Goal: Information Seeking & Learning: Learn about a topic

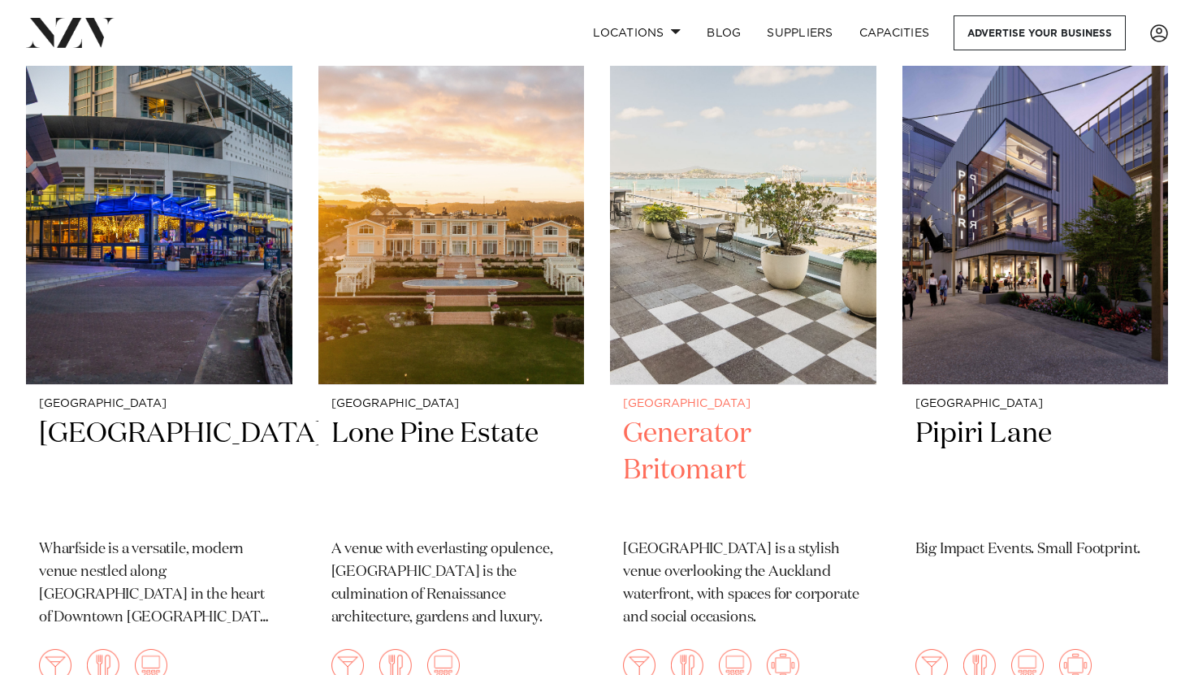
scroll to position [4279, 0]
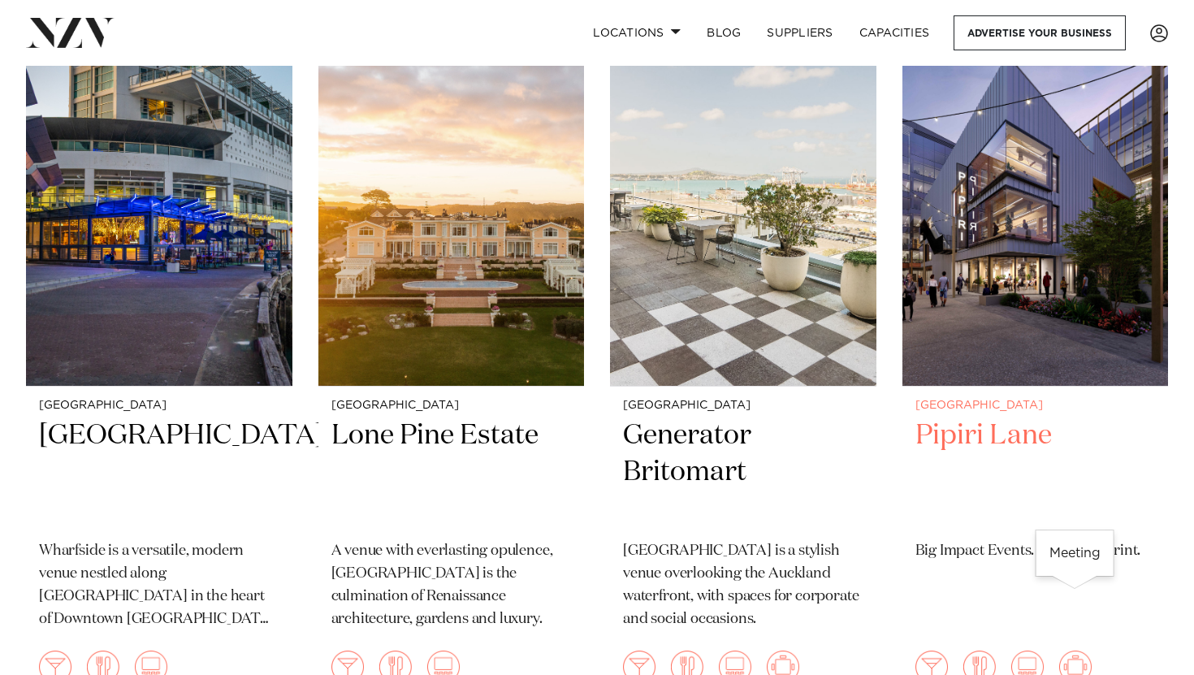
click at [1071, 651] on img at bounding box center [1075, 667] width 32 height 32
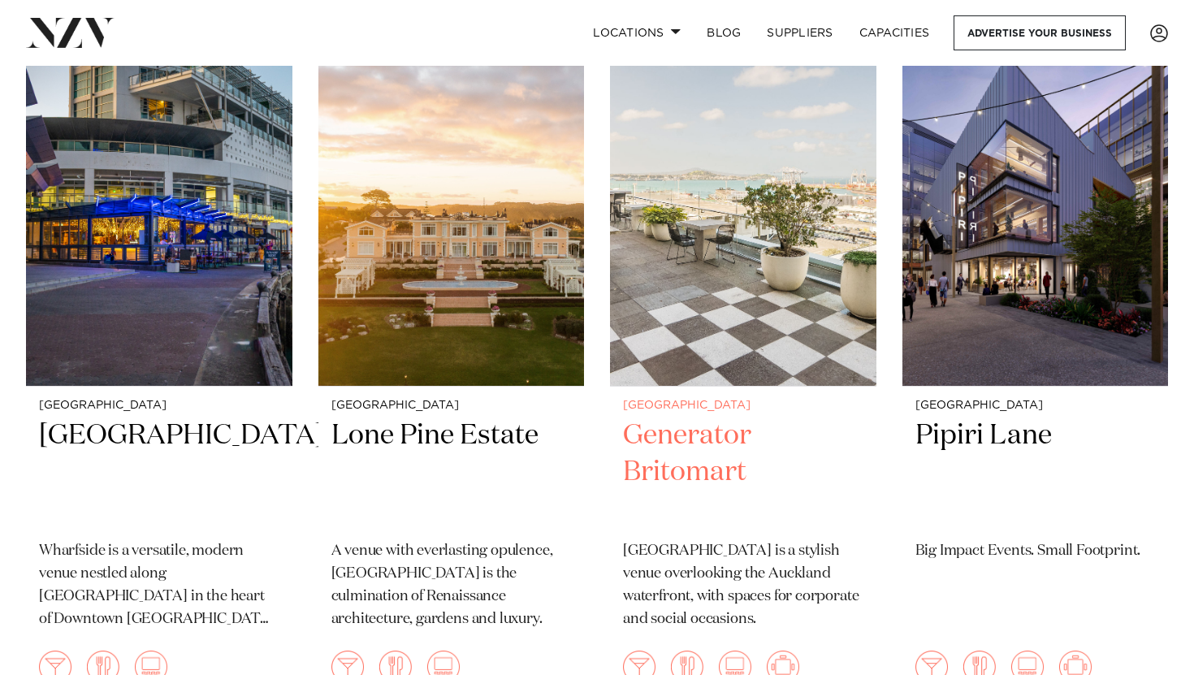
click at [695, 418] on h2 "Generator Britomart" at bounding box center [743, 473] width 240 height 110
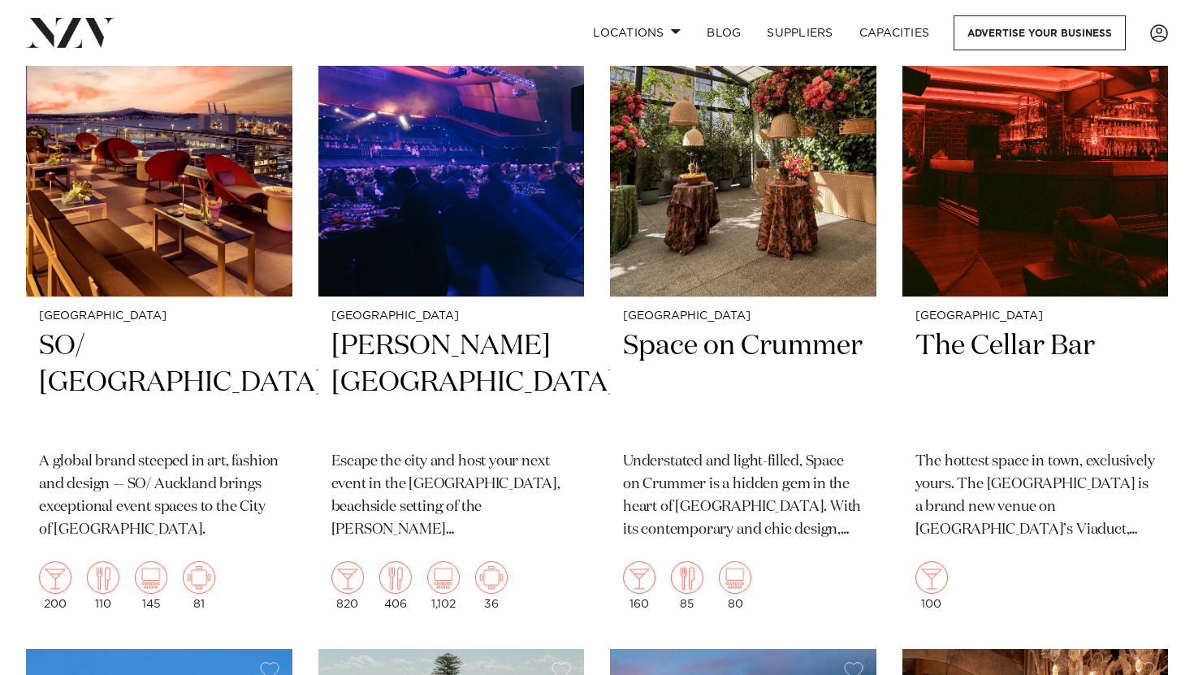
scroll to position [12879, 0]
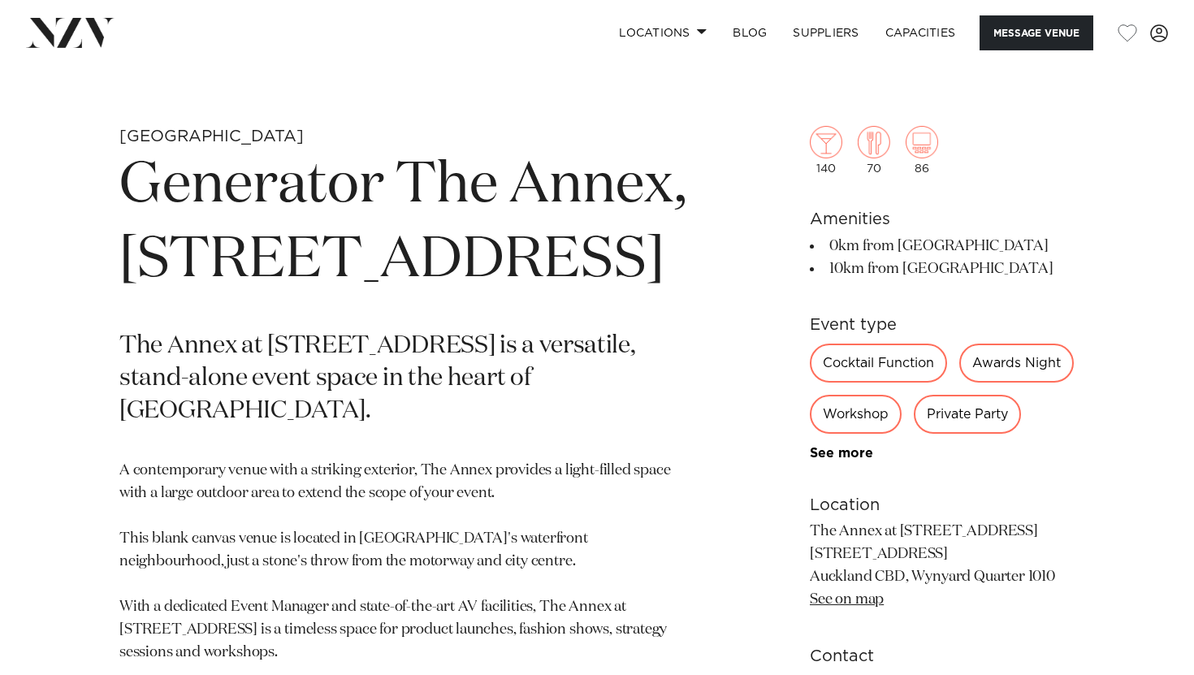
scroll to position [565, 0]
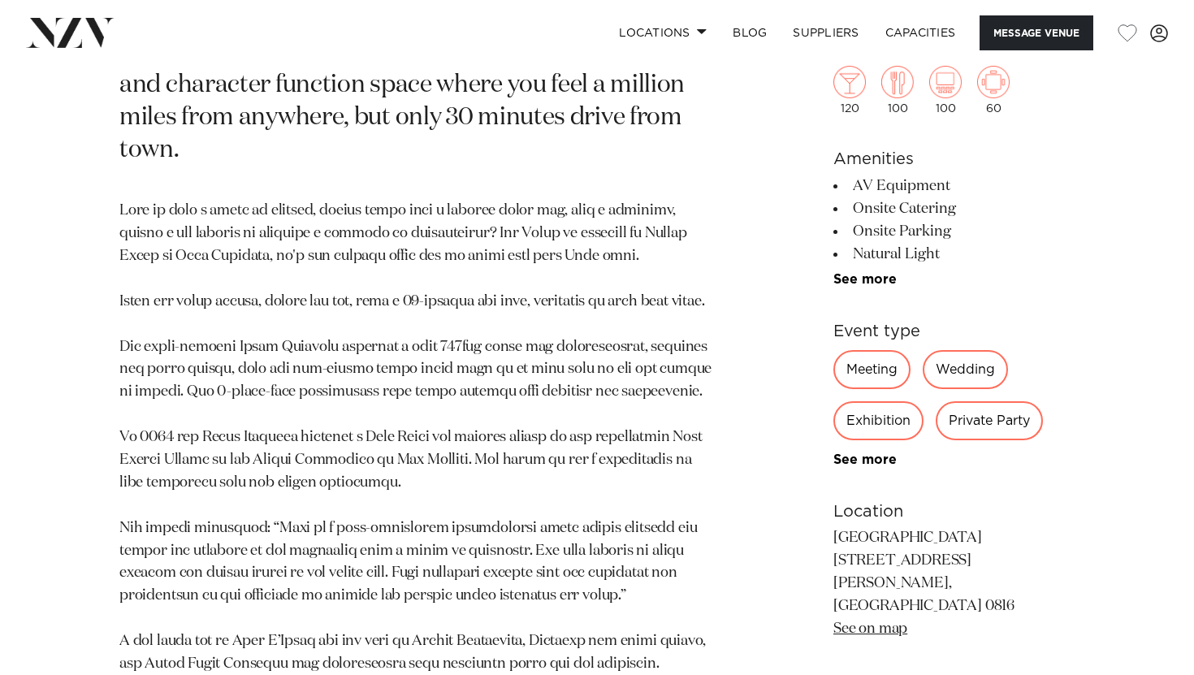
scroll to position [924, 0]
click at [849, 374] on div "Meeting" at bounding box center [871, 369] width 77 height 39
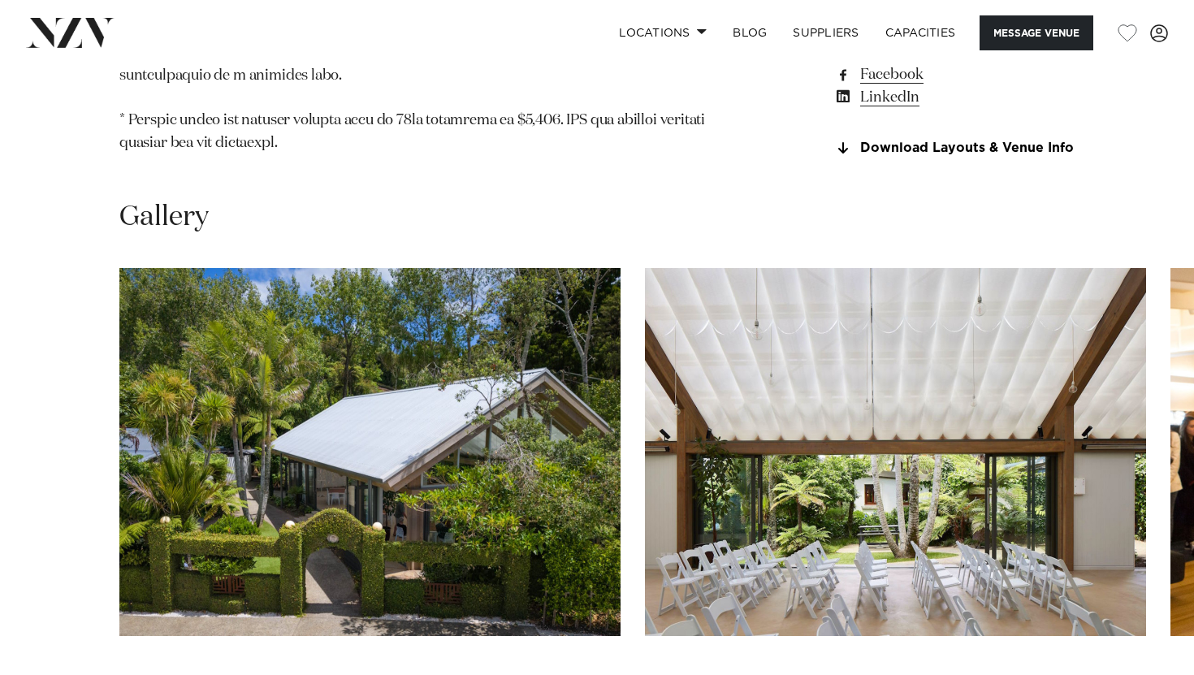
scroll to position [1951, 0]
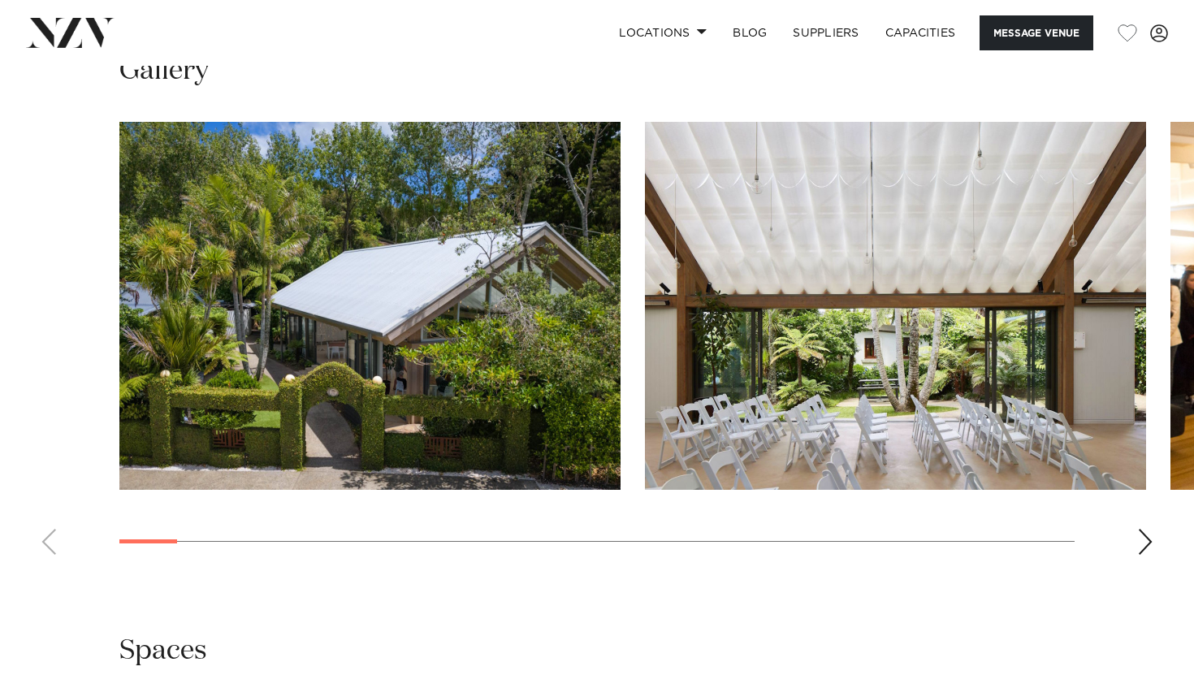
click at [1144, 529] on div "Next slide" at bounding box center [1145, 542] width 16 height 26
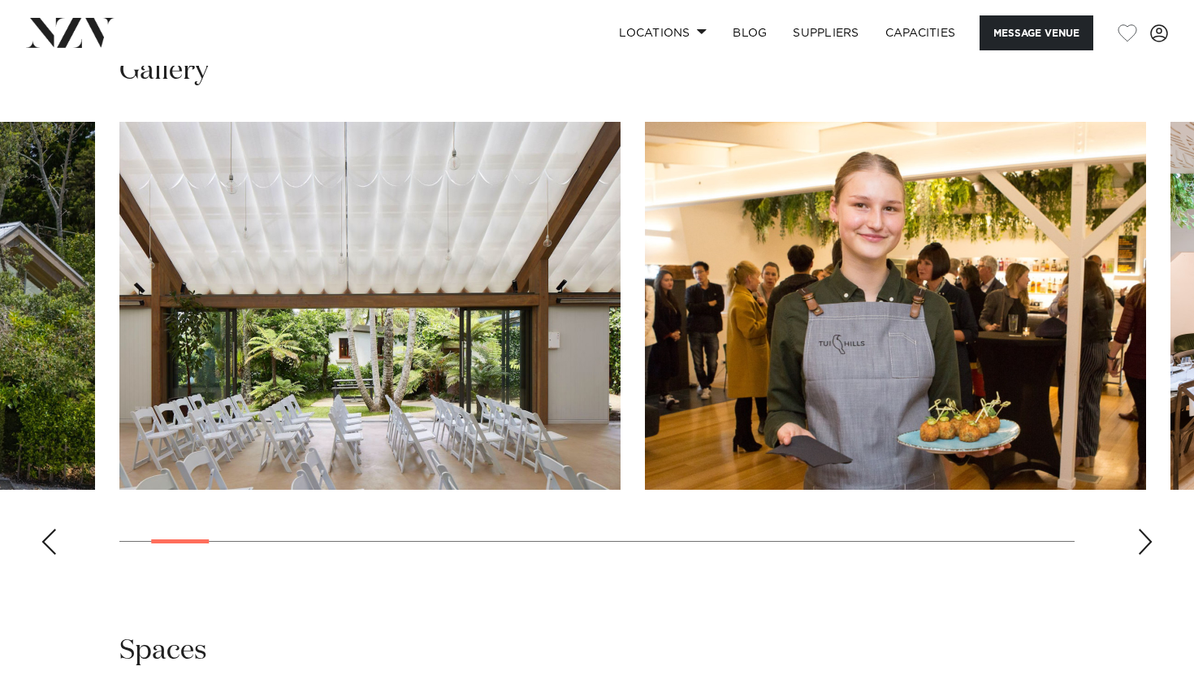
click at [1144, 529] on div "Next slide" at bounding box center [1145, 542] width 16 height 26
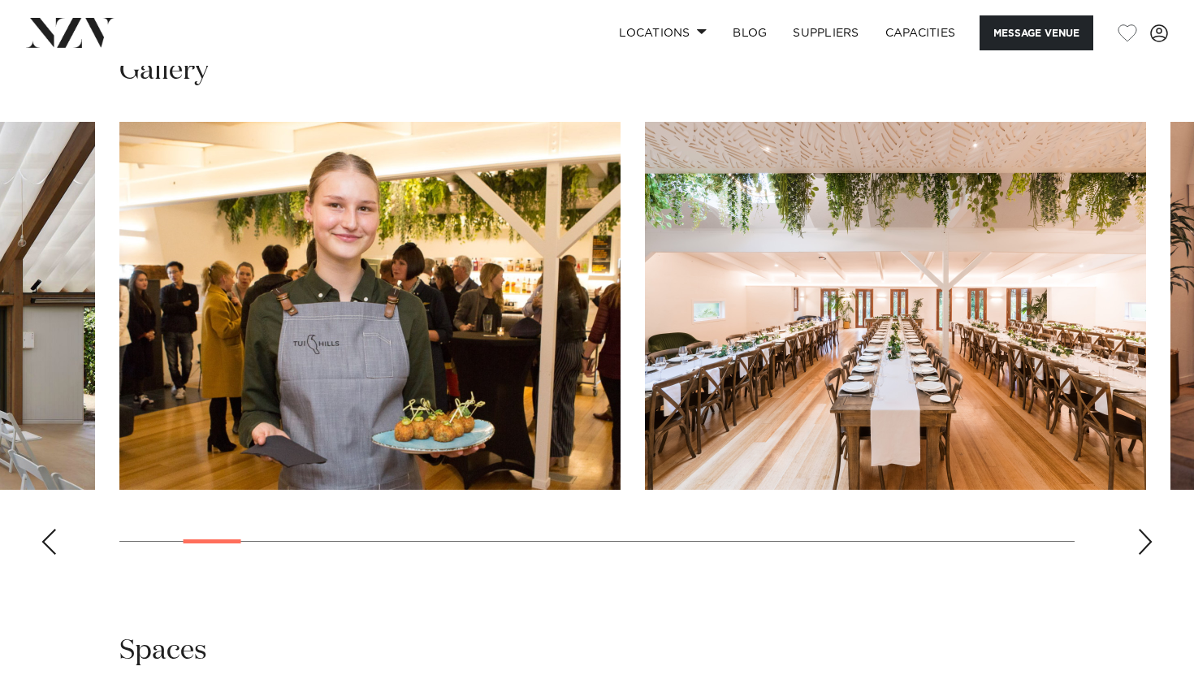
click at [1144, 529] on div "Next slide" at bounding box center [1145, 542] width 16 height 26
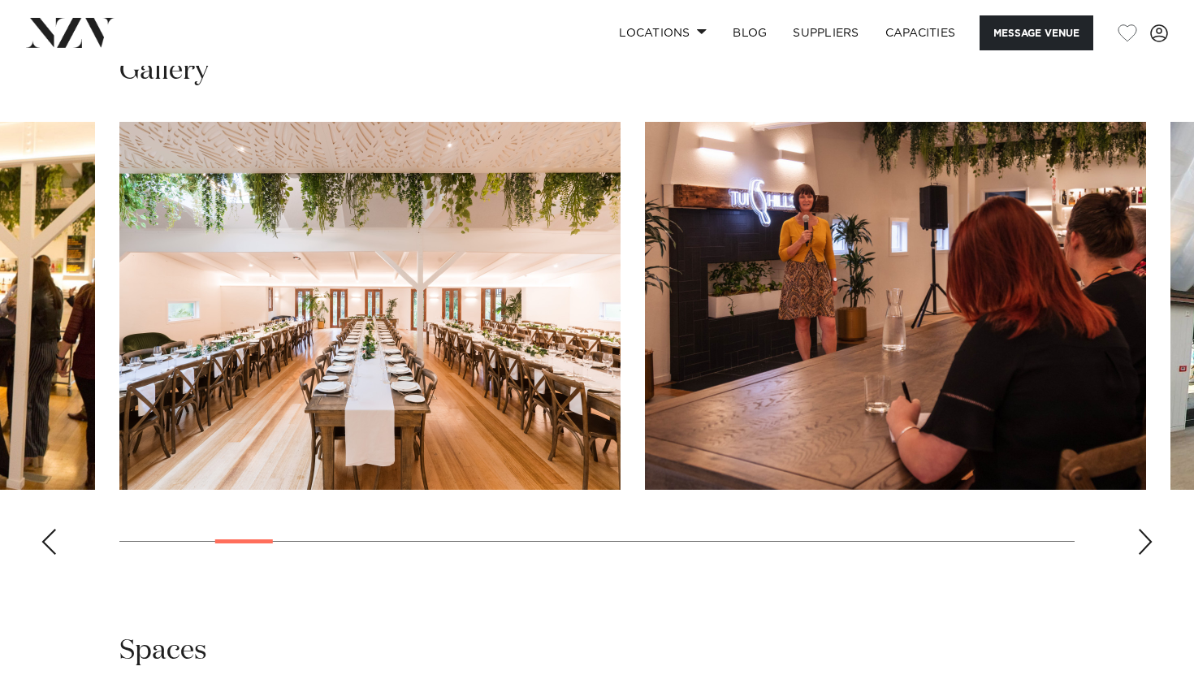
click at [1144, 529] on div "Next slide" at bounding box center [1145, 542] width 16 height 26
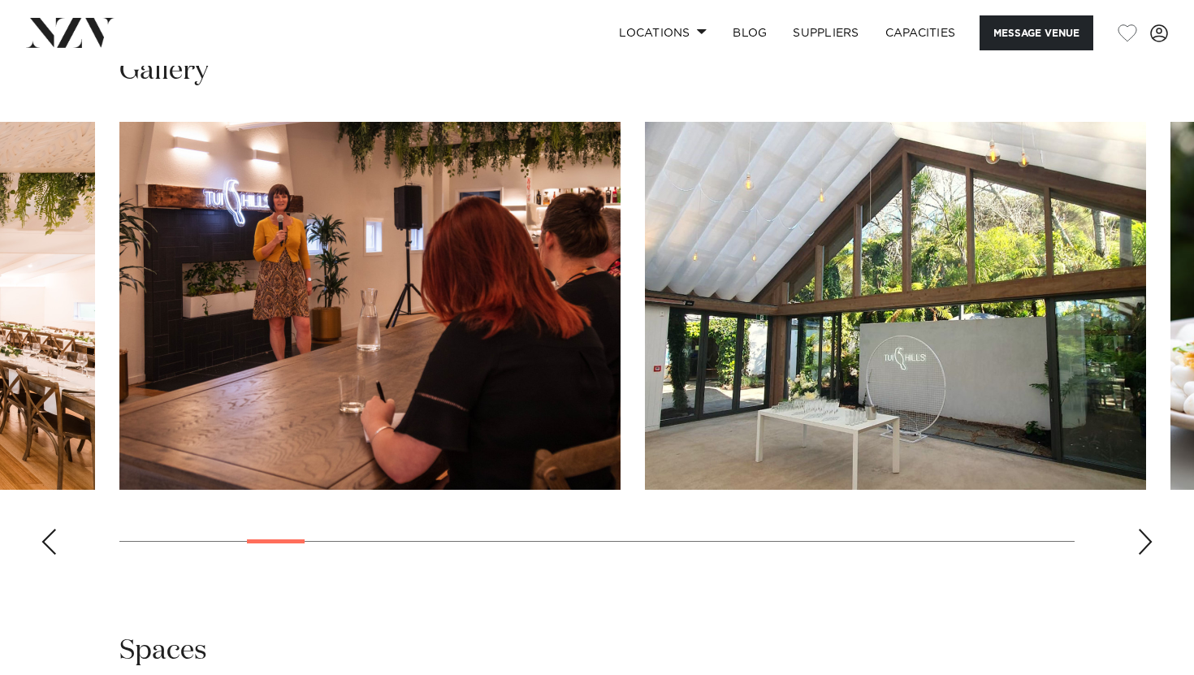
click at [1144, 529] on div "Next slide" at bounding box center [1145, 542] width 16 height 26
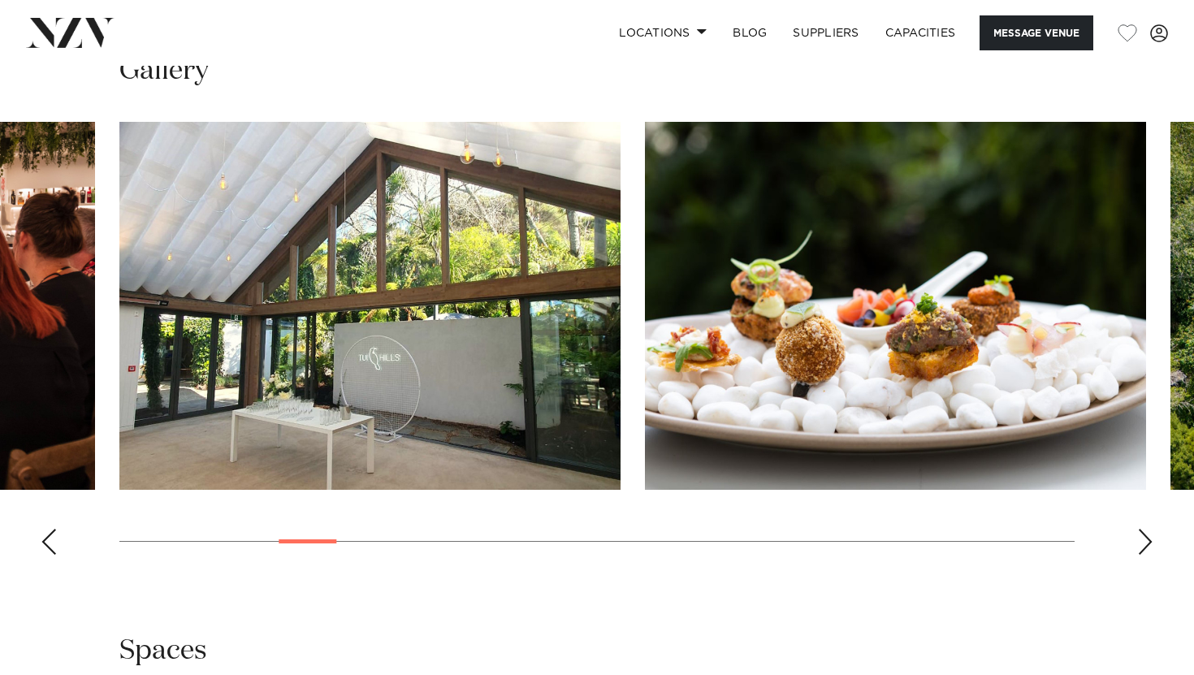
click at [1144, 529] on div "Next slide" at bounding box center [1145, 542] width 16 height 26
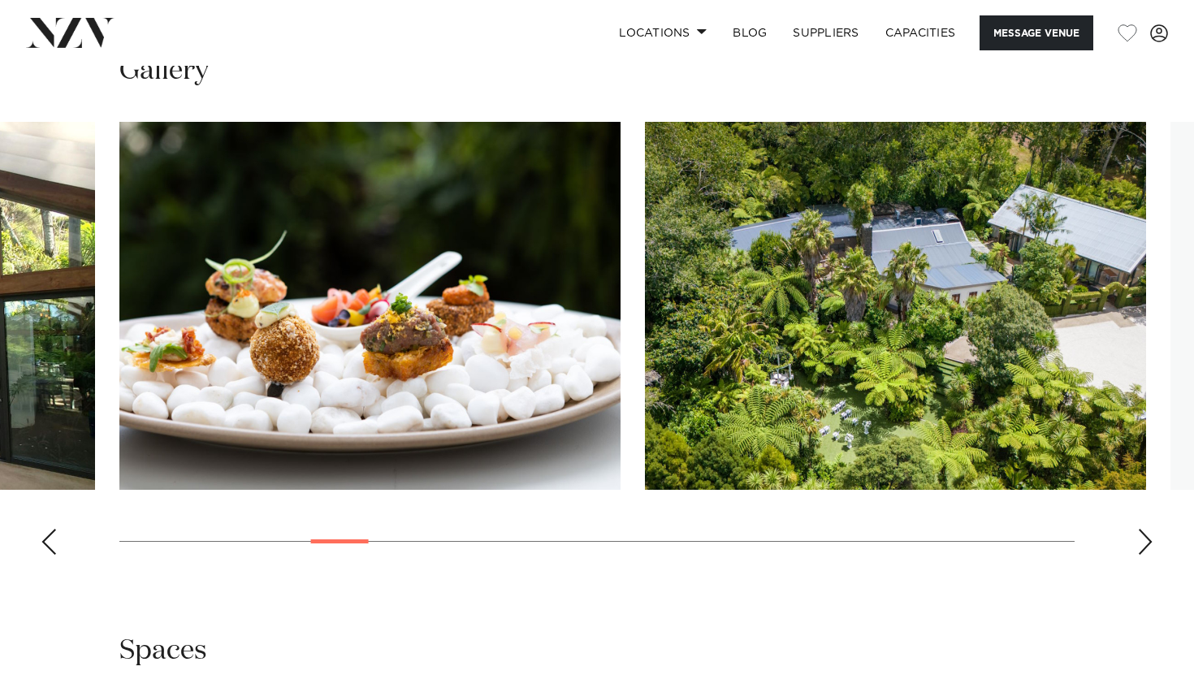
click at [1144, 529] on div "Next slide" at bounding box center [1145, 542] width 16 height 26
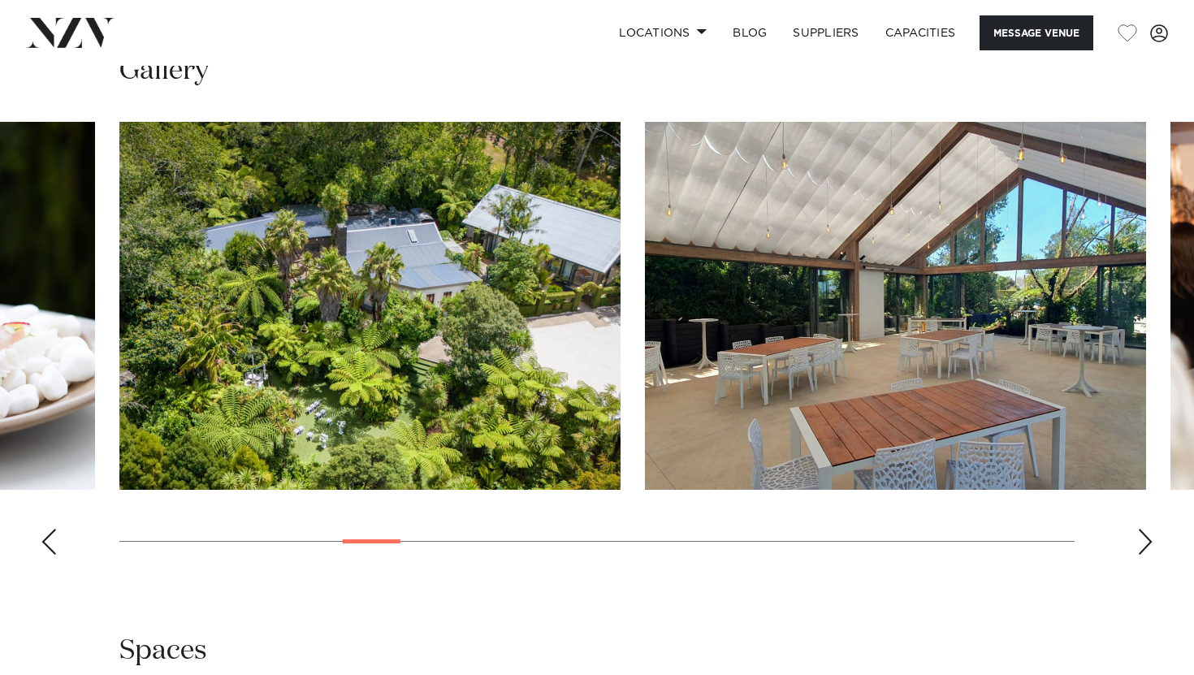
click at [1144, 529] on div "Next slide" at bounding box center [1145, 542] width 16 height 26
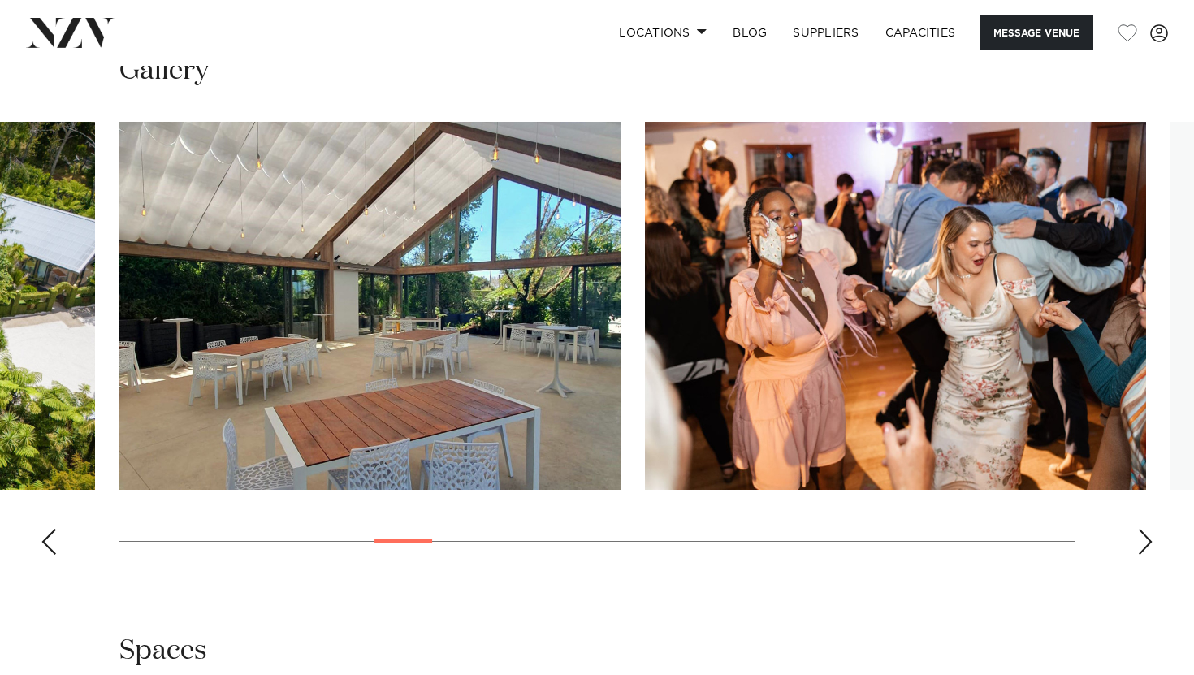
click at [1144, 529] on div "Next slide" at bounding box center [1145, 542] width 16 height 26
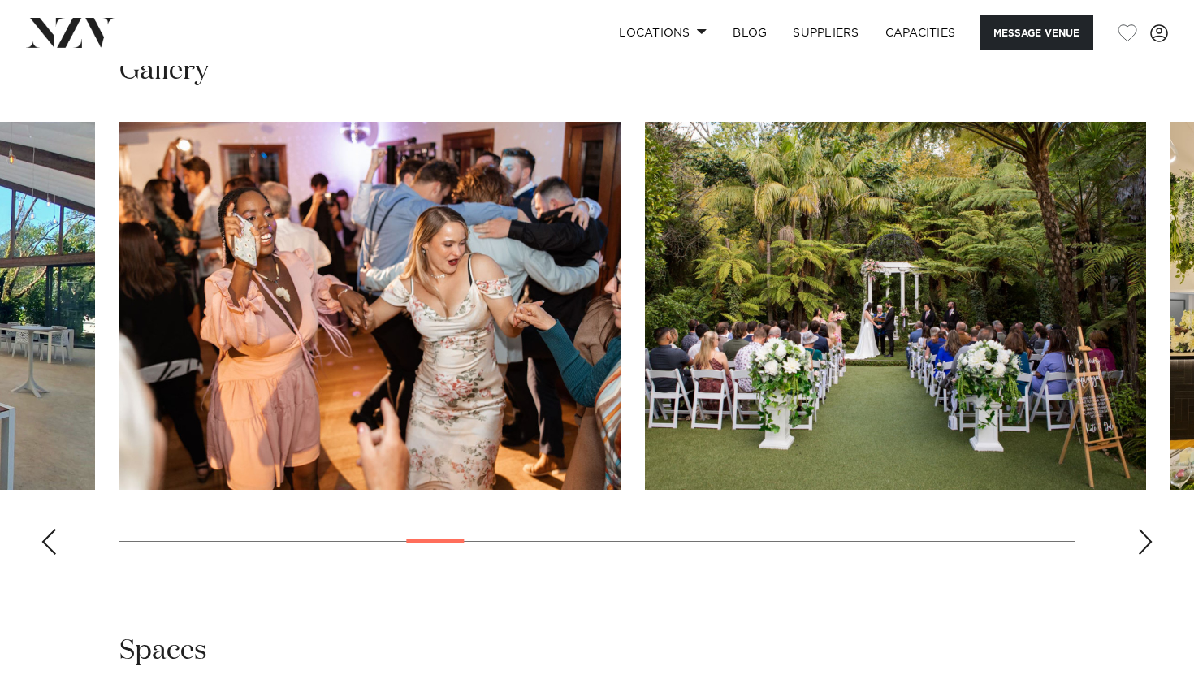
click at [1144, 529] on div "Next slide" at bounding box center [1145, 542] width 16 height 26
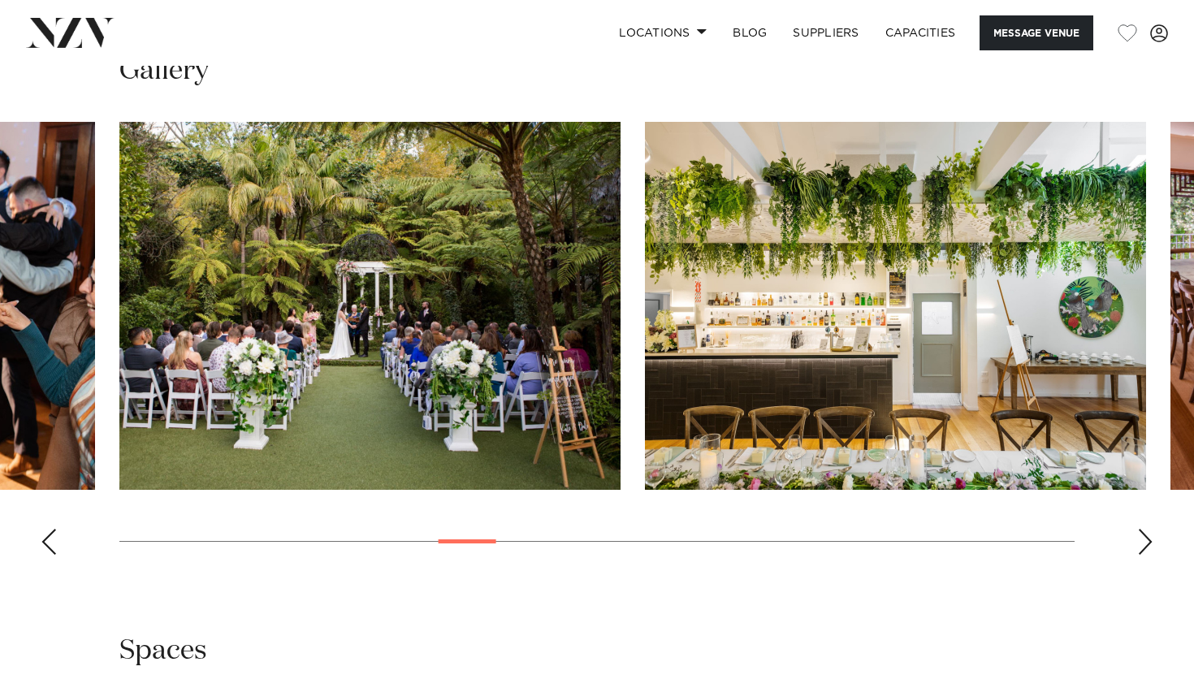
click at [1144, 529] on div "Next slide" at bounding box center [1145, 542] width 16 height 26
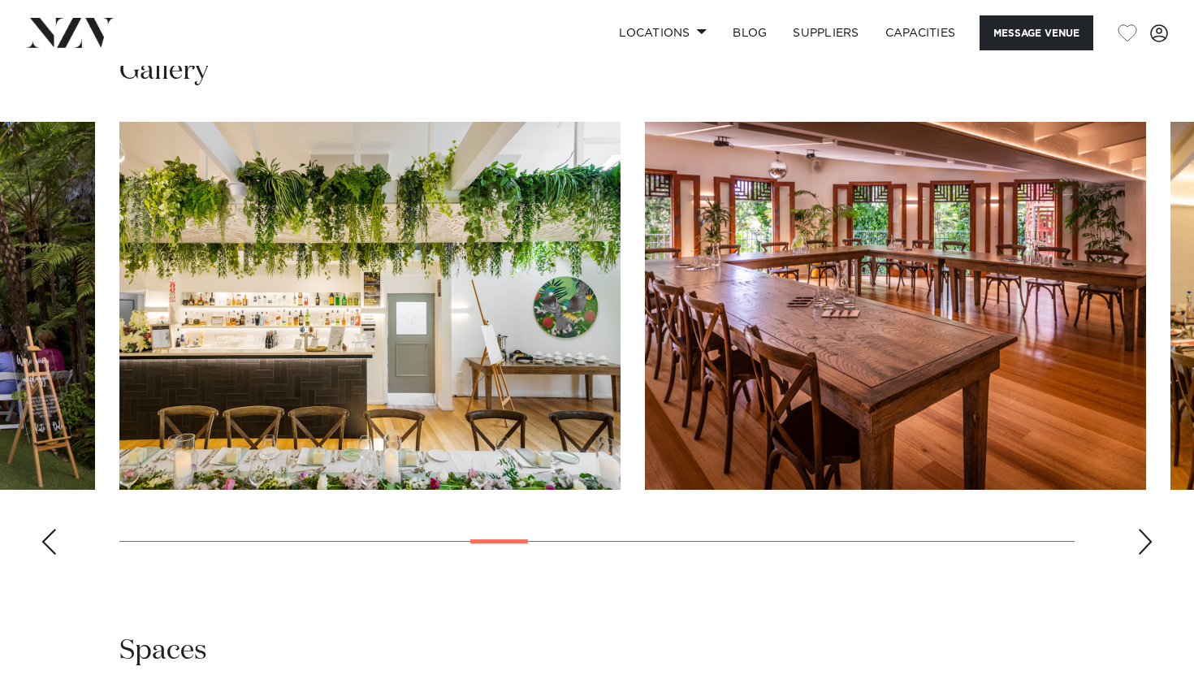
click at [1144, 529] on div "Next slide" at bounding box center [1145, 542] width 16 height 26
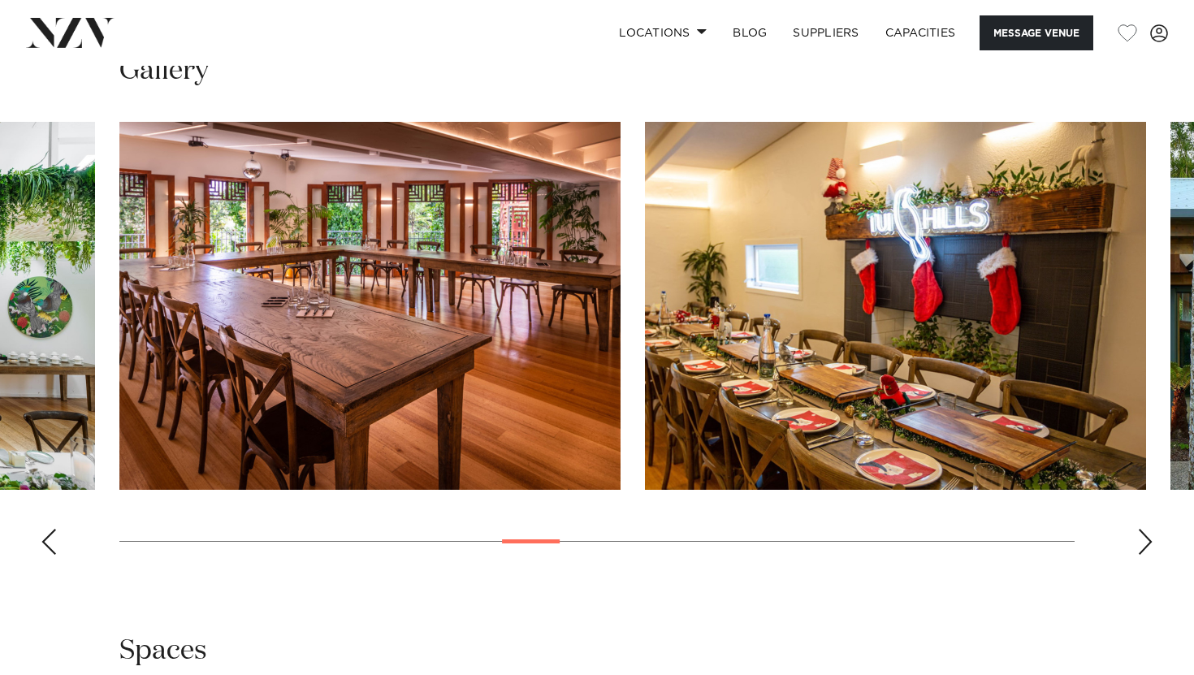
click at [1144, 529] on div "Next slide" at bounding box center [1145, 542] width 16 height 26
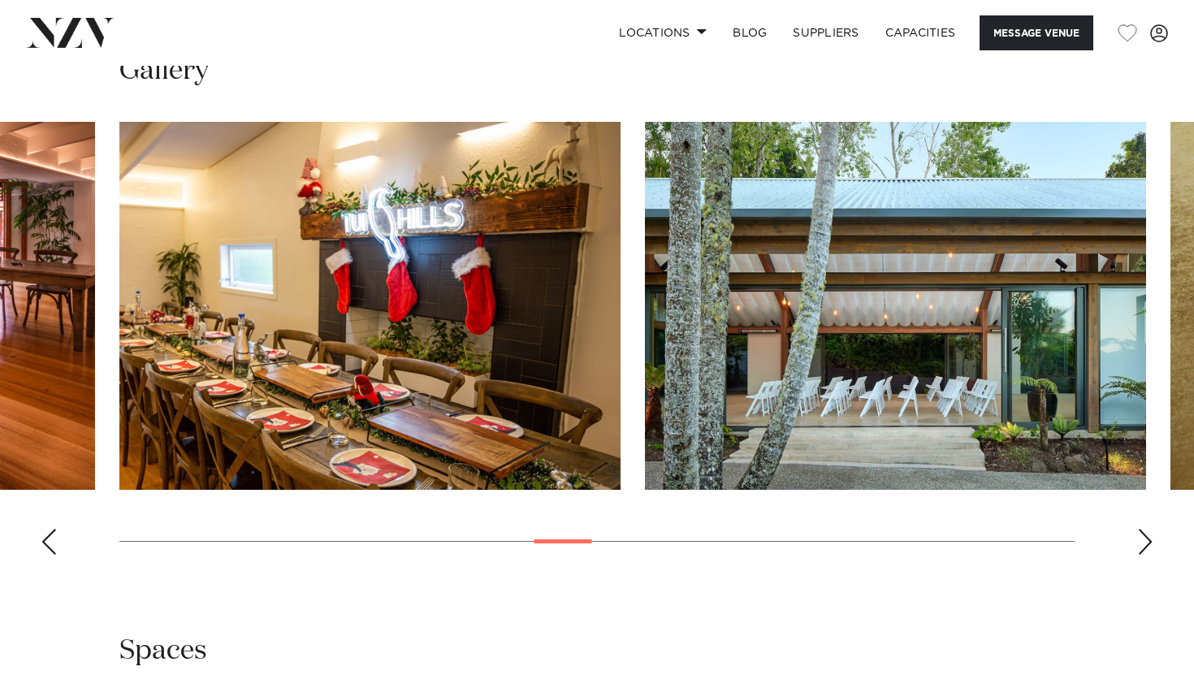
click at [1144, 529] on div "Next slide" at bounding box center [1145, 542] width 16 height 26
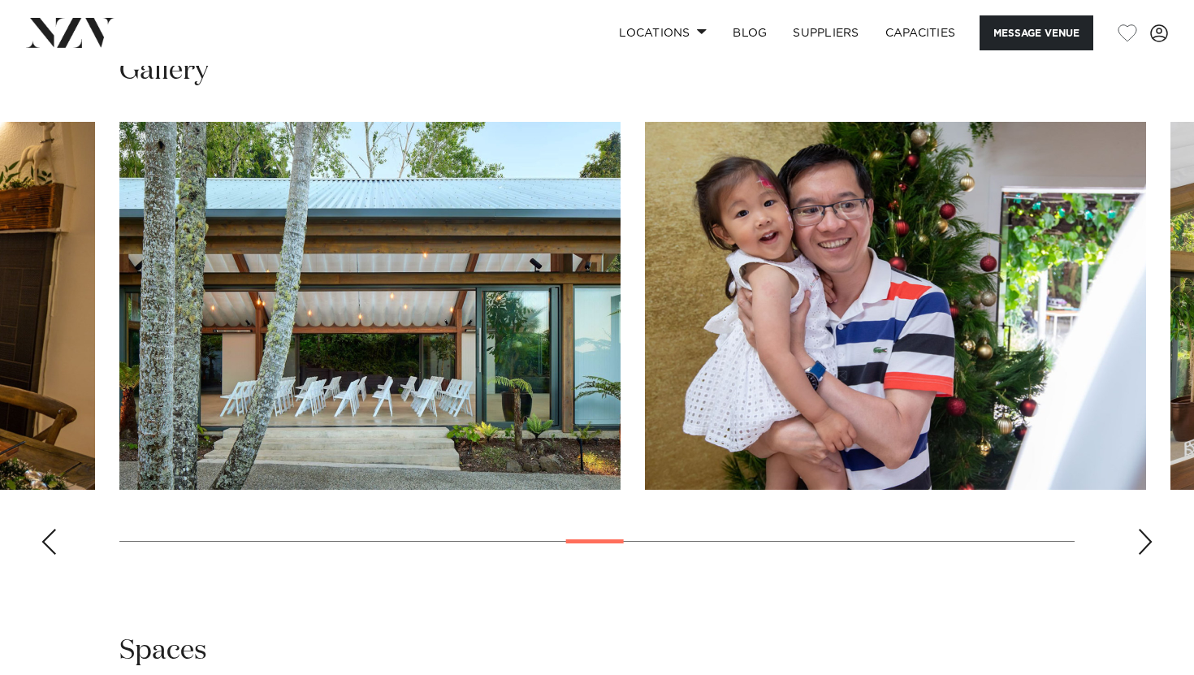
click at [1144, 529] on div "Next slide" at bounding box center [1145, 542] width 16 height 26
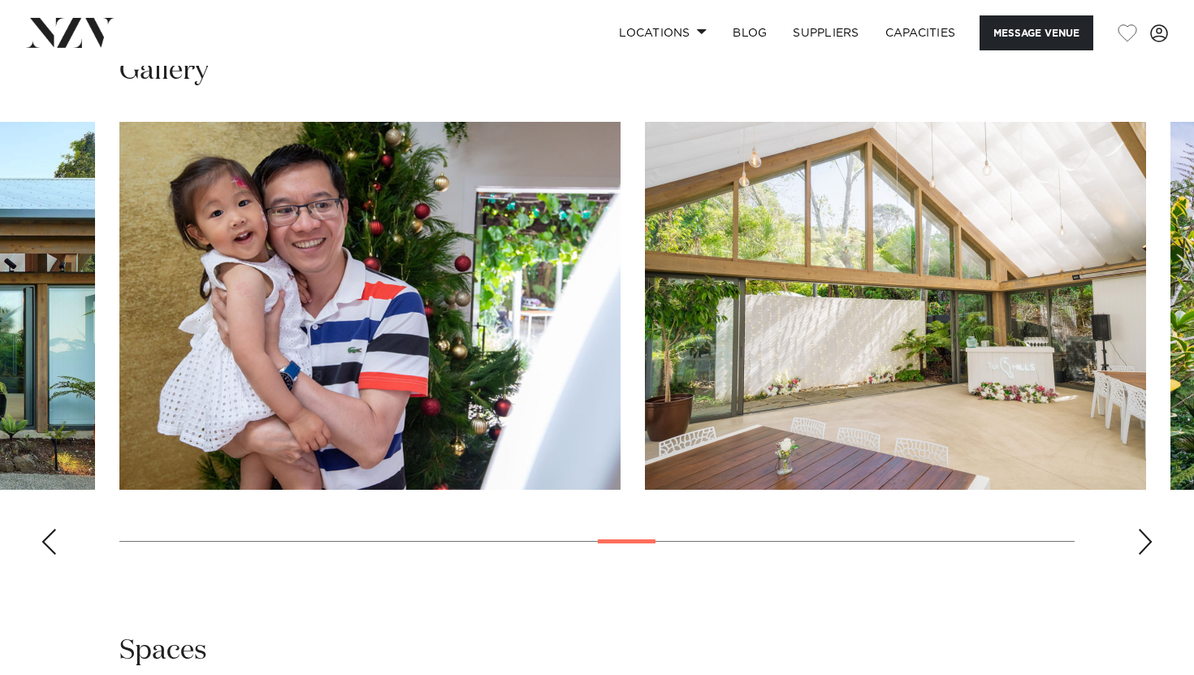
click at [1144, 529] on div "Next slide" at bounding box center [1145, 542] width 16 height 26
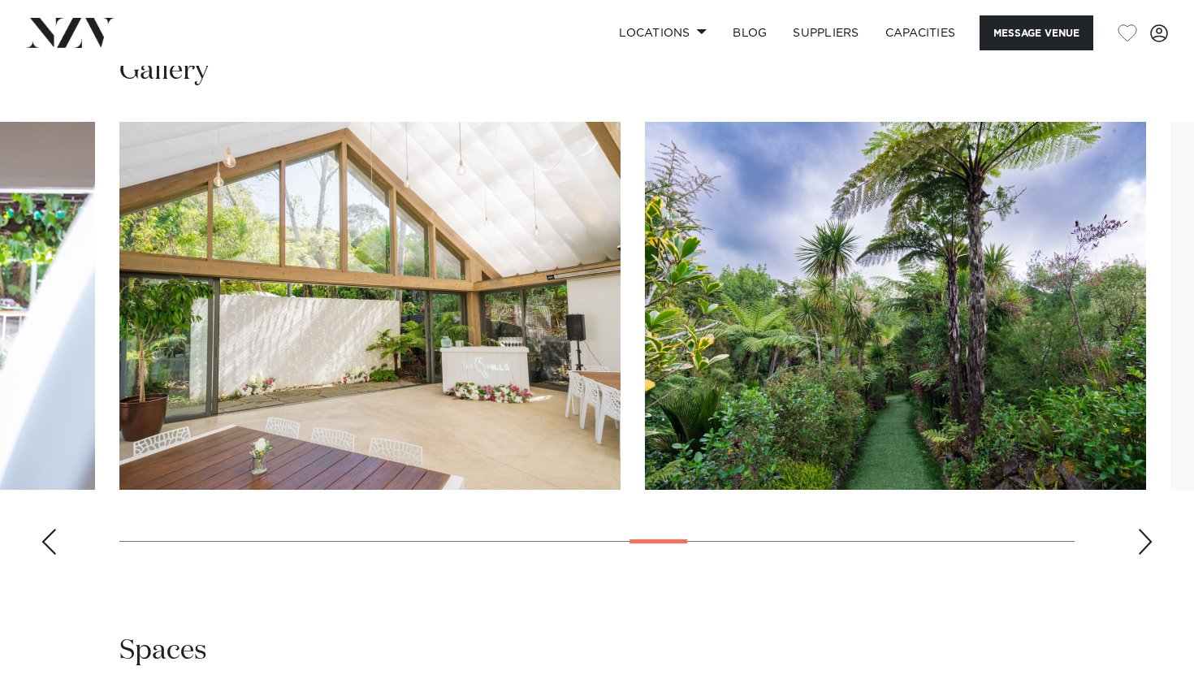
click at [1144, 529] on div "Next slide" at bounding box center [1145, 542] width 16 height 26
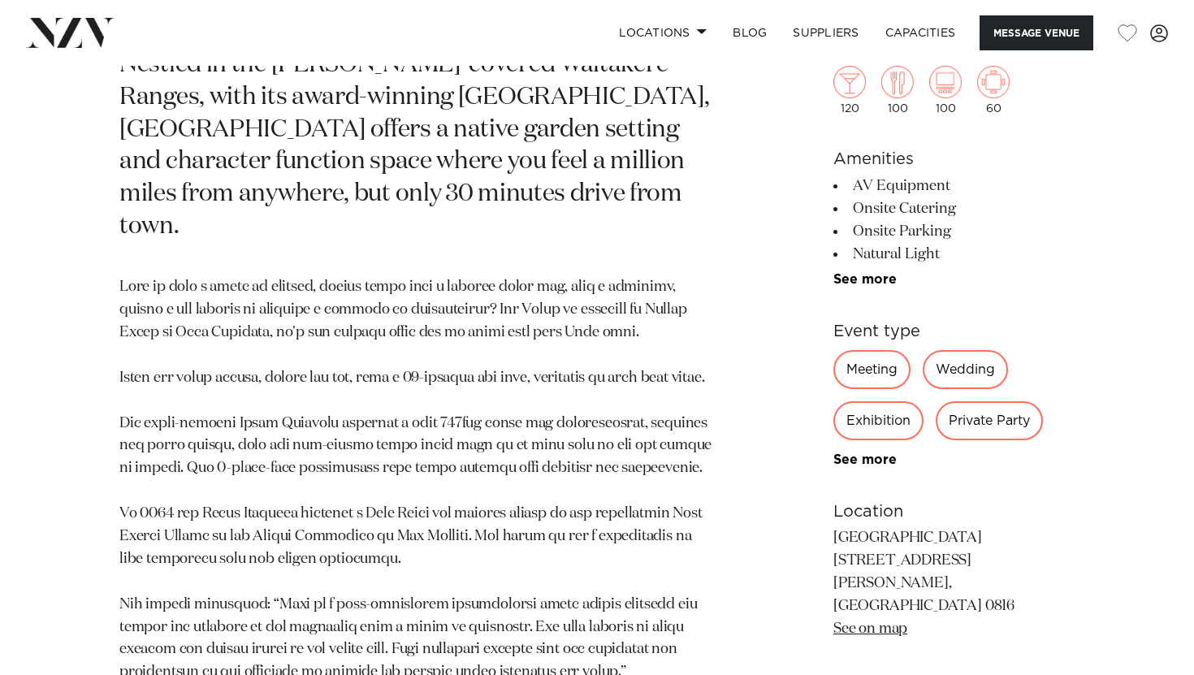
scroll to position [844, 0]
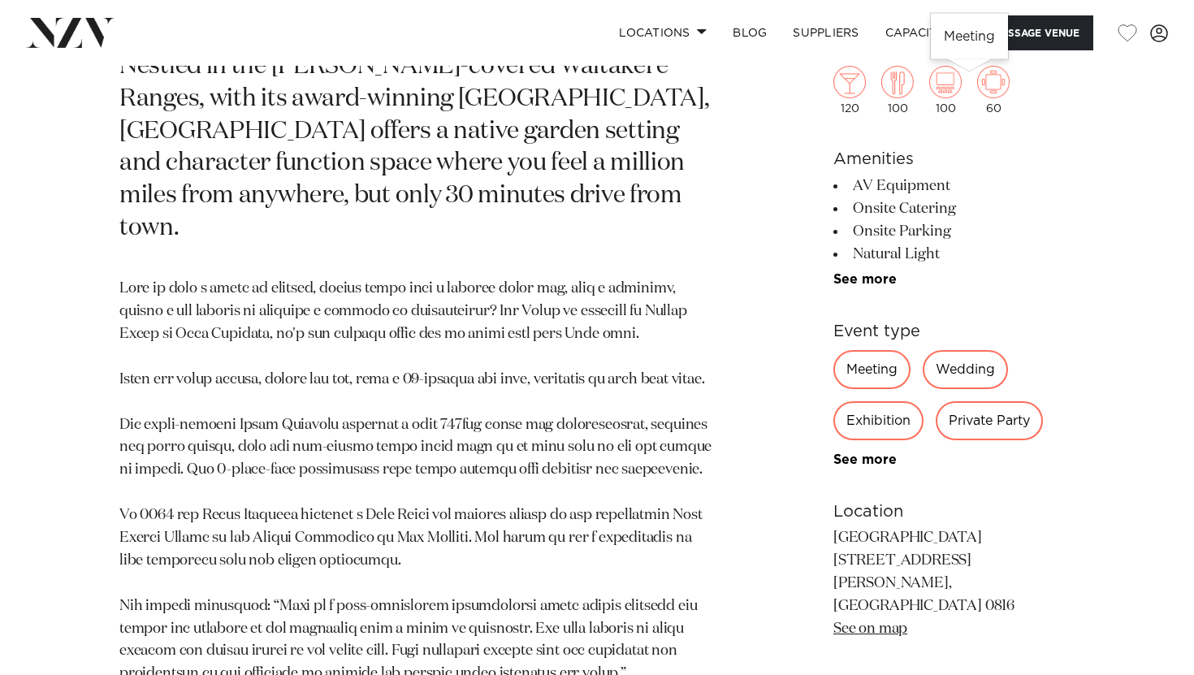
click at [977, 87] on img at bounding box center [993, 82] width 32 height 32
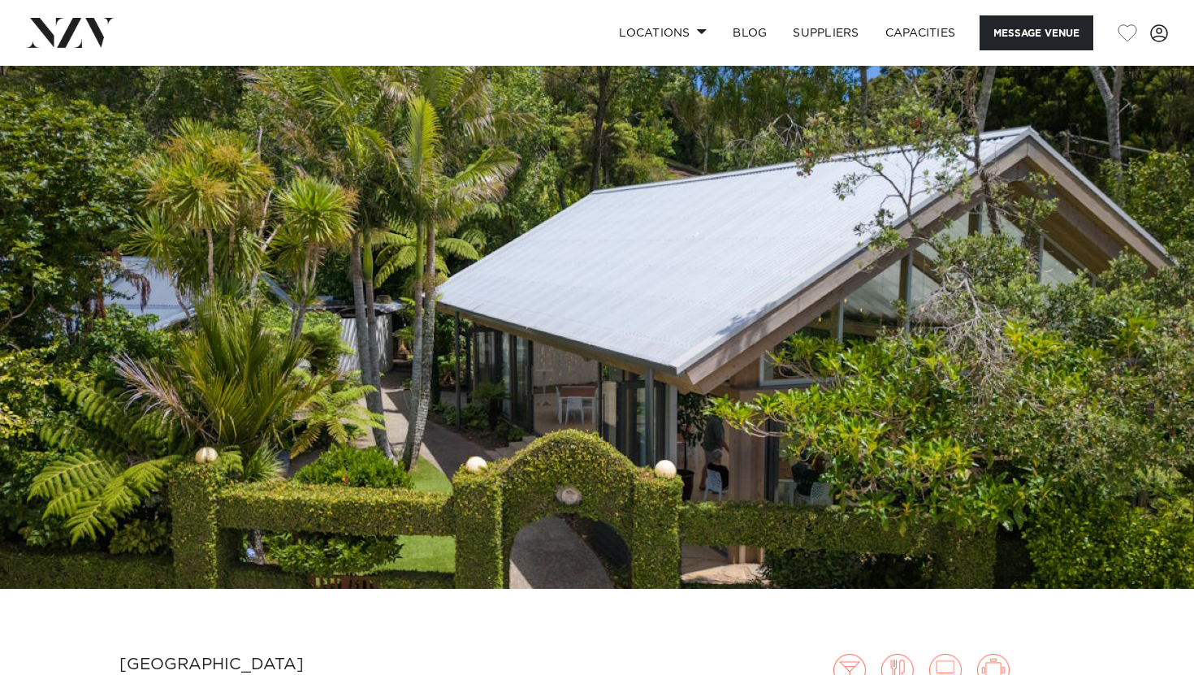
scroll to position [29, 0]
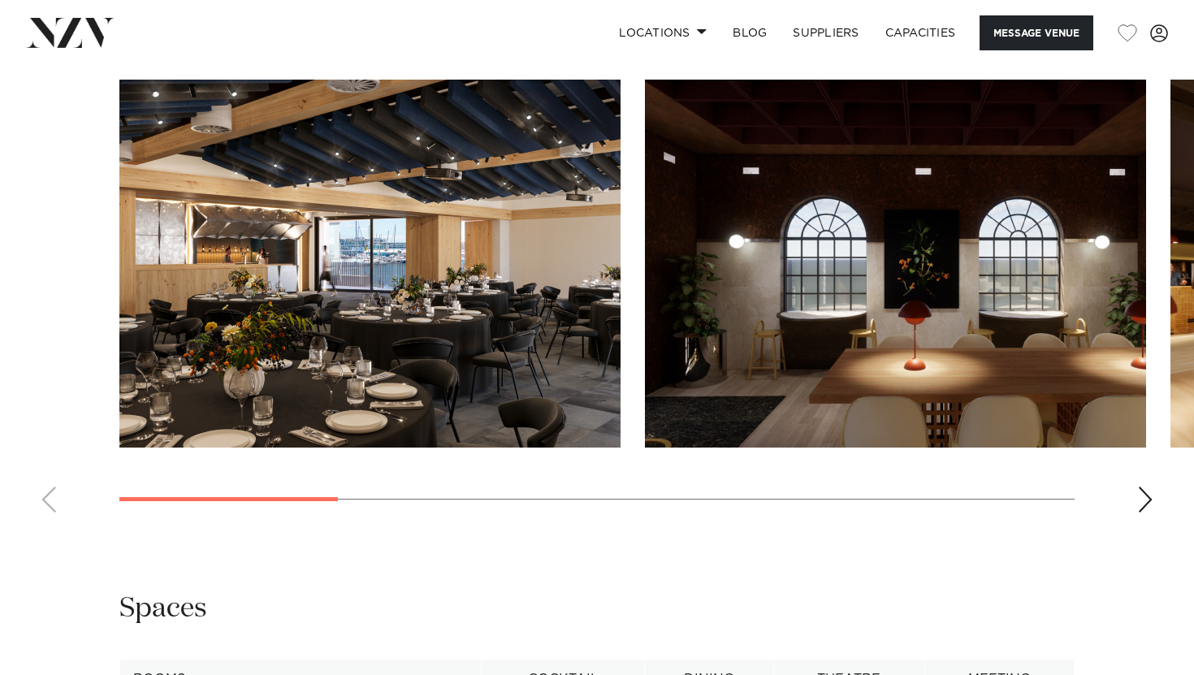
scroll to position [1574, 0]
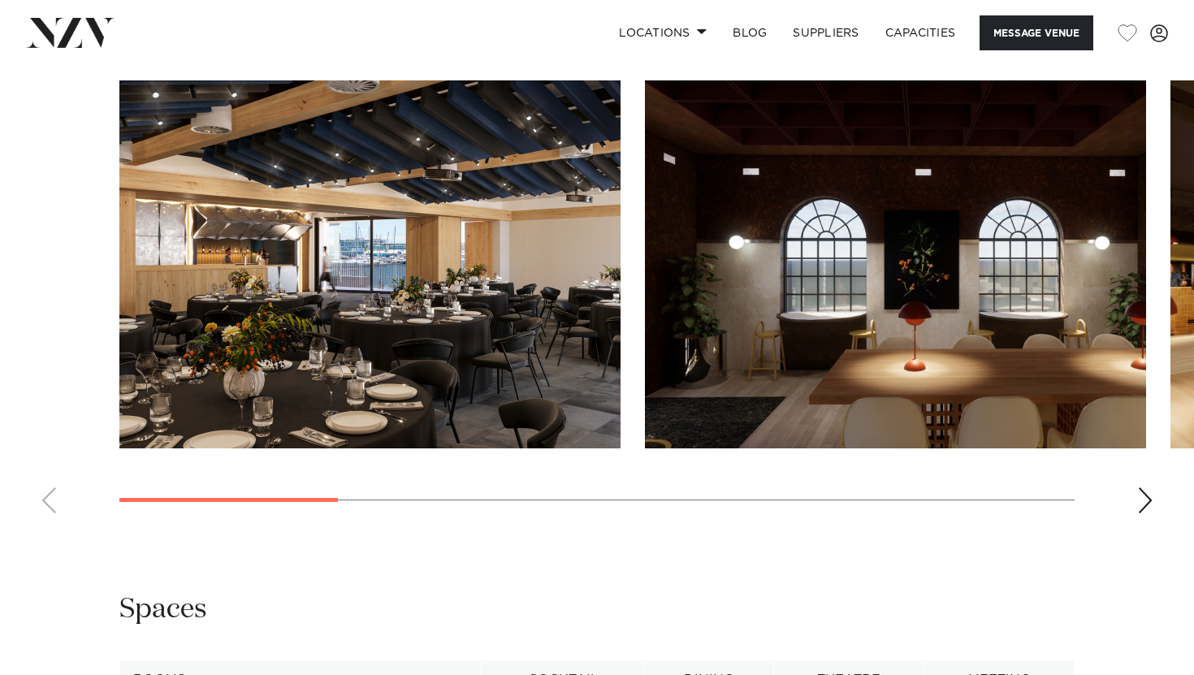
click at [1141, 505] on div "Next slide" at bounding box center [1145, 500] width 16 height 26
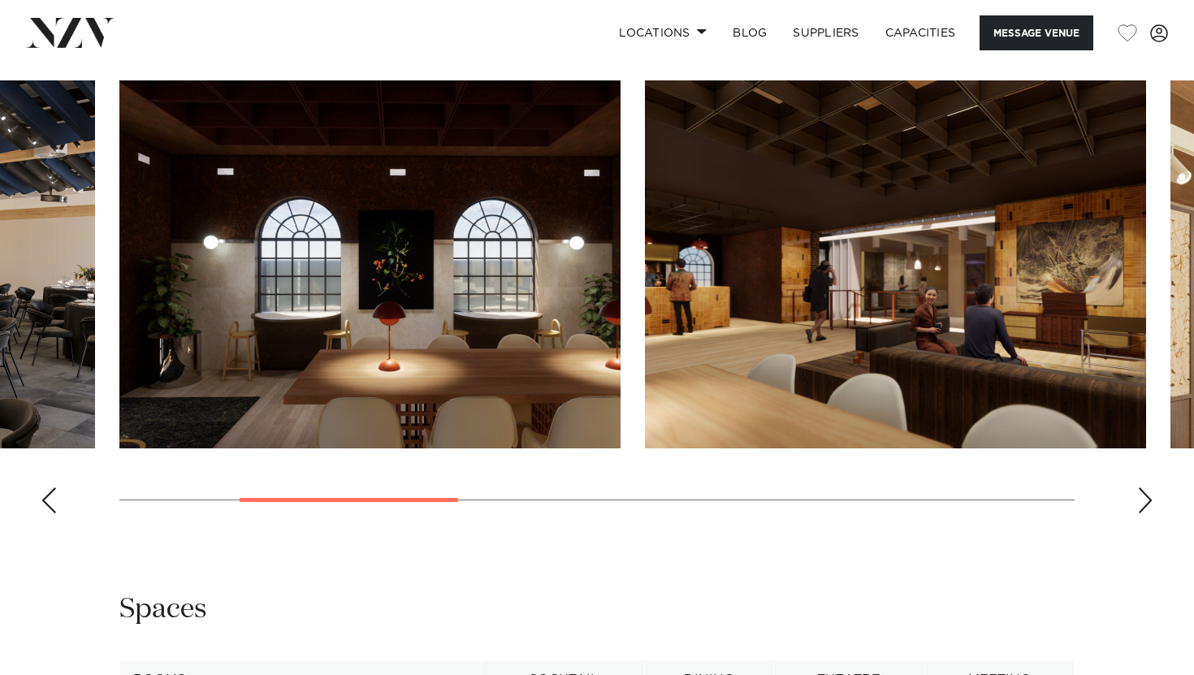
click at [1141, 505] on div "Next slide" at bounding box center [1145, 500] width 16 height 26
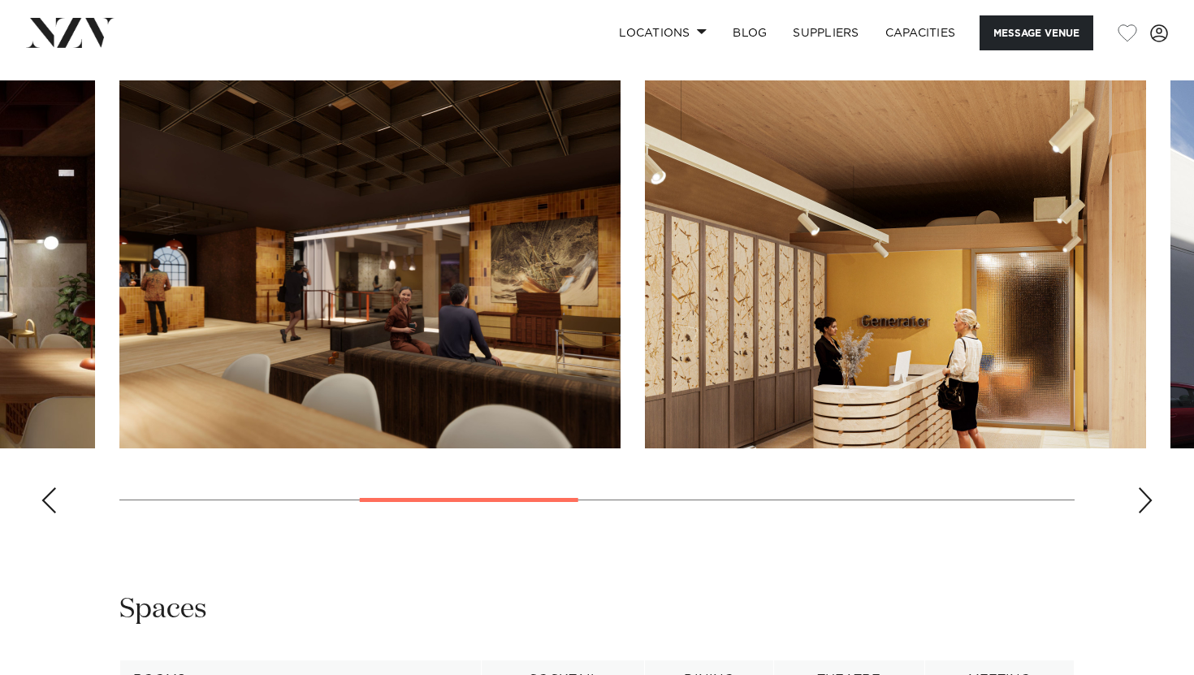
click at [1142, 505] on div "Next slide" at bounding box center [1145, 500] width 16 height 26
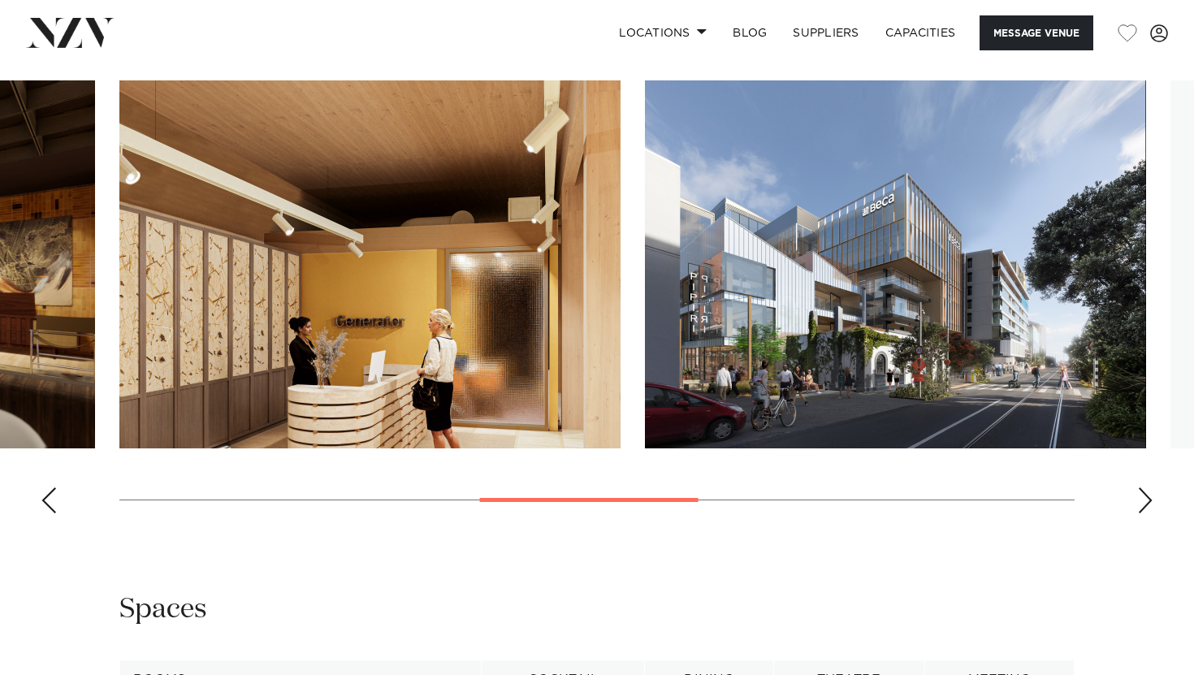
click at [1142, 505] on div "Next slide" at bounding box center [1145, 500] width 16 height 26
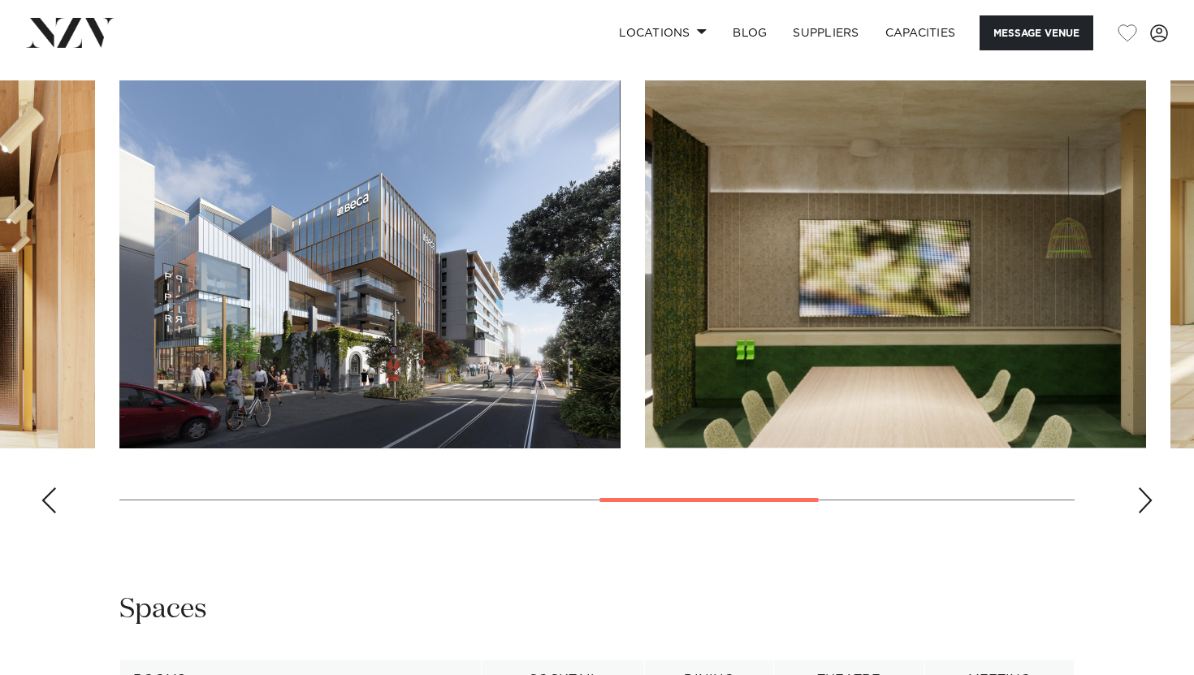
click at [1142, 505] on div "Next slide" at bounding box center [1145, 500] width 16 height 26
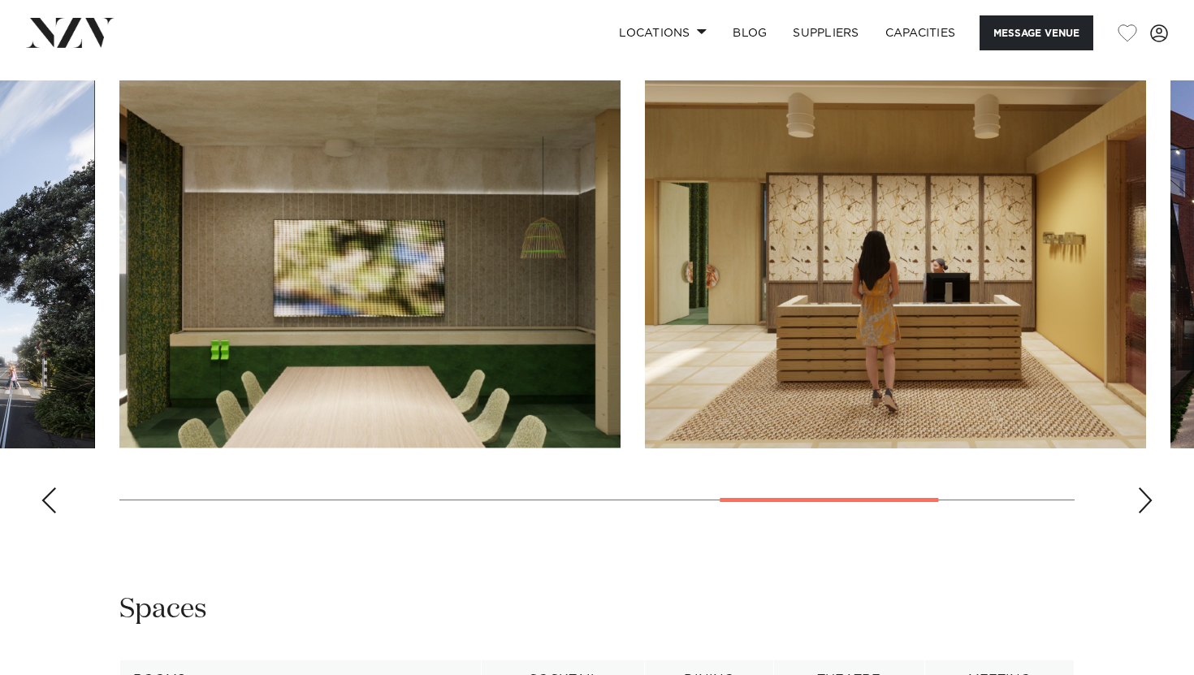
click at [1143, 505] on div "Next slide" at bounding box center [1145, 500] width 16 height 26
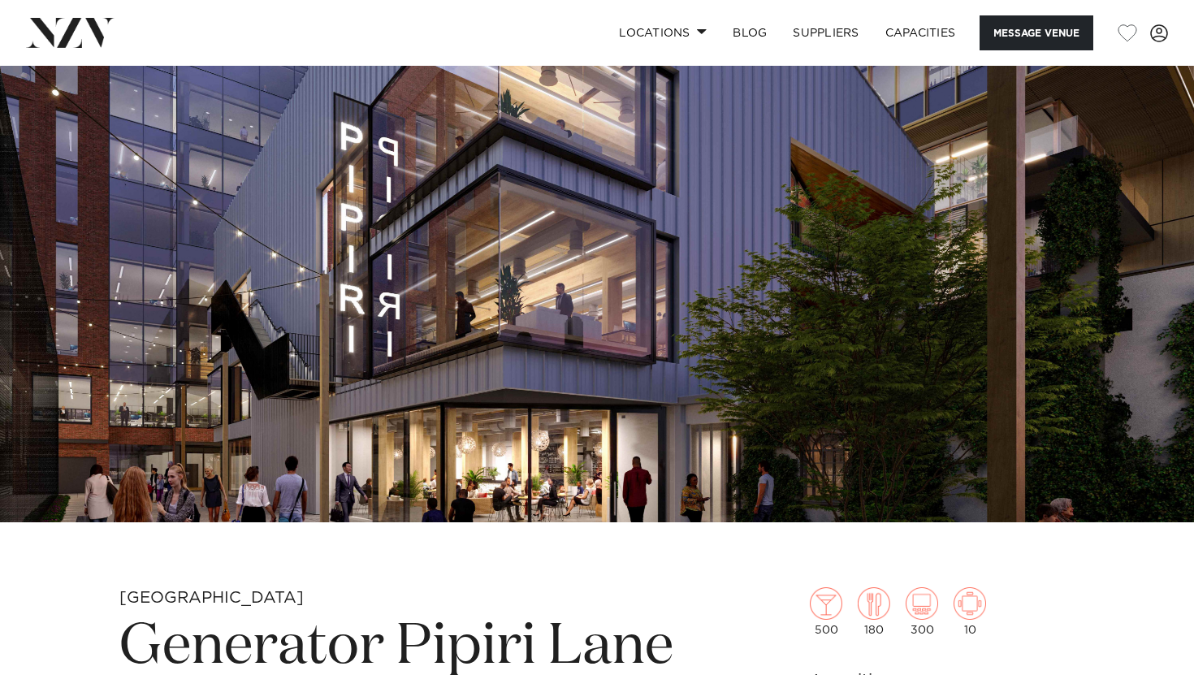
scroll to position [0, 0]
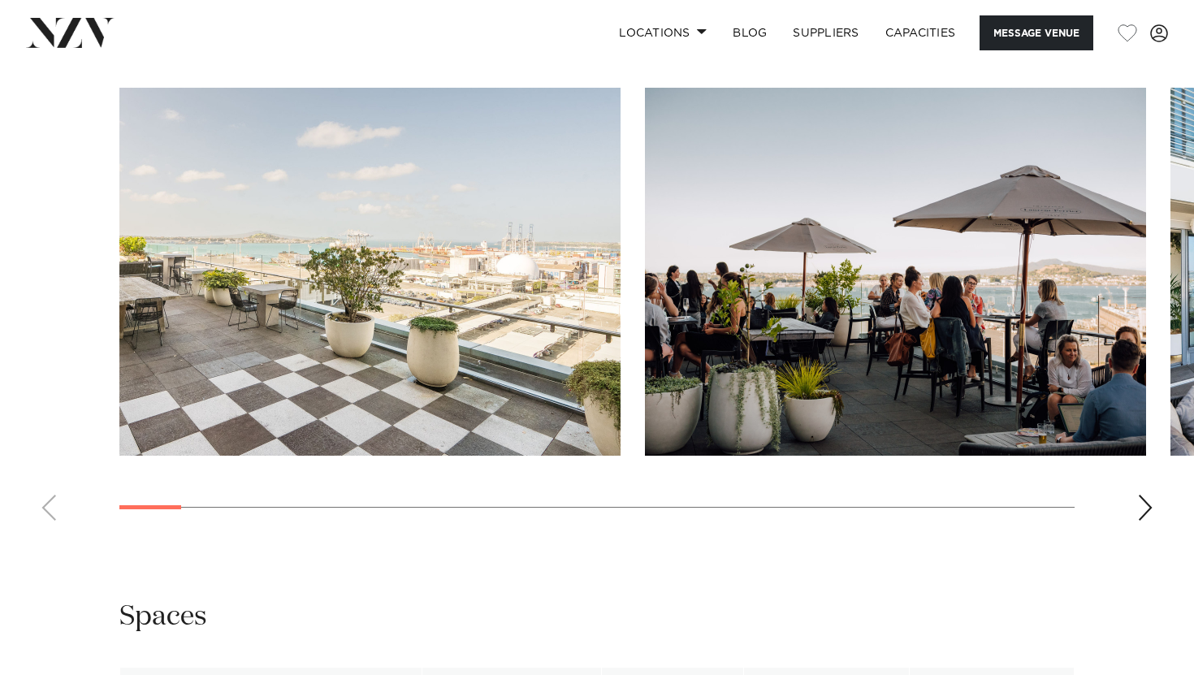
scroll to position [1577, 0]
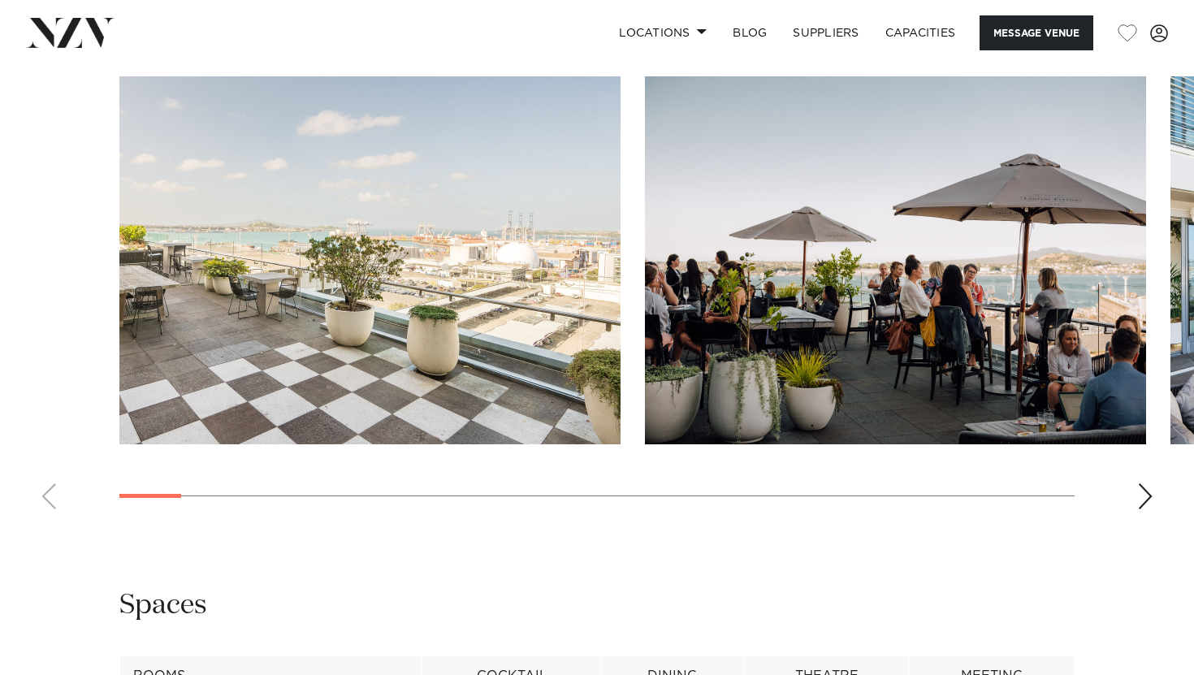
click at [1144, 476] on swiper-container at bounding box center [597, 299] width 1194 height 446
click at [1141, 495] on div "Next slide" at bounding box center [1145, 496] width 16 height 26
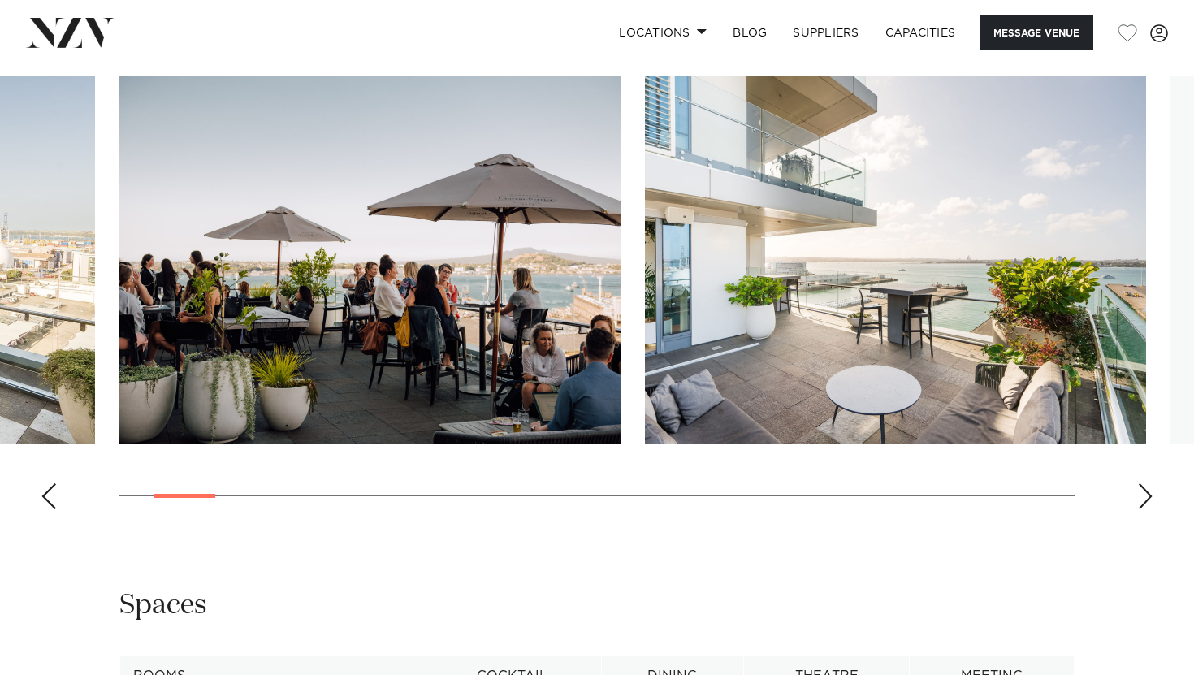
click at [1147, 496] on div "Next slide" at bounding box center [1145, 496] width 16 height 26
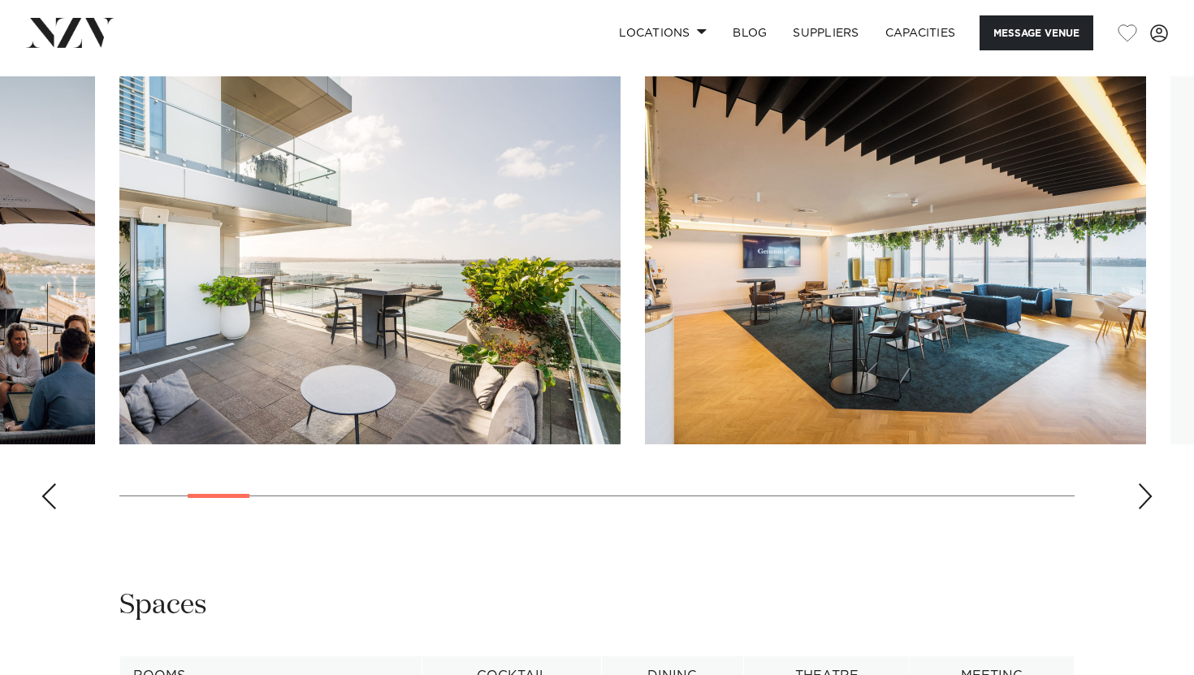
click at [1147, 496] on div "Next slide" at bounding box center [1145, 496] width 16 height 26
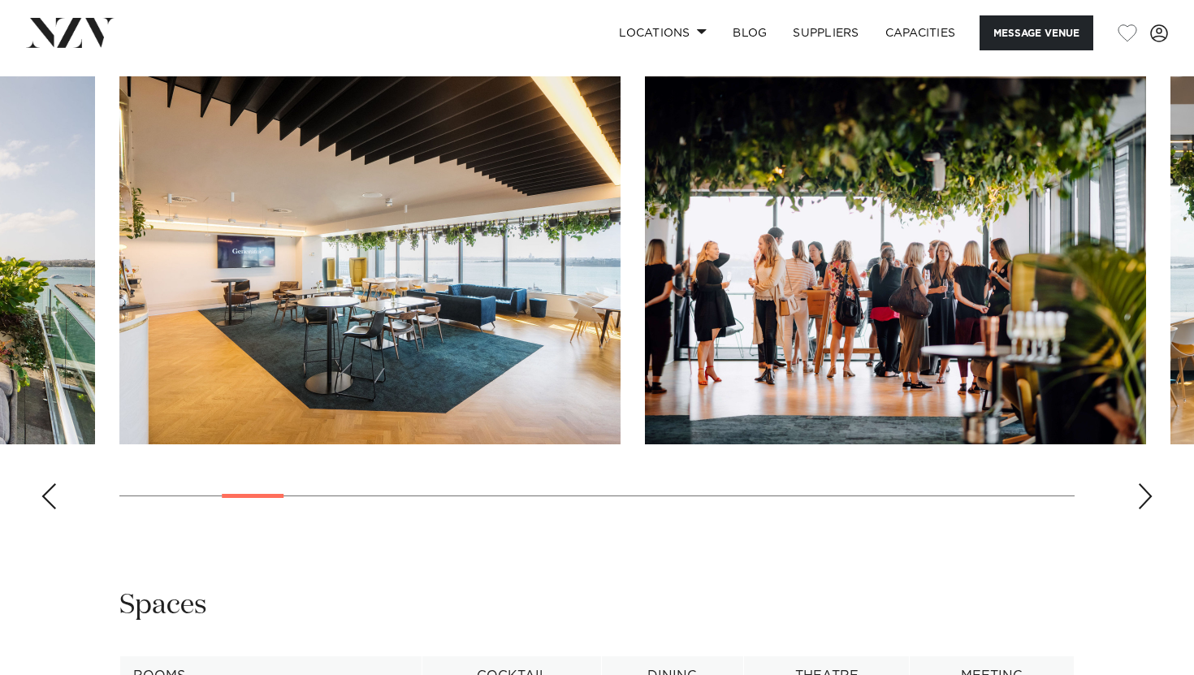
click at [1147, 496] on div "Next slide" at bounding box center [1145, 496] width 16 height 26
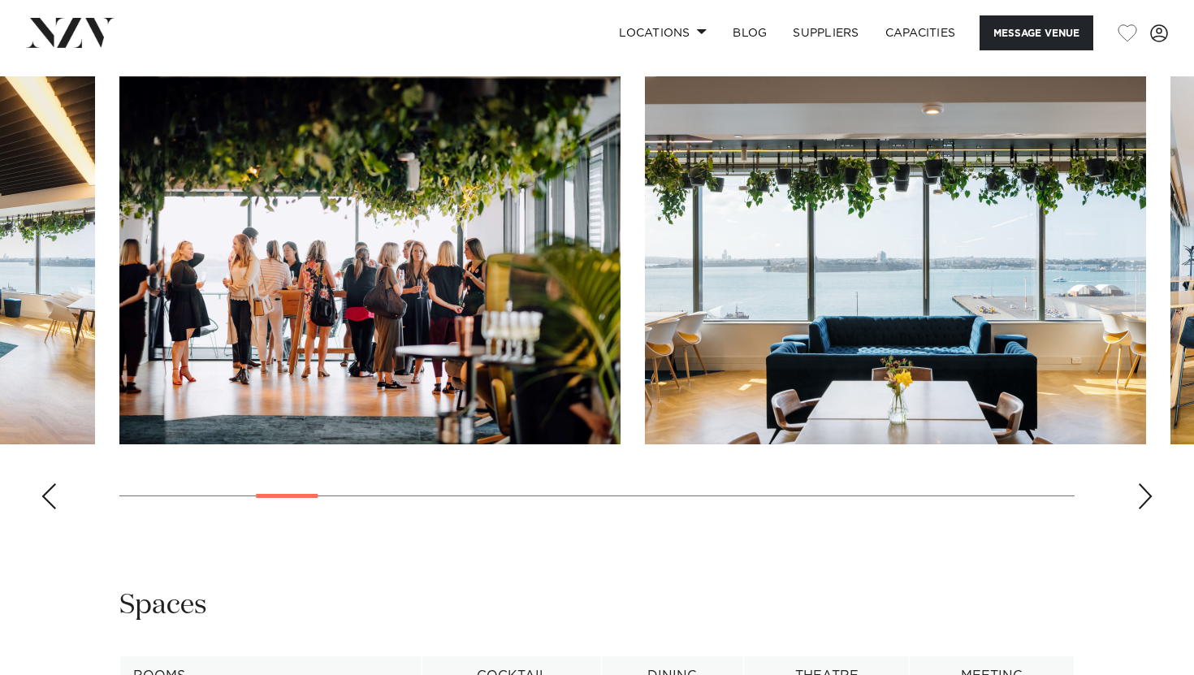
click at [1147, 496] on div "Next slide" at bounding box center [1145, 496] width 16 height 26
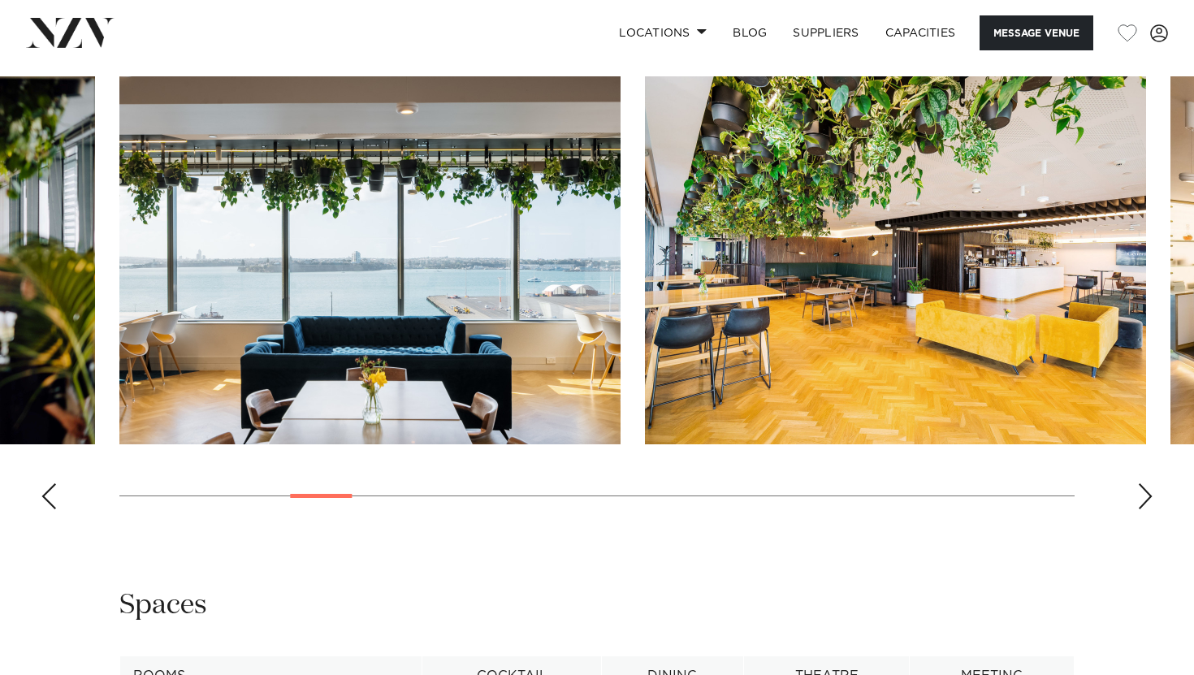
click at [1147, 496] on div "Next slide" at bounding box center [1145, 496] width 16 height 26
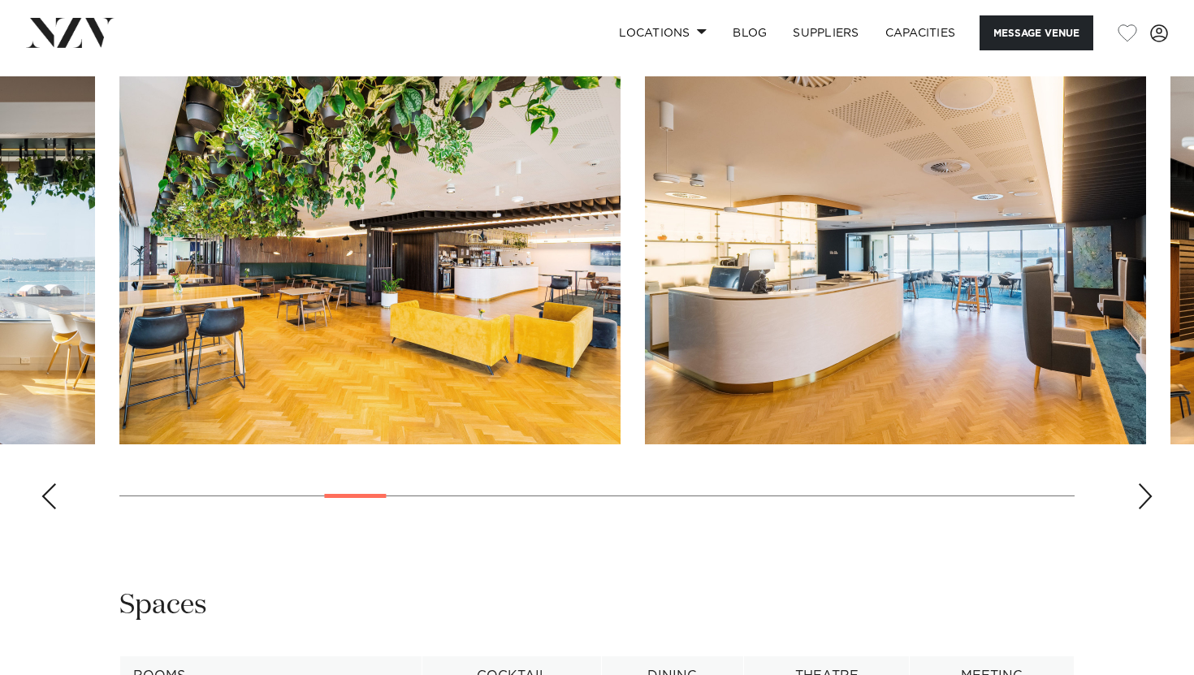
click at [1147, 496] on div "Next slide" at bounding box center [1145, 496] width 16 height 26
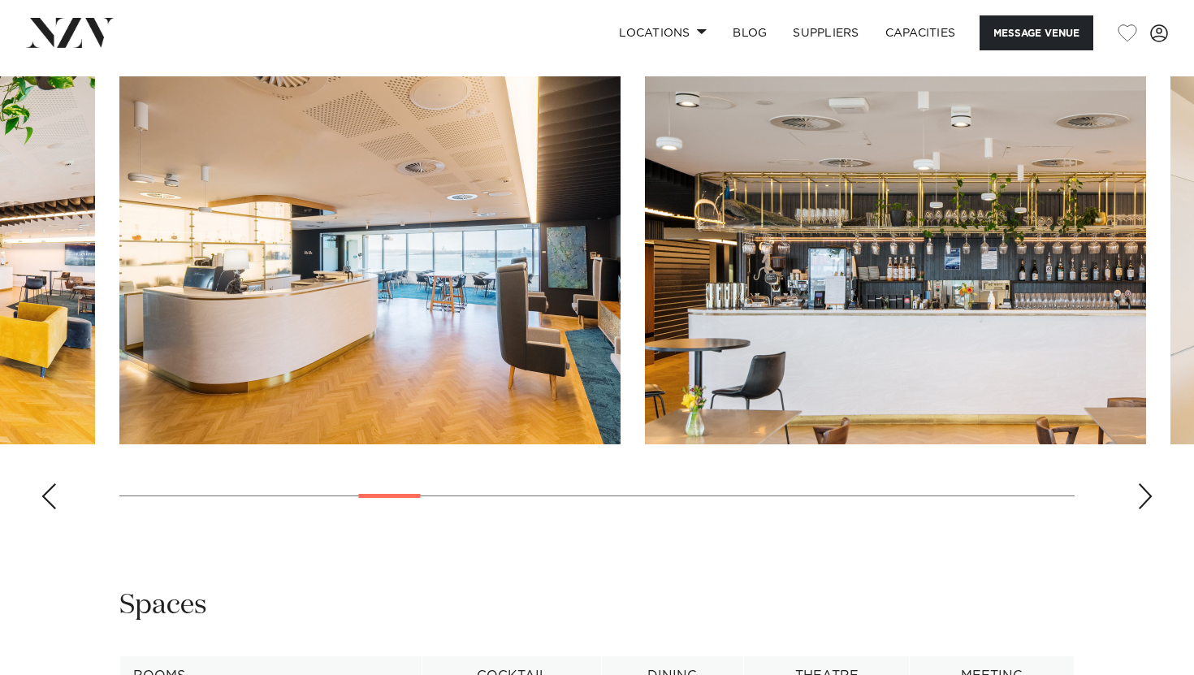
click at [1147, 496] on div "Next slide" at bounding box center [1145, 496] width 16 height 26
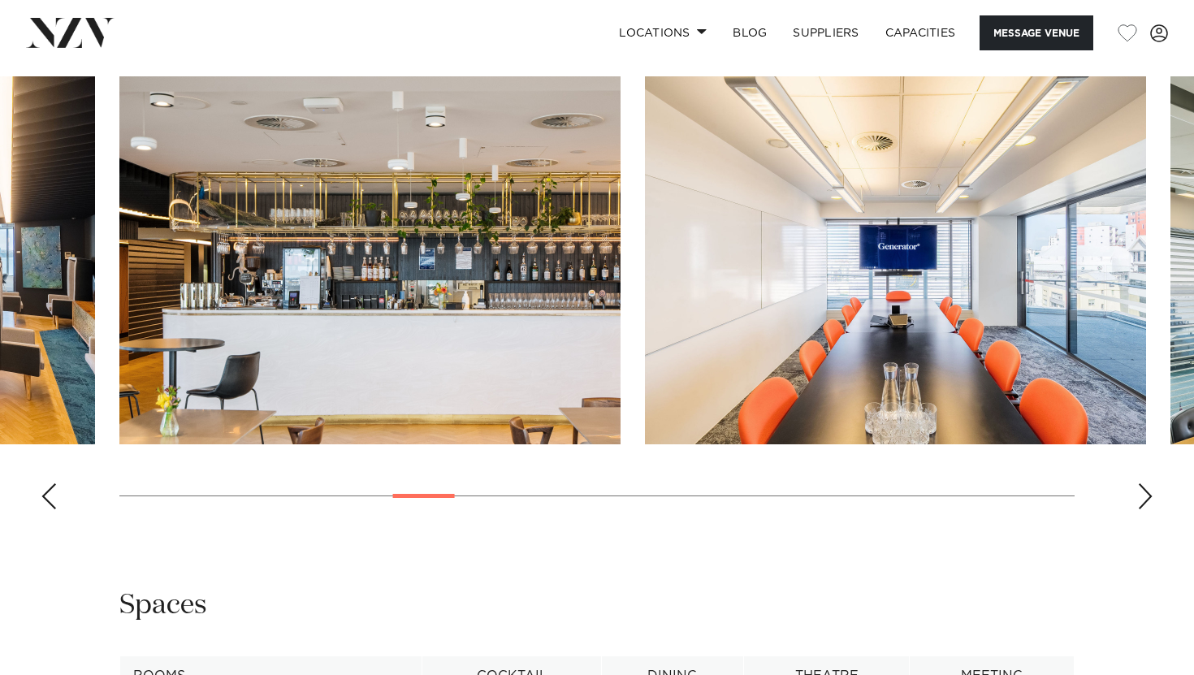
click at [1147, 497] on div "Next slide" at bounding box center [1145, 496] width 16 height 26
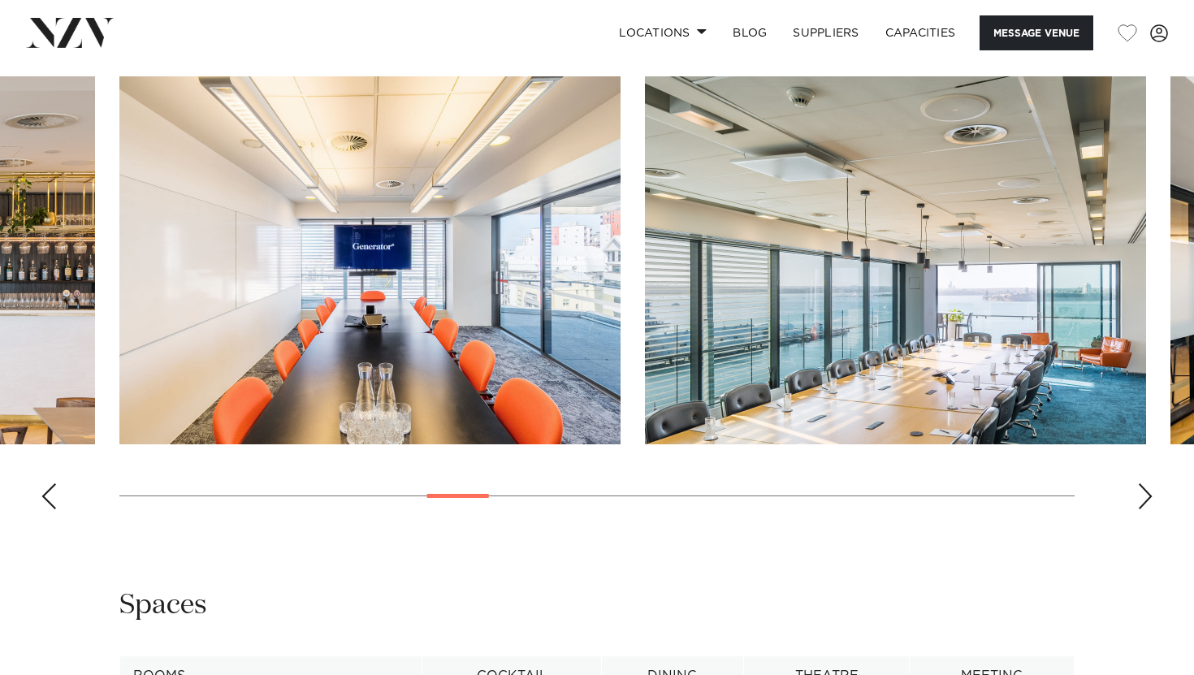
click at [1147, 498] on div "Next slide" at bounding box center [1145, 496] width 16 height 26
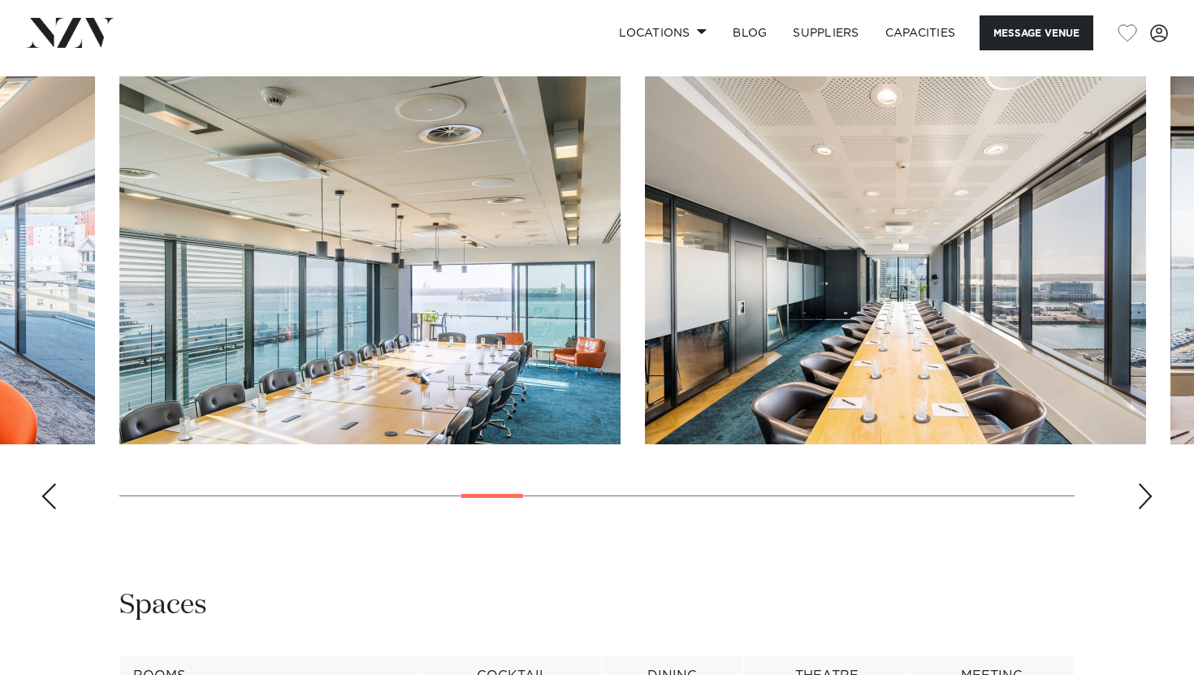
click at [1147, 498] on div "Next slide" at bounding box center [1145, 496] width 16 height 26
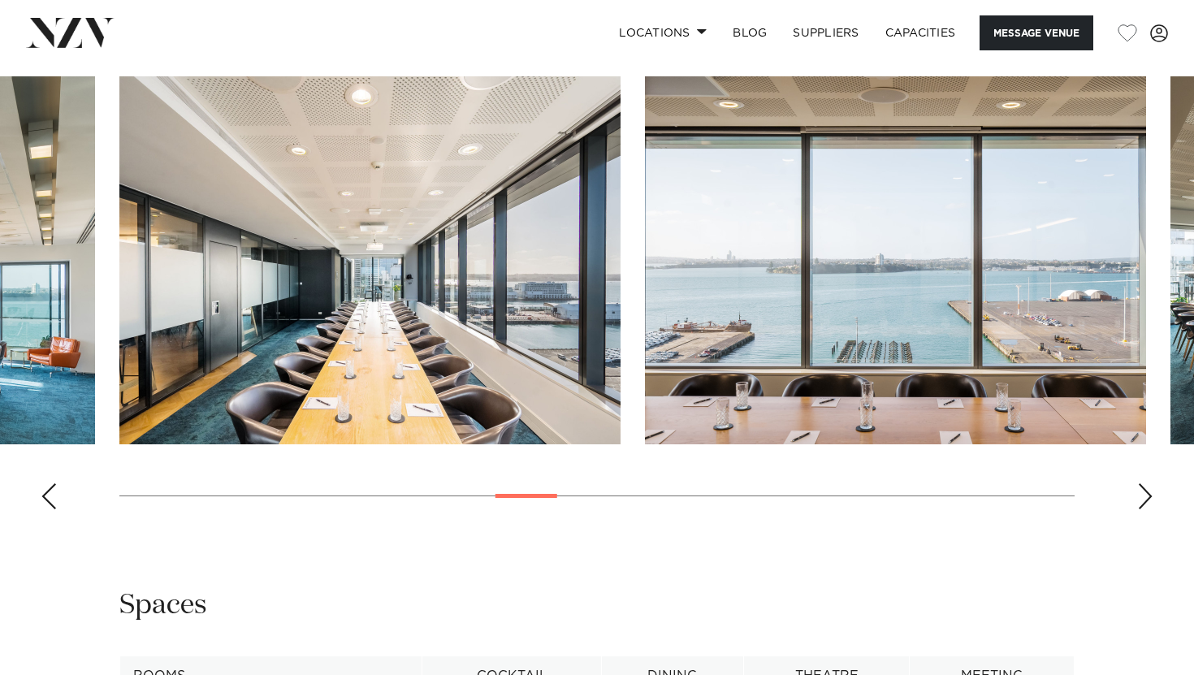
click at [1147, 498] on div "Next slide" at bounding box center [1145, 496] width 16 height 26
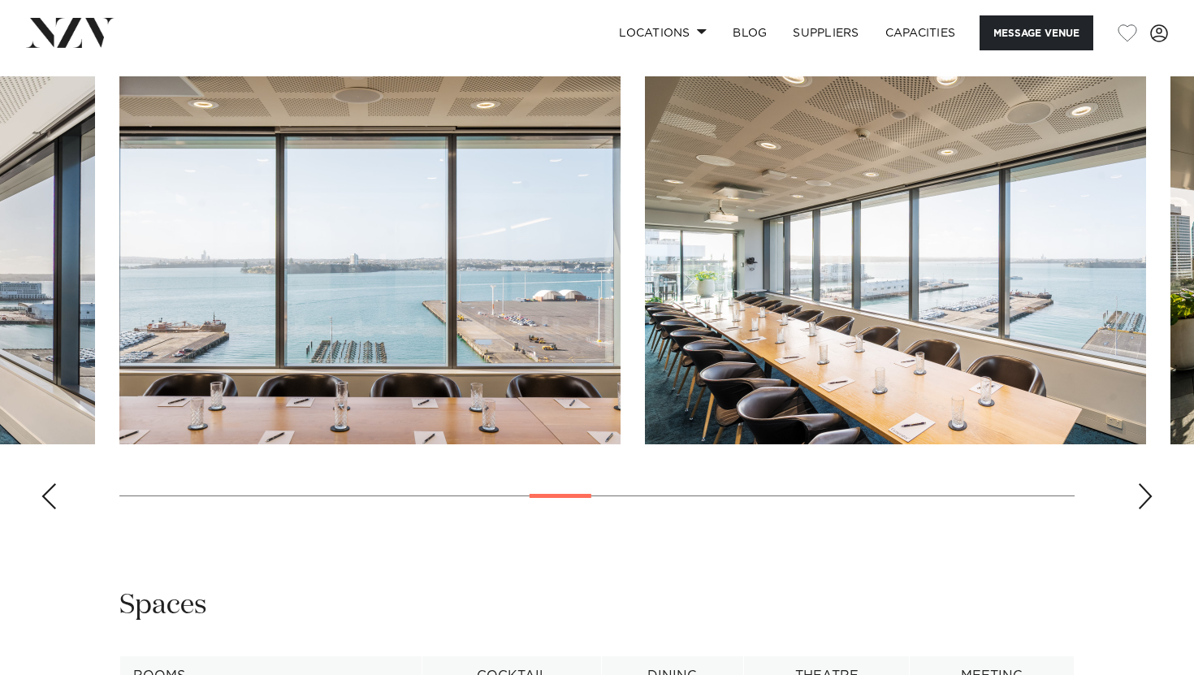
click at [1147, 498] on div "Next slide" at bounding box center [1145, 496] width 16 height 26
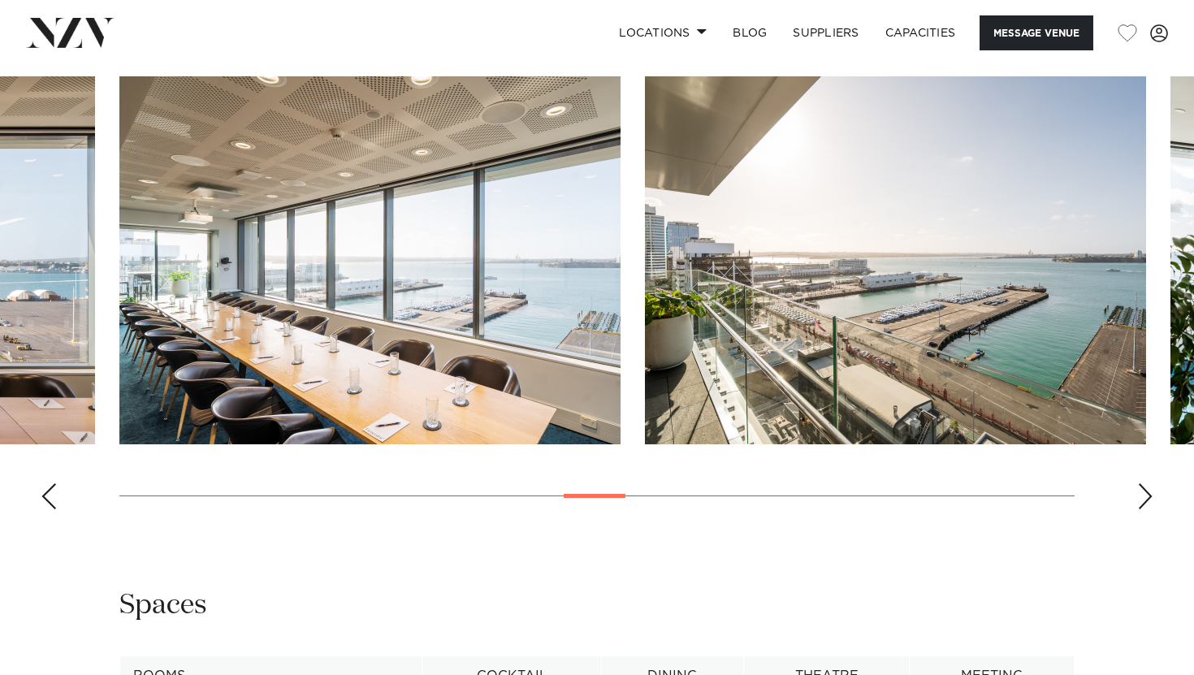
click at [1147, 498] on div "Next slide" at bounding box center [1145, 496] width 16 height 26
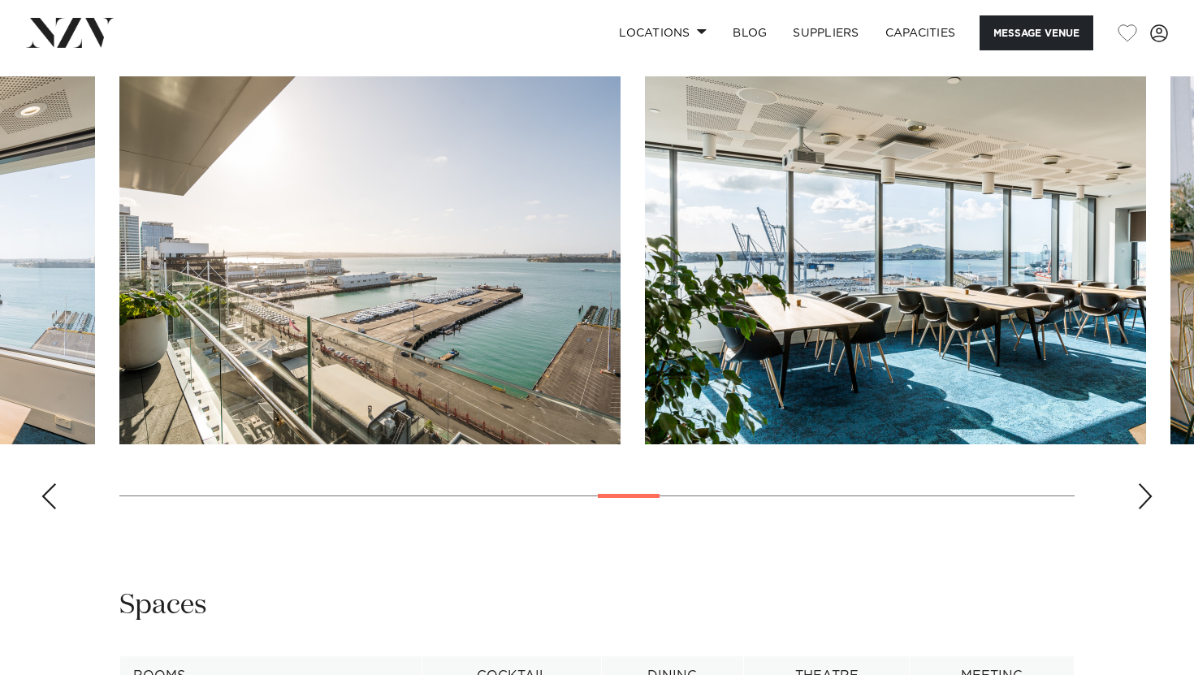
click at [1147, 498] on div "Next slide" at bounding box center [1145, 496] width 16 height 26
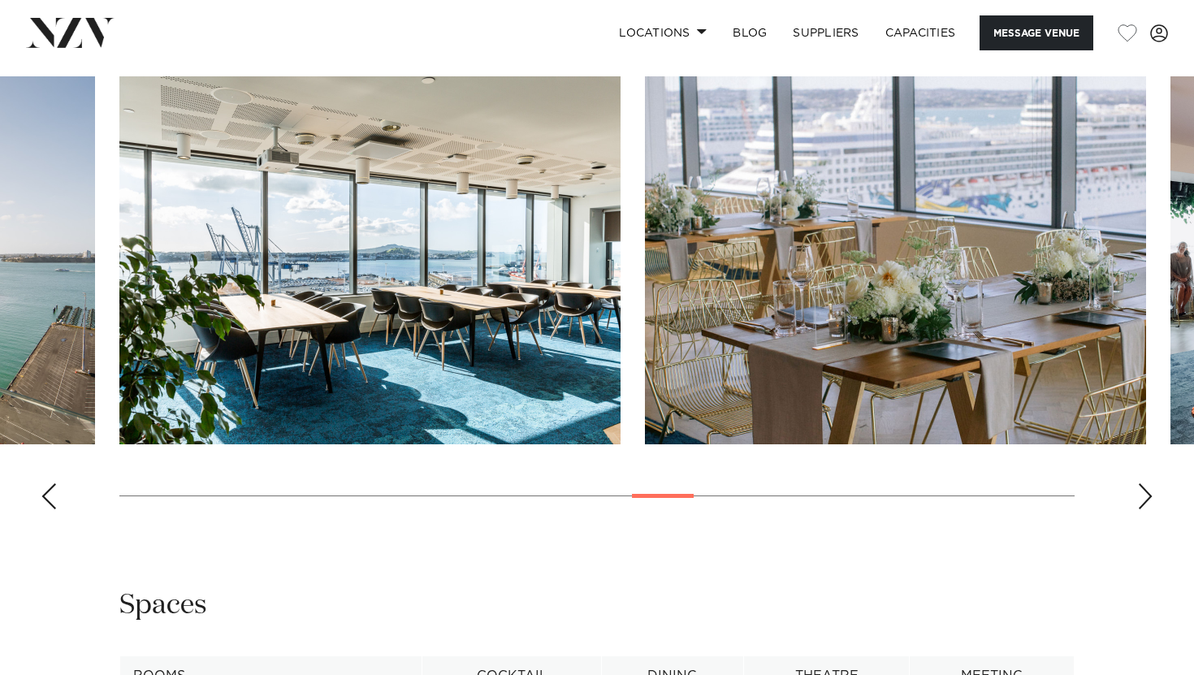
click at [1147, 499] on div "Next slide" at bounding box center [1145, 496] width 16 height 26
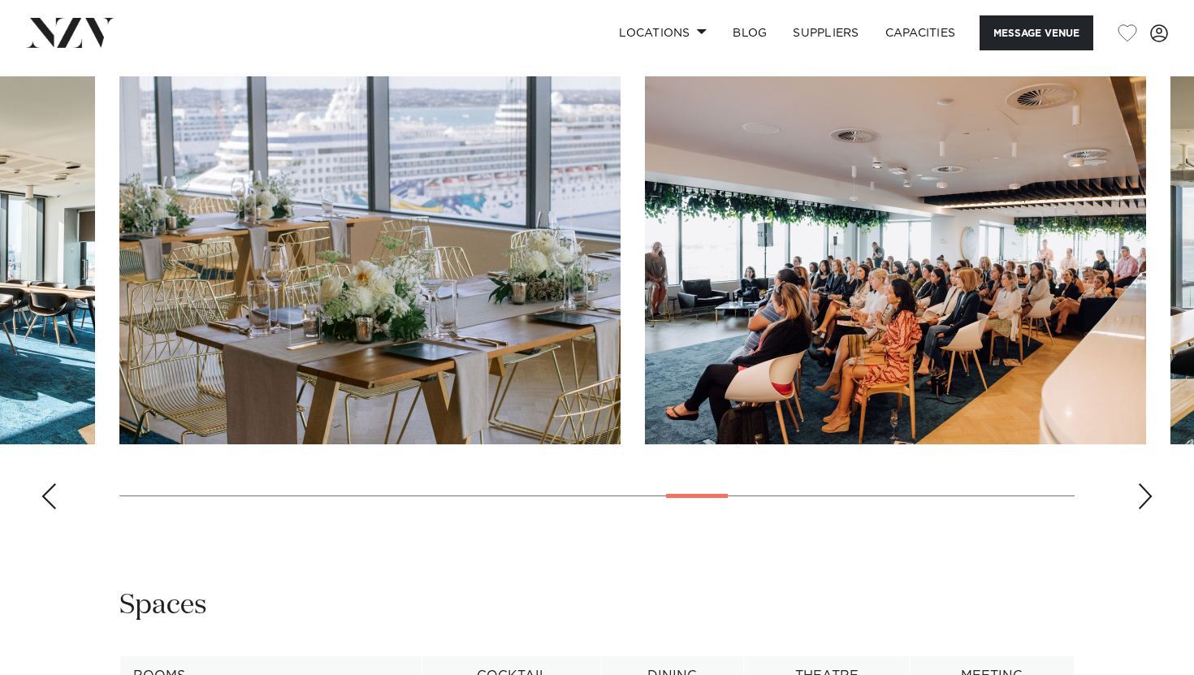
click at [1147, 499] on div "Next slide" at bounding box center [1145, 496] width 16 height 26
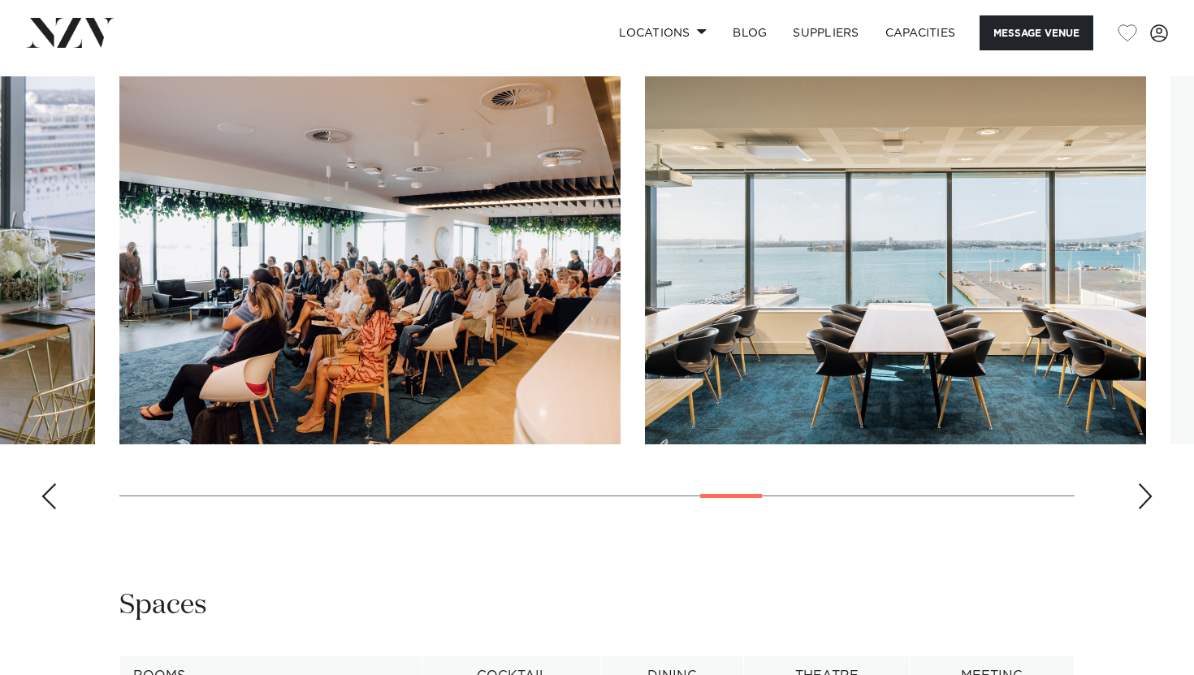
click at [1147, 499] on div "Next slide" at bounding box center [1145, 496] width 16 height 26
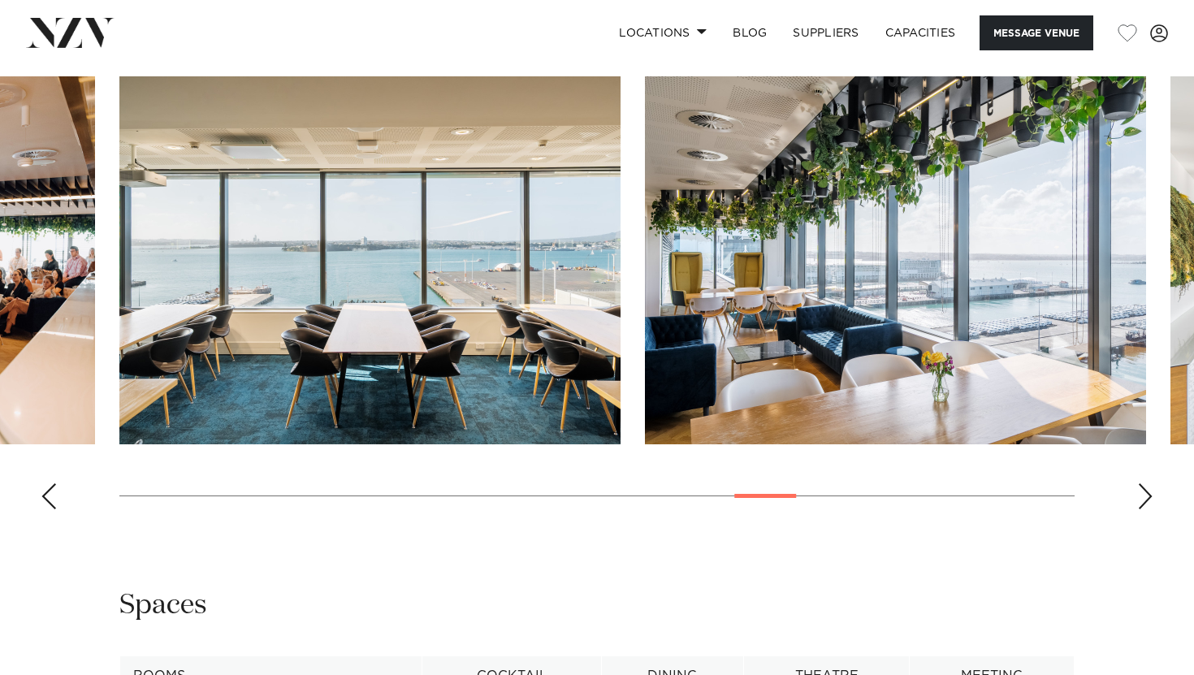
click at [1147, 499] on div "Next slide" at bounding box center [1145, 496] width 16 height 26
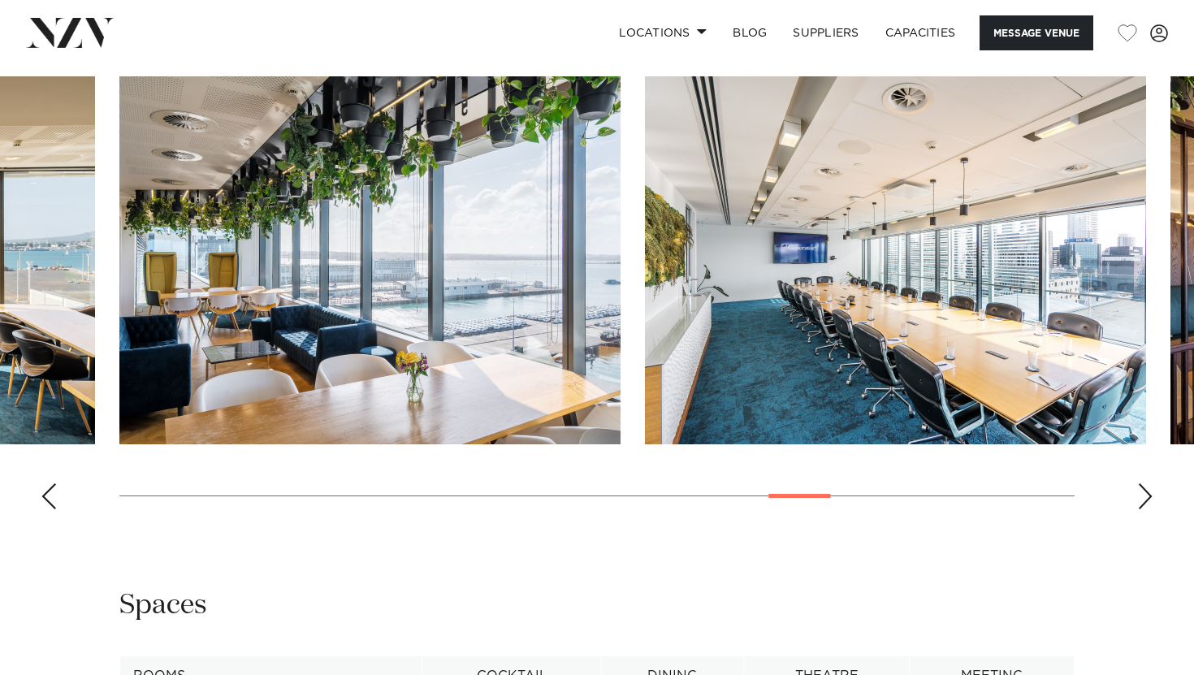
click at [1146, 497] on div "Next slide" at bounding box center [1145, 496] width 16 height 26
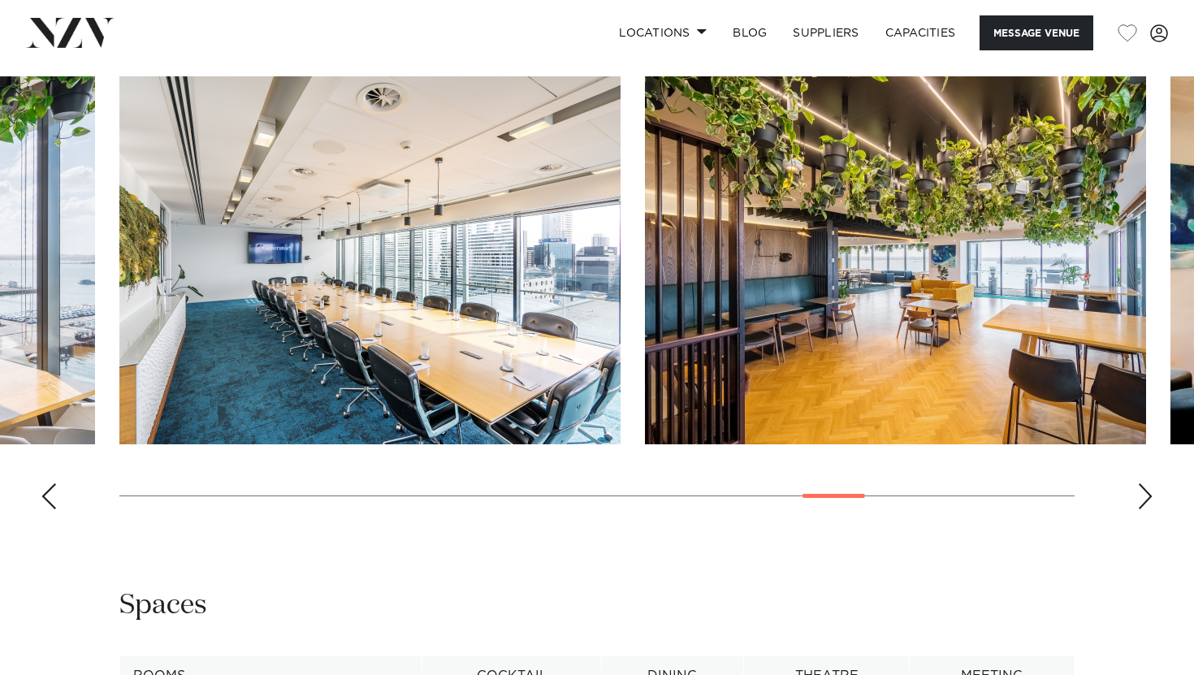
click at [1146, 497] on div "Next slide" at bounding box center [1145, 496] width 16 height 26
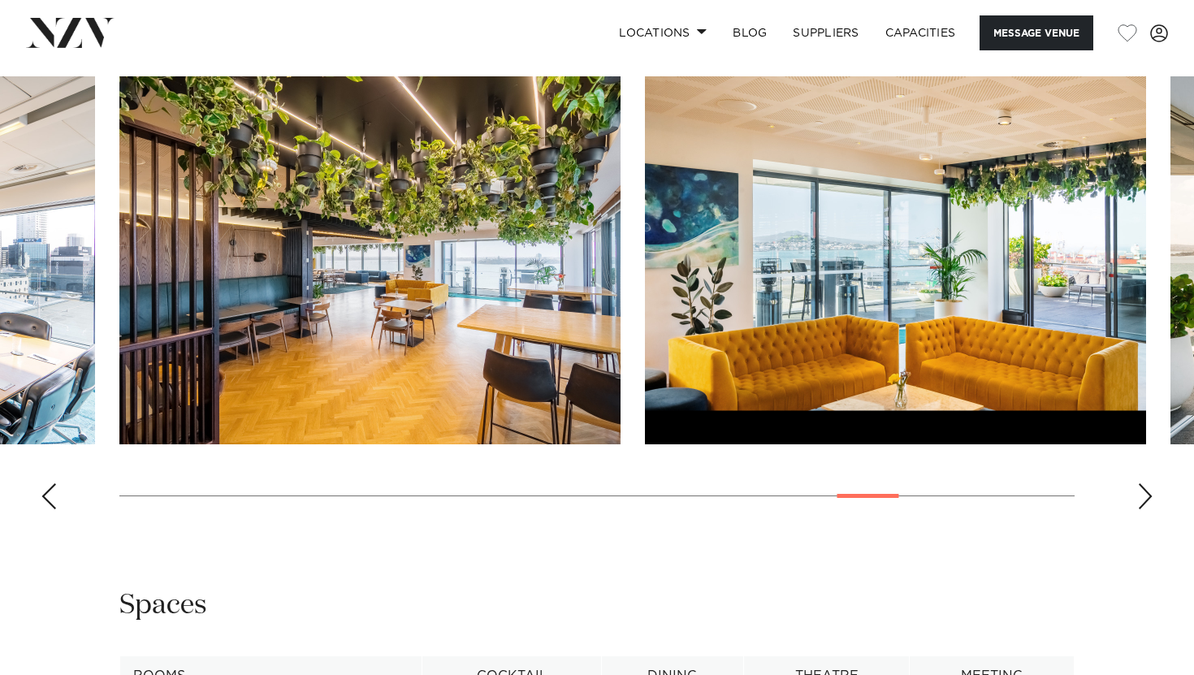
click at [1146, 497] on div "Next slide" at bounding box center [1145, 496] width 16 height 26
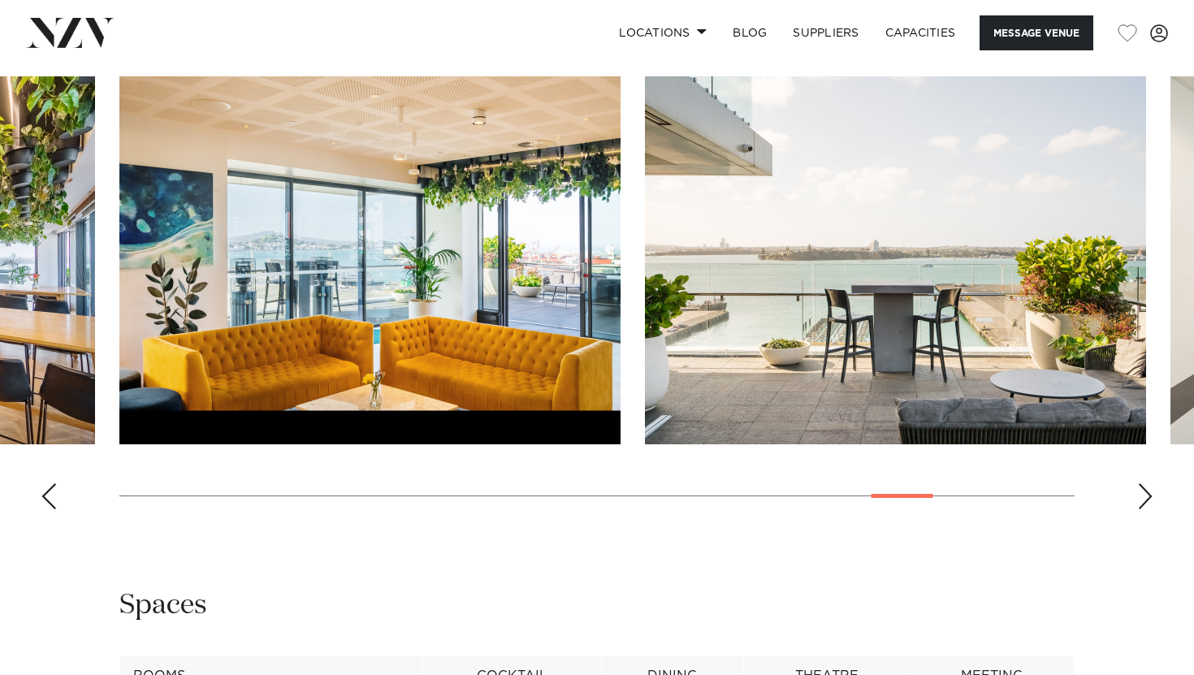
click at [1146, 497] on div "Next slide" at bounding box center [1145, 496] width 16 height 26
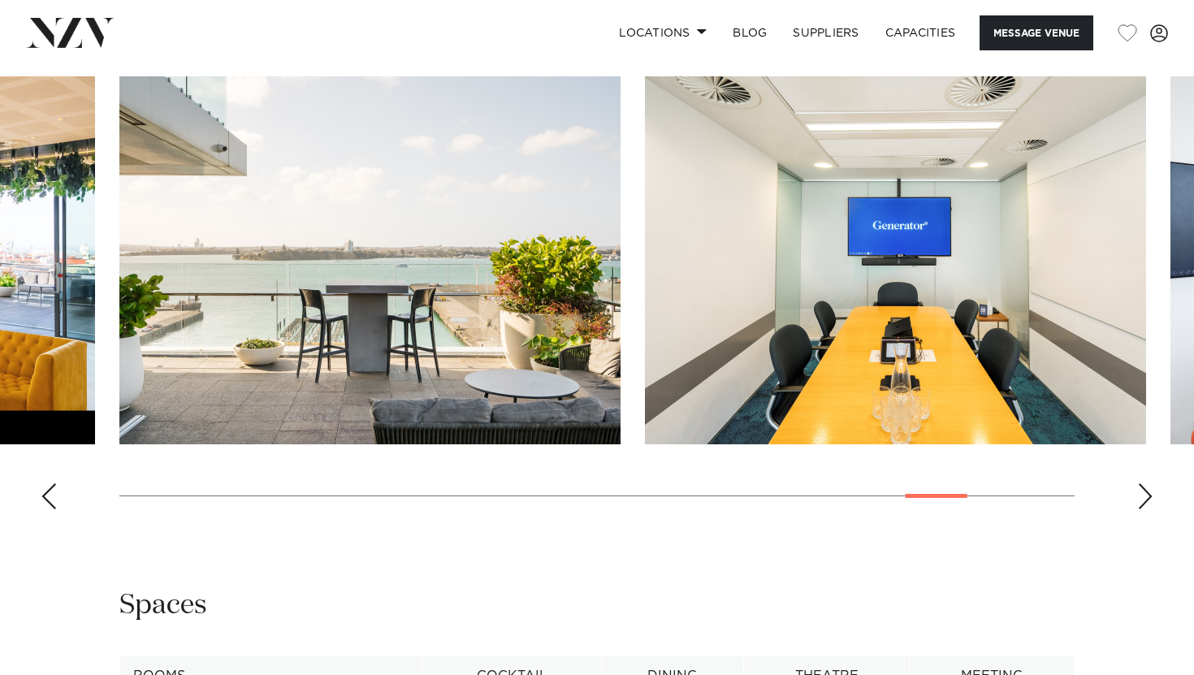
click at [1146, 497] on div "Next slide" at bounding box center [1145, 496] width 16 height 26
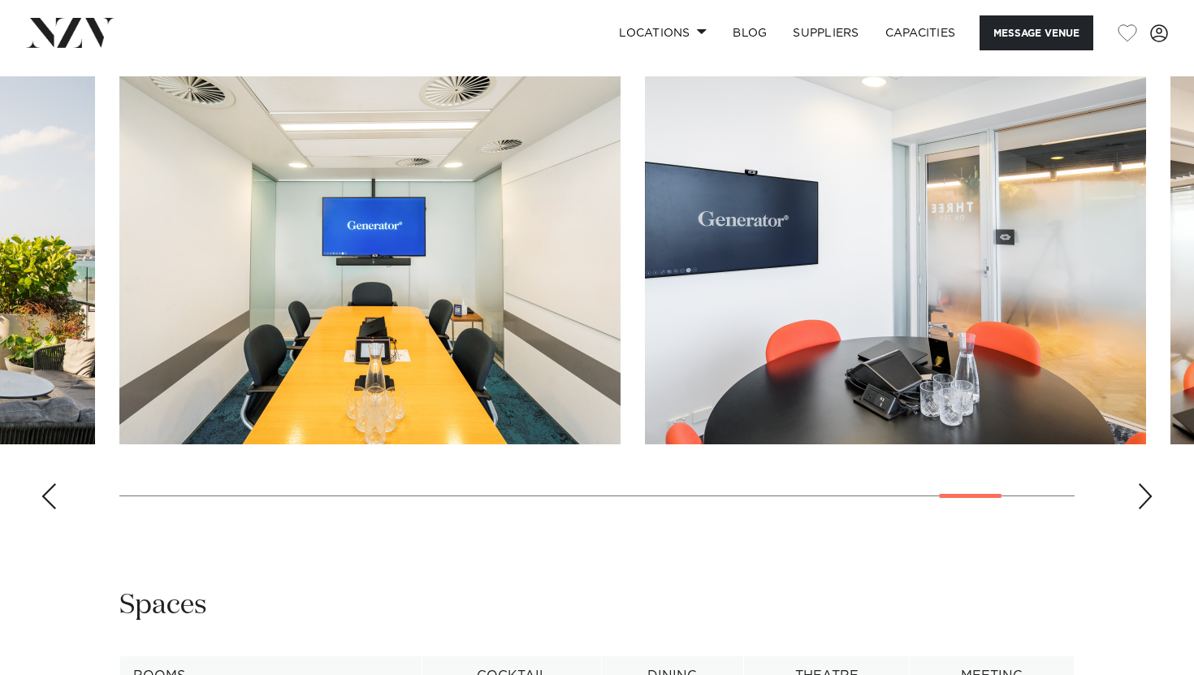
click at [1146, 497] on div "Next slide" at bounding box center [1145, 496] width 16 height 26
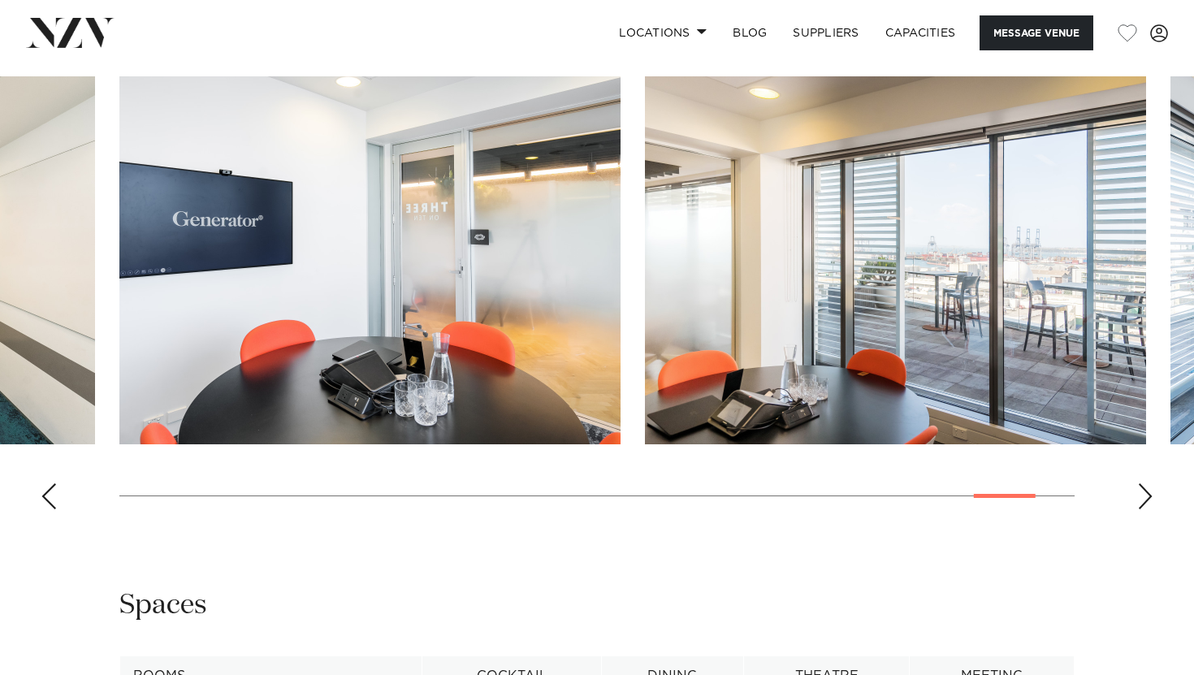
click at [1146, 497] on div "Next slide" at bounding box center [1145, 496] width 16 height 26
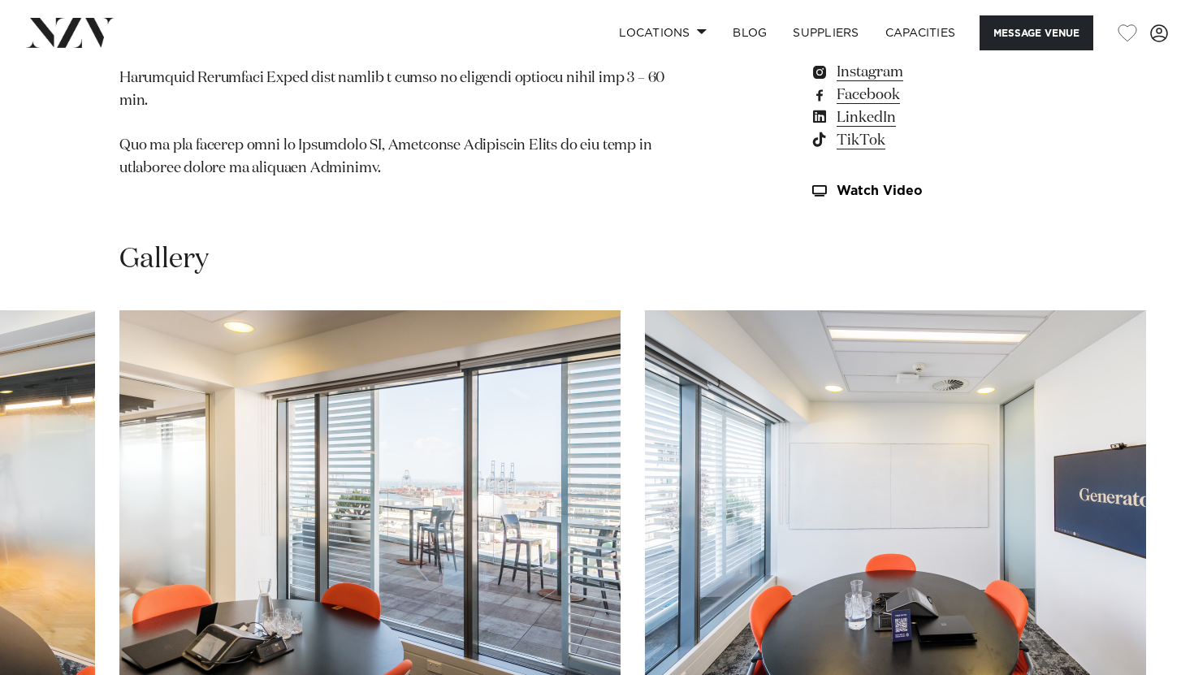
scroll to position [1035, 0]
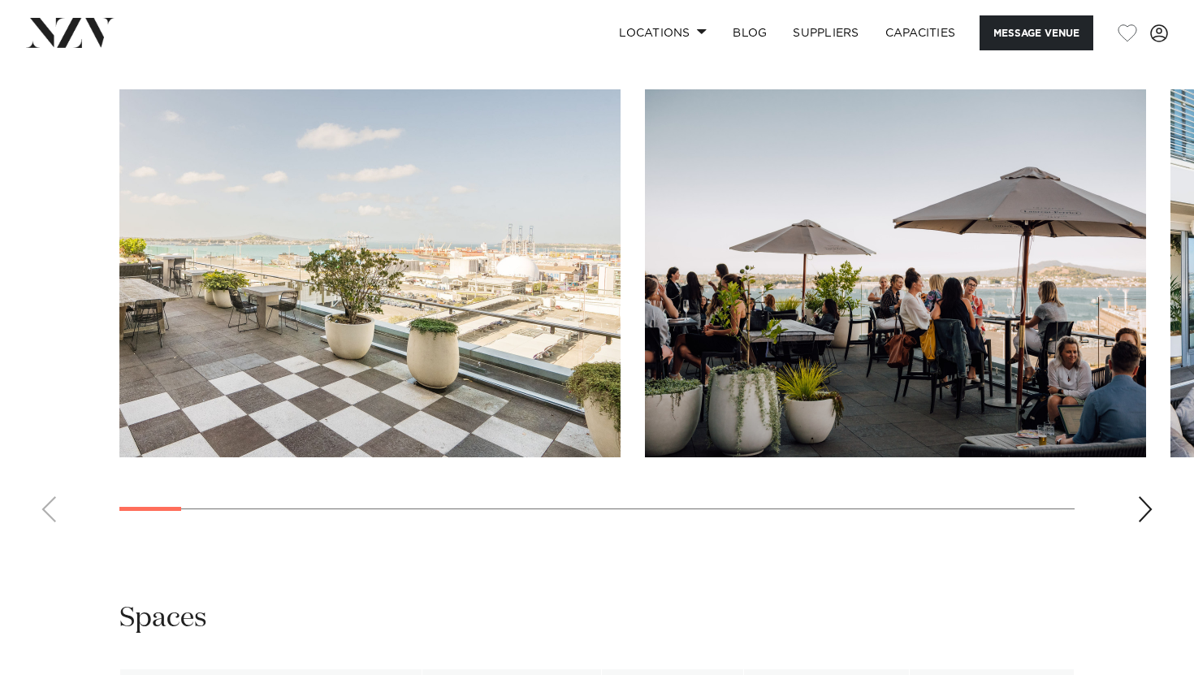
scroll to position [1586, 0]
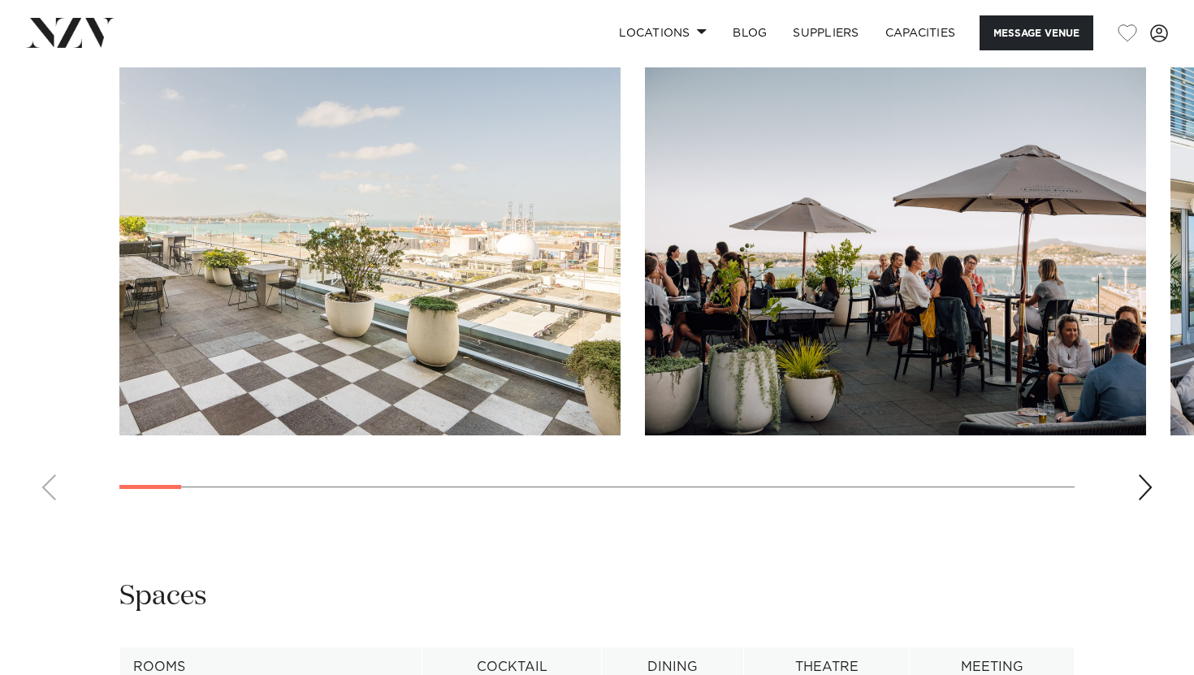
click at [1138, 485] on div "Next slide" at bounding box center [1145, 487] width 16 height 26
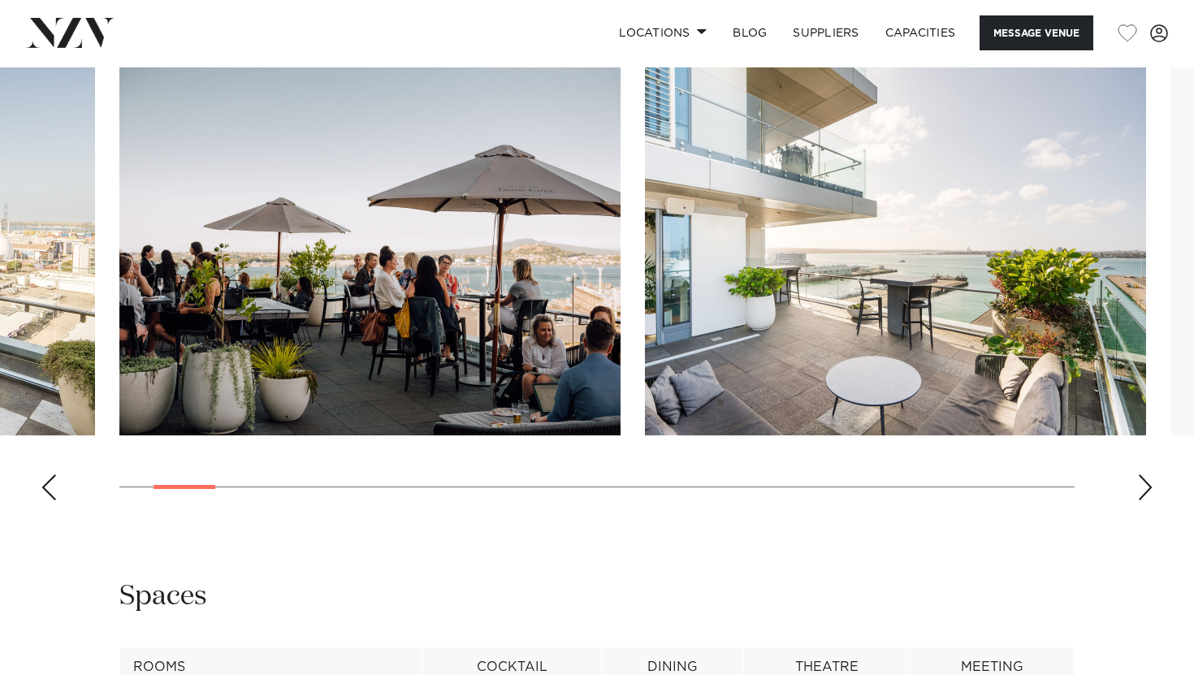
click at [1138, 485] on div "Next slide" at bounding box center [1145, 487] width 16 height 26
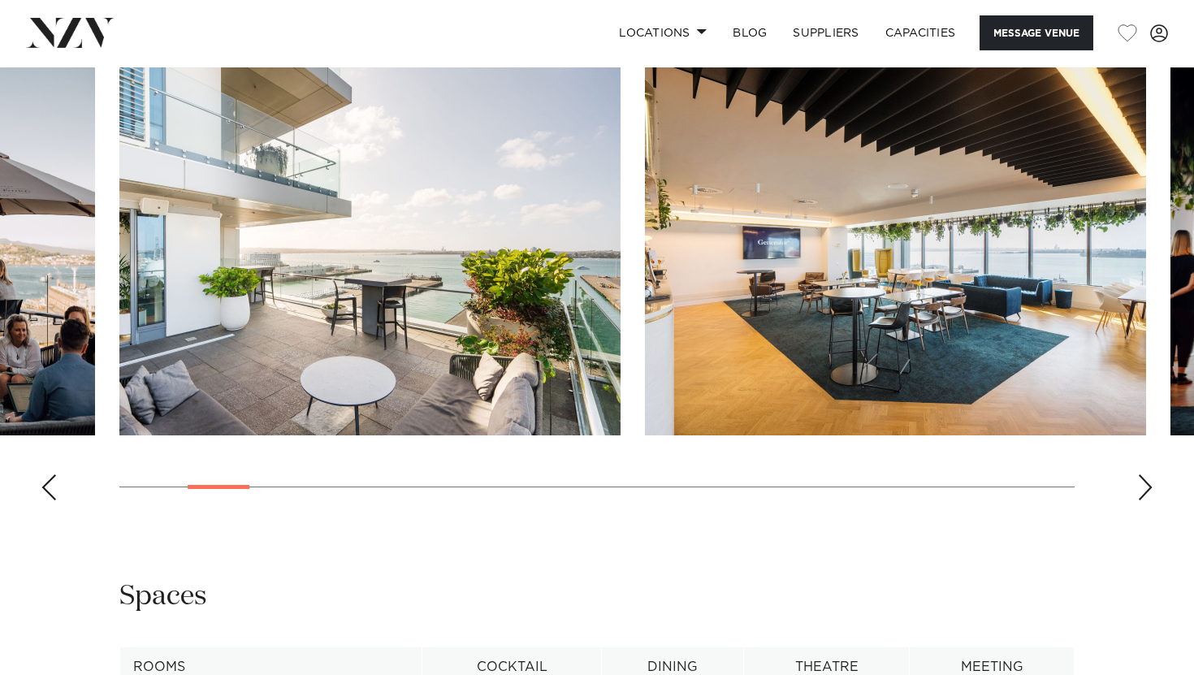
click at [1138, 485] on div "Next slide" at bounding box center [1145, 487] width 16 height 26
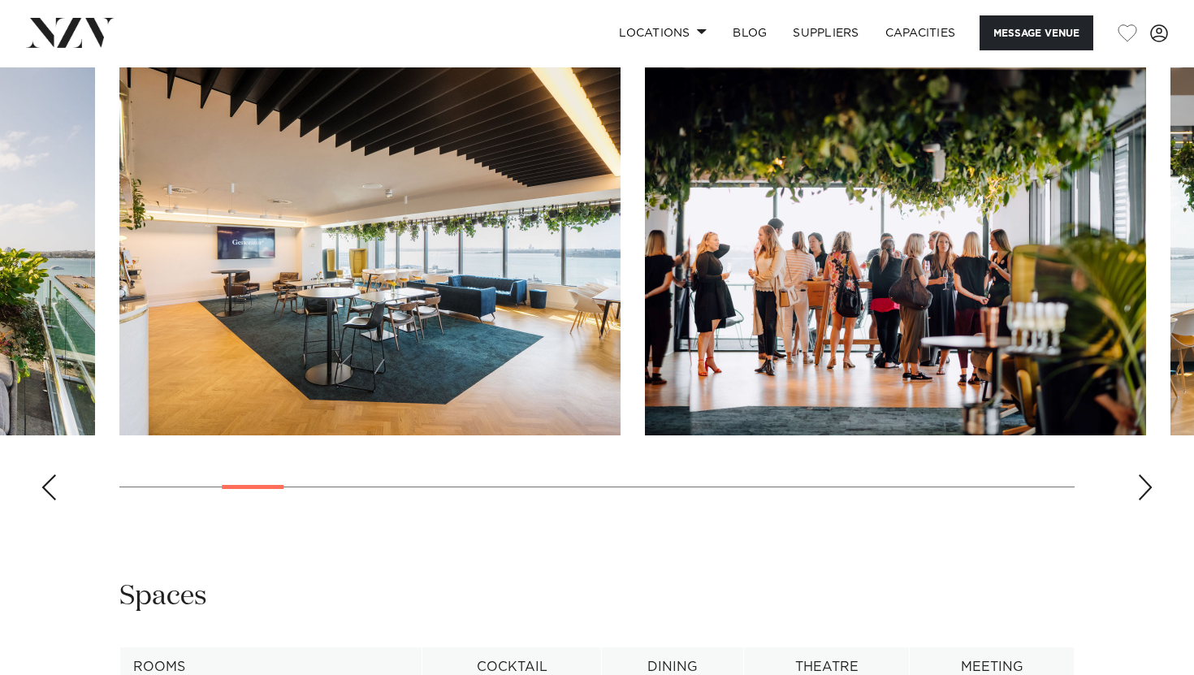
click at [1138, 483] on div "Next slide" at bounding box center [1145, 487] width 16 height 26
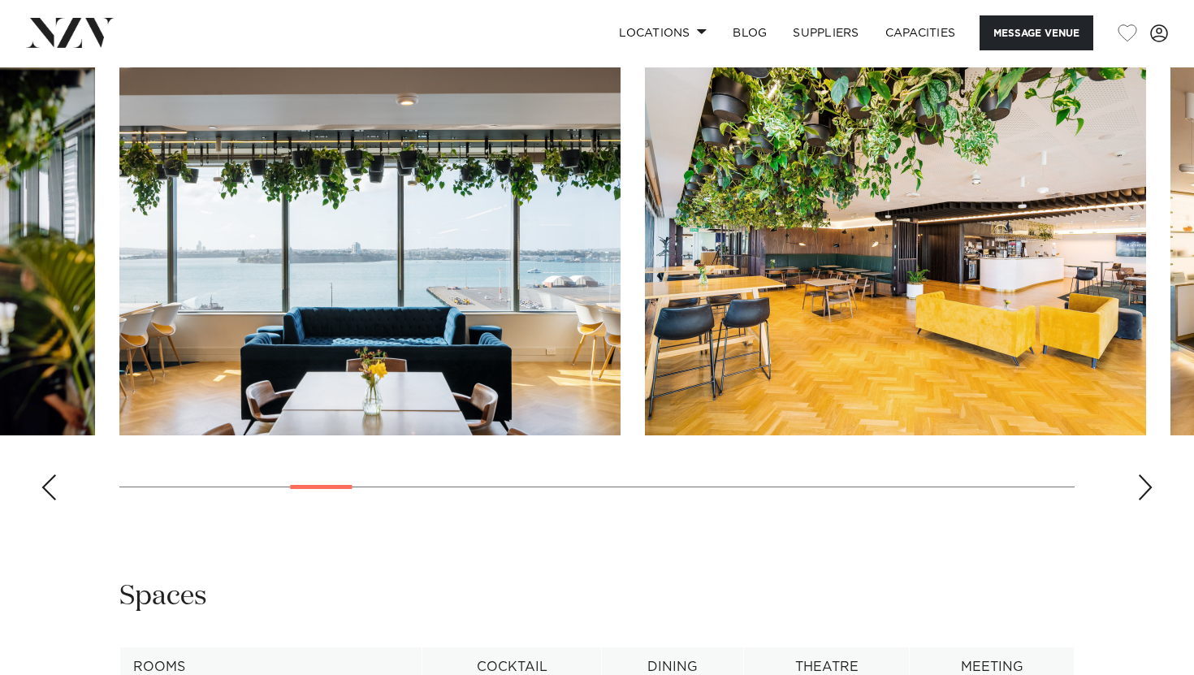
click at [1138, 483] on div "Next slide" at bounding box center [1145, 487] width 16 height 26
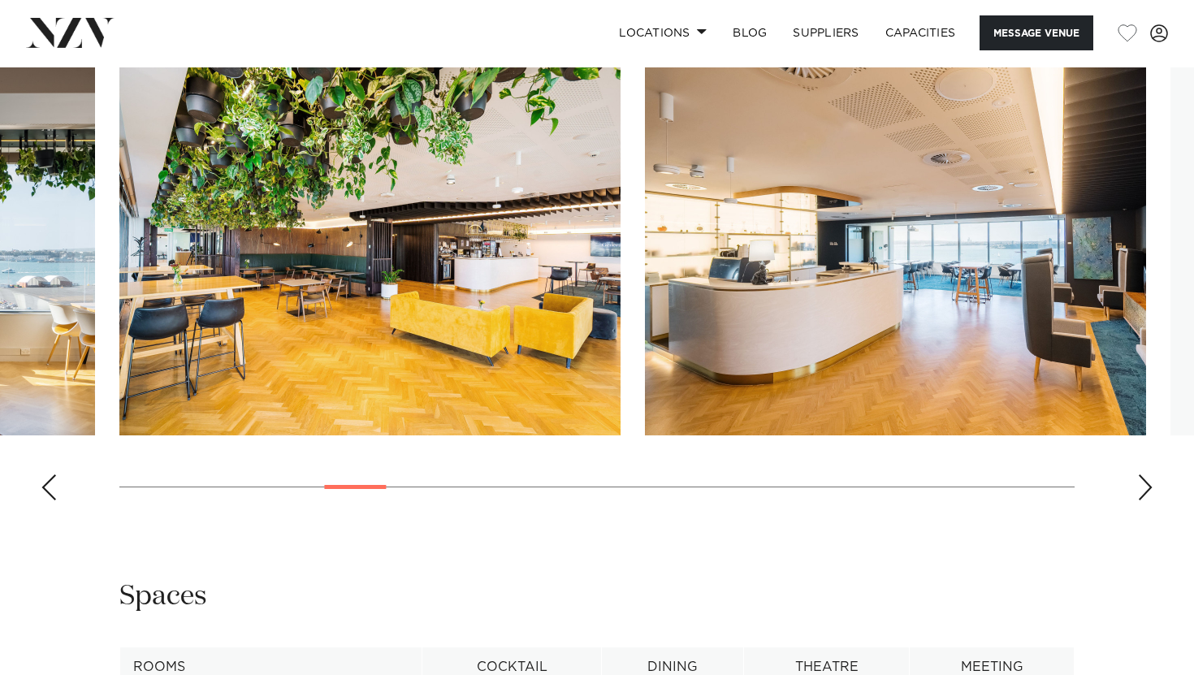
click at [1138, 483] on div "Next slide" at bounding box center [1145, 487] width 16 height 26
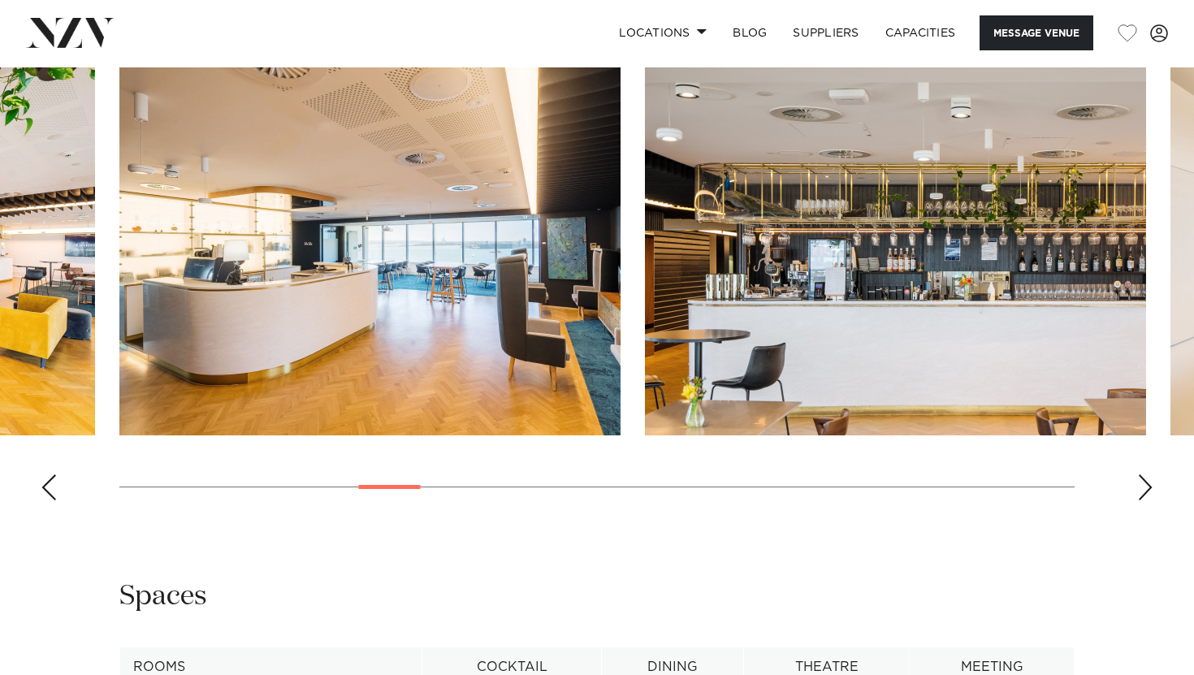
click at [1138, 483] on div "Next slide" at bounding box center [1145, 487] width 16 height 26
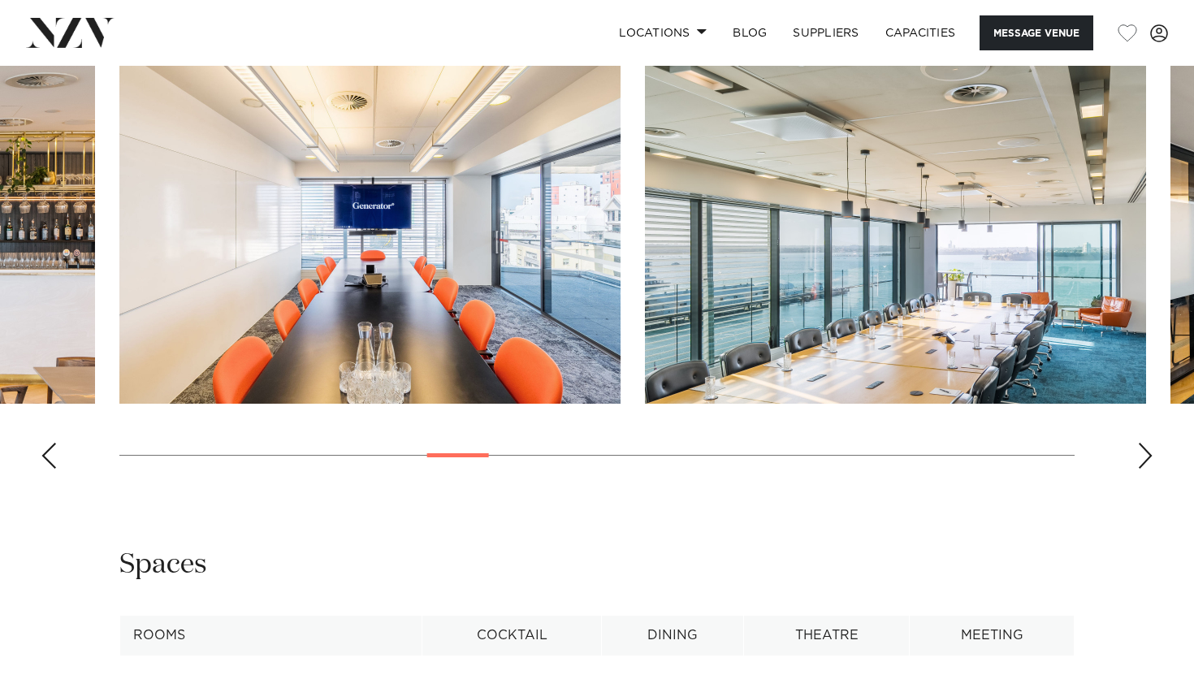
scroll to position [1619, 0]
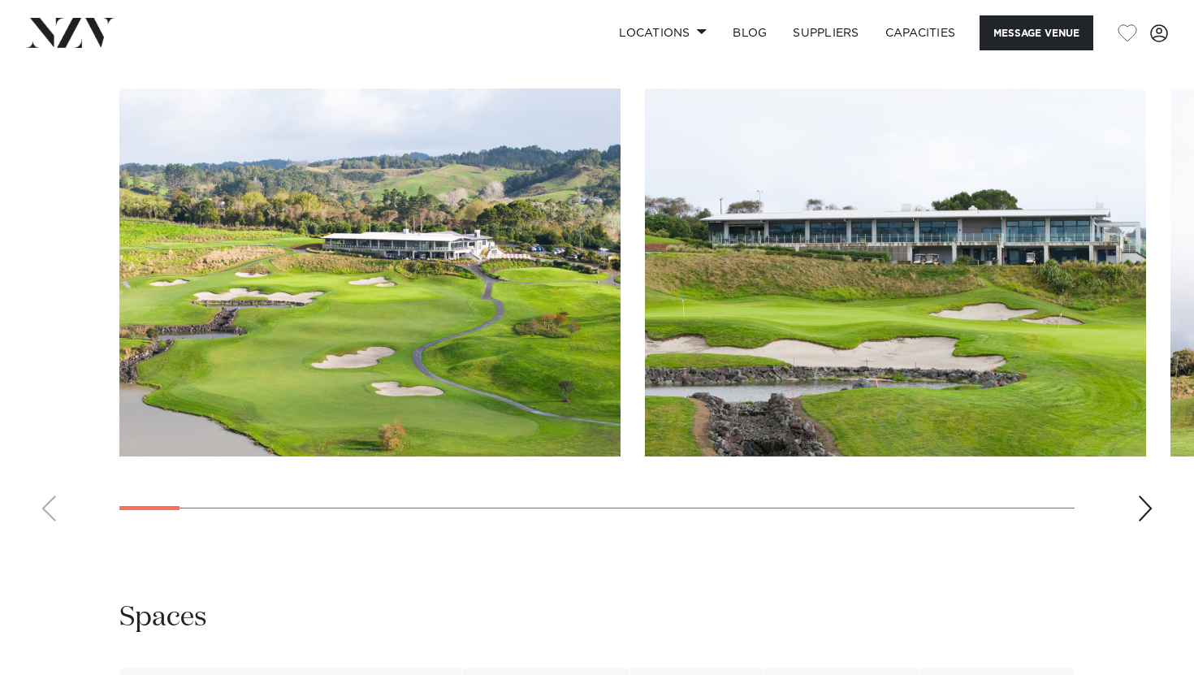
scroll to position [1460, 0]
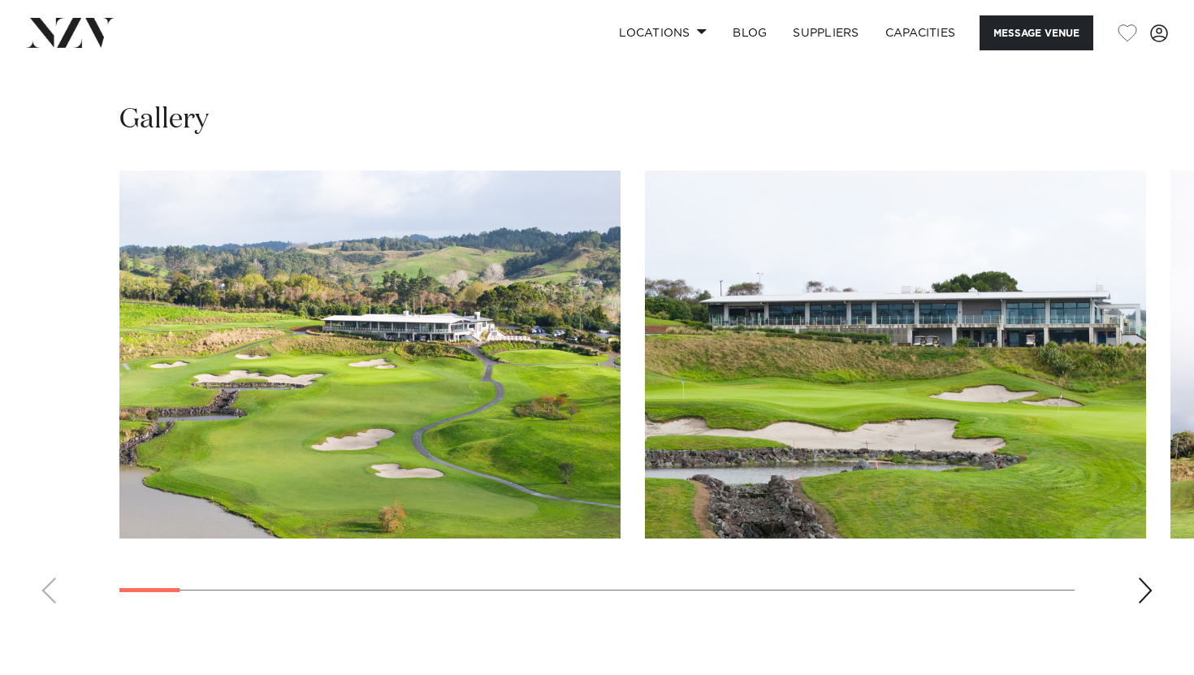
click at [1147, 594] on div "Next slide" at bounding box center [1145, 591] width 16 height 26
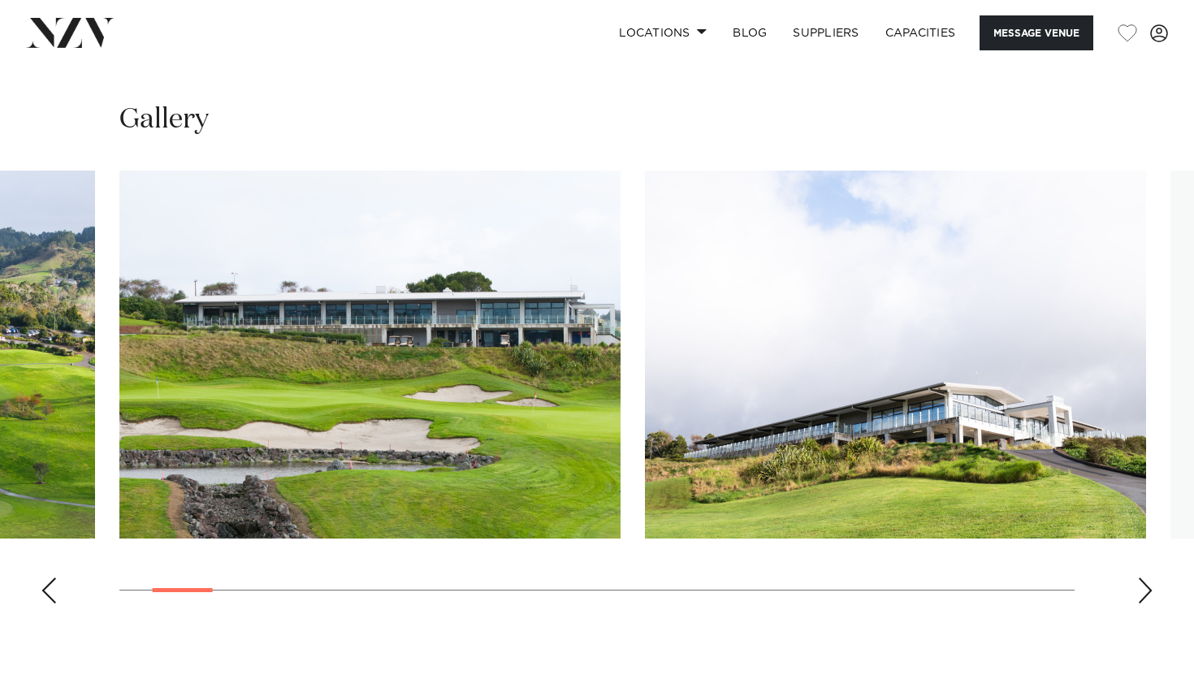
click at [1147, 594] on div "Next slide" at bounding box center [1145, 591] width 16 height 26
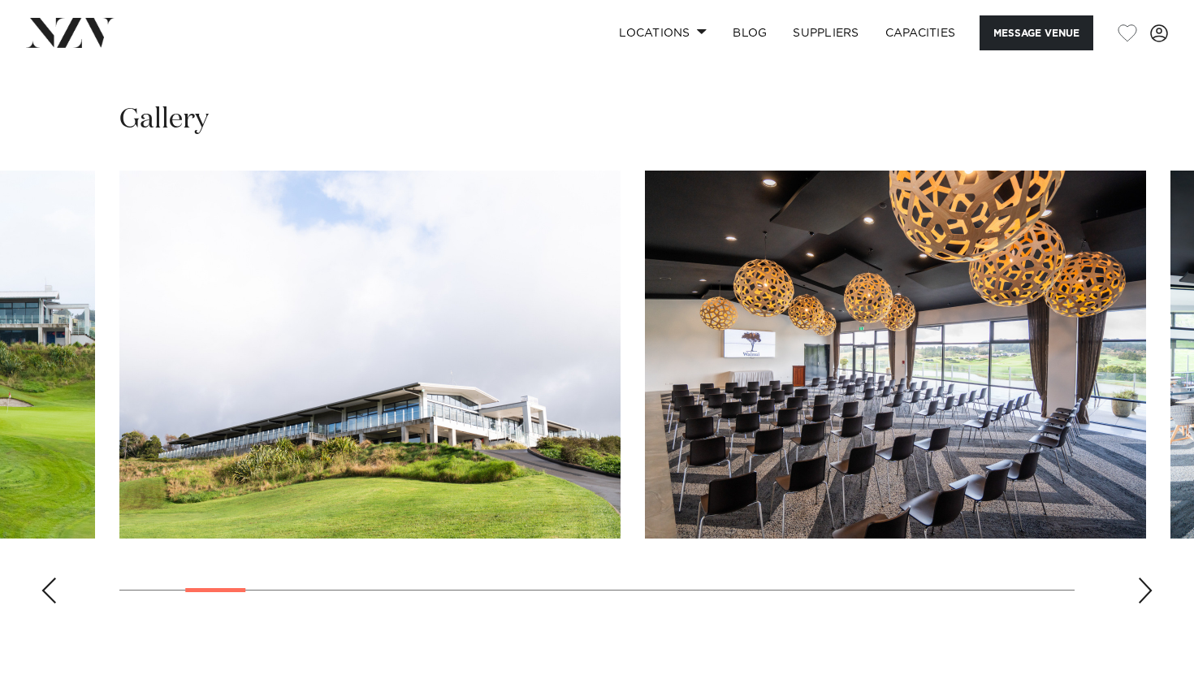
click at [1147, 593] on div "Next slide" at bounding box center [1145, 591] width 16 height 26
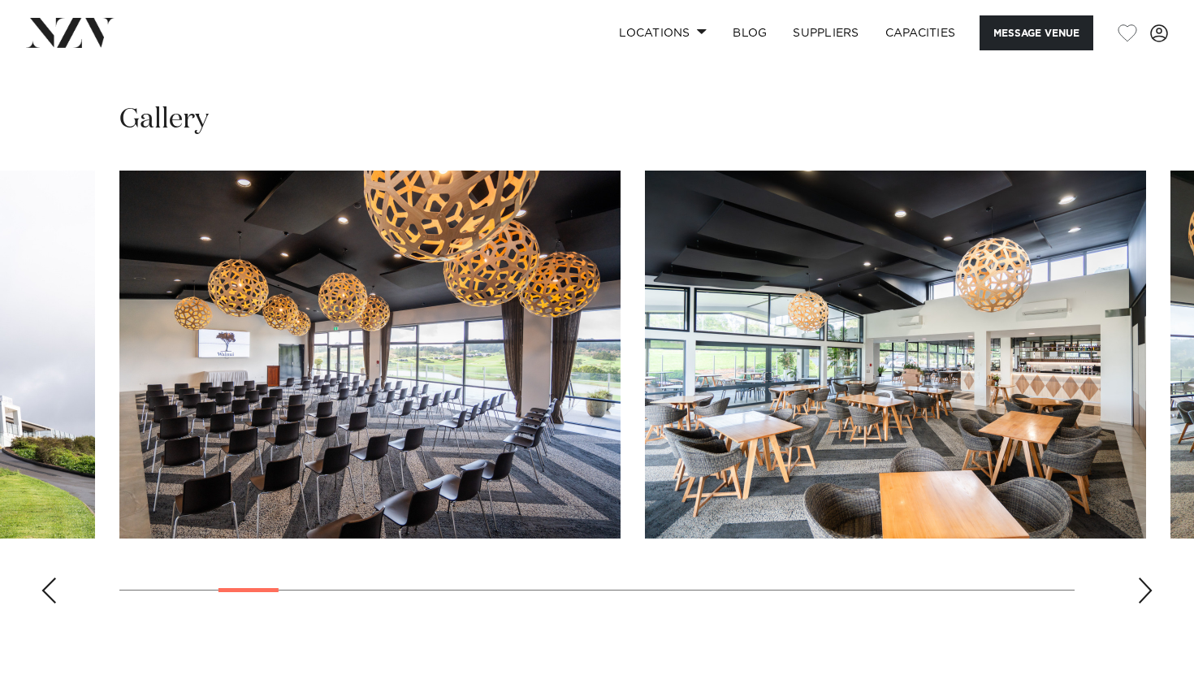
click at [1147, 593] on div "Next slide" at bounding box center [1145, 591] width 16 height 26
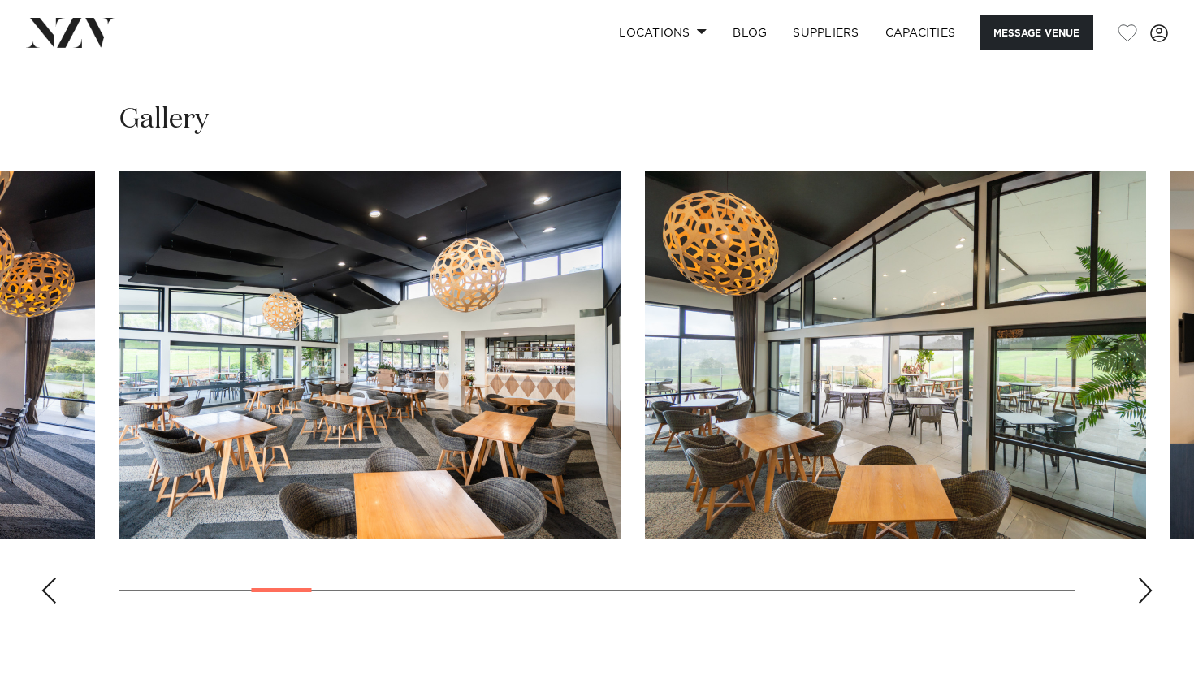
click at [1147, 593] on div "Next slide" at bounding box center [1145, 591] width 16 height 26
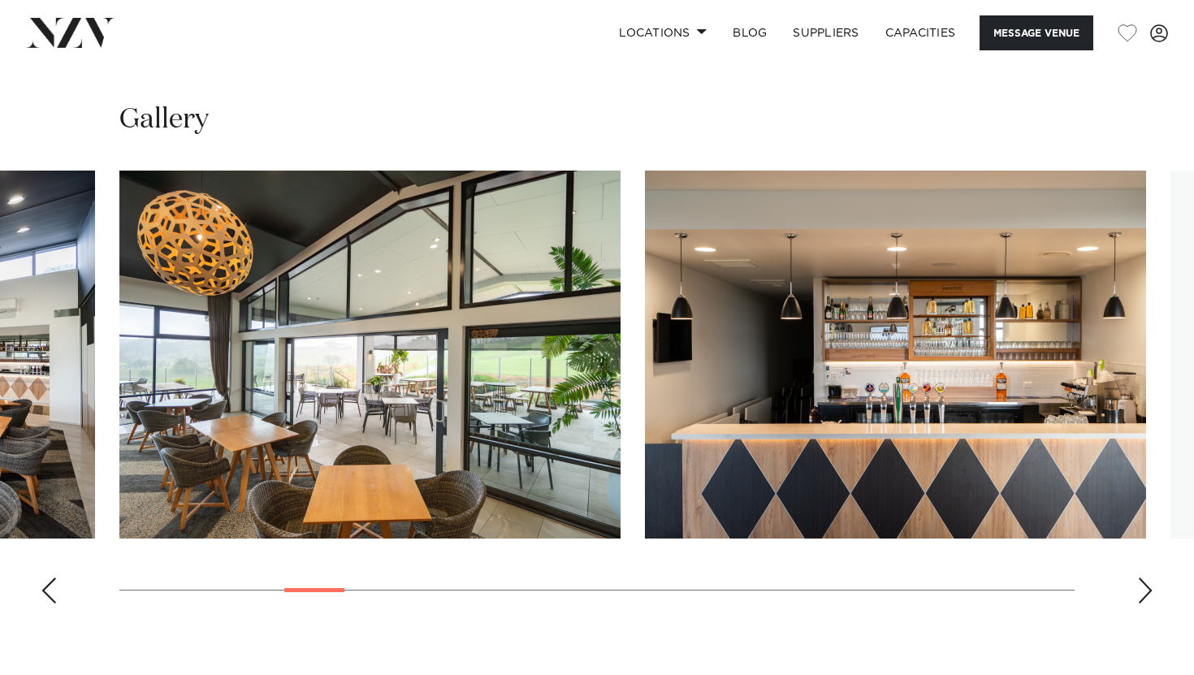
click at [1147, 593] on div "Next slide" at bounding box center [1145, 591] width 16 height 26
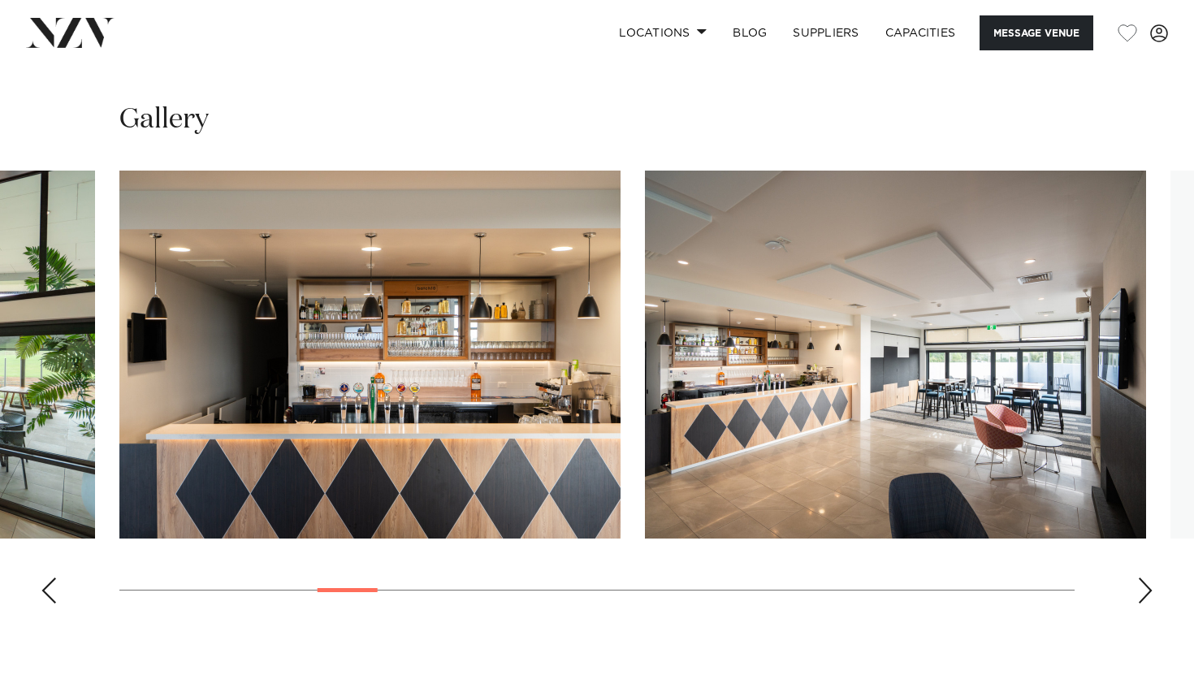
click at [1147, 593] on div "Next slide" at bounding box center [1145, 591] width 16 height 26
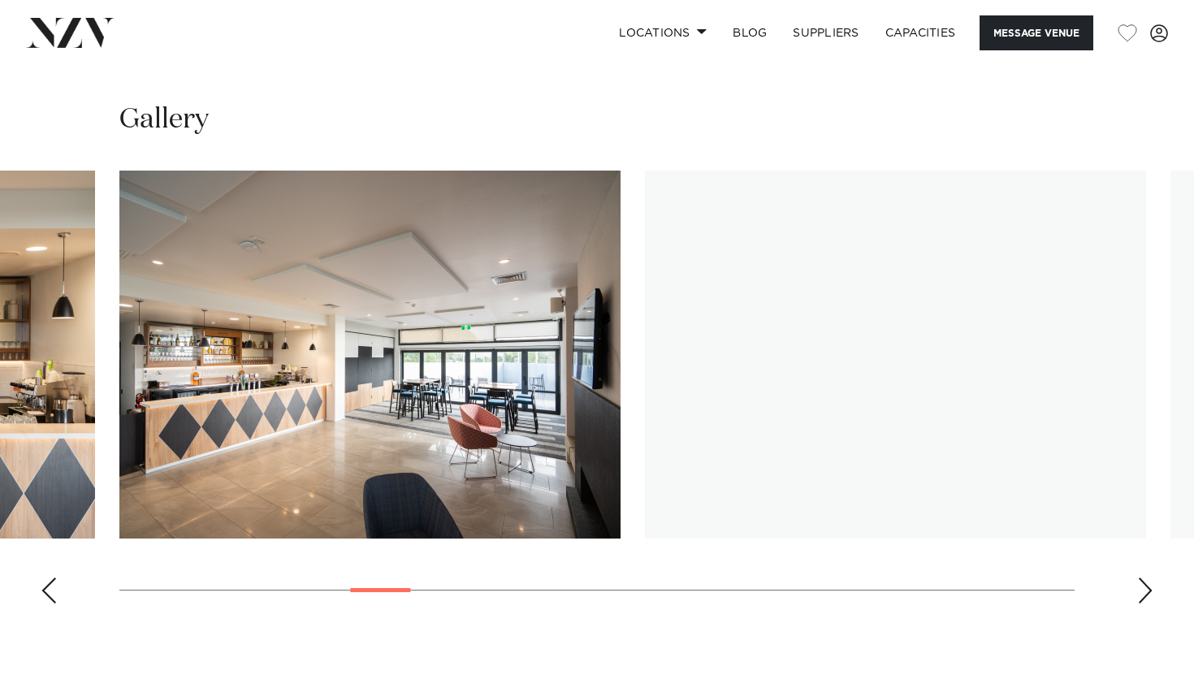
click at [1147, 593] on div "Next slide" at bounding box center [1145, 591] width 16 height 26
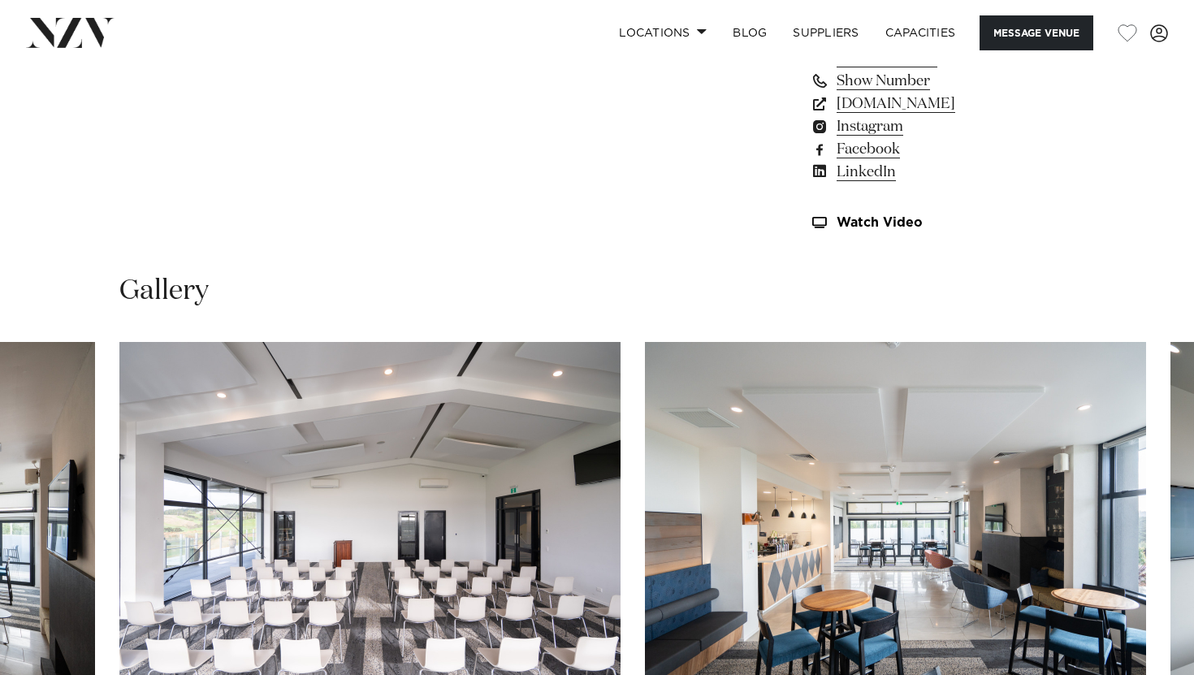
scroll to position [837, 0]
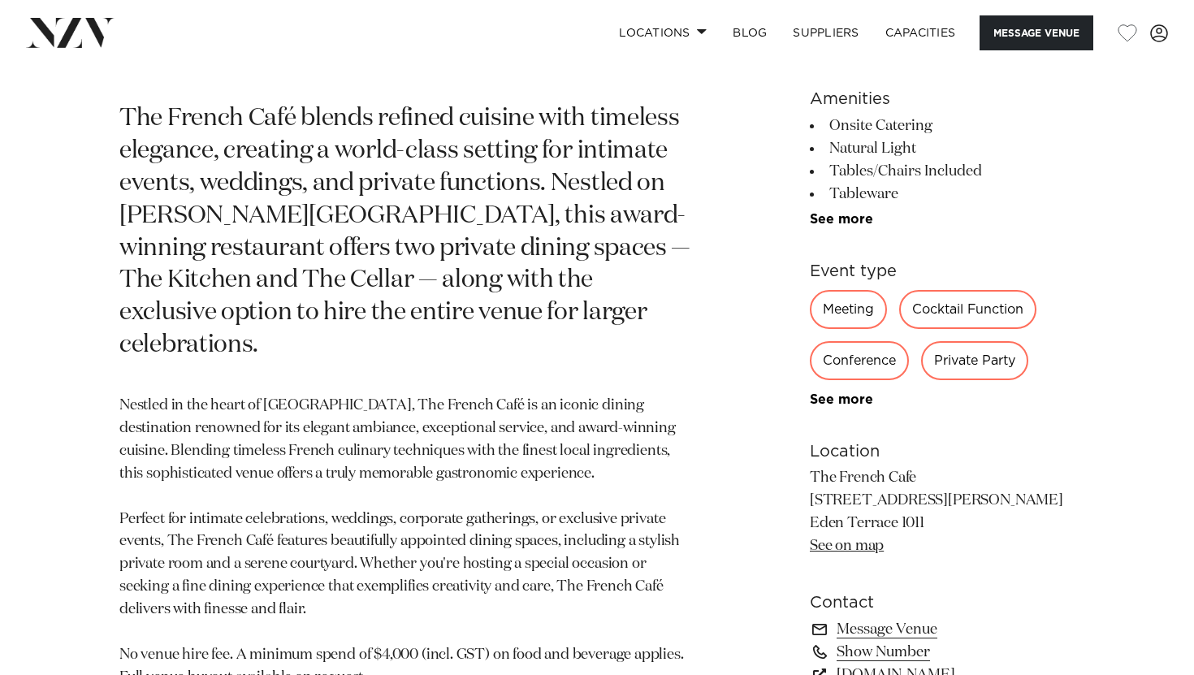
scroll to position [753, 0]
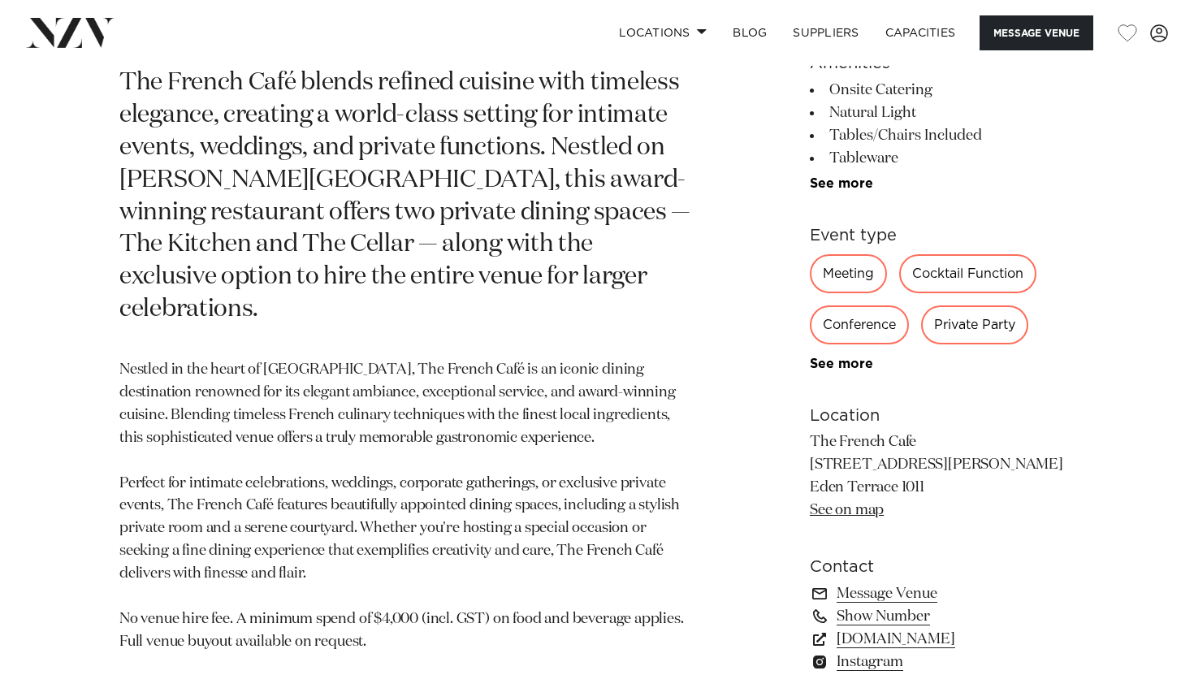
click at [833, 267] on div "Meeting" at bounding box center [848, 273] width 77 height 39
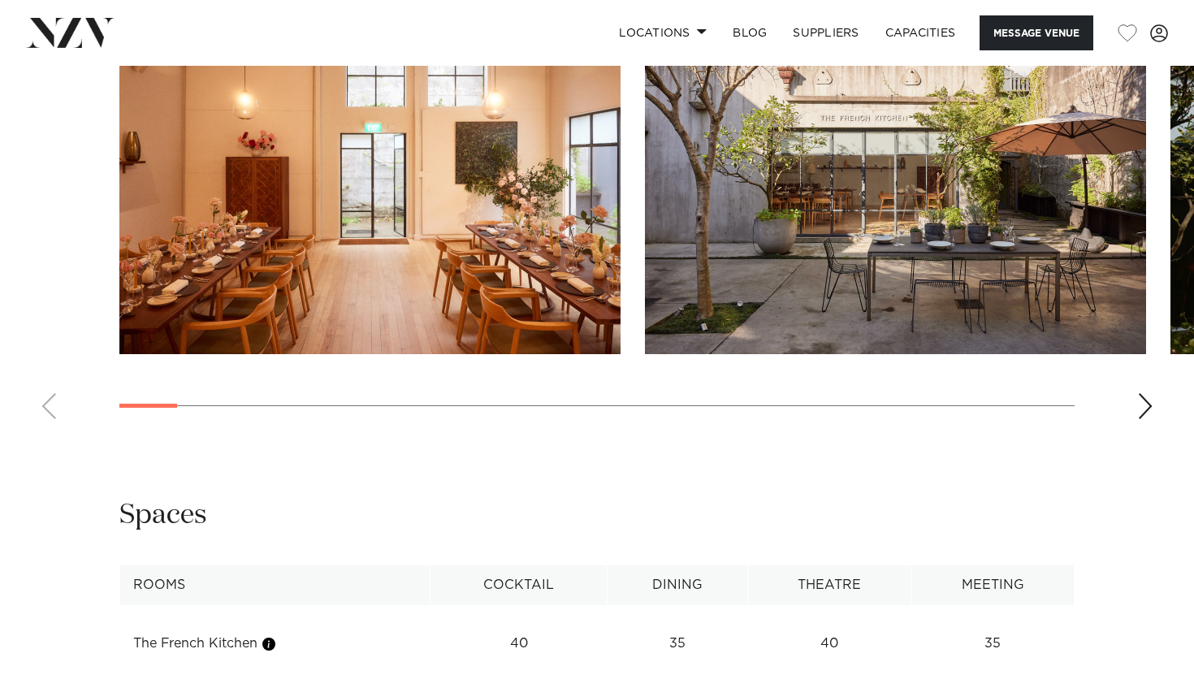
scroll to position [1575, 0]
click at [1141, 408] on div "Next slide" at bounding box center [1145, 407] width 16 height 26
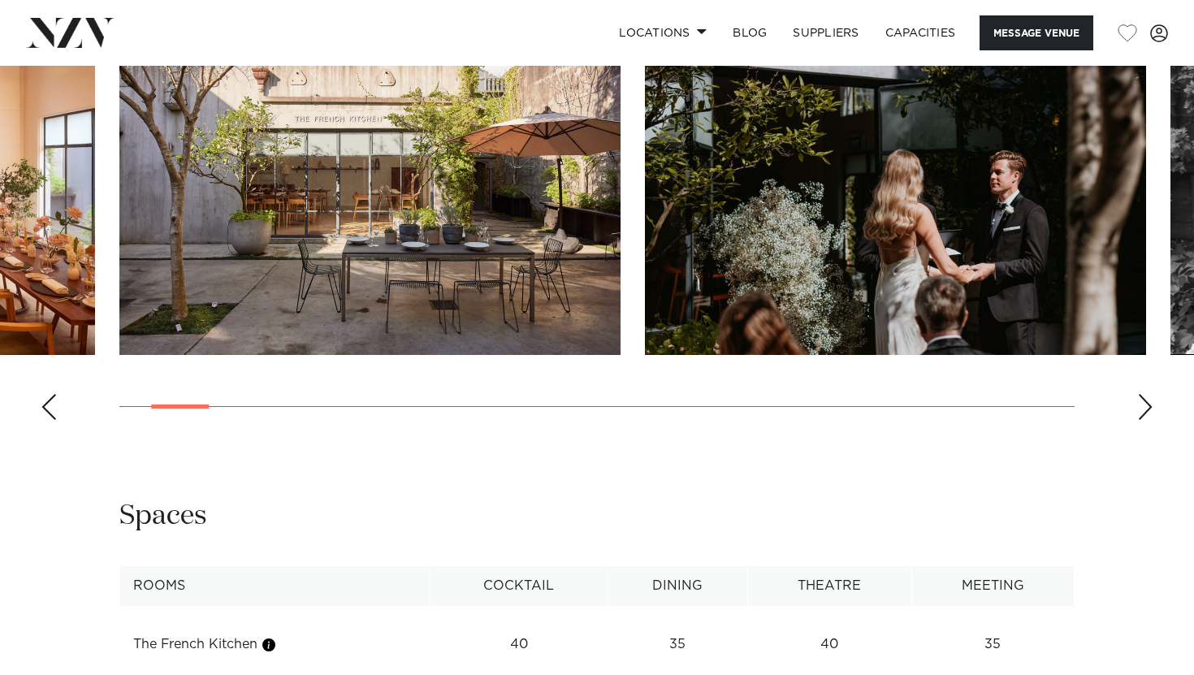
click at [1144, 409] on div "Next slide" at bounding box center [1145, 407] width 16 height 26
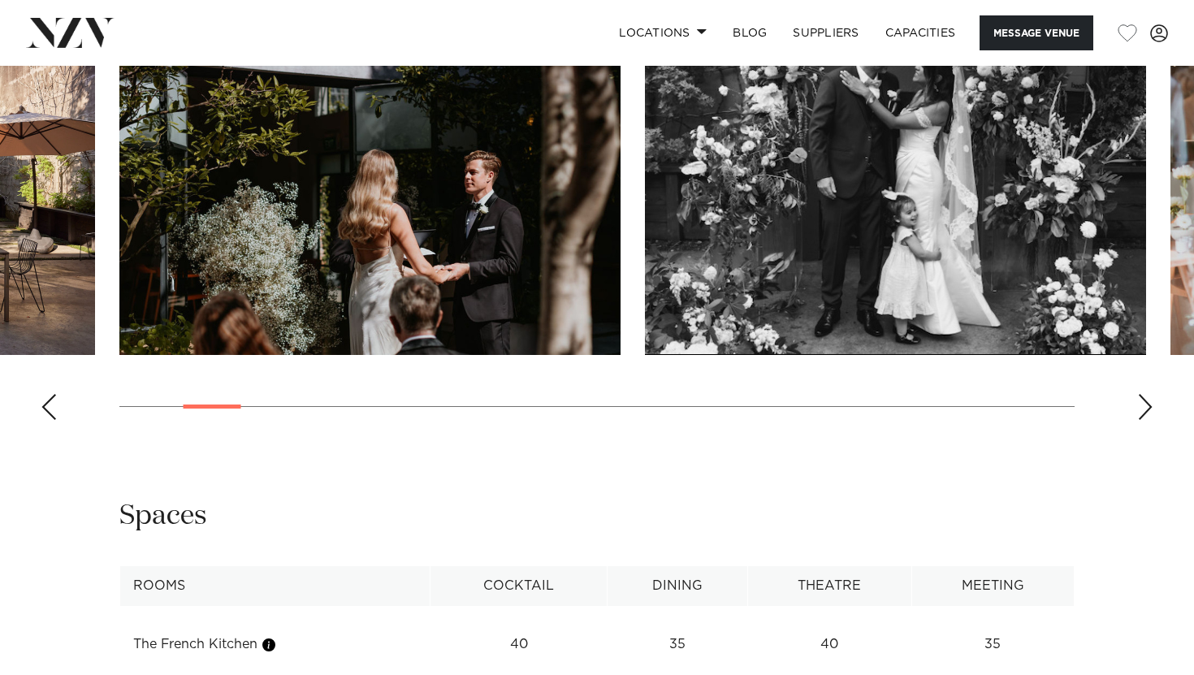
click at [1145, 409] on div "Next slide" at bounding box center [1145, 407] width 16 height 26
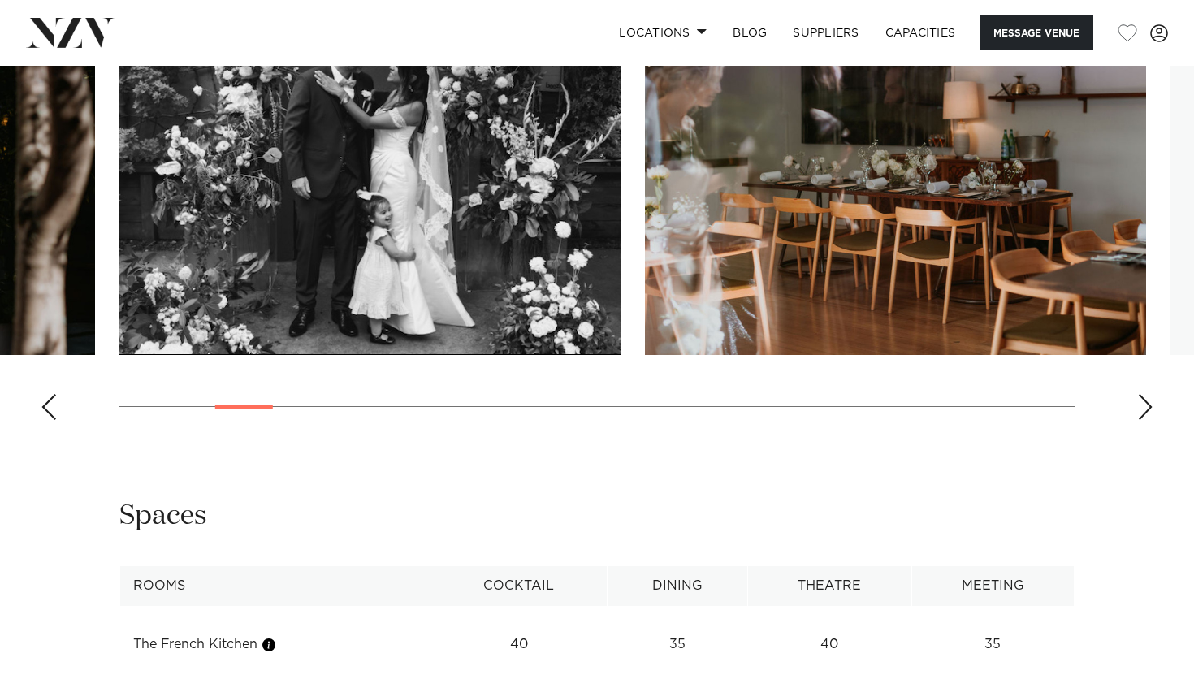
click at [1145, 409] on div "Next slide" at bounding box center [1145, 407] width 16 height 26
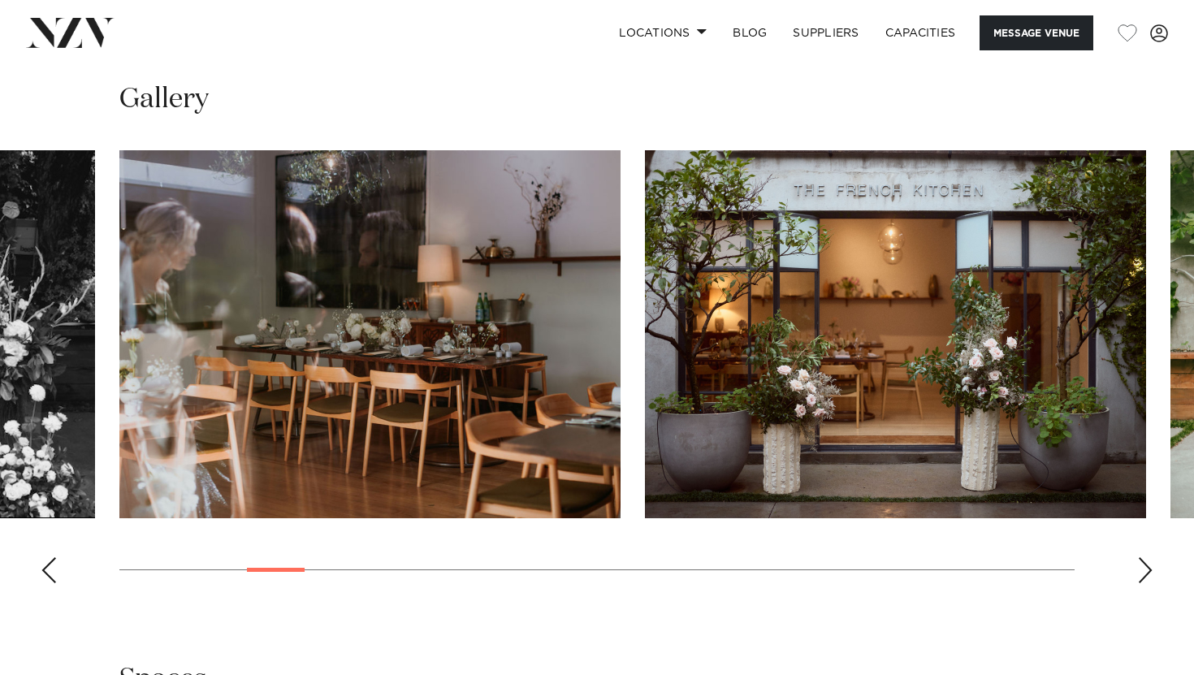
scroll to position [1413, 0]
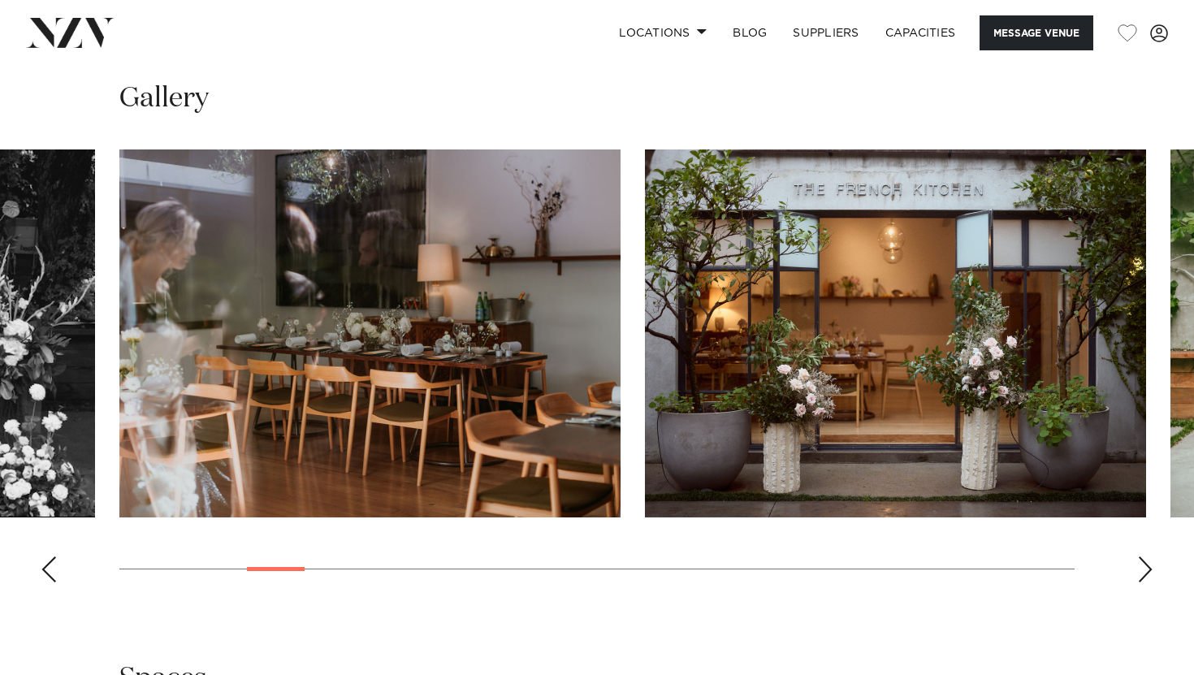
click at [1128, 571] on swiper-container at bounding box center [597, 372] width 1194 height 446
click at [1154, 579] on swiper-container at bounding box center [597, 372] width 1194 height 446
click at [1140, 560] on div "Next slide" at bounding box center [1145, 569] width 16 height 26
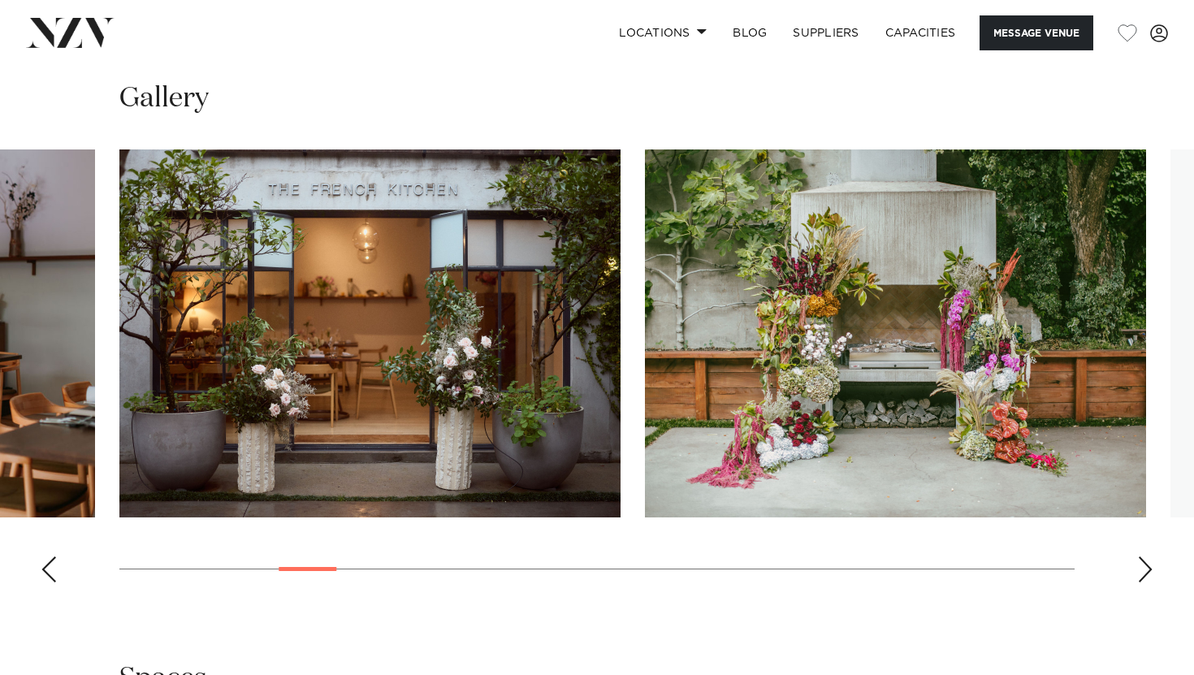
click at [1143, 563] on div "Next slide" at bounding box center [1145, 569] width 16 height 26
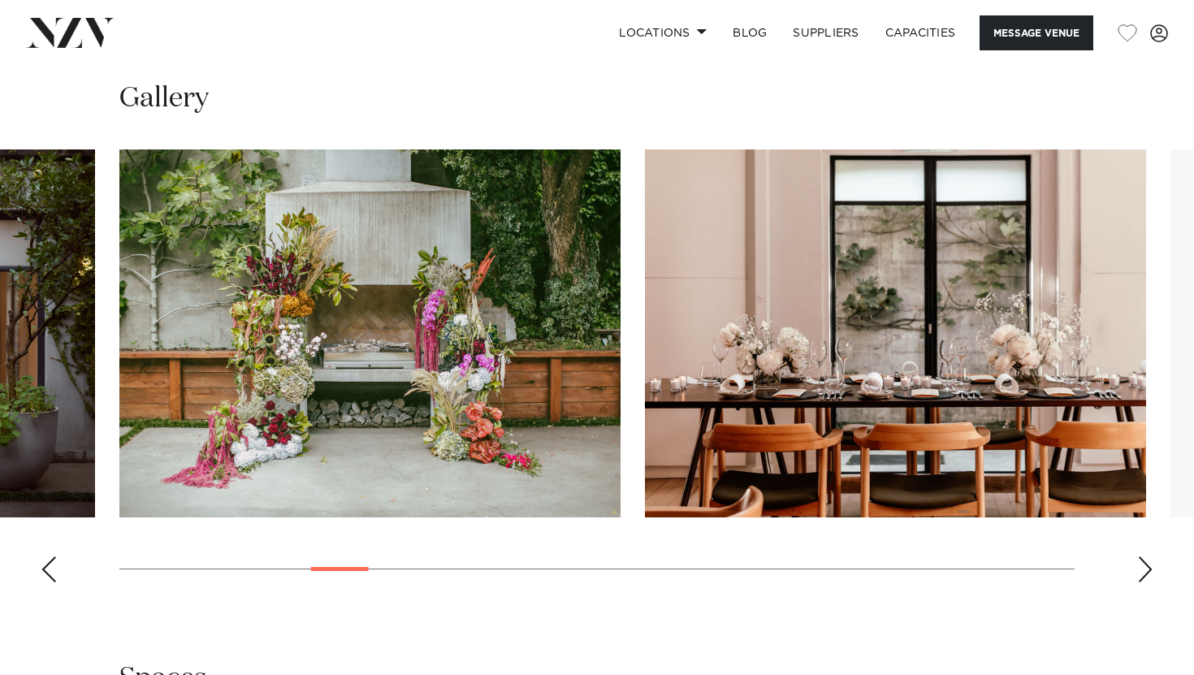
click at [1143, 563] on div "Next slide" at bounding box center [1145, 569] width 16 height 26
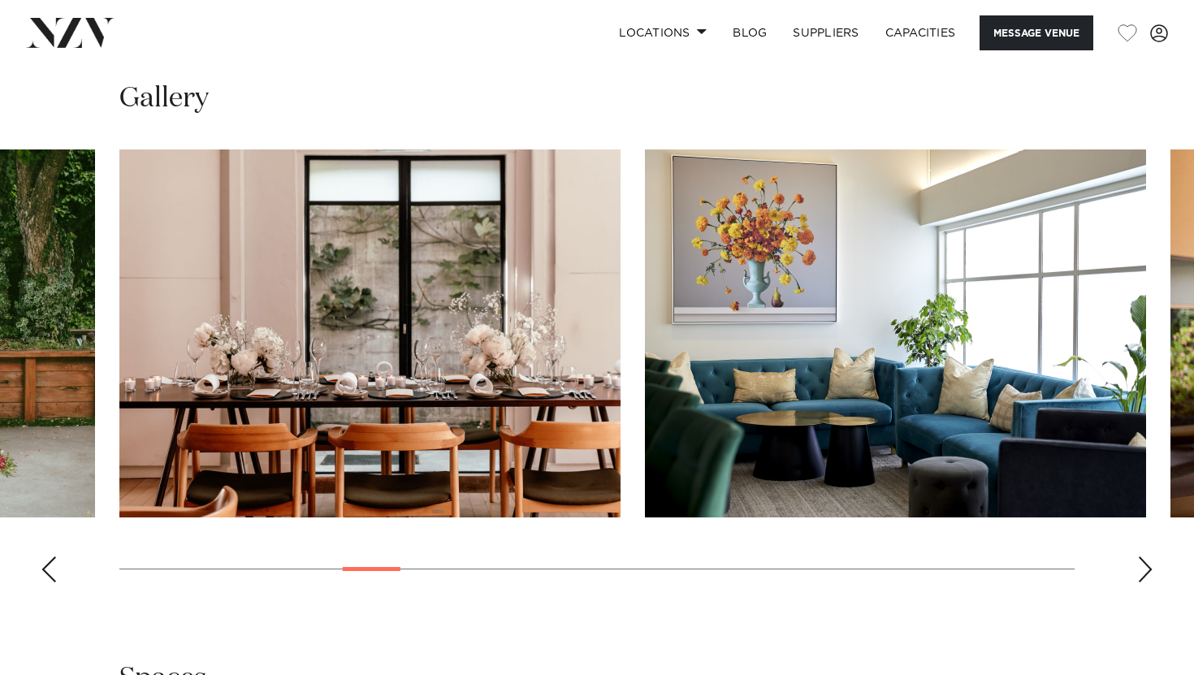
click at [1143, 563] on div "Next slide" at bounding box center [1145, 569] width 16 height 26
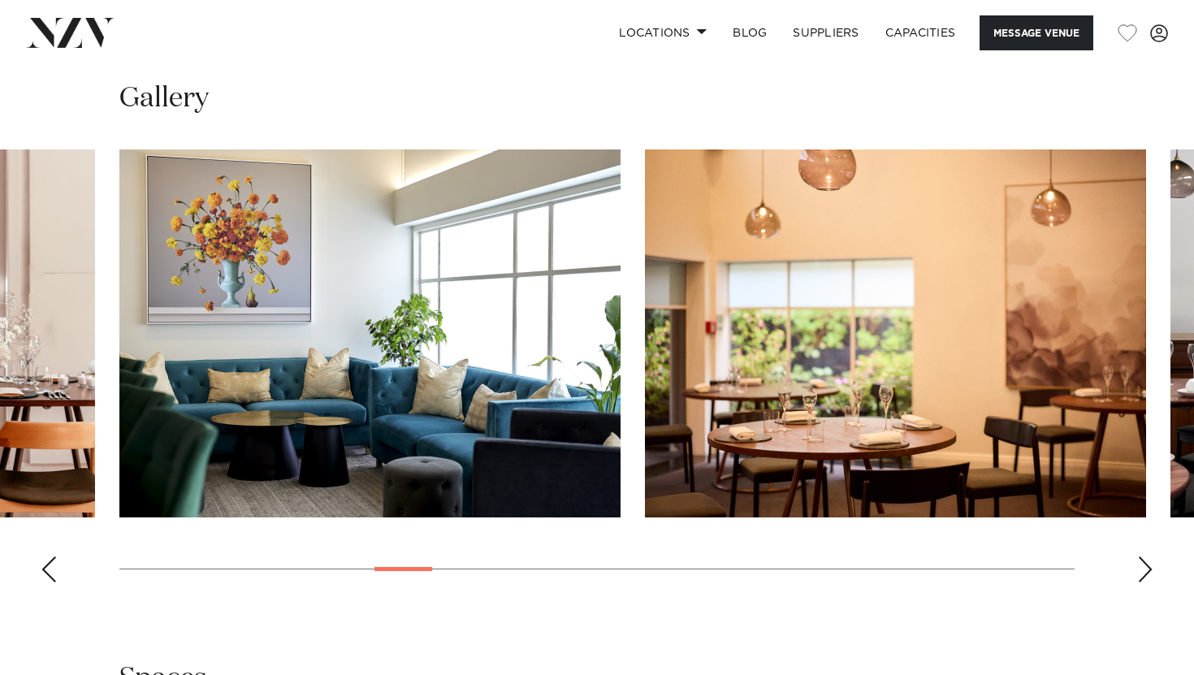
click at [1143, 563] on div "Next slide" at bounding box center [1145, 569] width 16 height 26
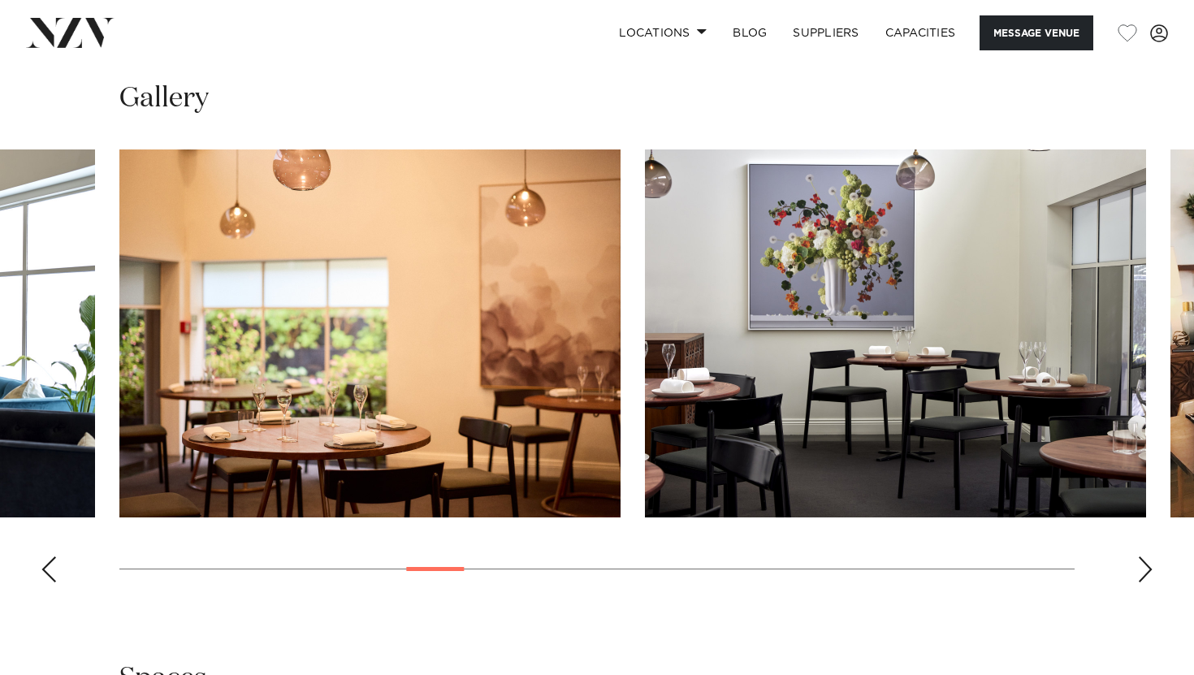
click at [1142, 569] on div "Next slide" at bounding box center [1145, 569] width 16 height 26
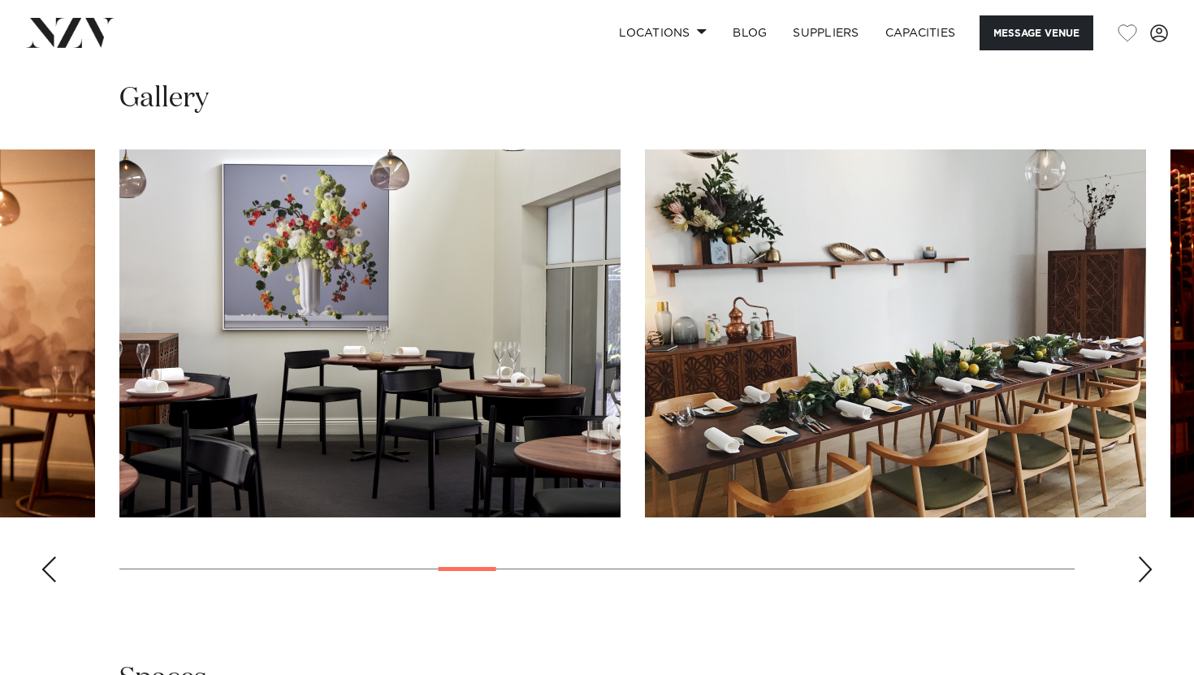
click at [1143, 569] on div "Next slide" at bounding box center [1145, 569] width 16 height 26
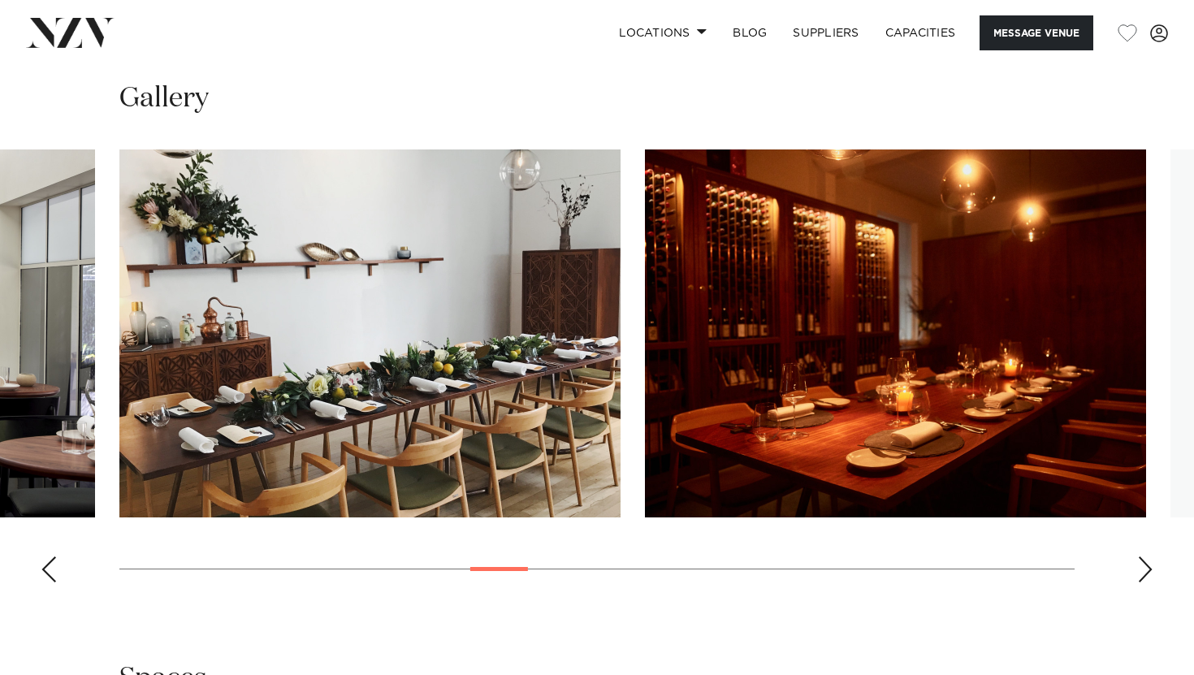
click at [1143, 569] on div "Next slide" at bounding box center [1145, 569] width 16 height 26
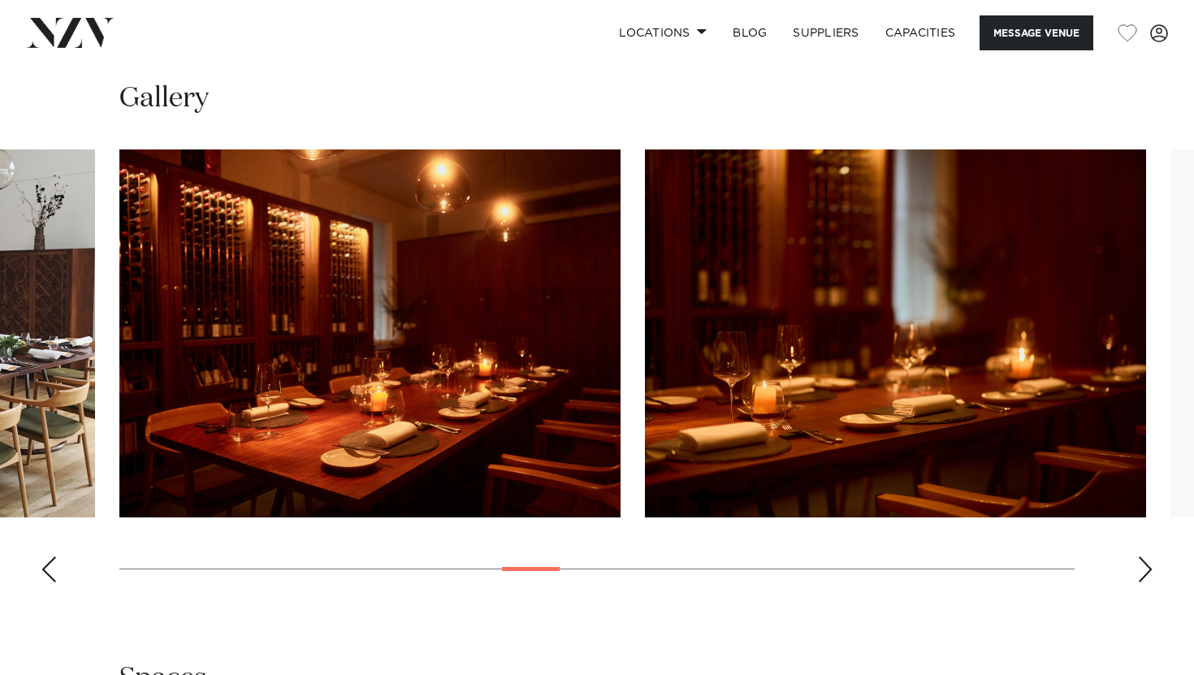
click at [1143, 569] on div "Next slide" at bounding box center [1145, 569] width 16 height 26
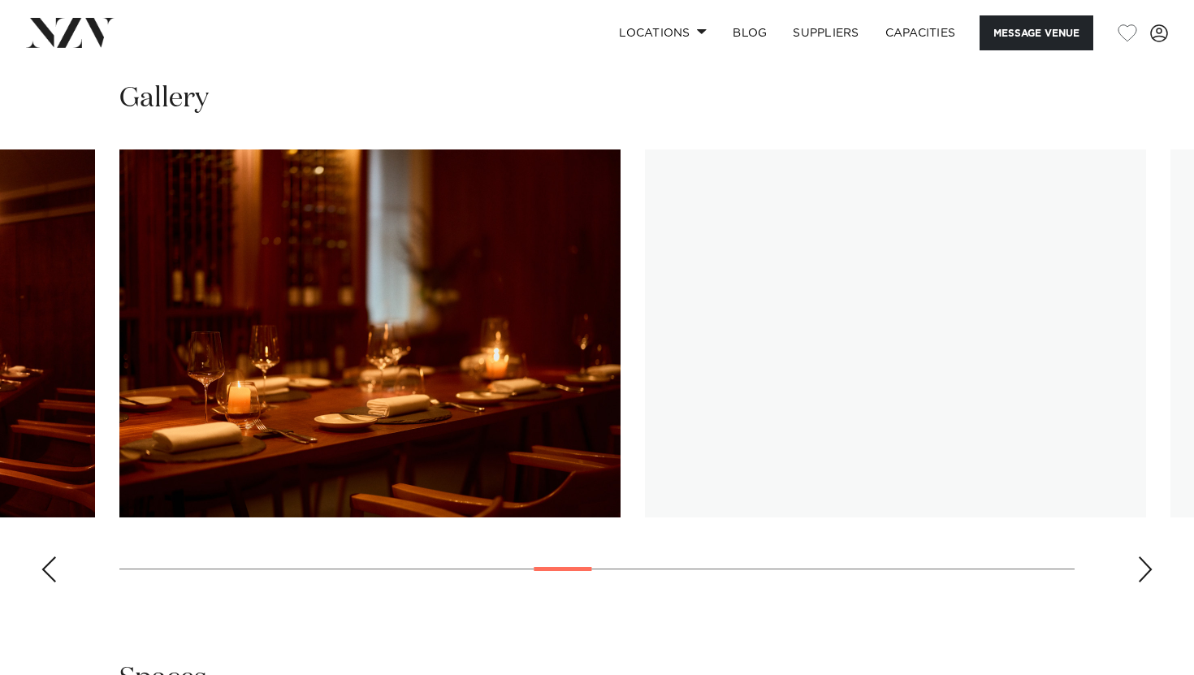
click at [1143, 569] on div "Next slide" at bounding box center [1145, 569] width 16 height 26
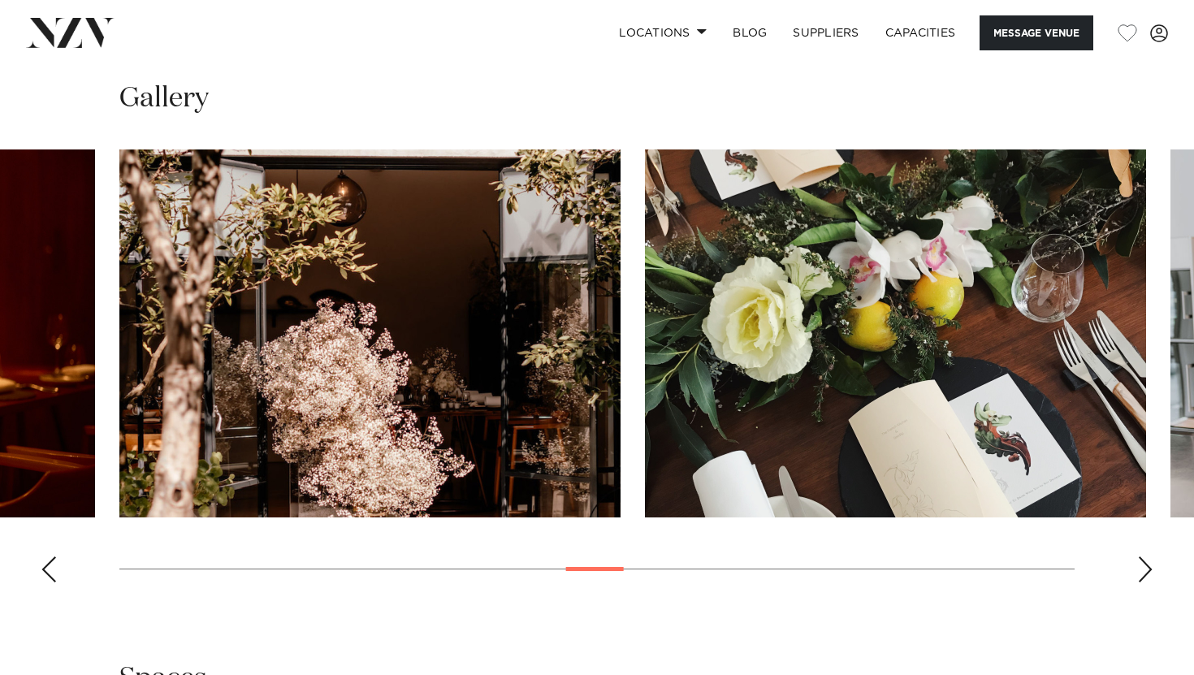
click at [1143, 569] on div "Next slide" at bounding box center [1145, 569] width 16 height 26
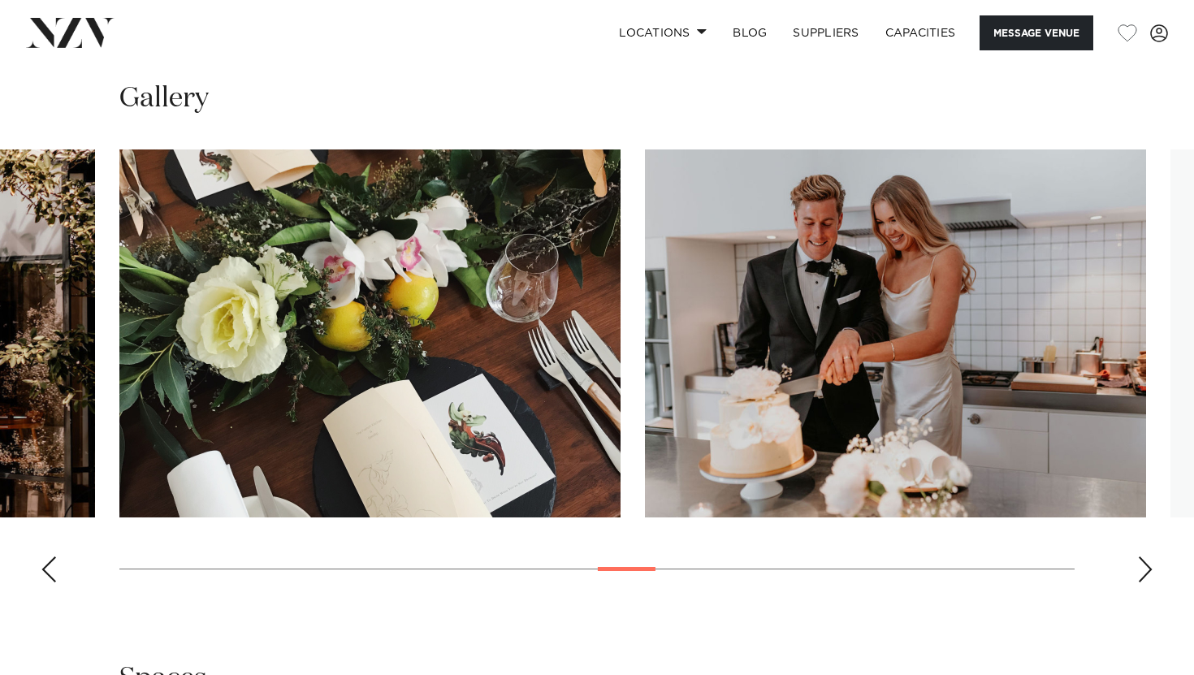
click at [1143, 569] on div "Next slide" at bounding box center [1145, 569] width 16 height 26
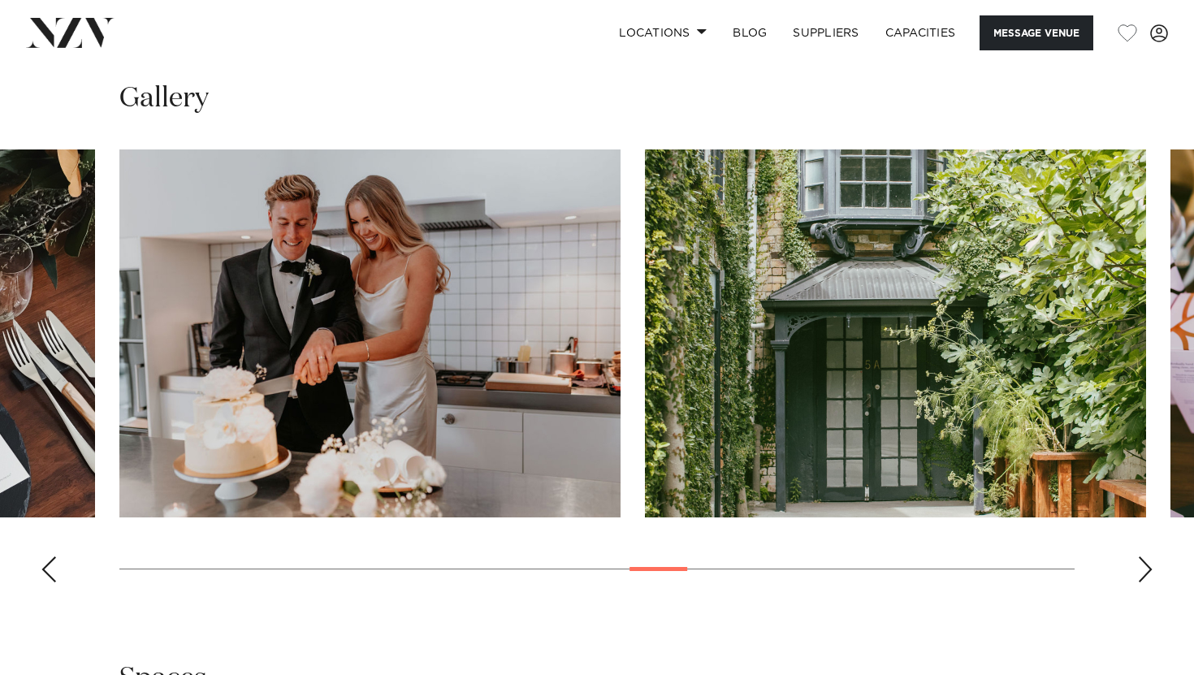
click at [1143, 569] on div "Next slide" at bounding box center [1145, 569] width 16 height 26
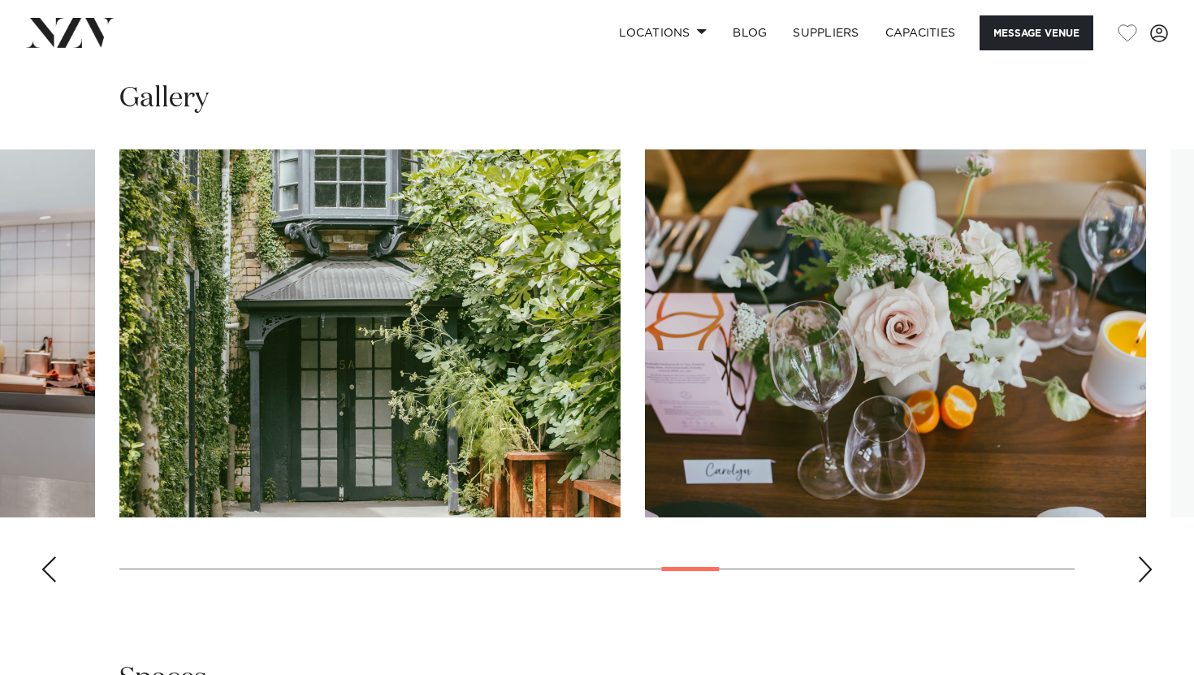
click at [1143, 569] on div "Next slide" at bounding box center [1145, 569] width 16 height 26
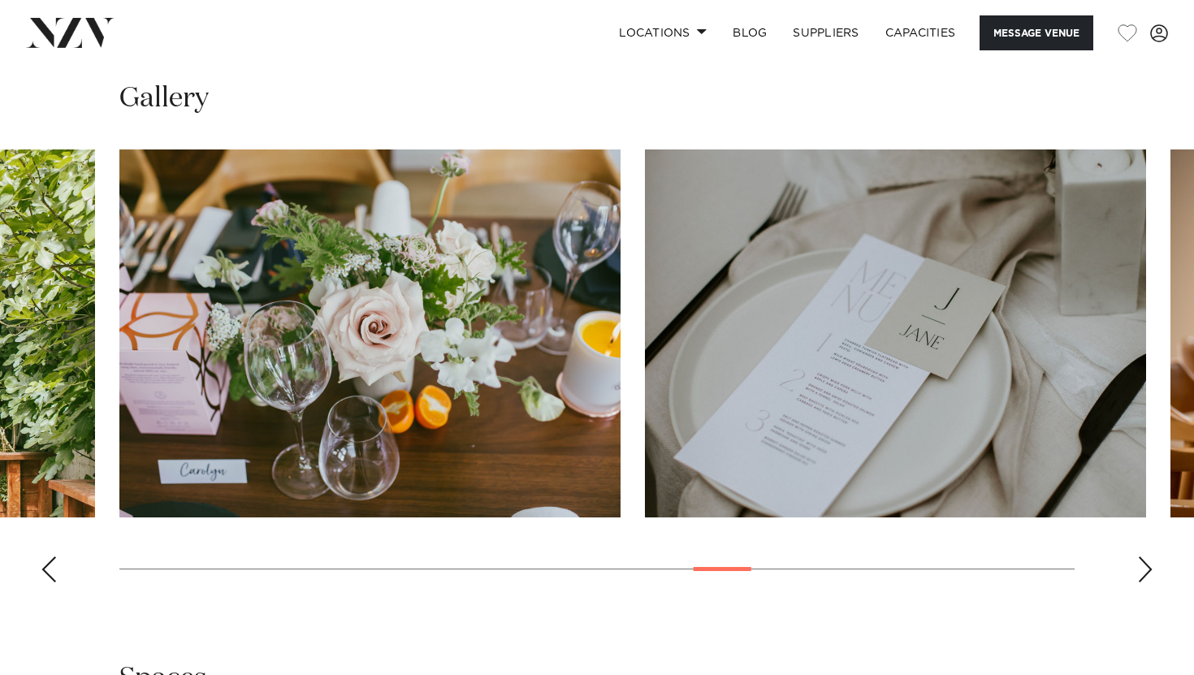
click at [1143, 569] on div "Next slide" at bounding box center [1145, 569] width 16 height 26
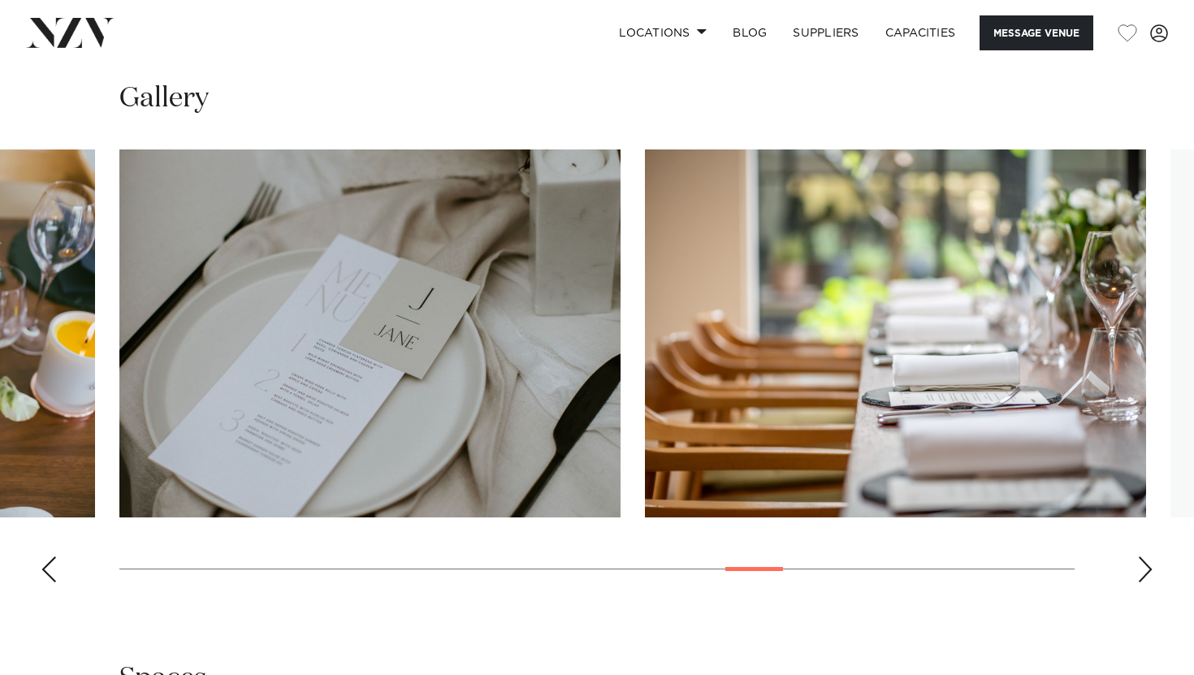
click at [1143, 569] on div "Next slide" at bounding box center [1145, 569] width 16 height 26
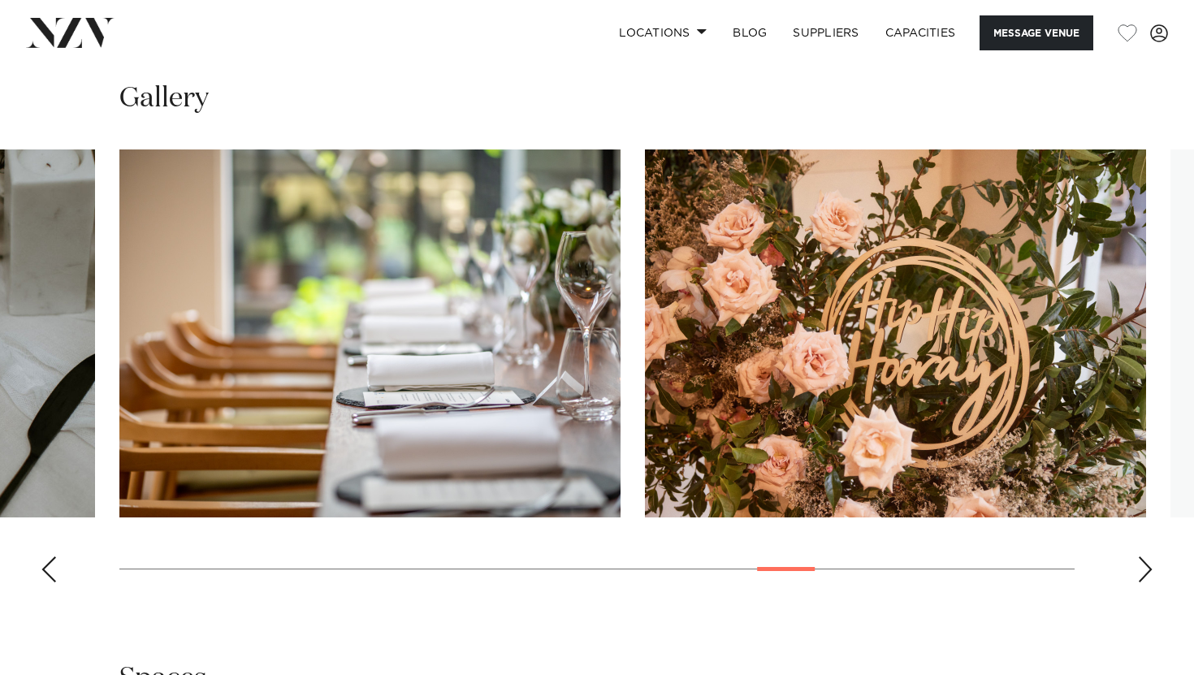
click at [1143, 569] on div "Next slide" at bounding box center [1145, 569] width 16 height 26
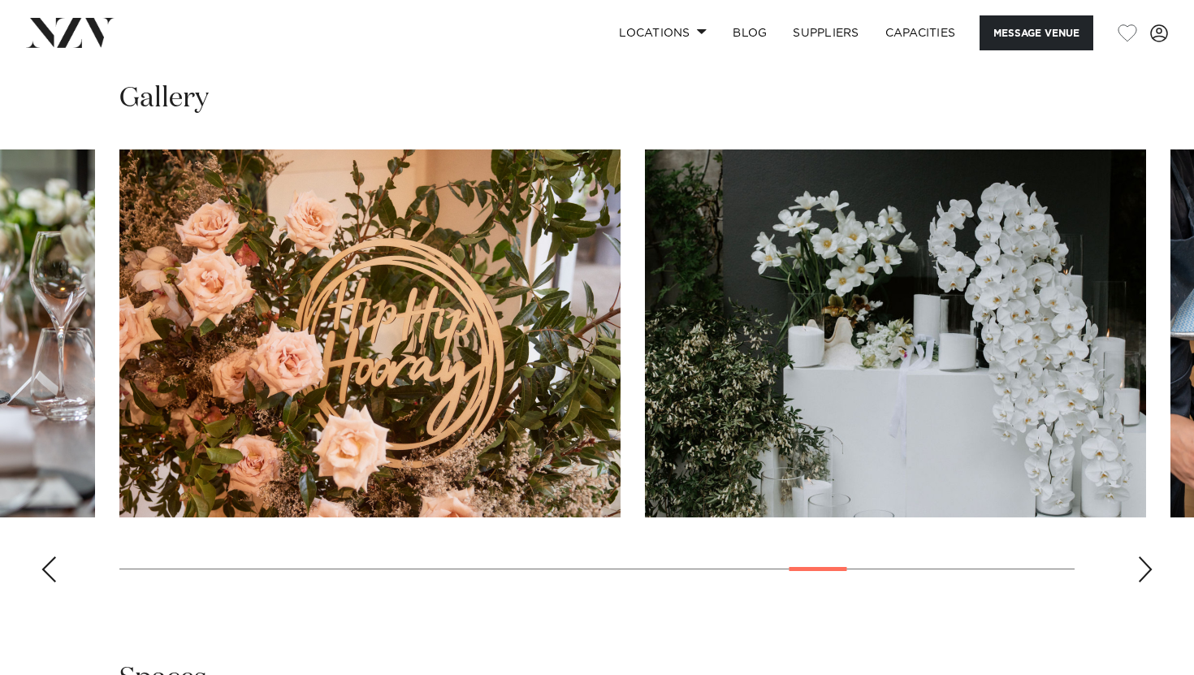
click at [1143, 569] on div "Next slide" at bounding box center [1145, 569] width 16 height 26
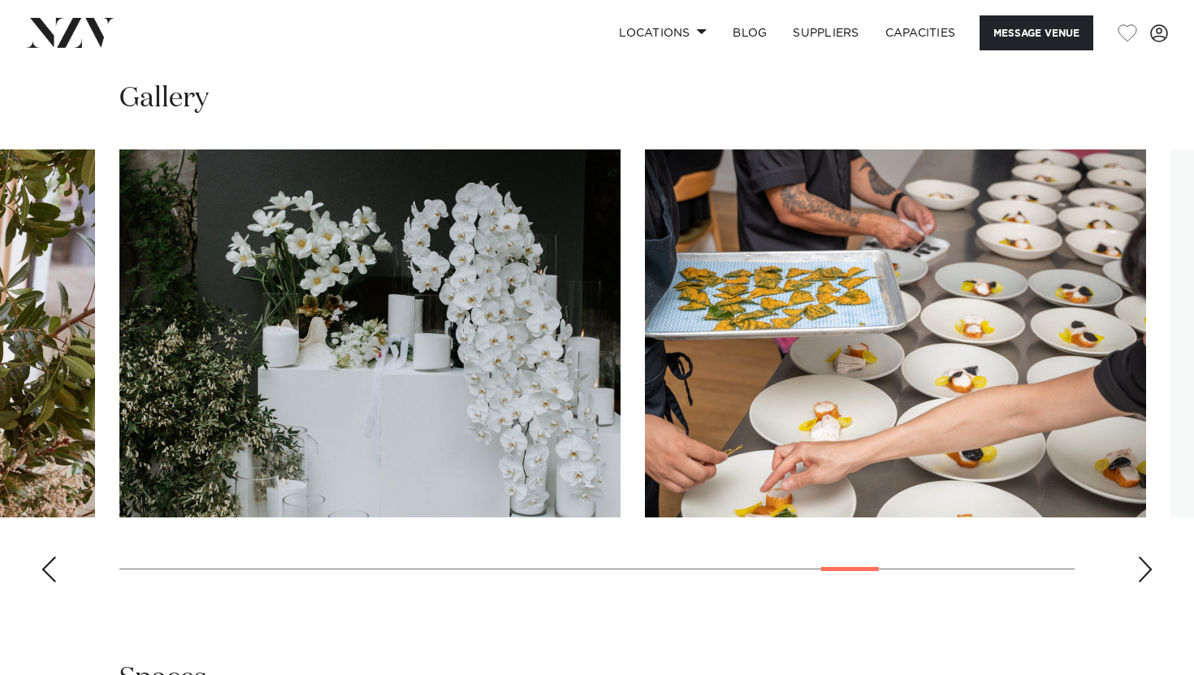
click at [1143, 569] on div "Next slide" at bounding box center [1145, 569] width 16 height 26
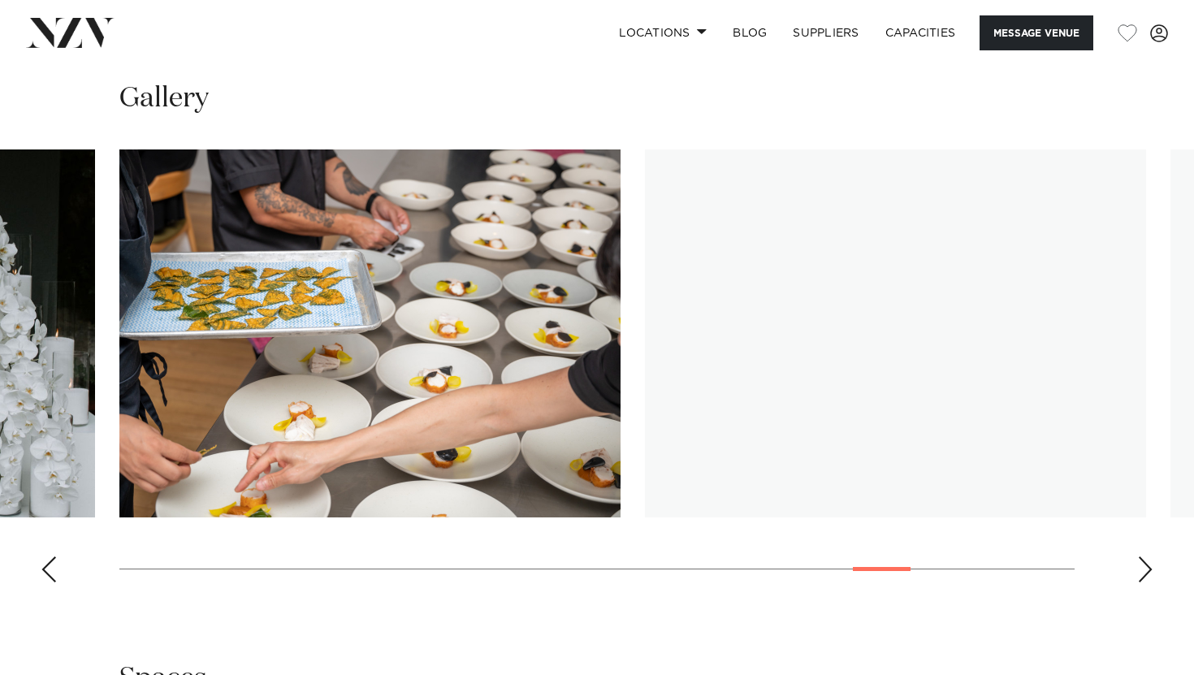
click at [1143, 569] on div "Next slide" at bounding box center [1145, 569] width 16 height 26
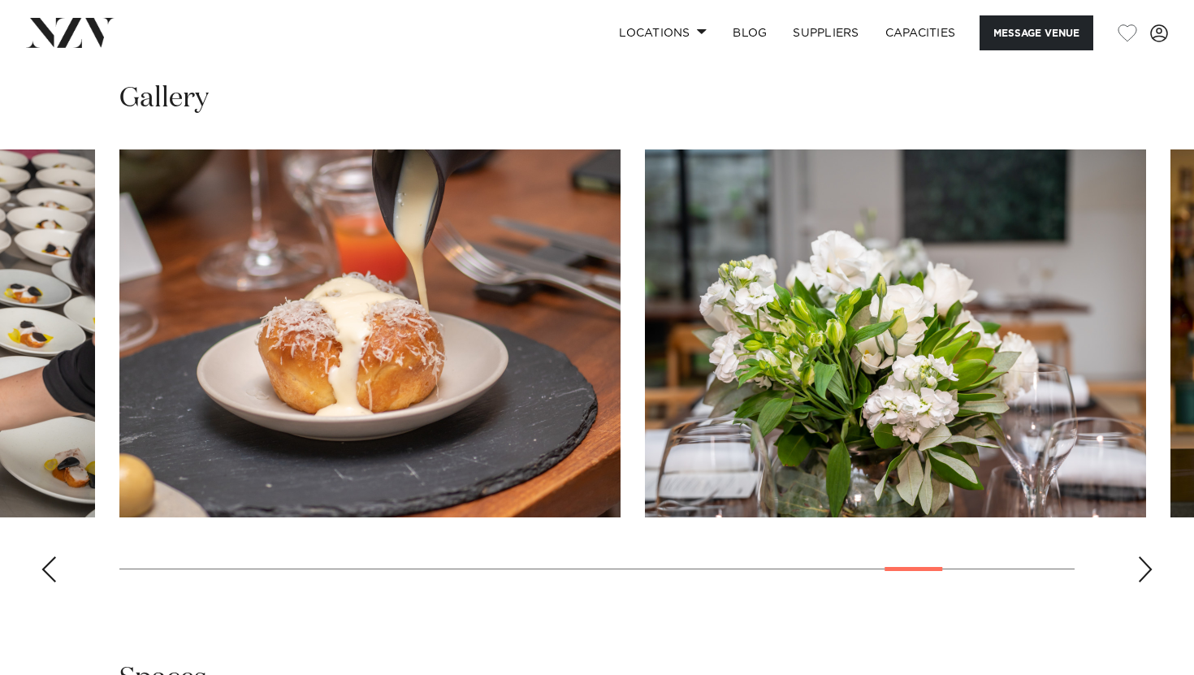
click at [1143, 569] on div "Next slide" at bounding box center [1145, 569] width 16 height 26
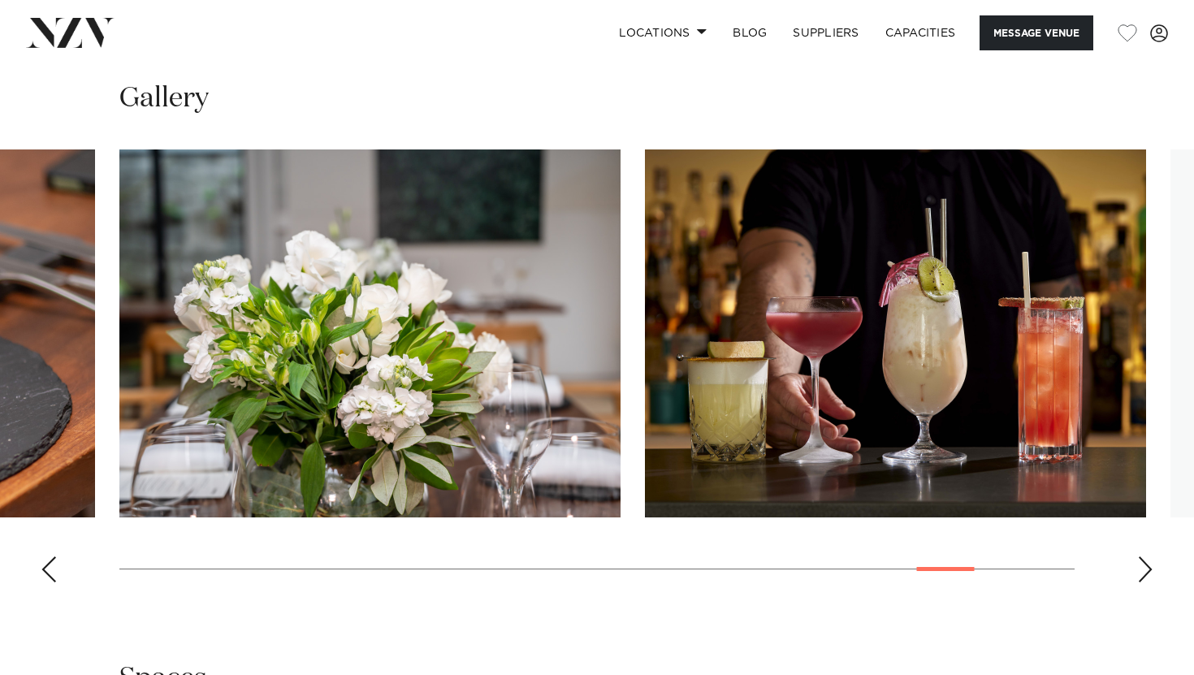
click at [1143, 569] on div "Next slide" at bounding box center [1145, 569] width 16 height 26
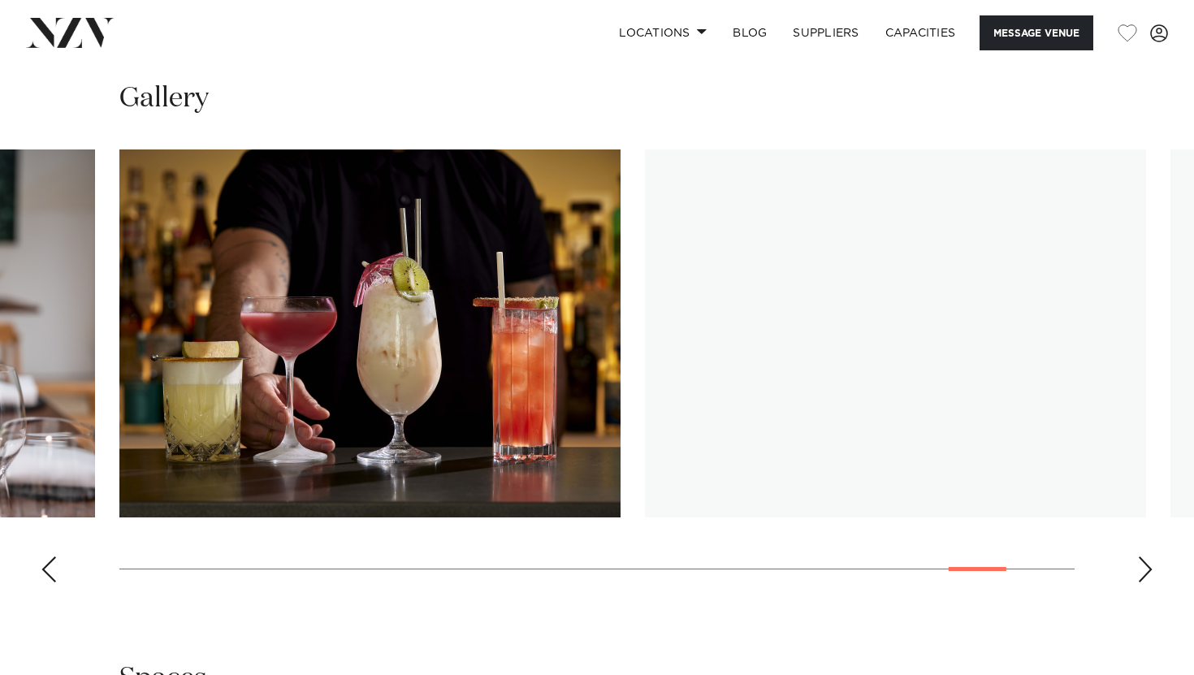
click at [1143, 569] on div "Next slide" at bounding box center [1145, 569] width 16 height 26
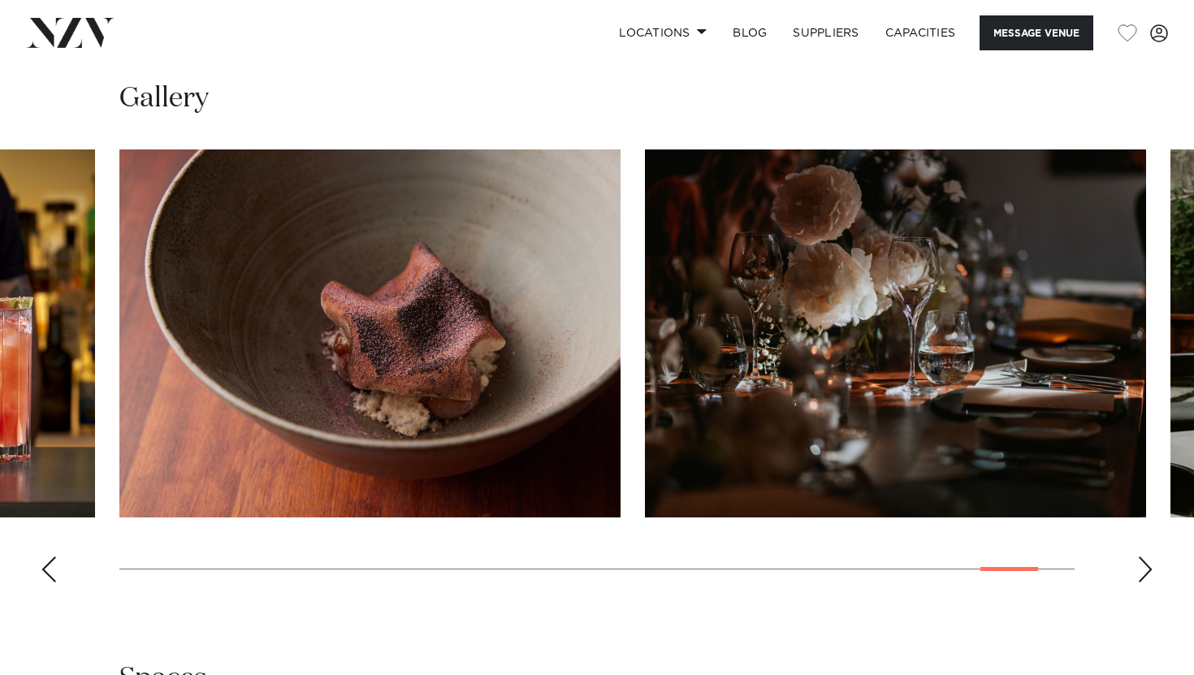
click at [1143, 569] on div "Next slide" at bounding box center [1145, 569] width 16 height 26
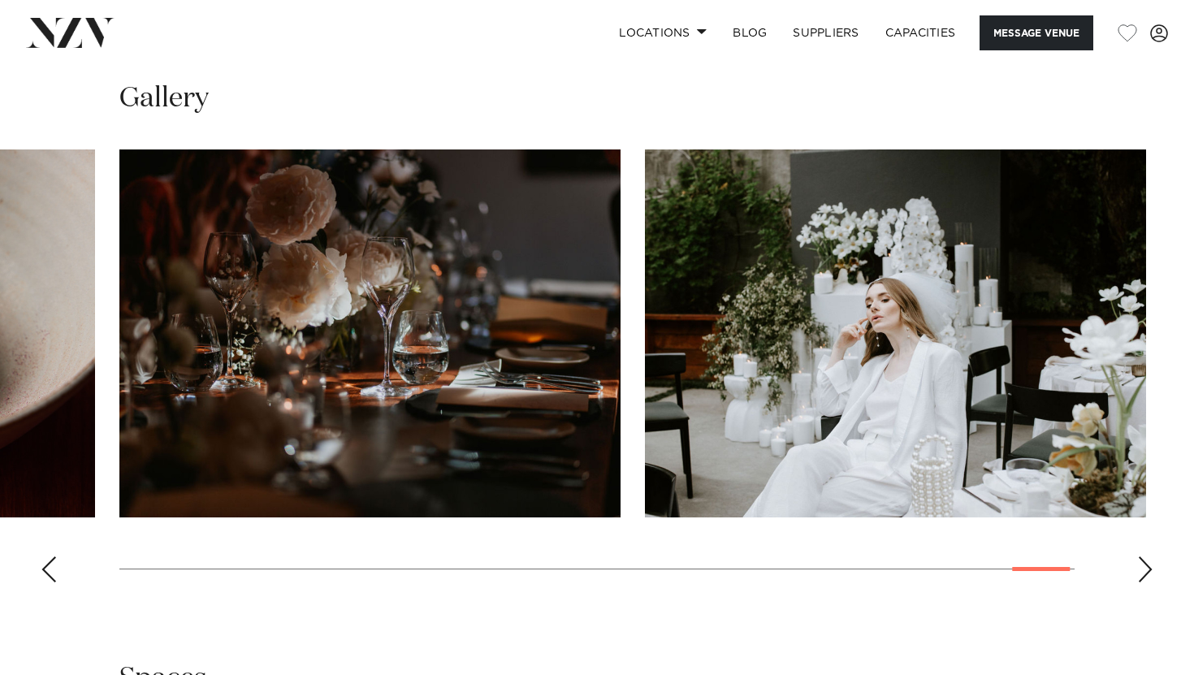
click at [1143, 569] on div "Next slide" at bounding box center [1145, 569] width 16 height 26
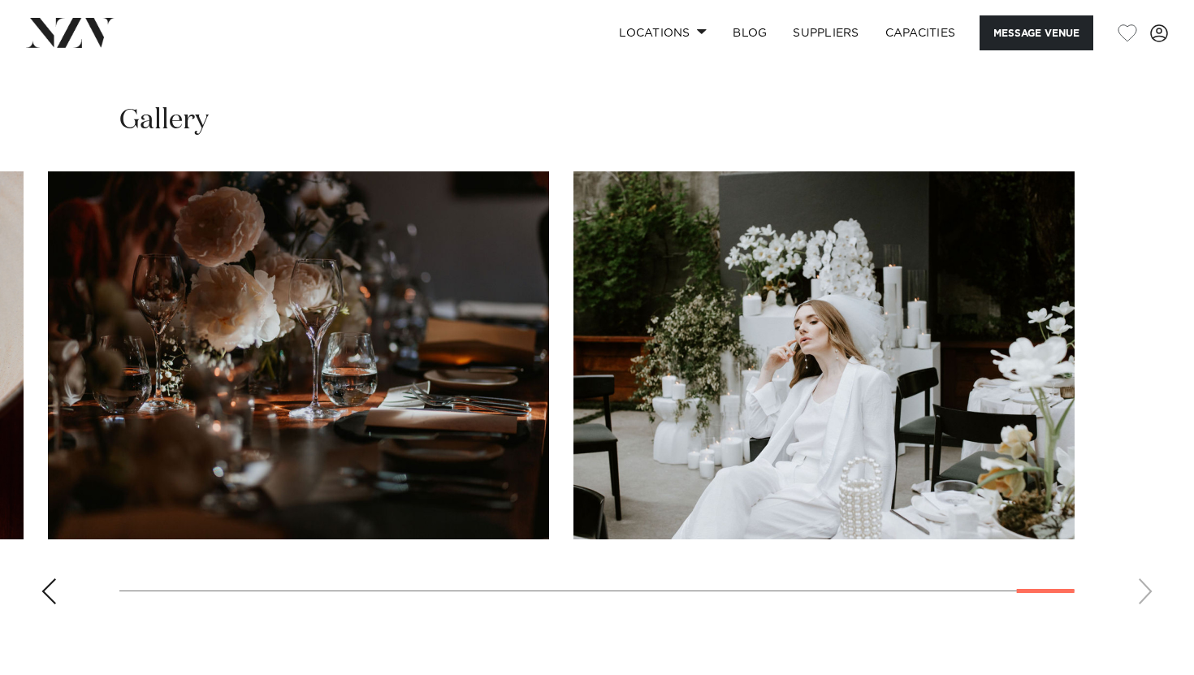
scroll to position [975, 0]
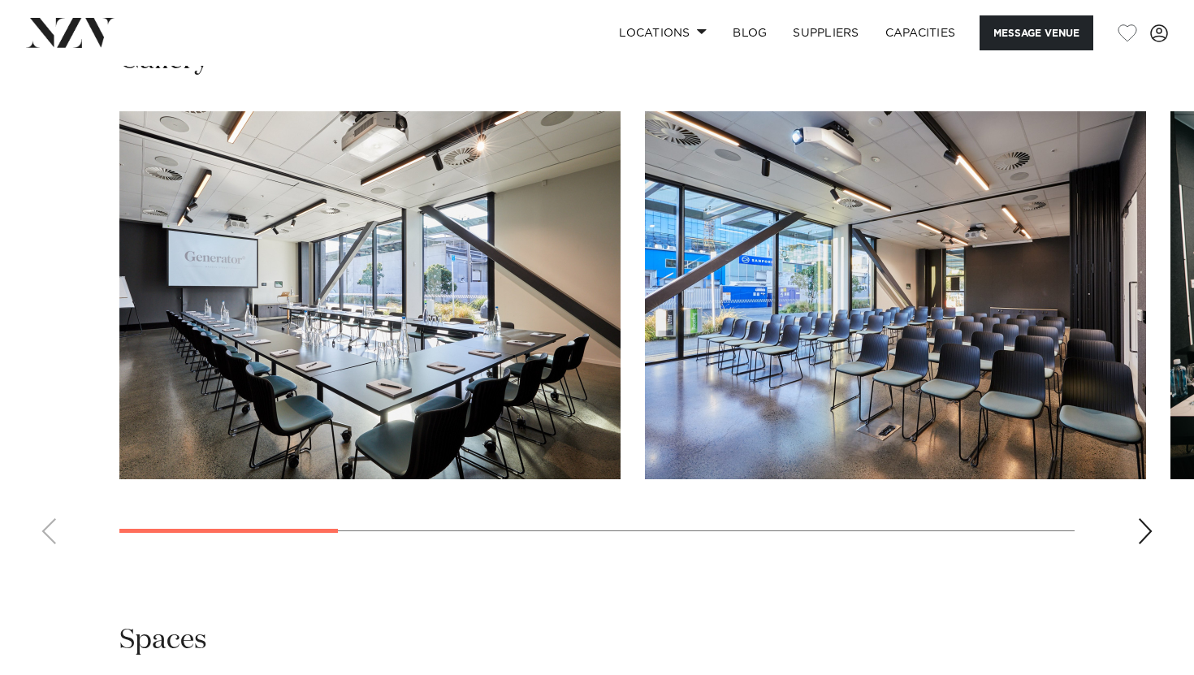
scroll to position [1487, 0]
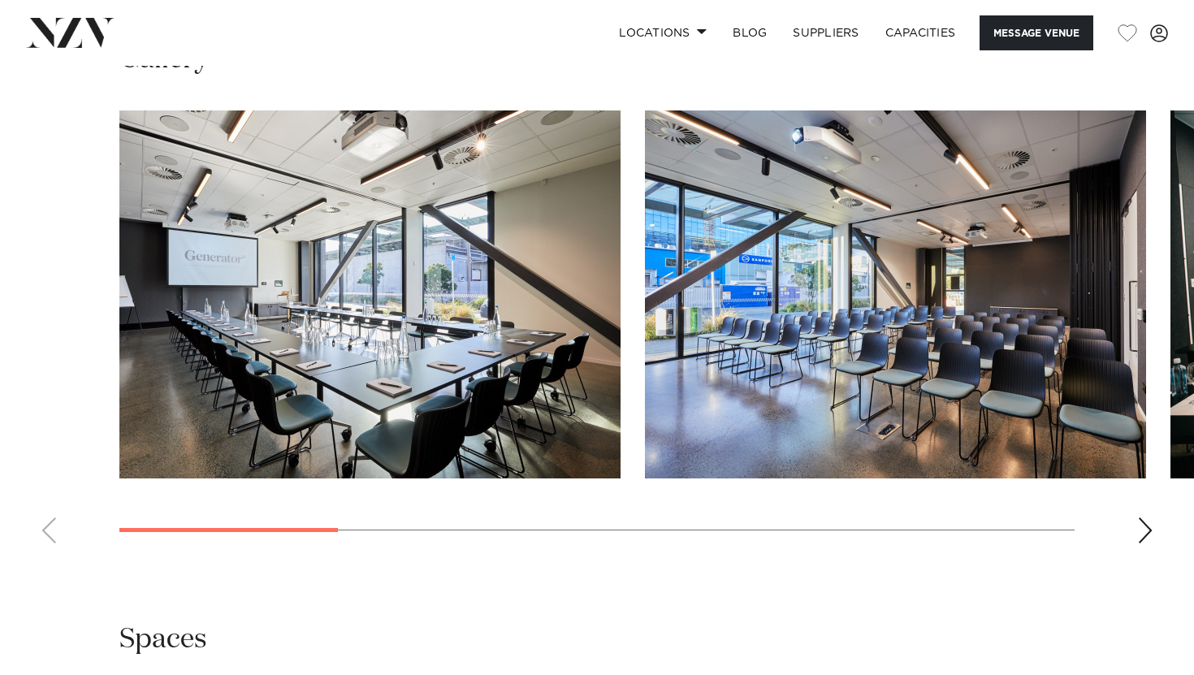
click at [1145, 521] on div "Next slide" at bounding box center [1145, 530] width 16 height 26
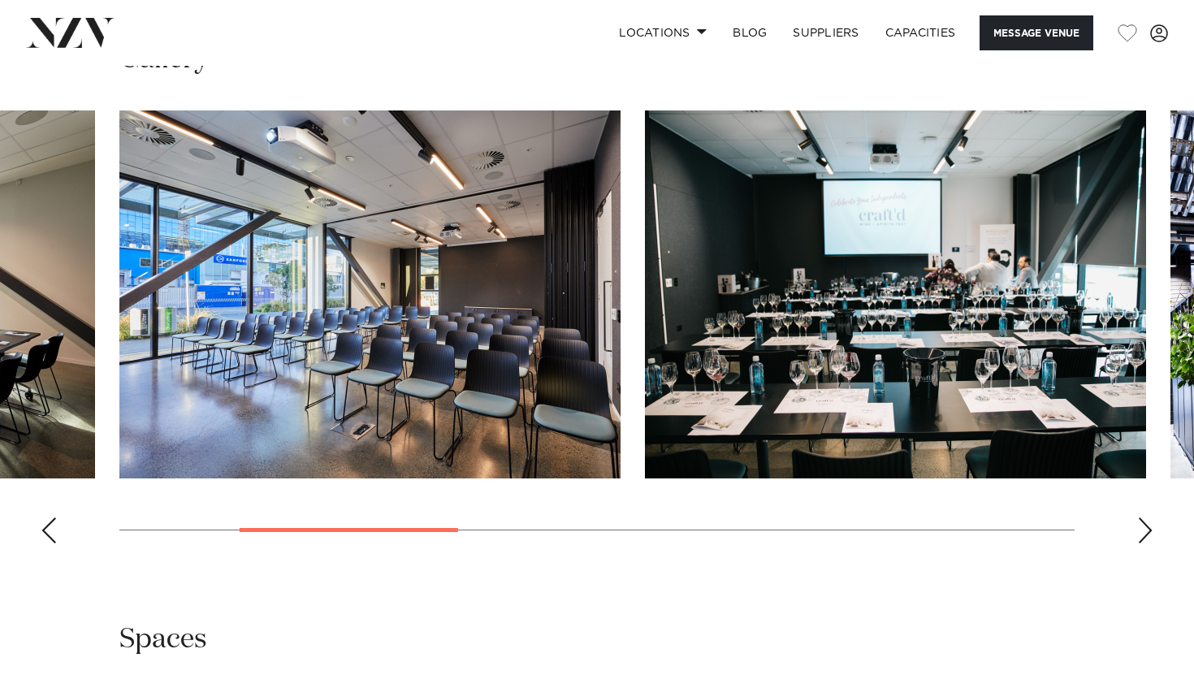
click at [1146, 521] on div "Next slide" at bounding box center [1145, 530] width 16 height 26
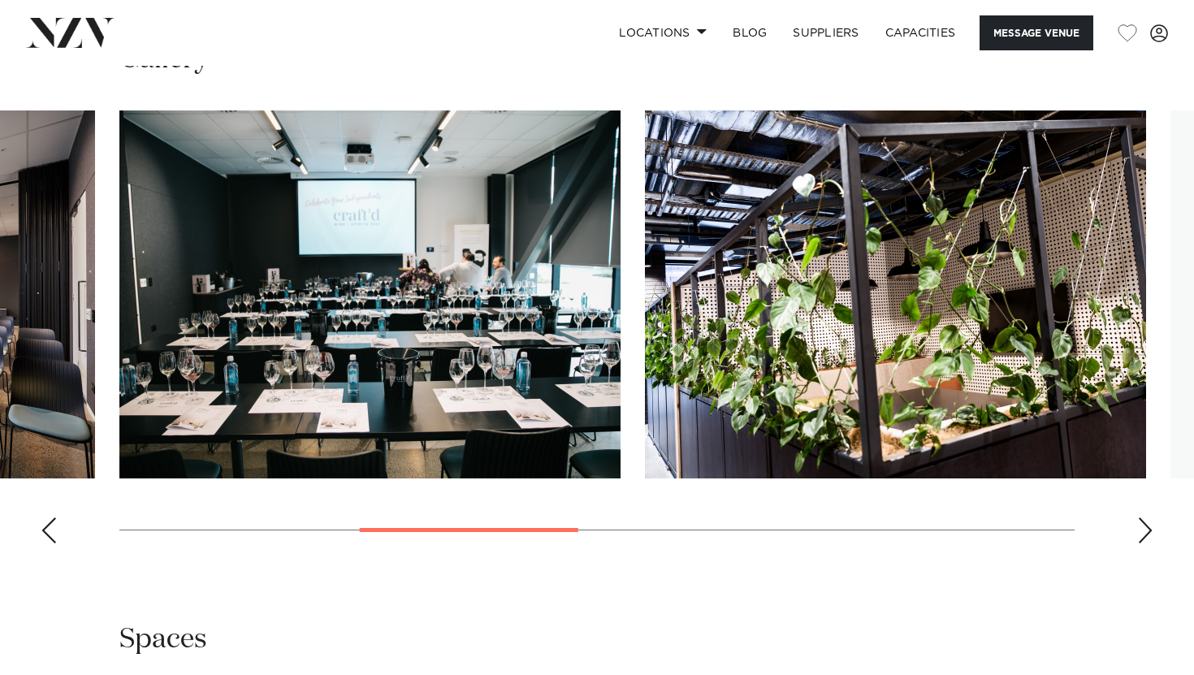
click at [1146, 521] on div "Next slide" at bounding box center [1145, 530] width 16 height 26
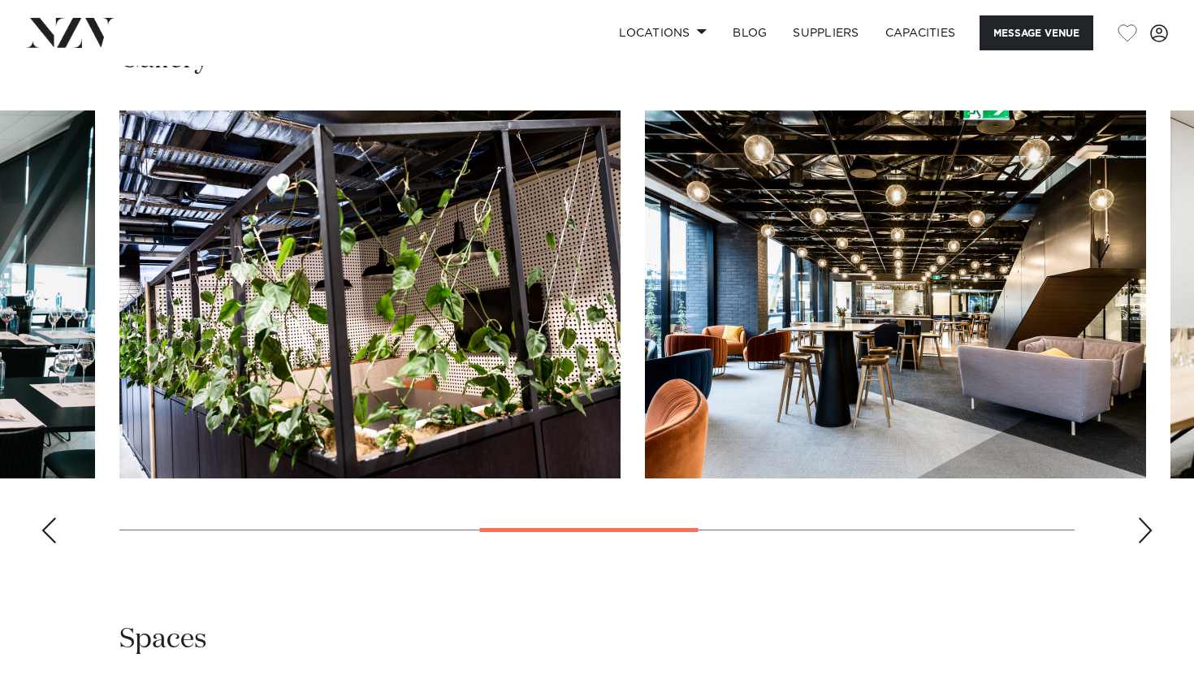
click at [1147, 521] on div "Next slide" at bounding box center [1145, 530] width 16 height 26
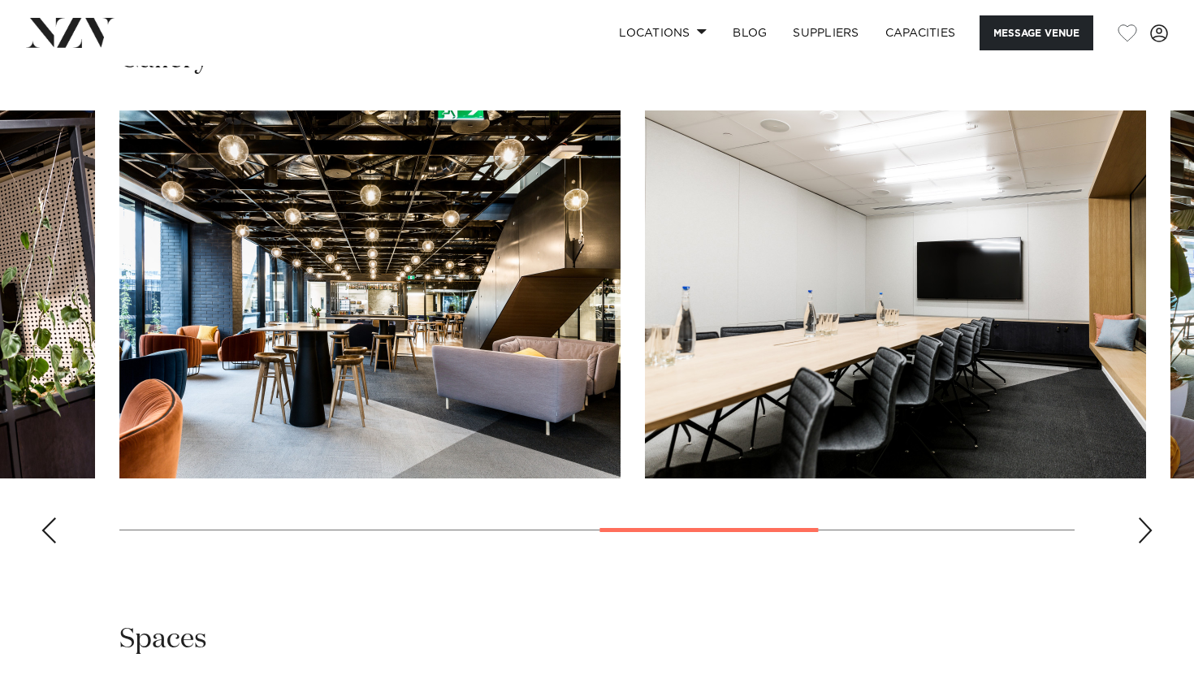
click at [1147, 521] on div "Next slide" at bounding box center [1145, 530] width 16 height 26
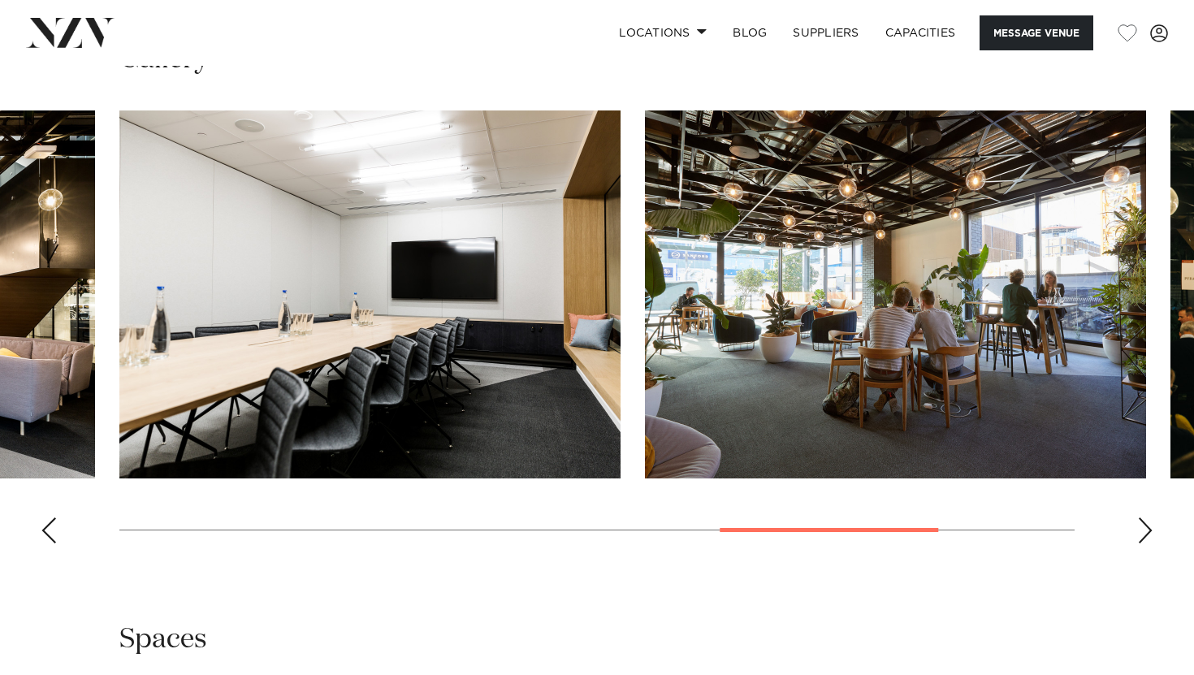
click at [1148, 521] on div "Next slide" at bounding box center [1145, 530] width 16 height 26
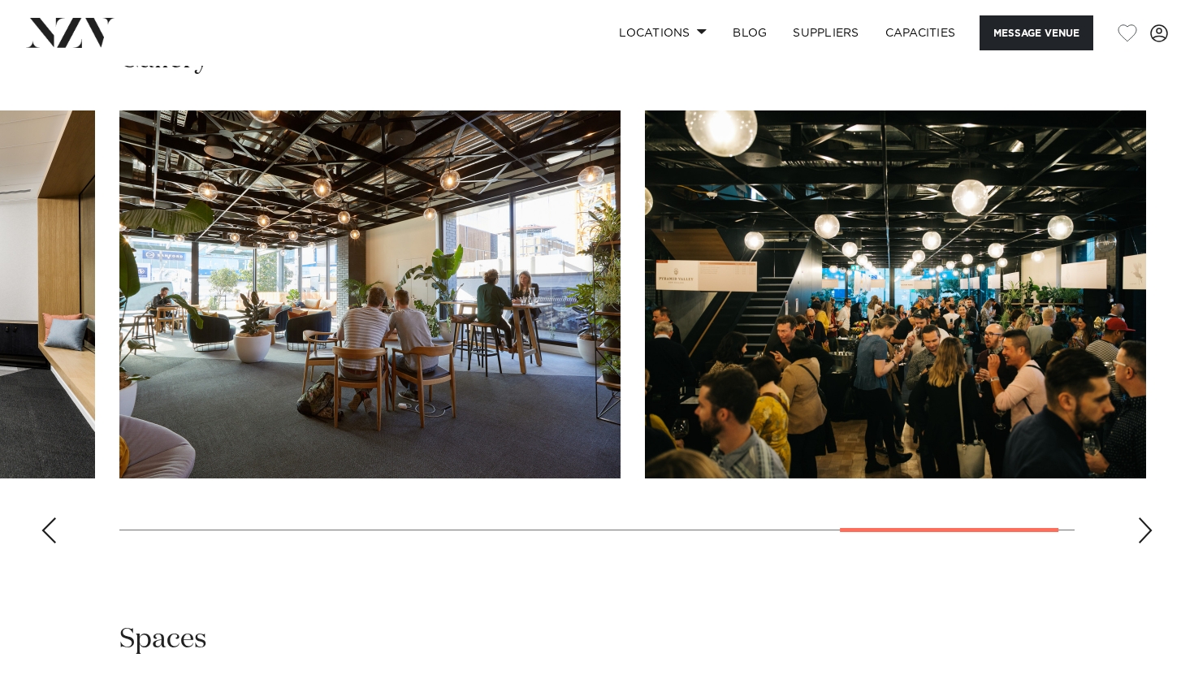
click at [1148, 521] on div "Next slide" at bounding box center [1145, 530] width 16 height 26
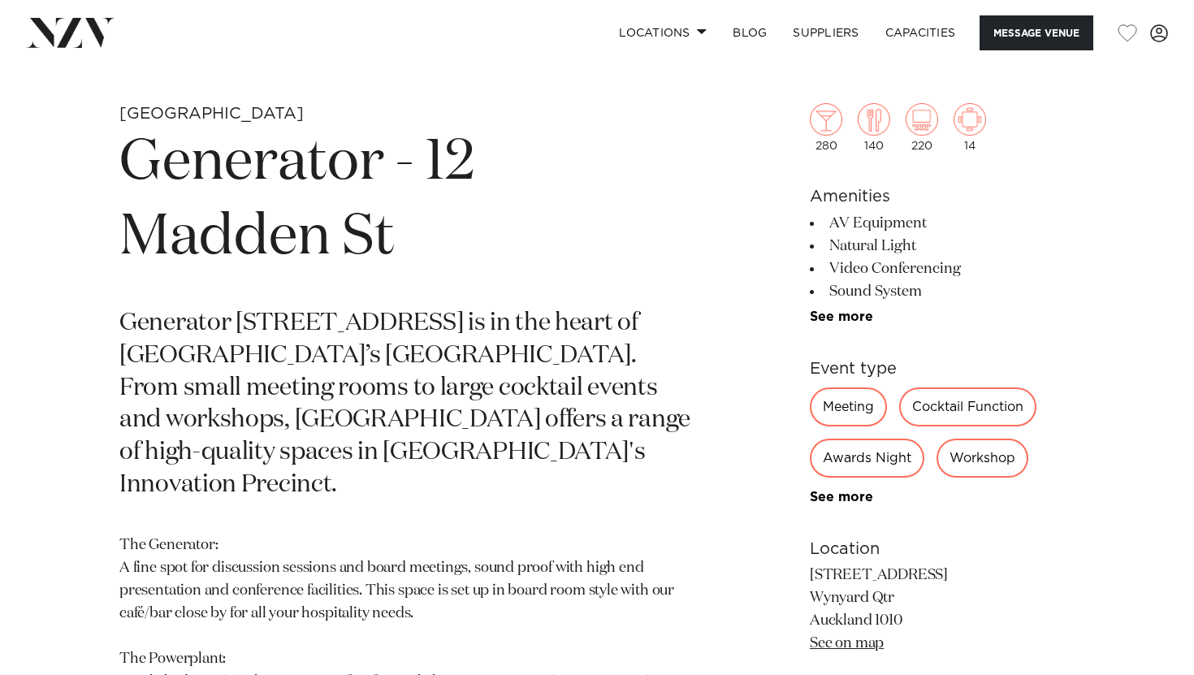
scroll to position [504, 0]
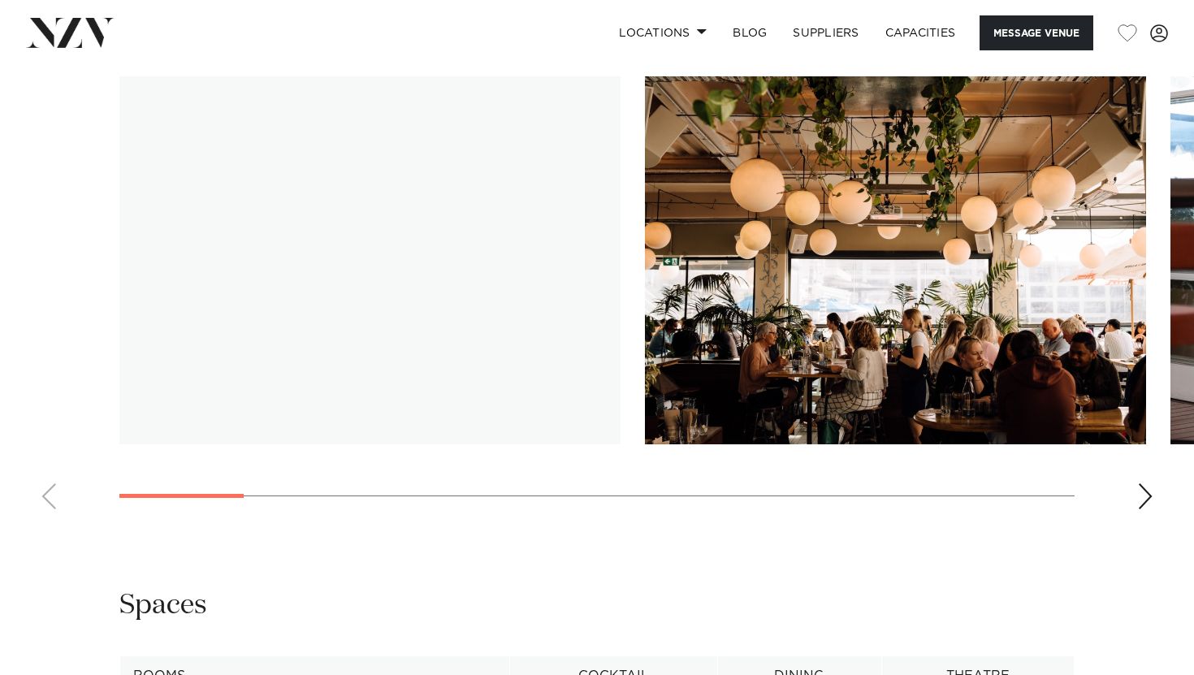
scroll to position [1639, 0]
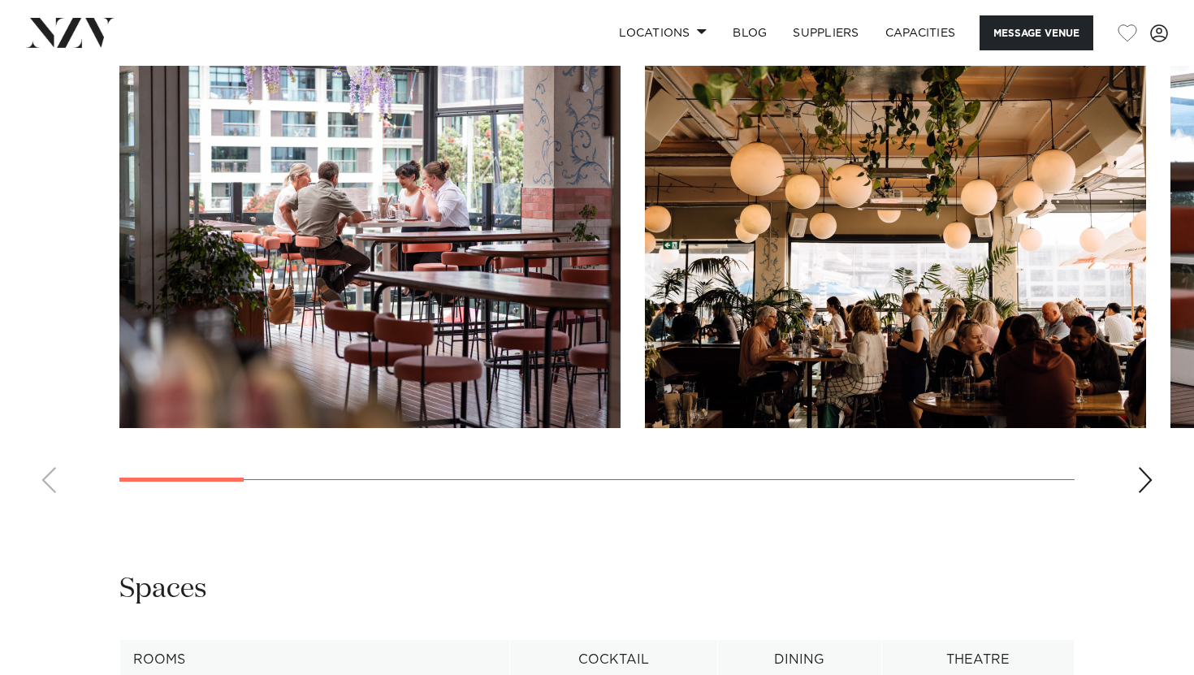
click at [1145, 483] on div "Next slide" at bounding box center [1145, 480] width 16 height 26
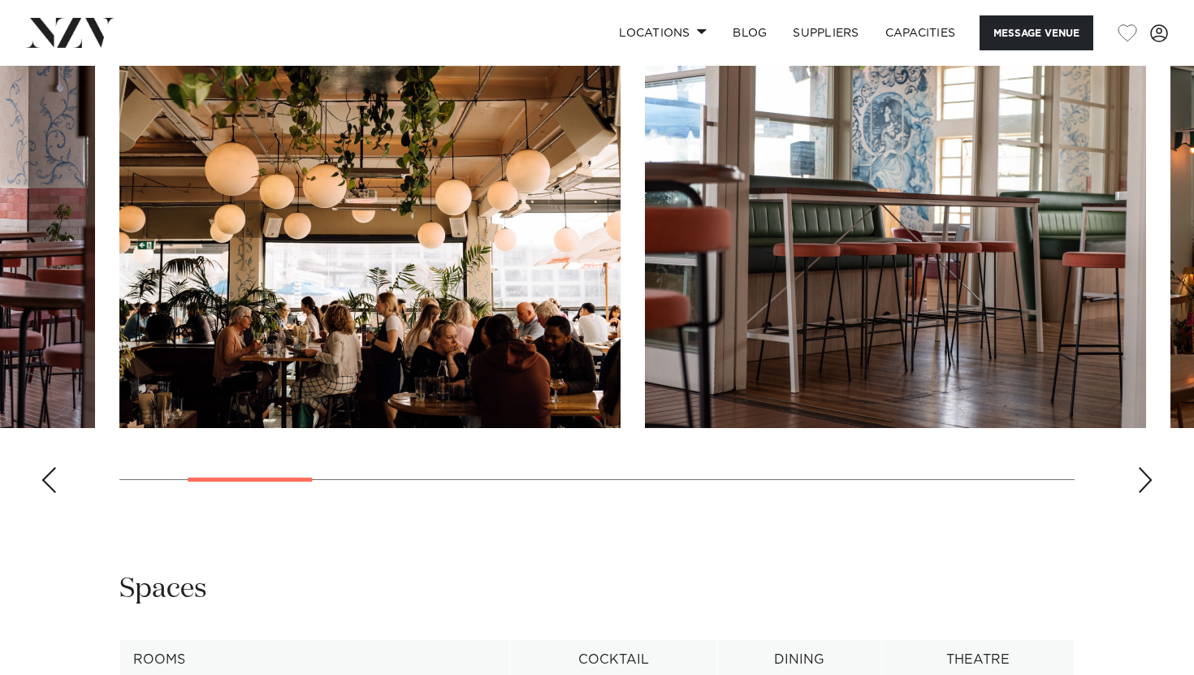
click at [1145, 483] on div "Next slide" at bounding box center [1145, 480] width 16 height 26
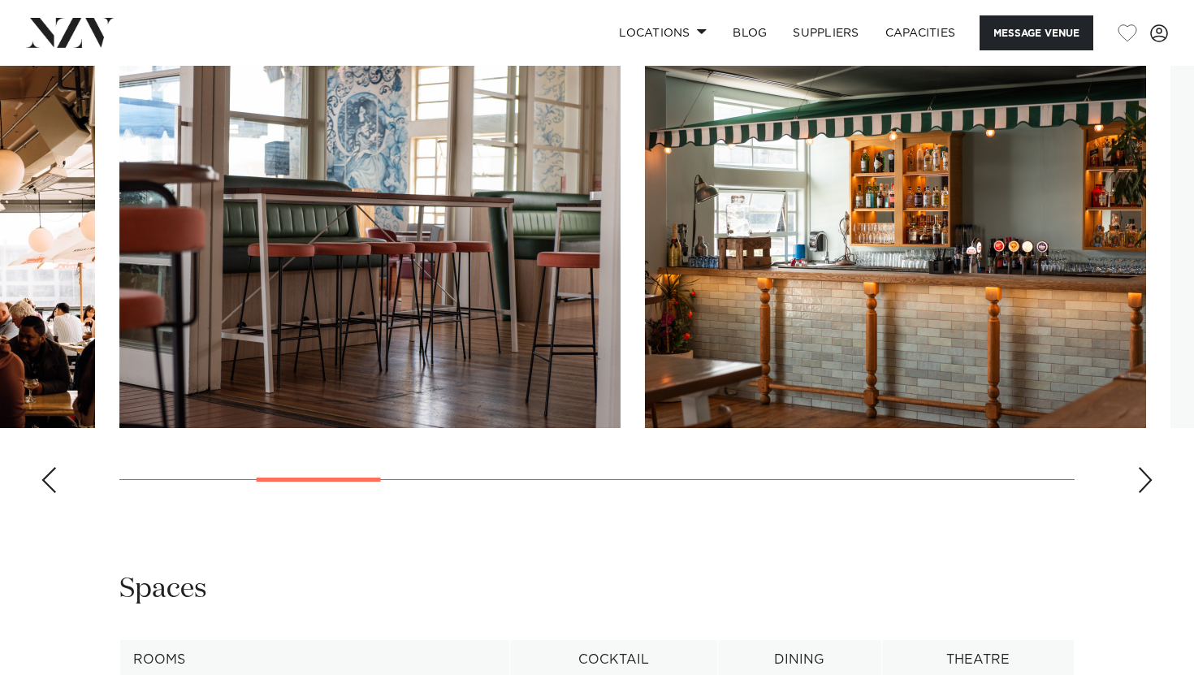
click at [1145, 483] on div "Next slide" at bounding box center [1145, 480] width 16 height 26
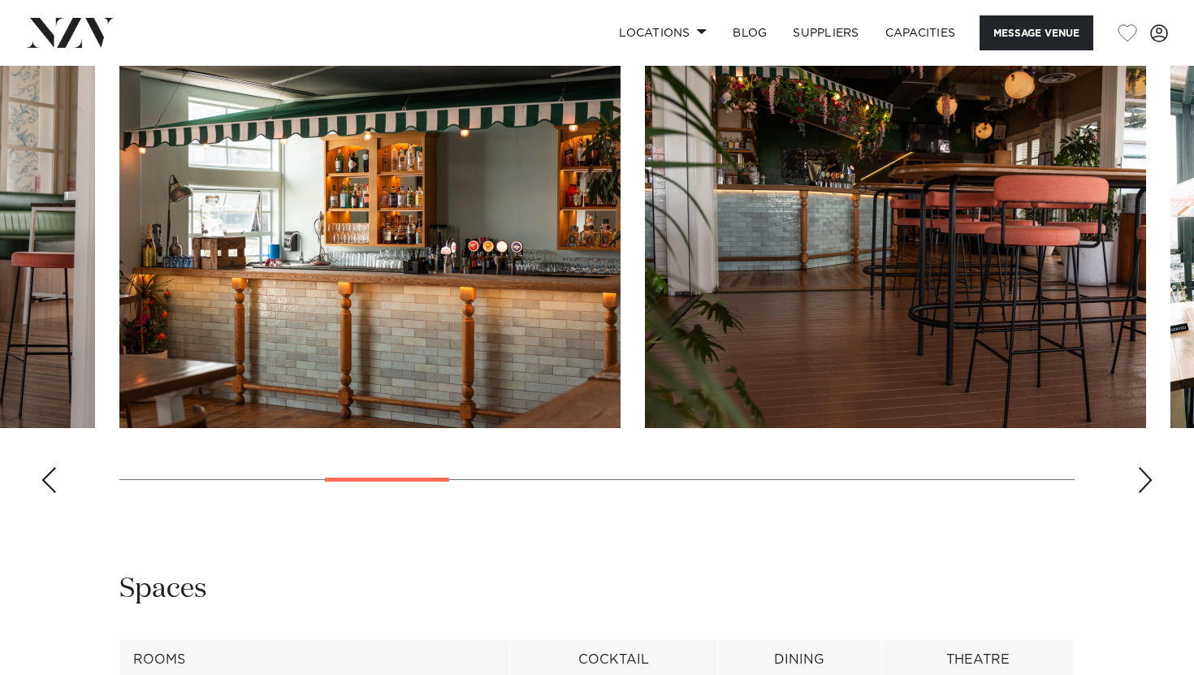
click at [1145, 483] on div "Next slide" at bounding box center [1145, 480] width 16 height 26
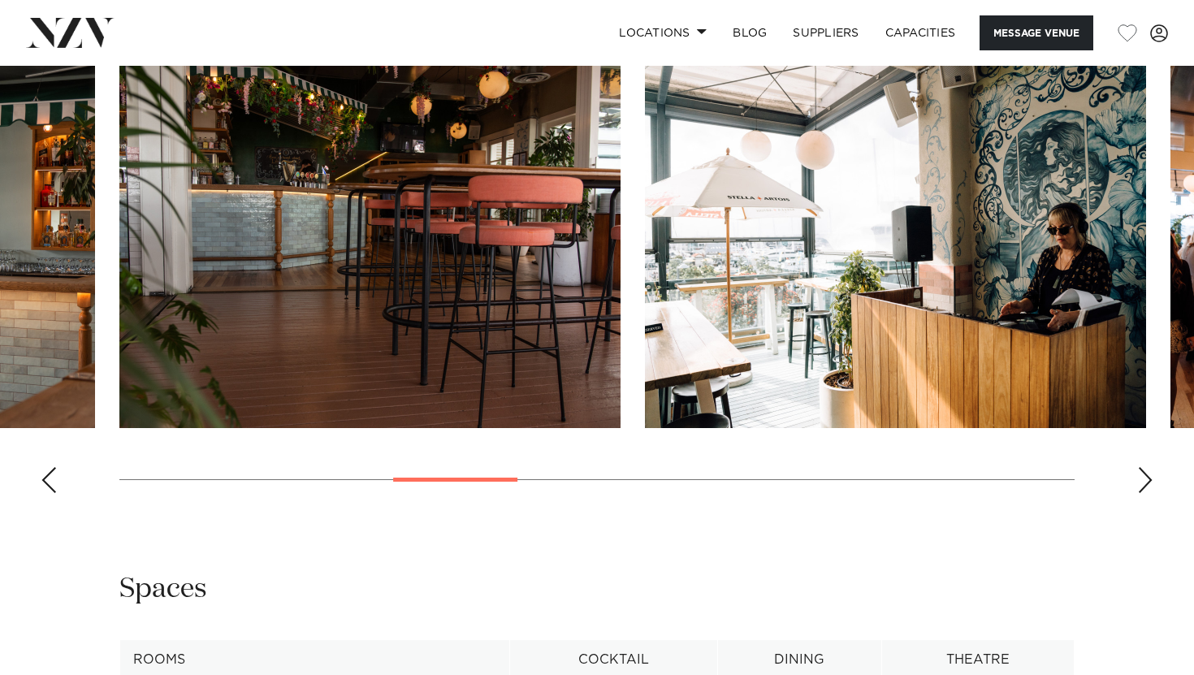
click at [1145, 483] on div "Next slide" at bounding box center [1145, 480] width 16 height 26
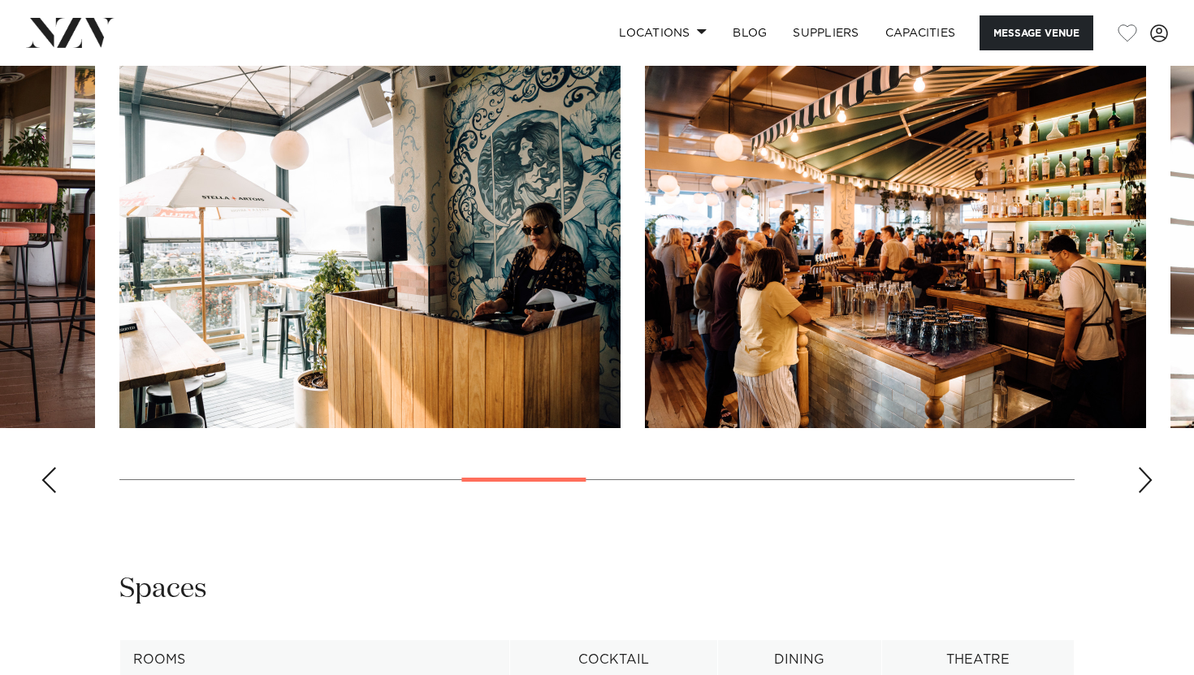
click at [1145, 483] on div "Next slide" at bounding box center [1145, 480] width 16 height 26
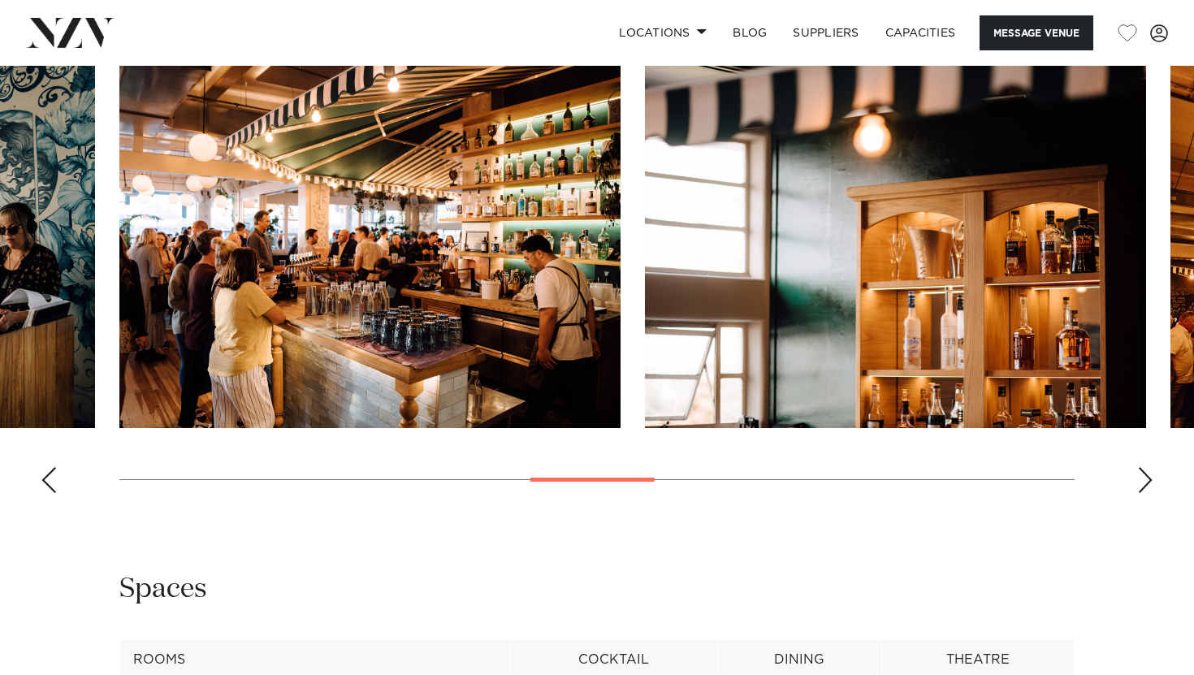
click at [1145, 483] on div "Next slide" at bounding box center [1145, 480] width 16 height 26
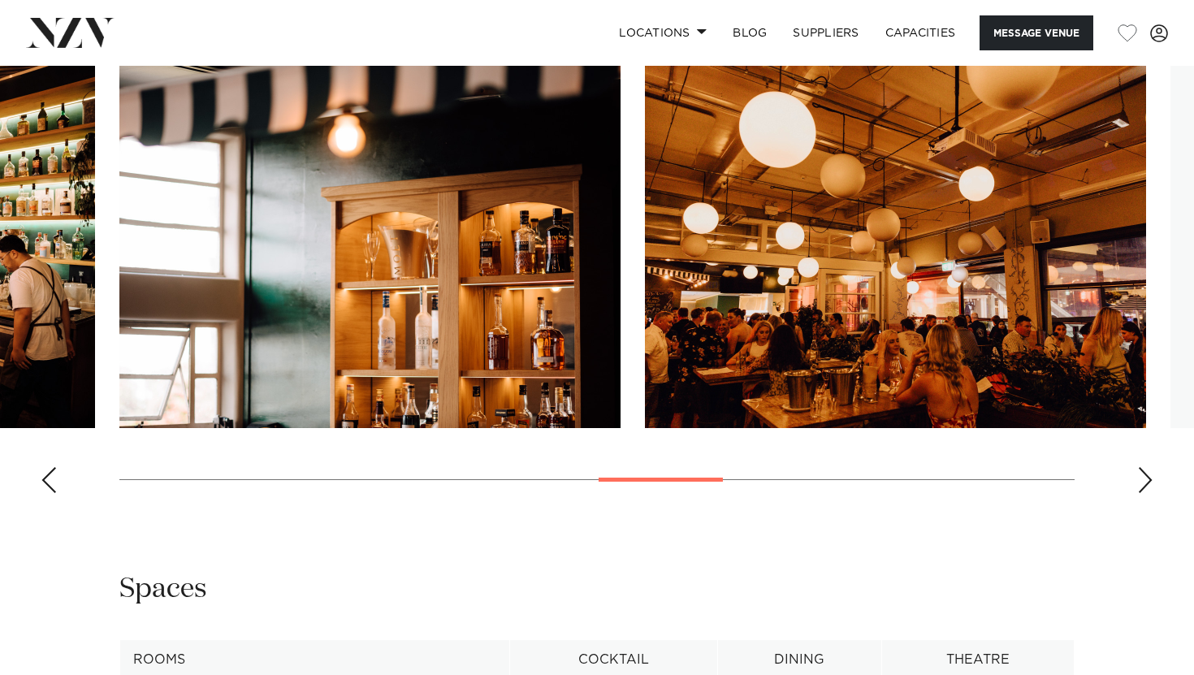
click at [1145, 483] on div "Next slide" at bounding box center [1145, 480] width 16 height 26
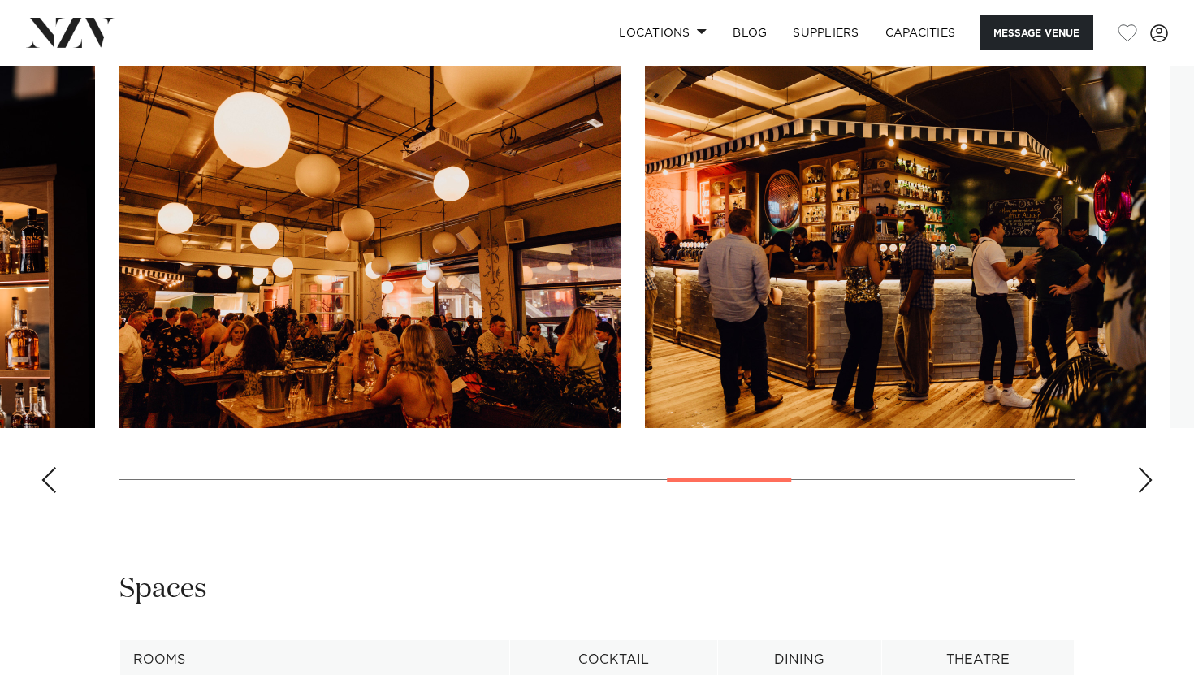
click at [1145, 483] on div "Next slide" at bounding box center [1145, 480] width 16 height 26
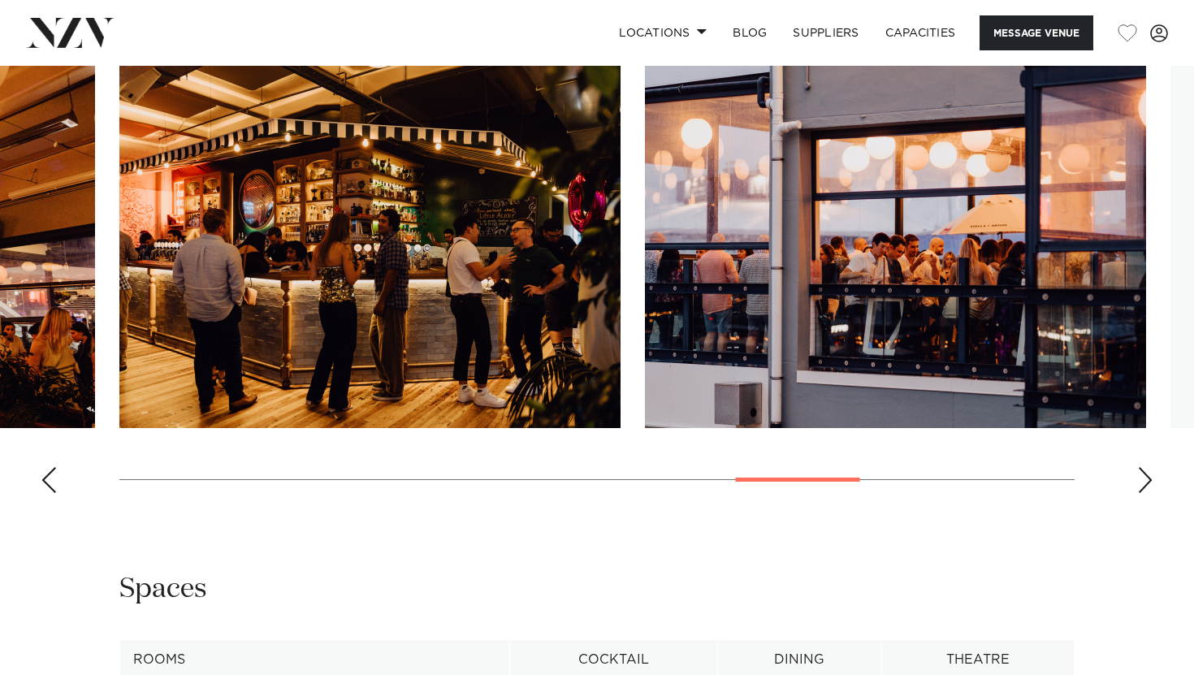
click at [1145, 483] on div "Next slide" at bounding box center [1145, 480] width 16 height 26
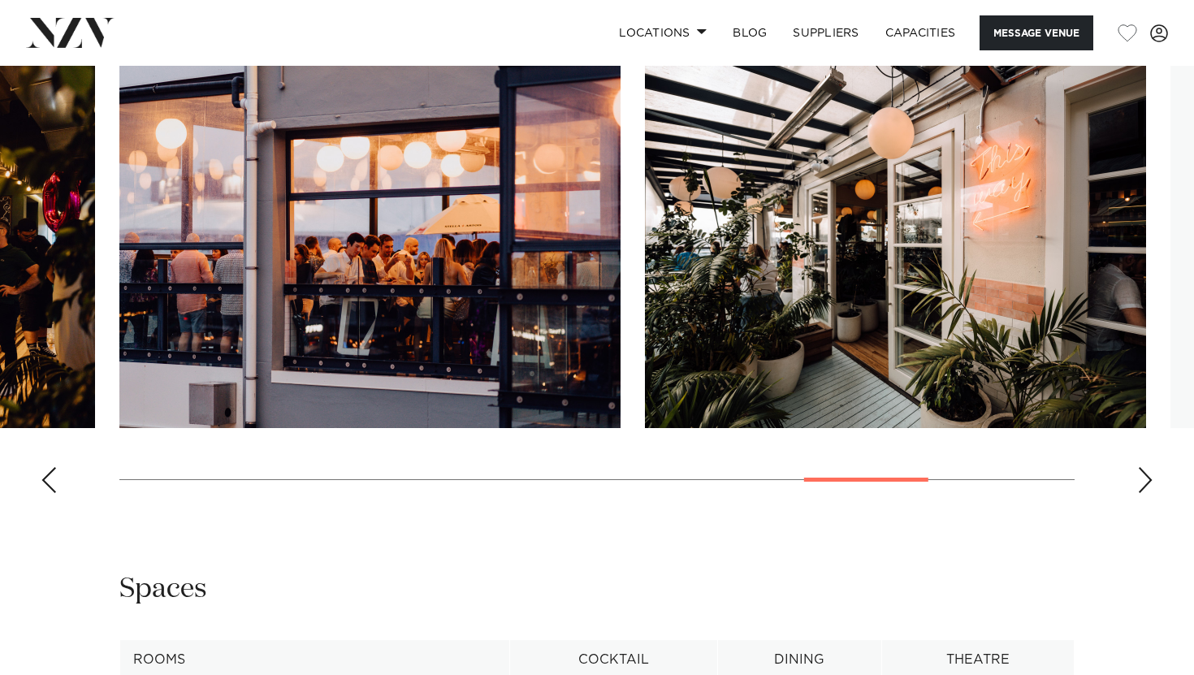
click at [1145, 483] on div "Next slide" at bounding box center [1145, 480] width 16 height 26
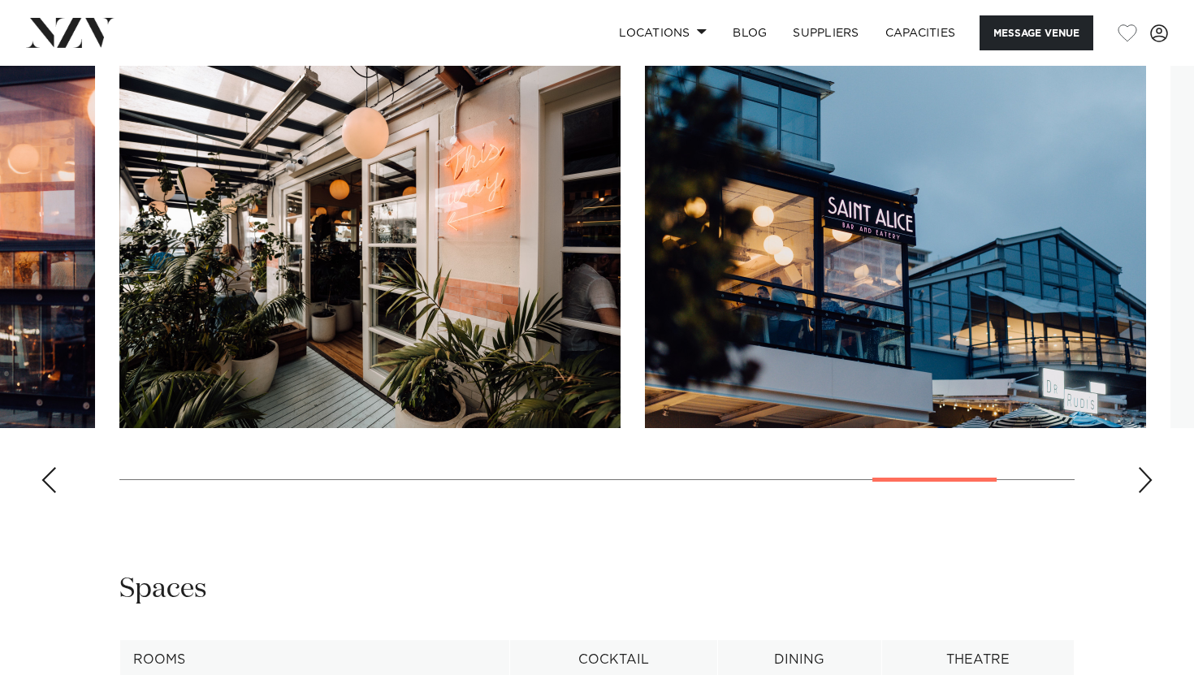
click at [1145, 483] on div "Next slide" at bounding box center [1145, 480] width 16 height 26
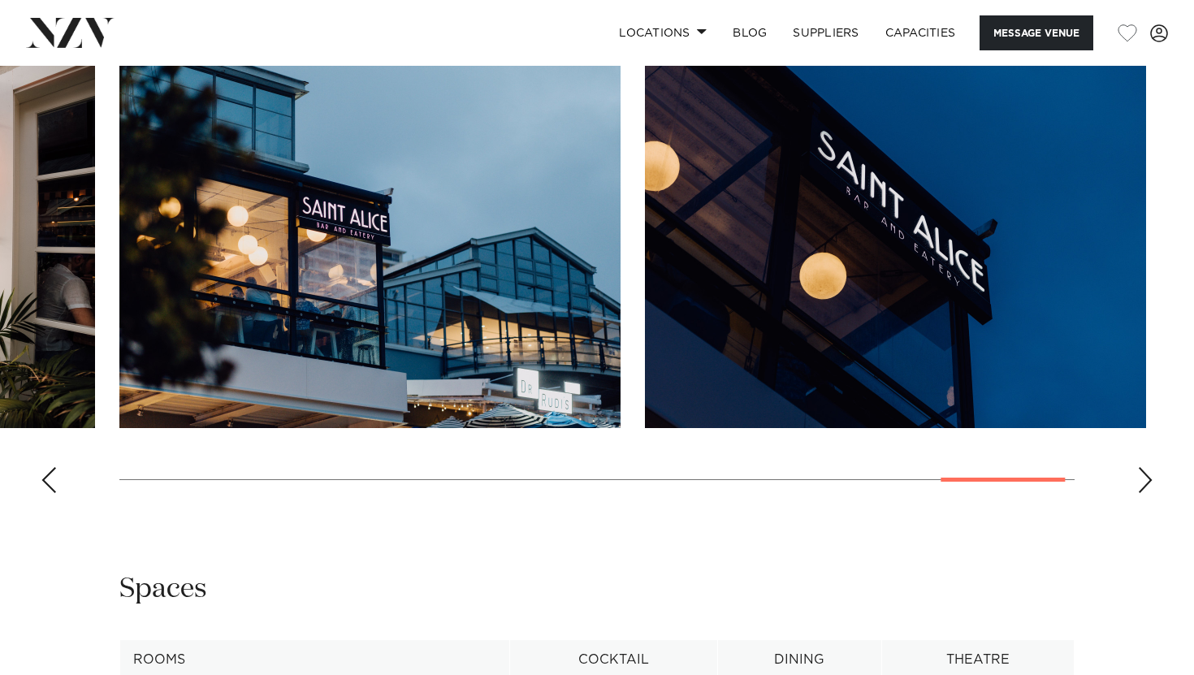
click at [54, 473] on div "Previous slide" at bounding box center [49, 480] width 16 height 26
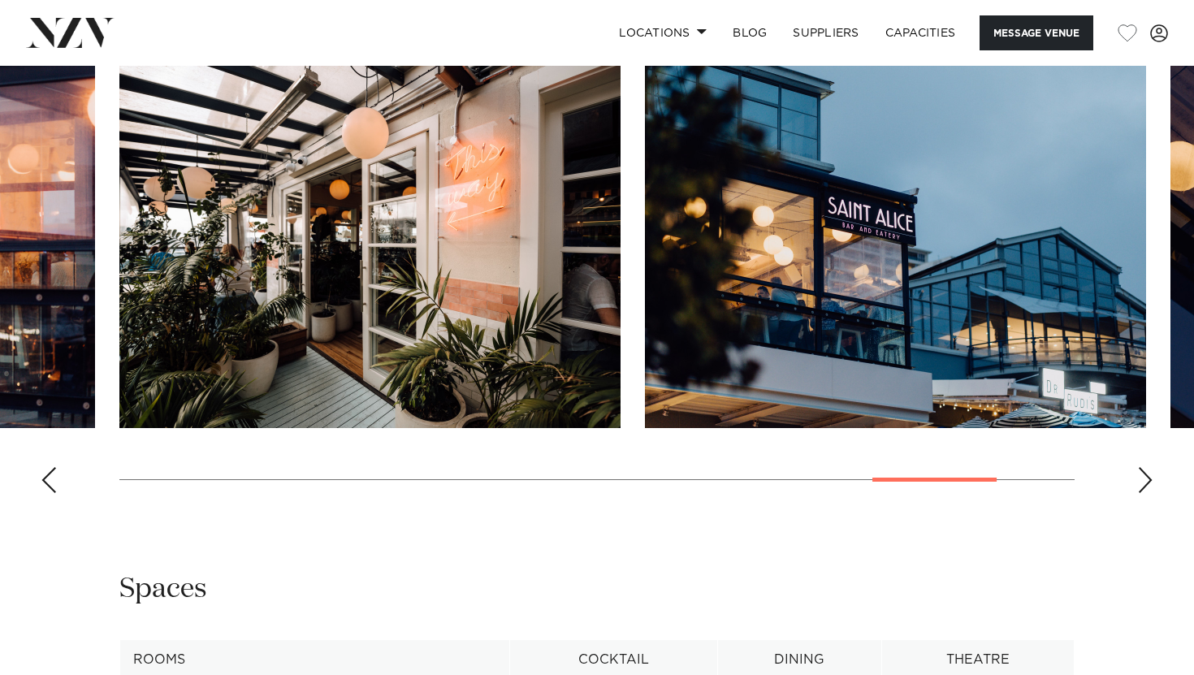
click at [54, 473] on div "Previous slide" at bounding box center [49, 480] width 16 height 26
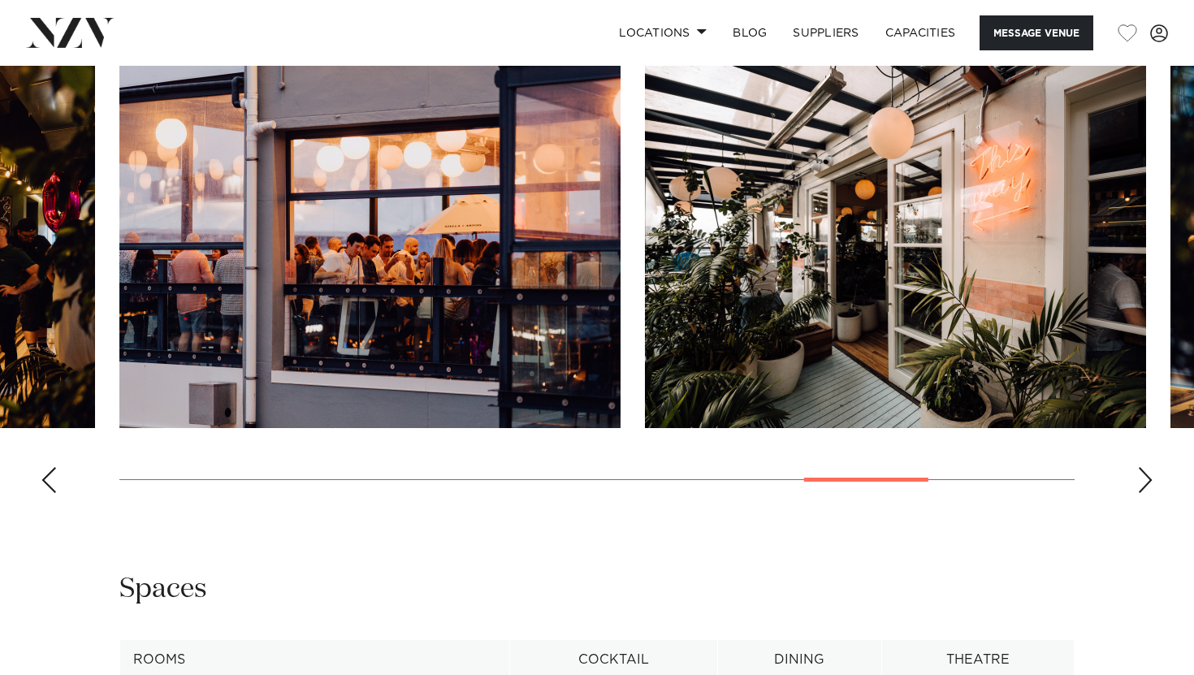
click at [54, 473] on div "Previous slide" at bounding box center [49, 480] width 16 height 26
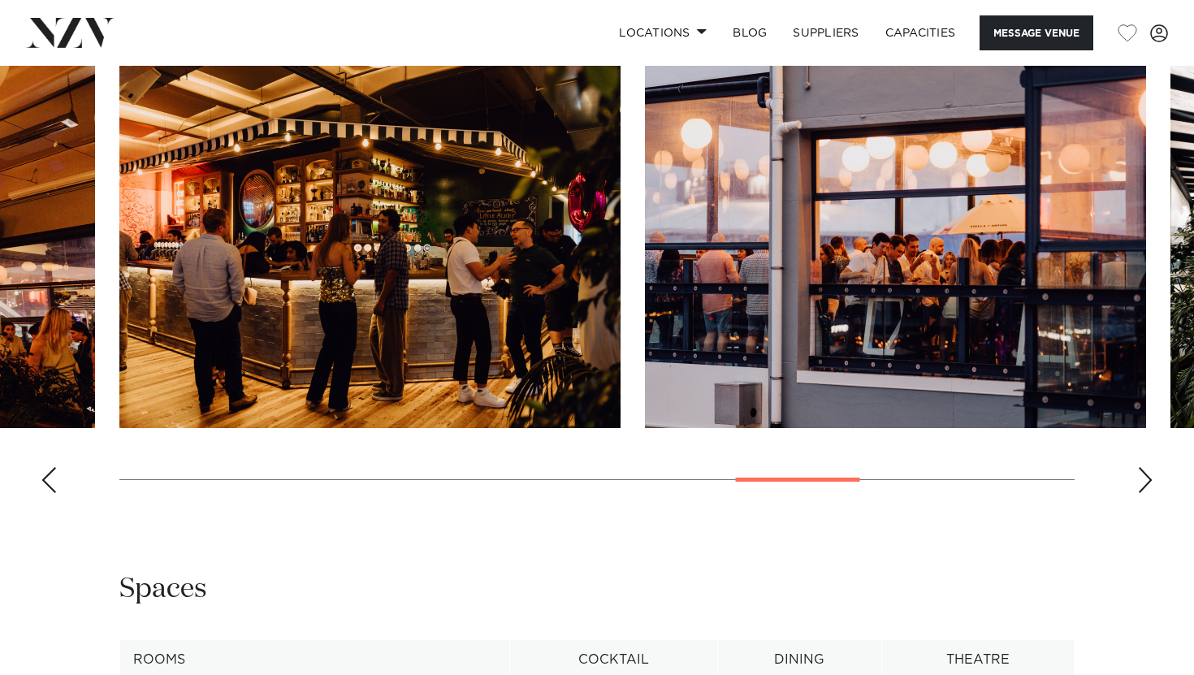
click at [54, 473] on div "Previous slide" at bounding box center [49, 480] width 16 height 26
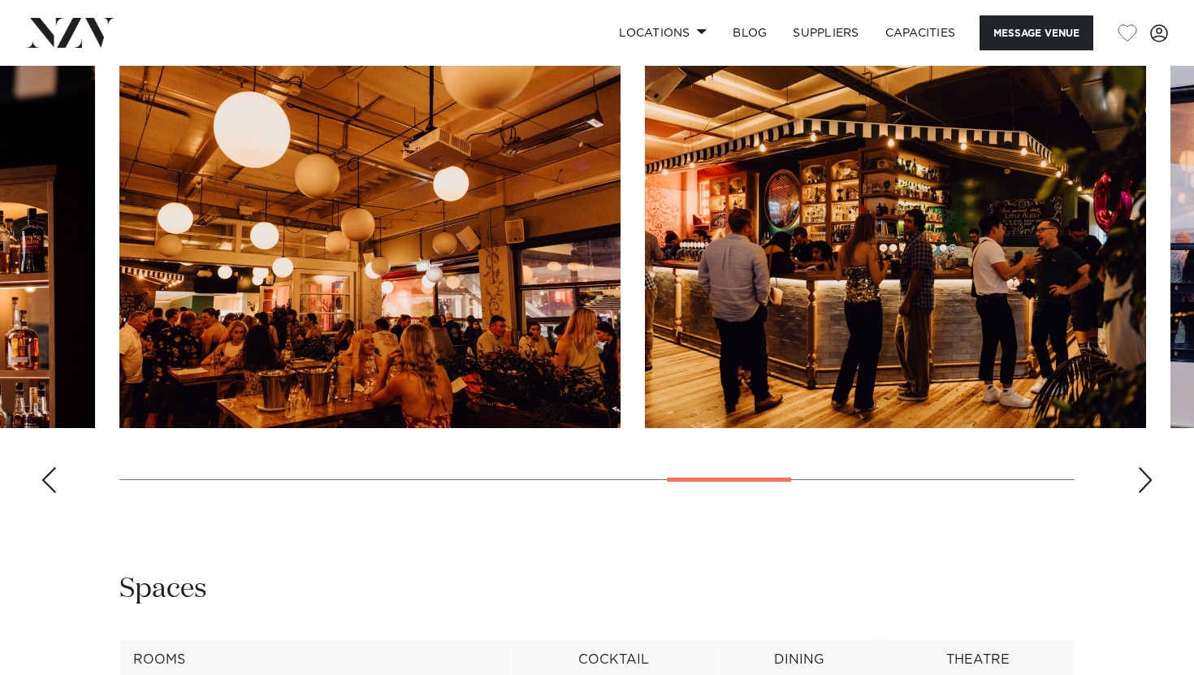
click at [56, 474] on div "Previous slide" at bounding box center [49, 480] width 16 height 26
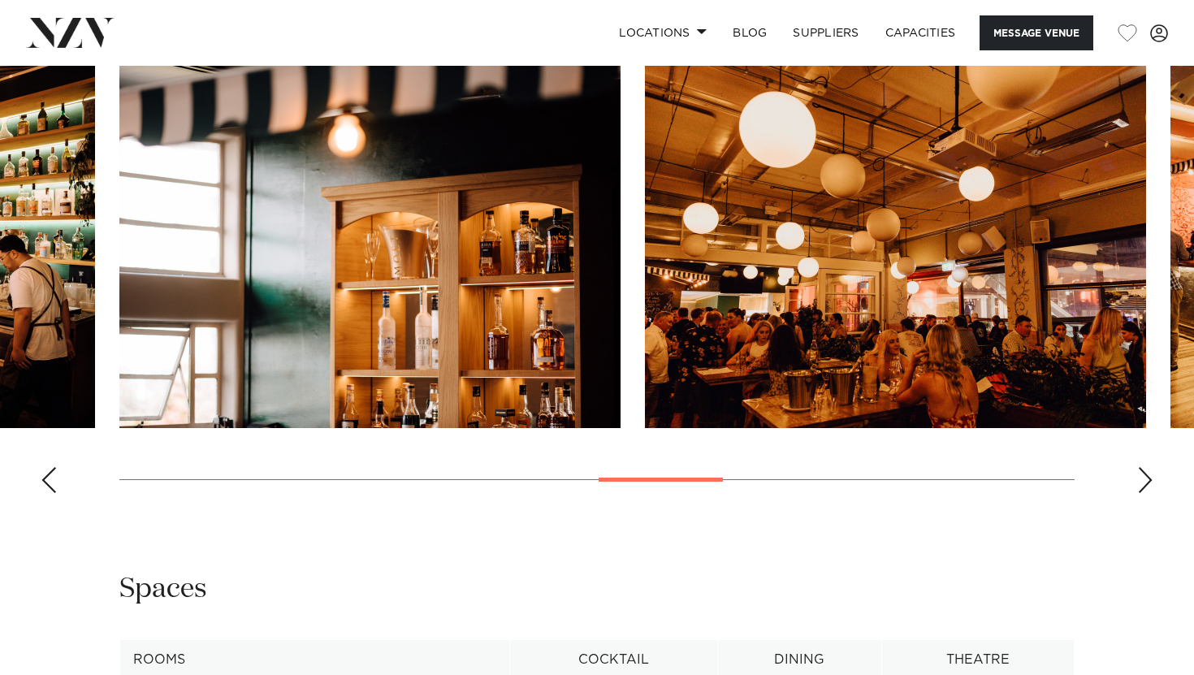
click at [56, 474] on div "Previous slide" at bounding box center [49, 480] width 16 height 26
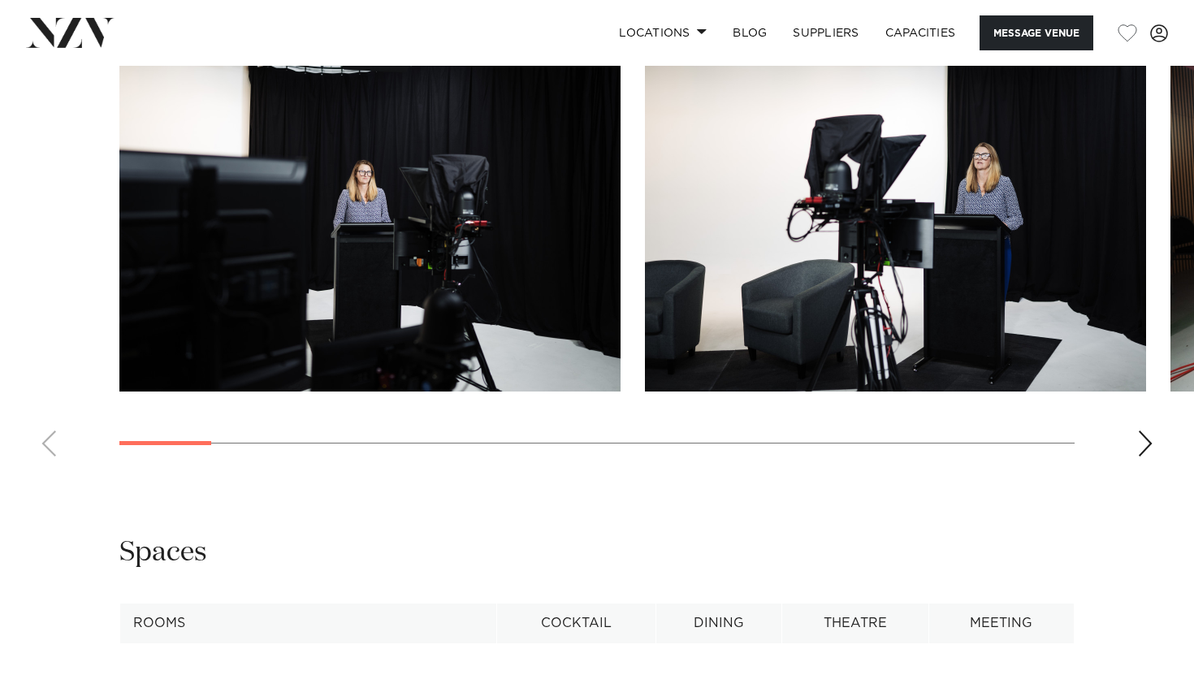
scroll to position [1972, 0]
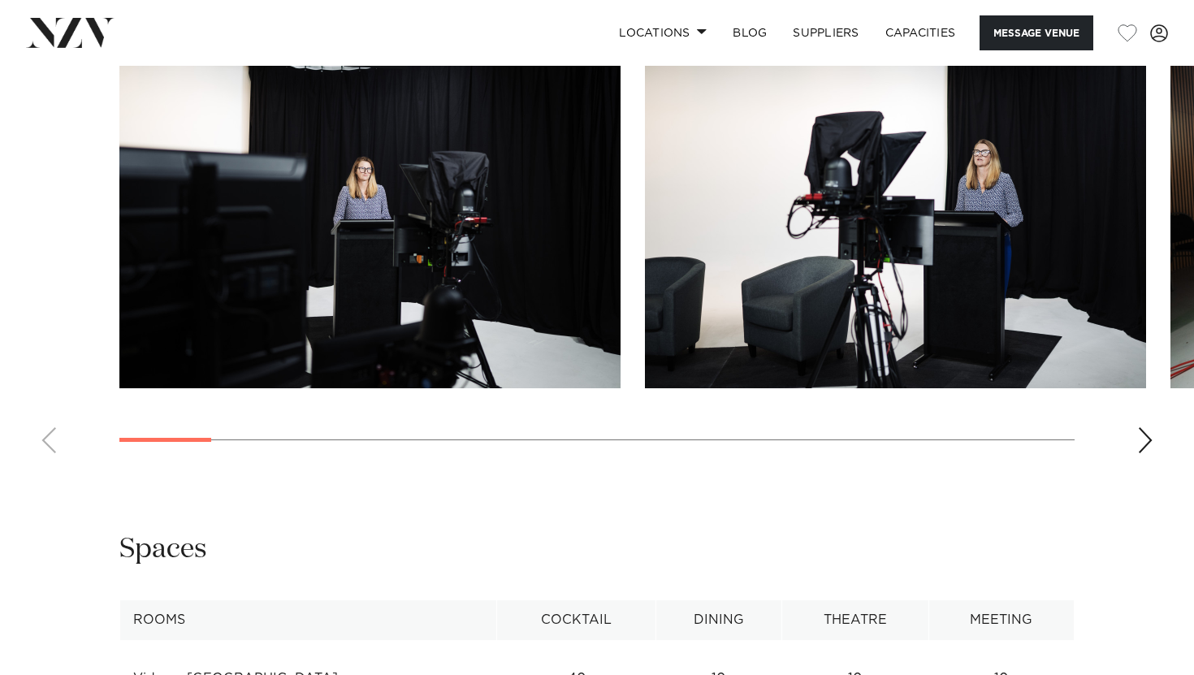
click at [1148, 427] on div "Next slide" at bounding box center [1145, 440] width 16 height 26
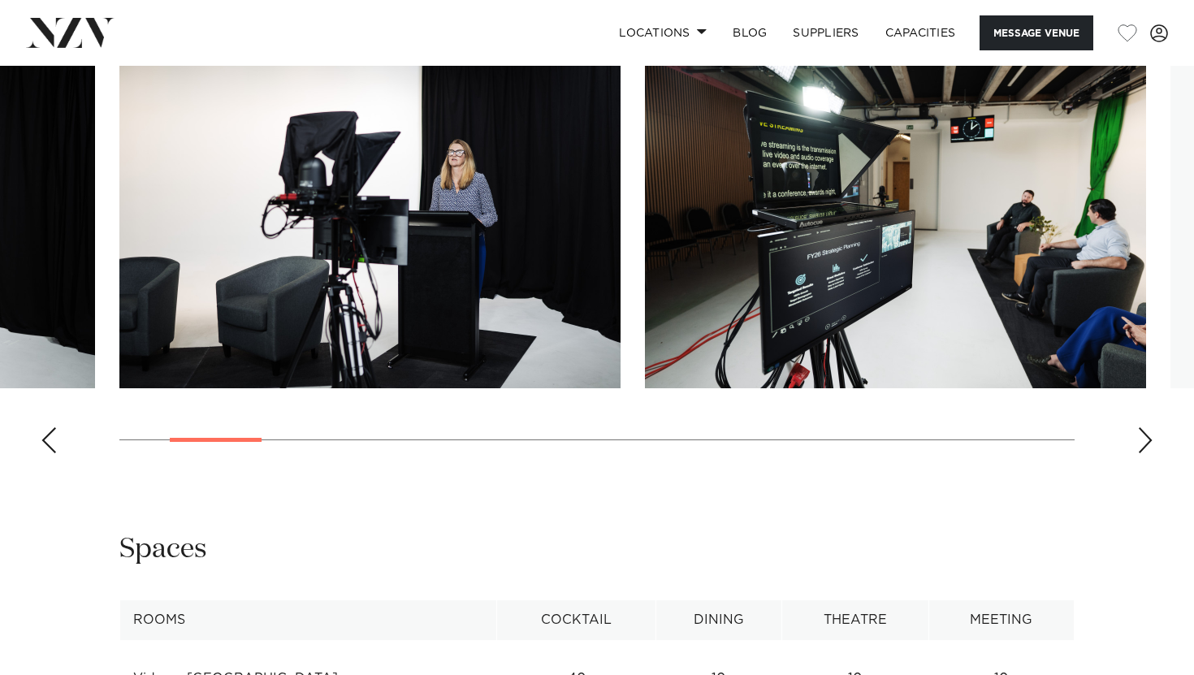
click at [1148, 427] on div "Next slide" at bounding box center [1145, 440] width 16 height 26
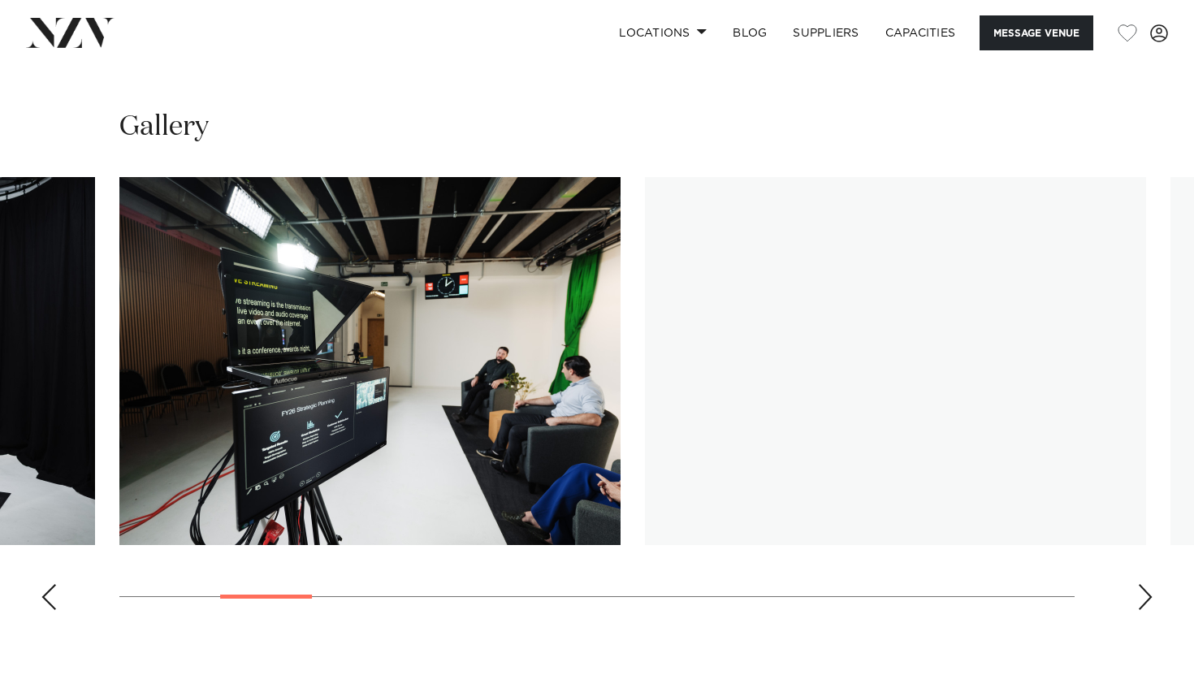
scroll to position [1819, 0]
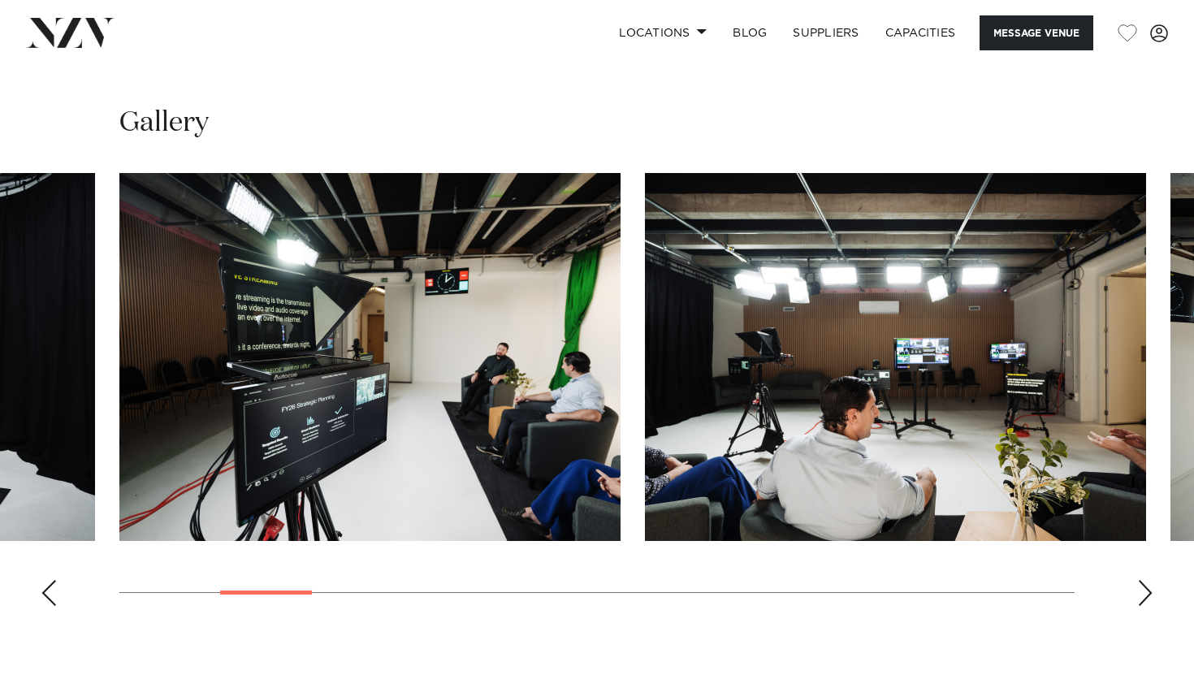
click at [1146, 580] on div "Next slide" at bounding box center [1145, 593] width 16 height 26
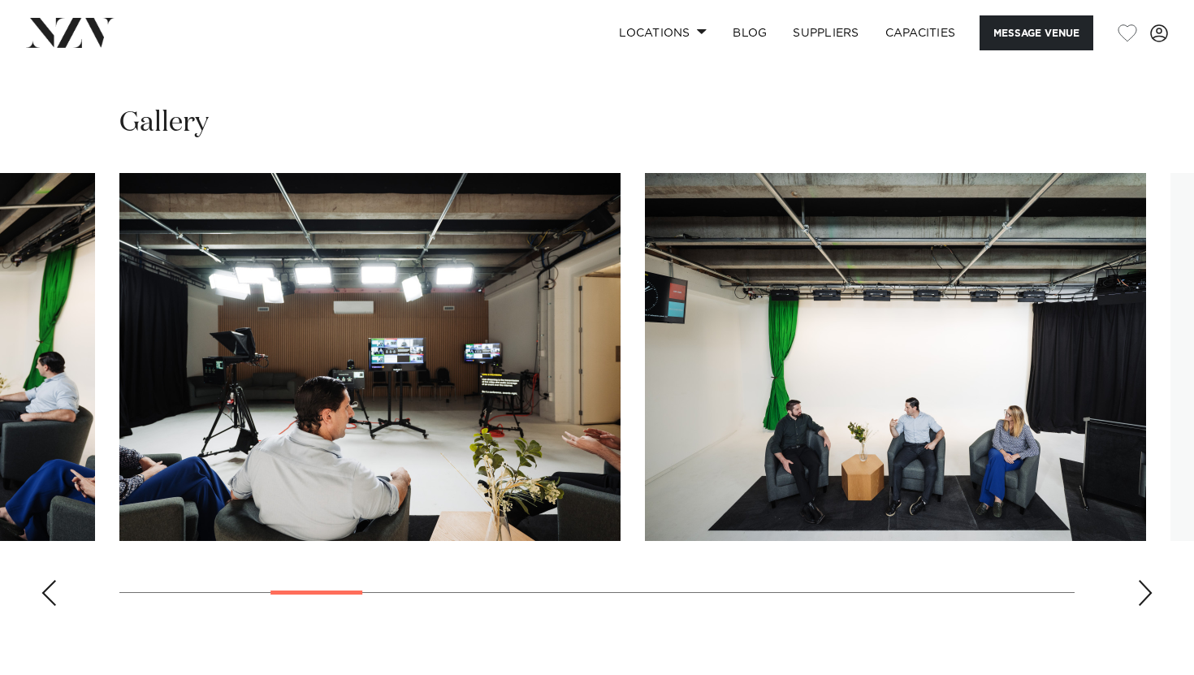
click at [1146, 580] on div "Next slide" at bounding box center [1145, 593] width 16 height 26
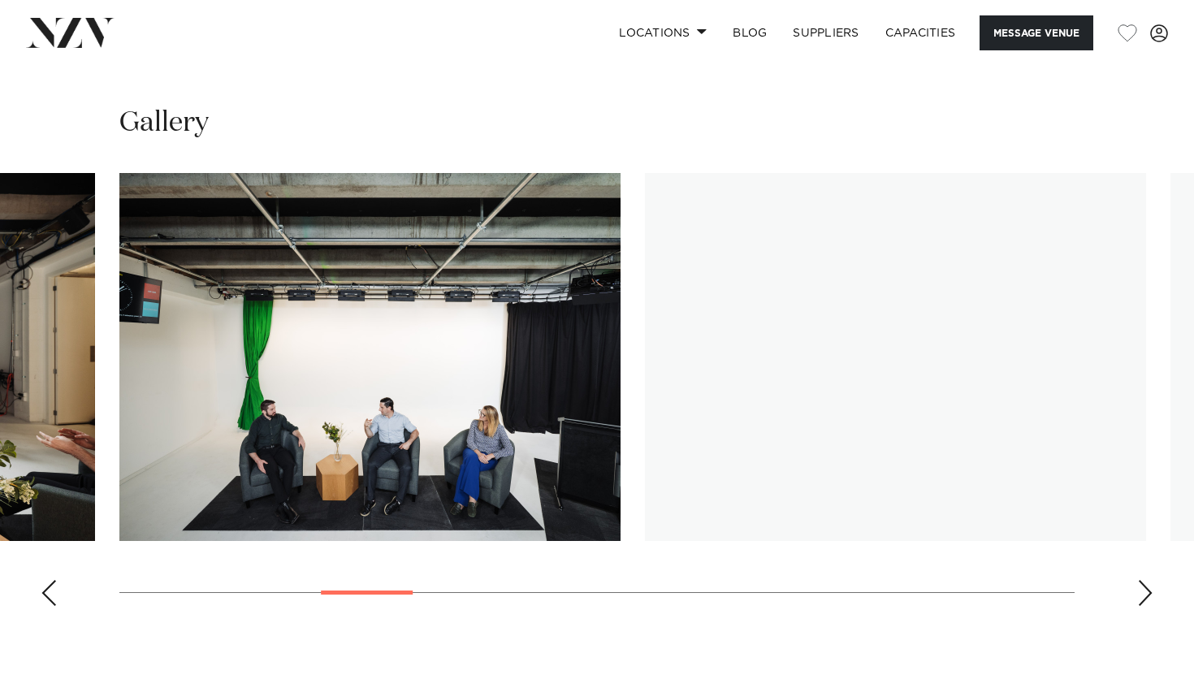
click at [1146, 580] on div "Next slide" at bounding box center [1145, 593] width 16 height 26
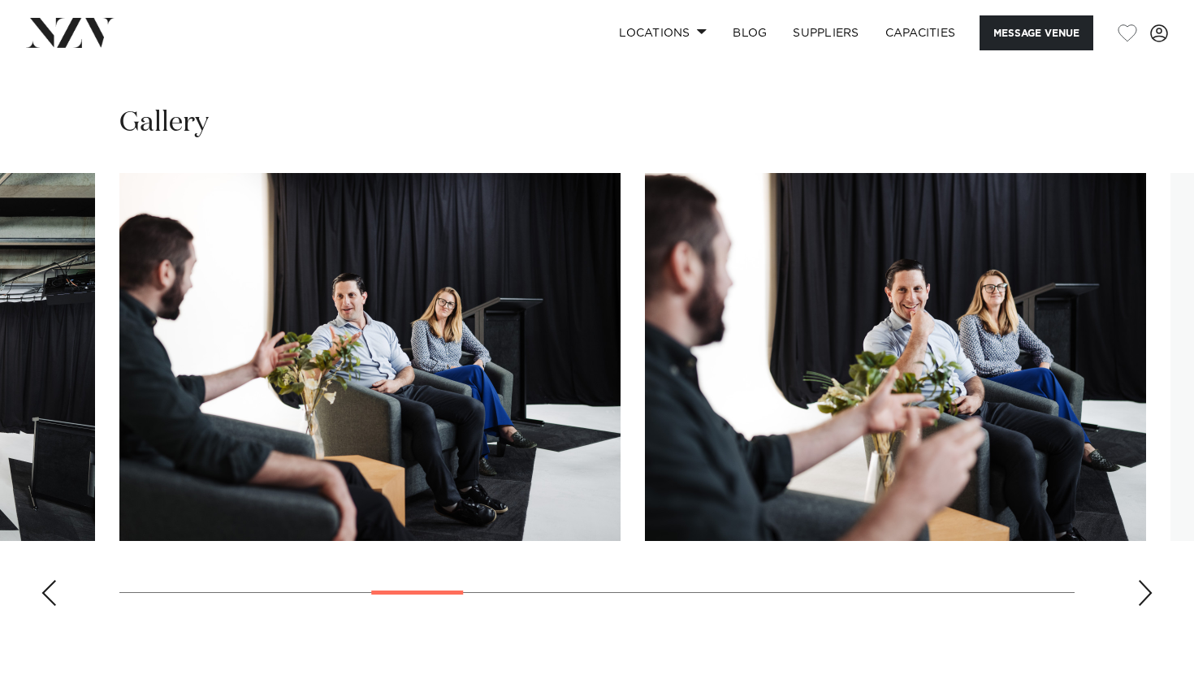
click at [1148, 580] on div "Next slide" at bounding box center [1145, 593] width 16 height 26
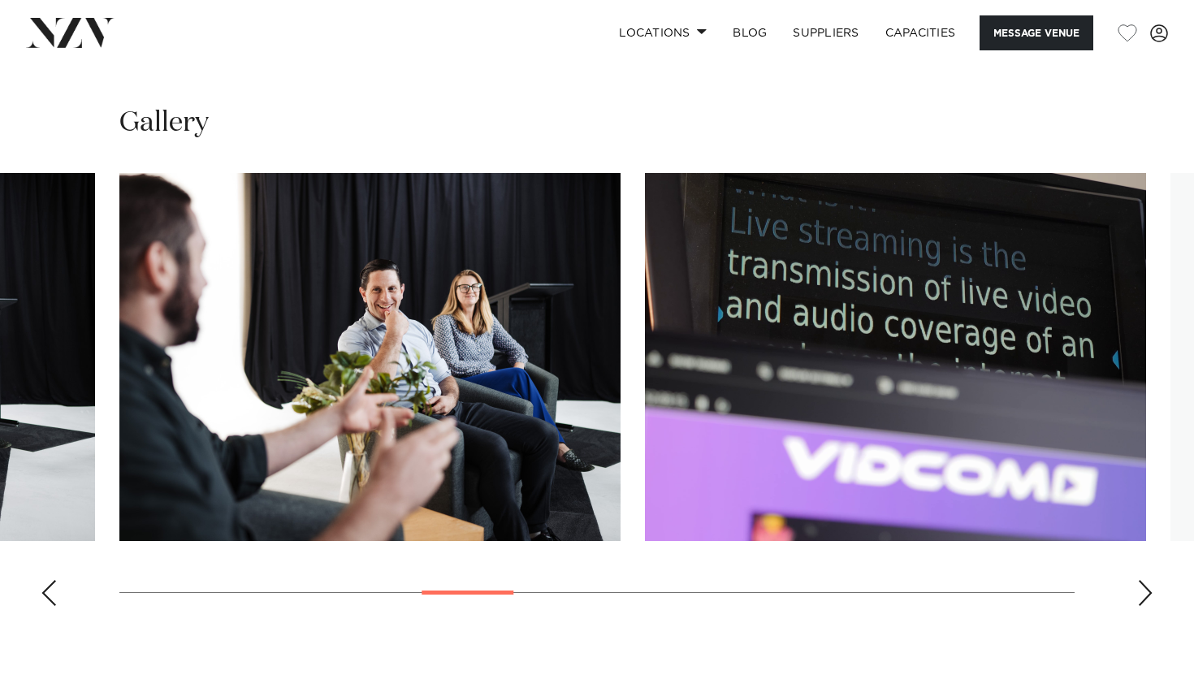
click at [1148, 580] on div "Next slide" at bounding box center [1145, 593] width 16 height 26
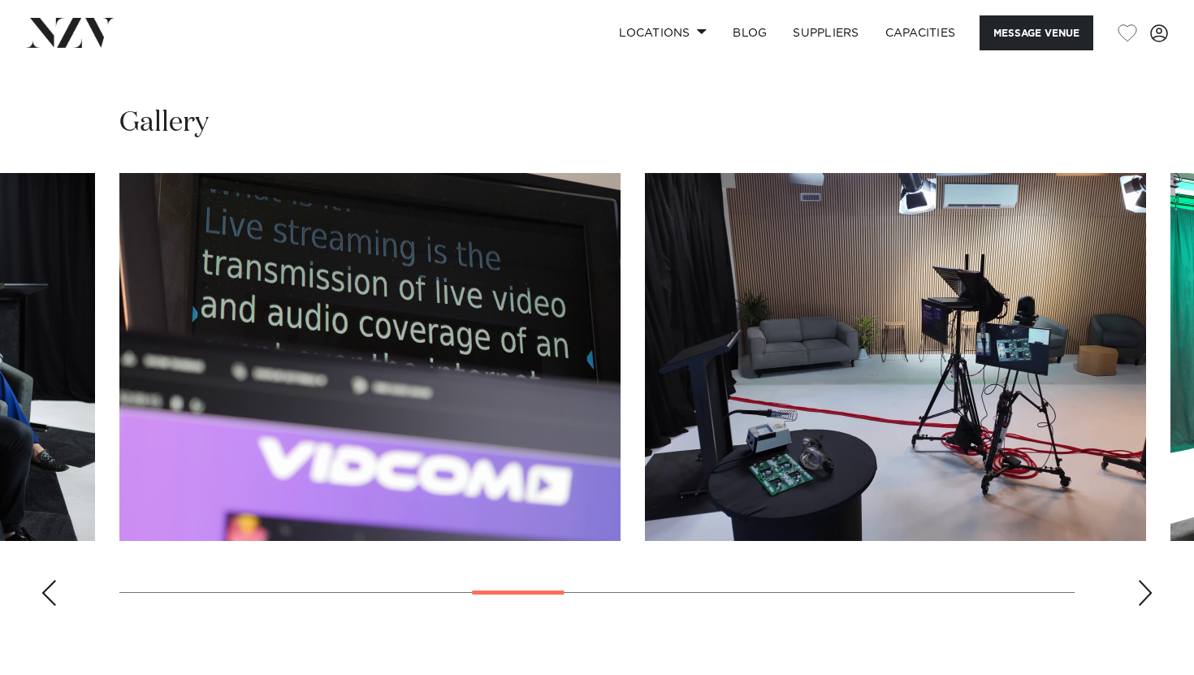
click at [1148, 580] on div "Next slide" at bounding box center [1145, 593] width 16 height 26
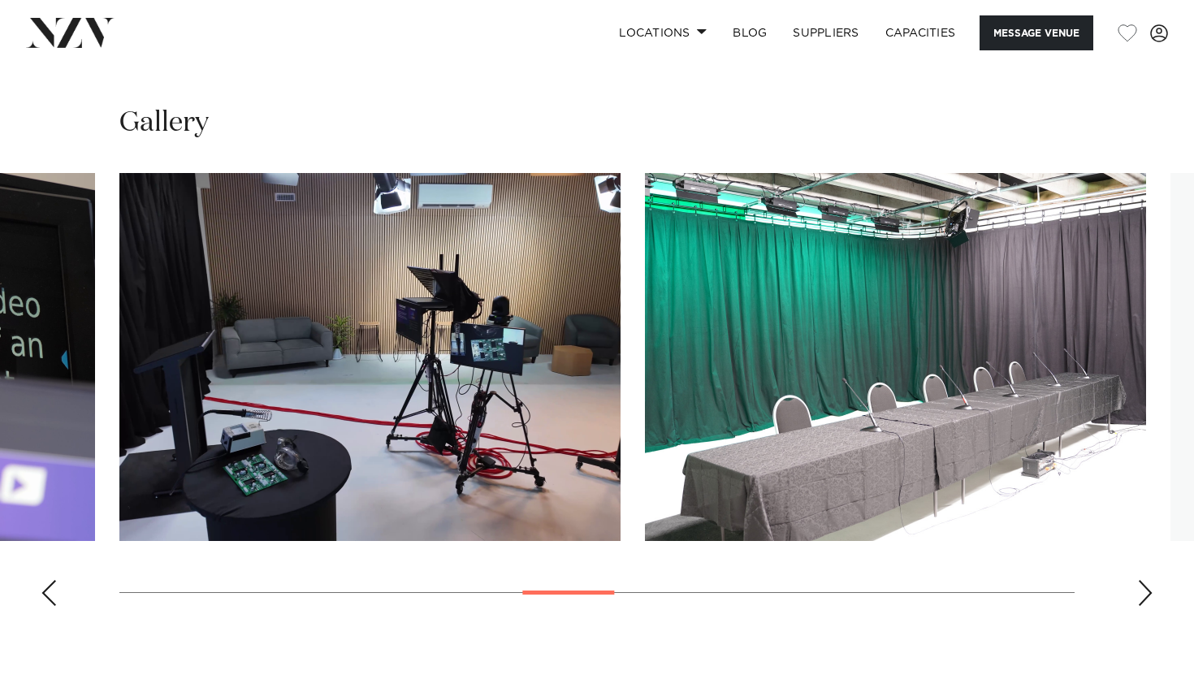
click at [1148, 580] on div "Next slide" at bounding box center [1145, 593] width 16 height 26
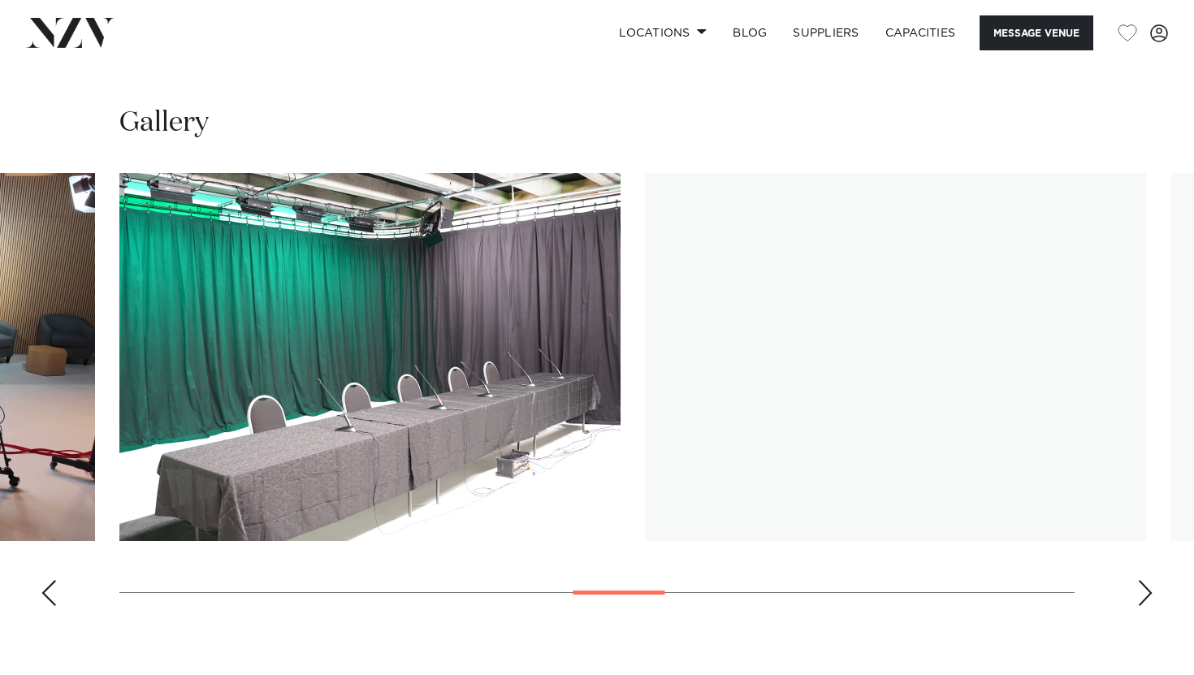
click at [1148, 580] on div "Next slide" at bounding box center [1145, 593] width 16 height 26
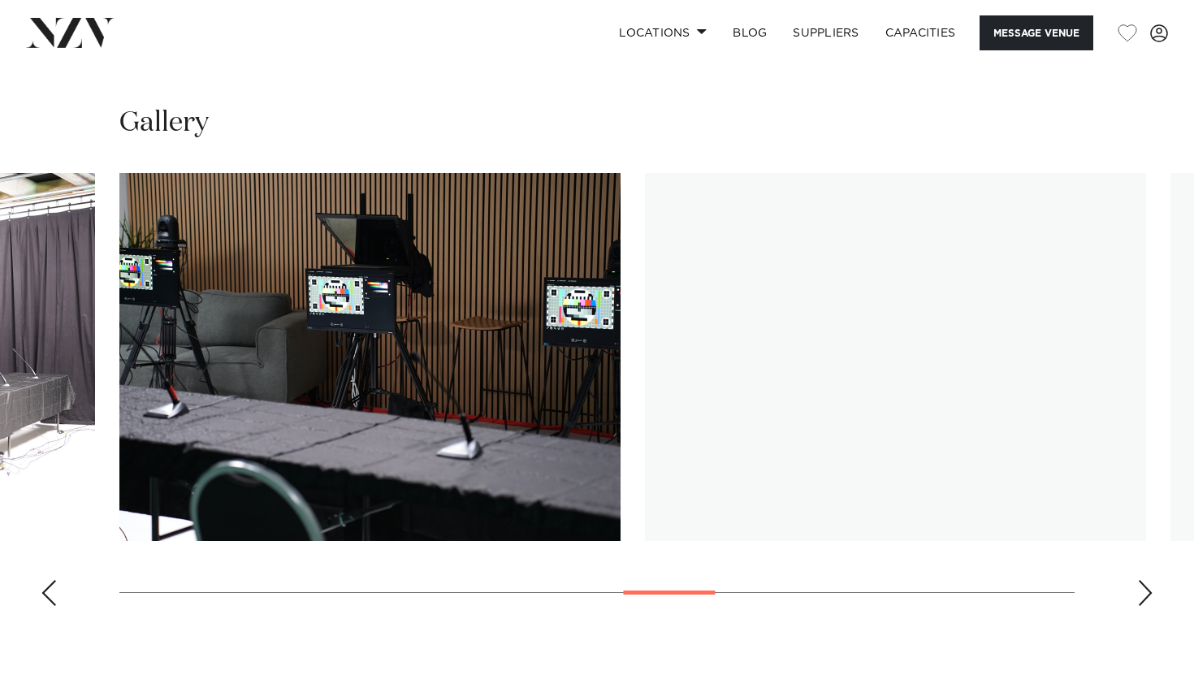
click at [1148, 580] on div "Next slide" at bounding box center [1145, 593] width 16 height 26
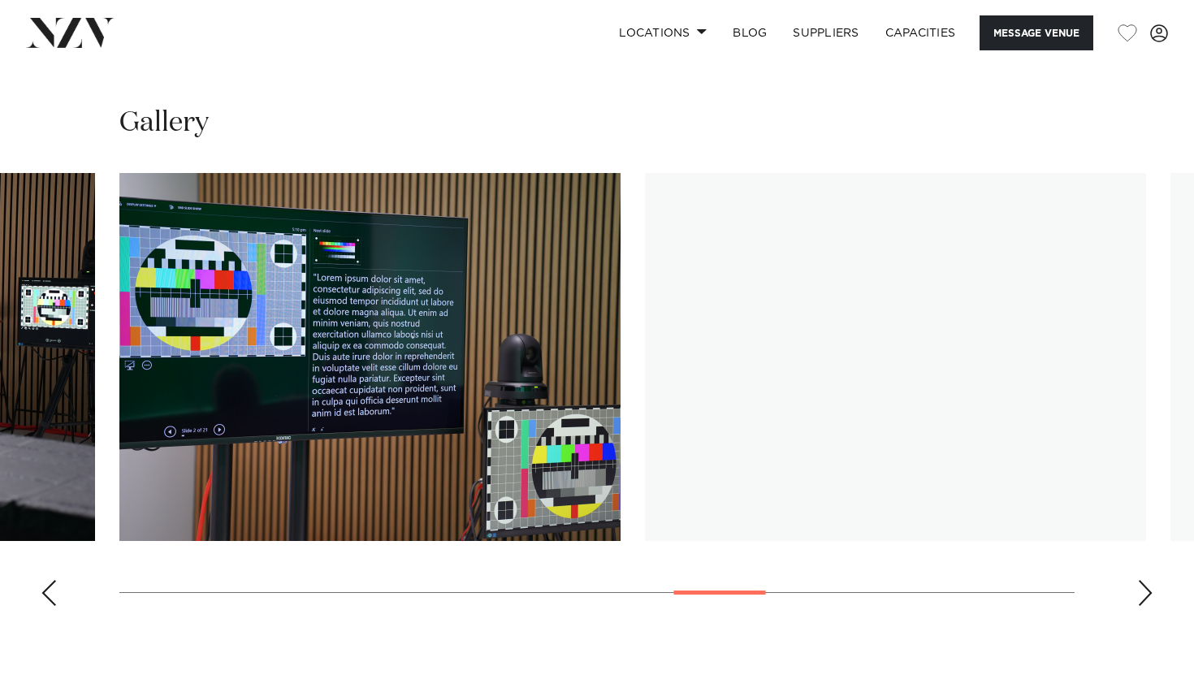
click at [1148, 580] on div "Next slide" at bounding box center [1145, 593] width 16 height 26
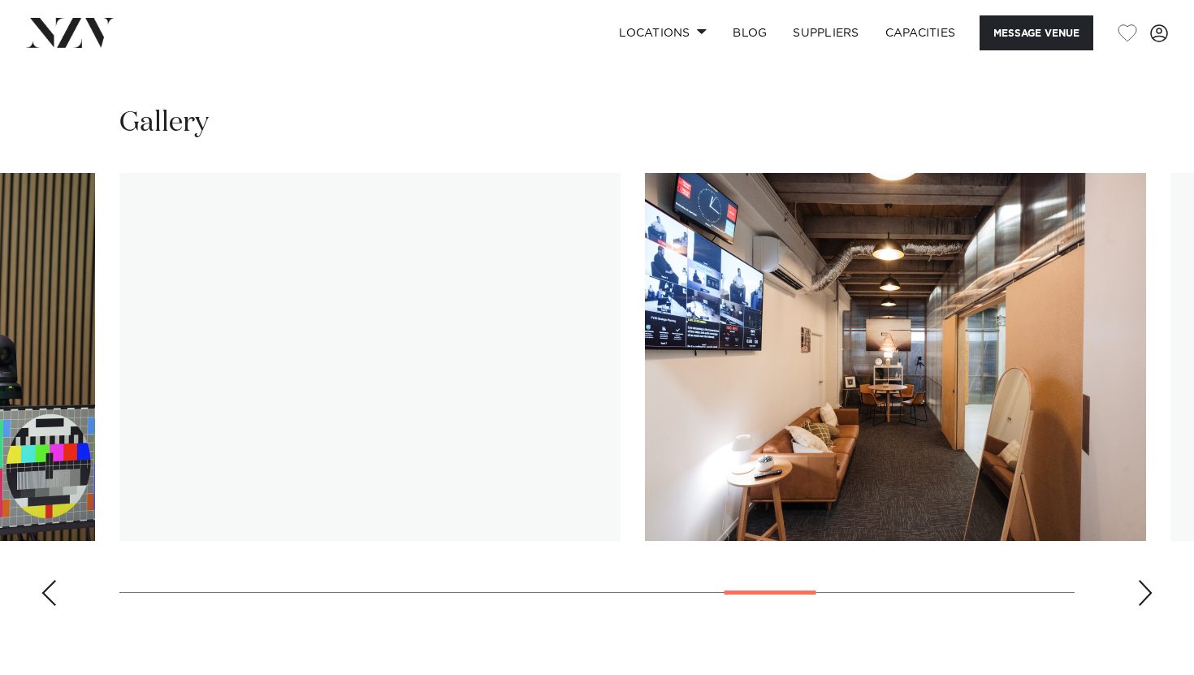
click at [1148, 580] on div "Next slide" at bounding box center [1145, 593] width 16 height 26
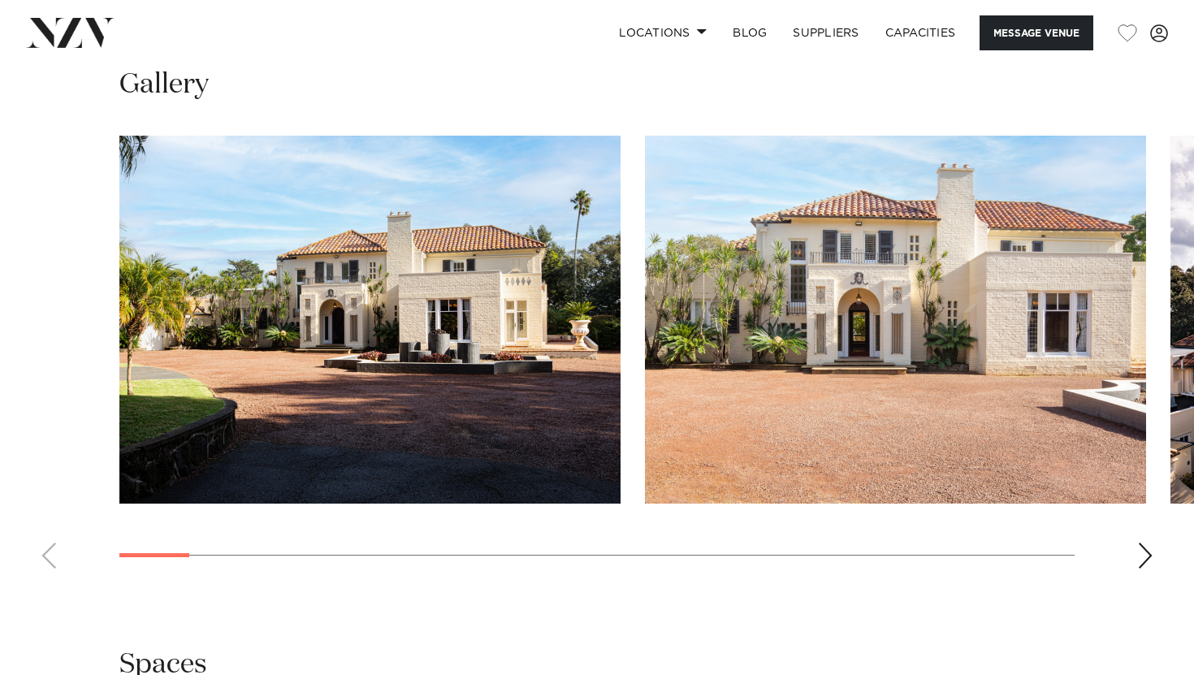
scroll to position [1529, 0]
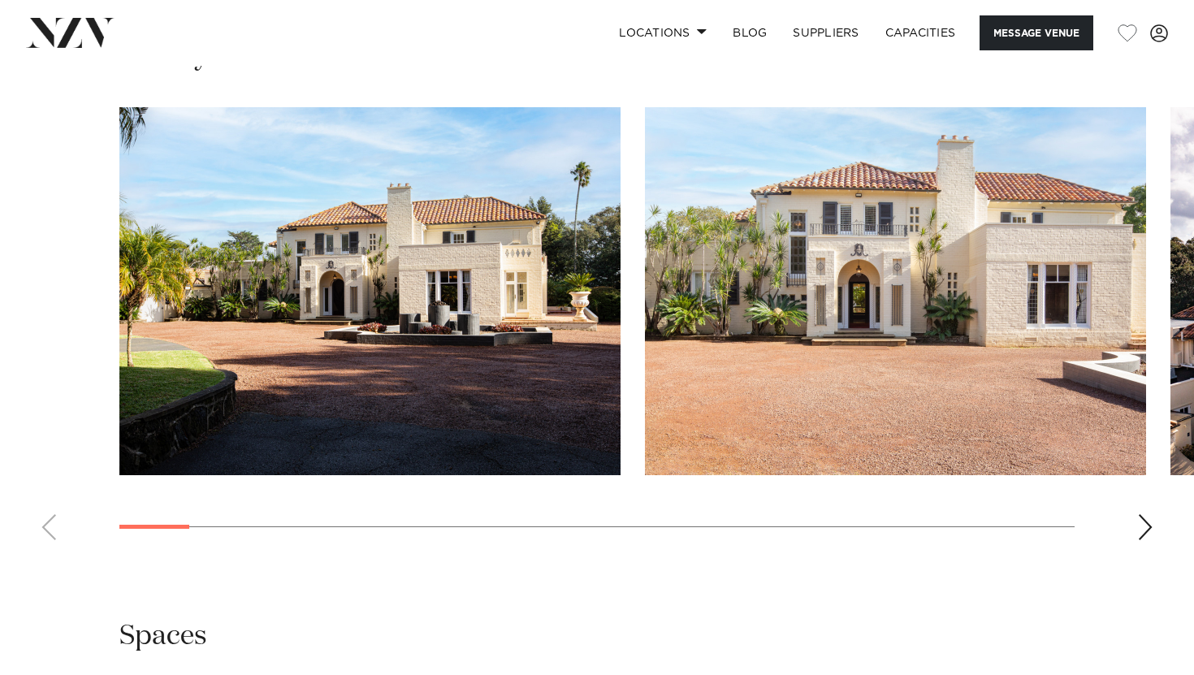
click at [1143, 521] on div "Next slide" at bounding box center [1145, 527] width 16 height 26
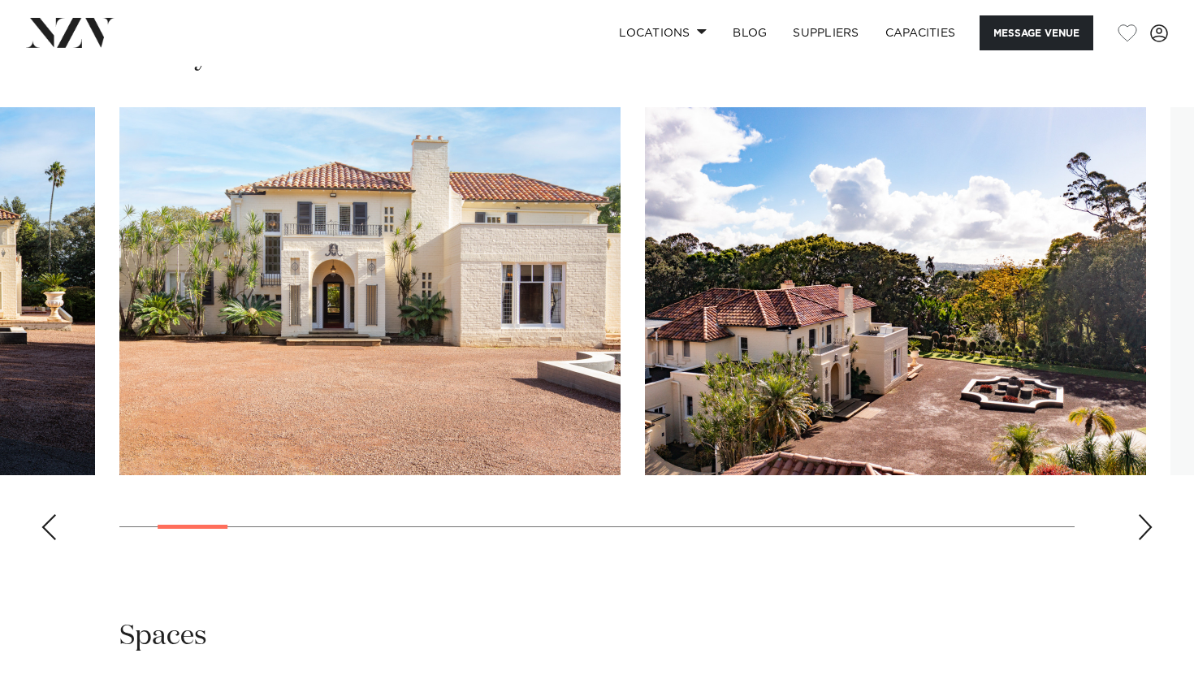
click at [1149, 528] on div "Next slide" at bounding box center [1145, 527] width 16 height 26
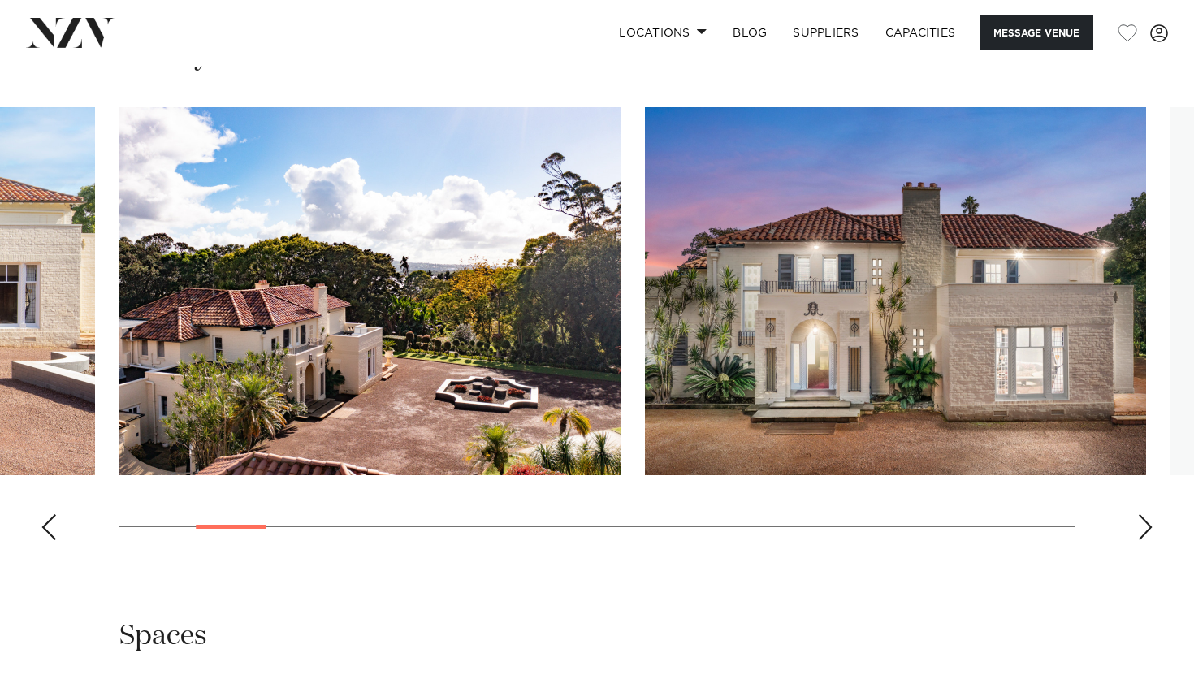
click at [1149, 528] on div "Next slide" at bounding box center [1145, 527] width 16 height 26
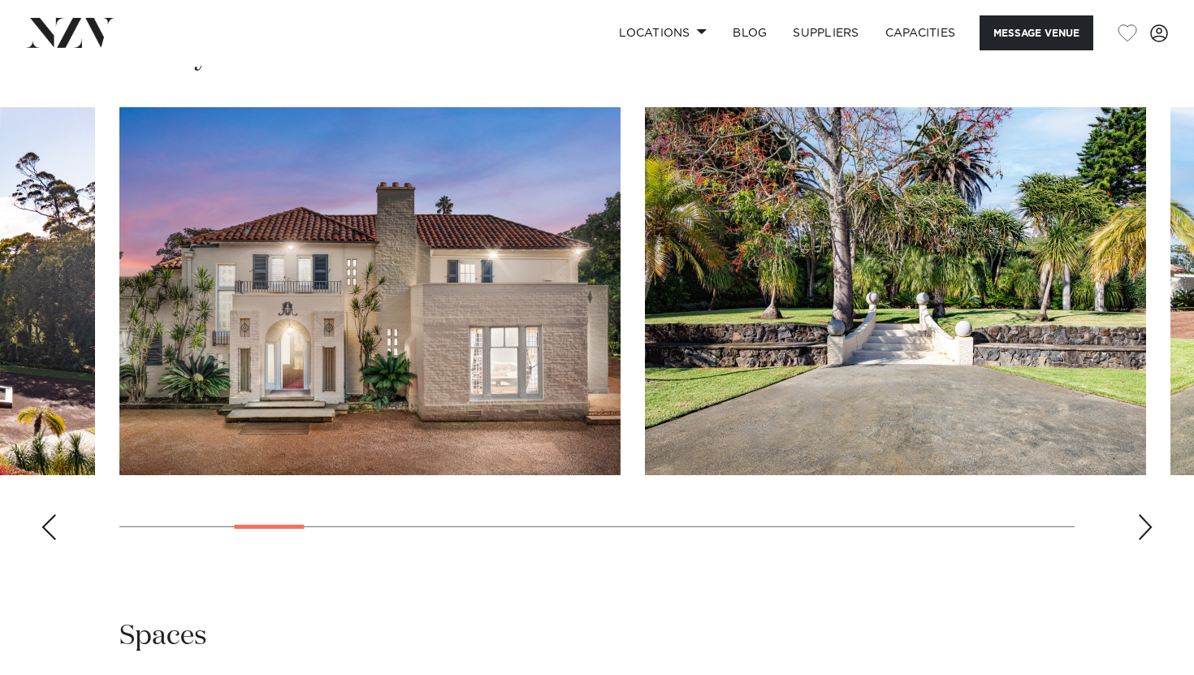
click at [1149, 528] on div "Next slide" at bounding box center [1145, 527] width 16 height 26
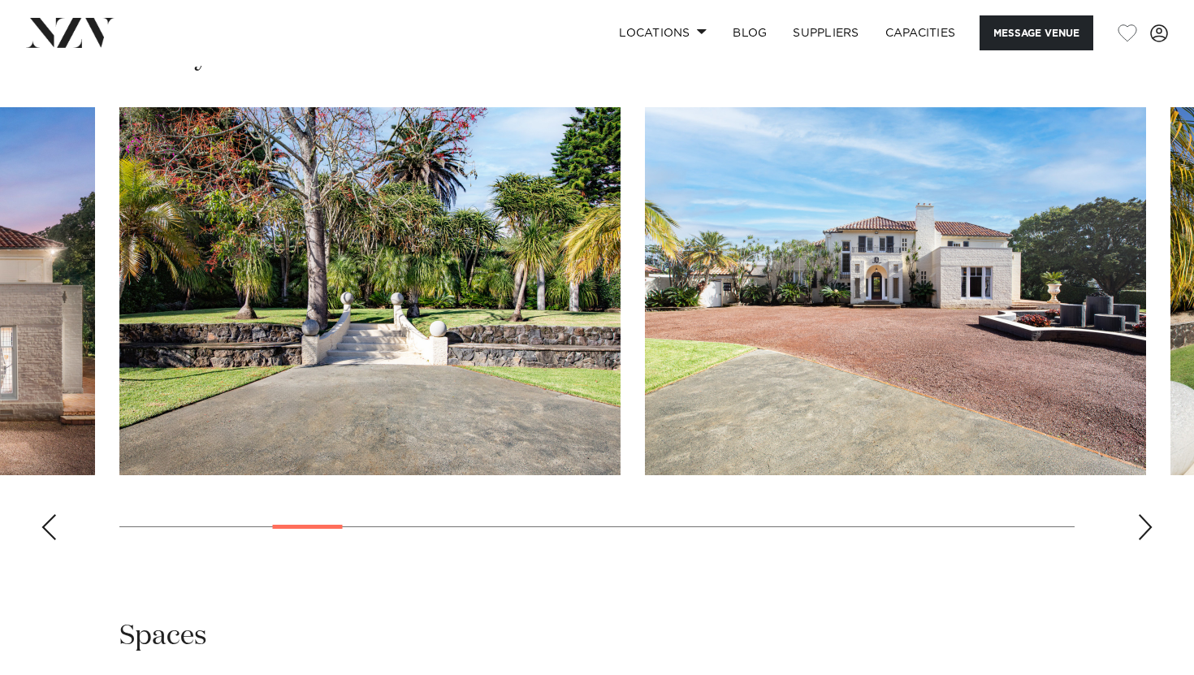
click at [1149, 528] on div "Next slide" at bounding box center [1145, 527] width 16 height 26
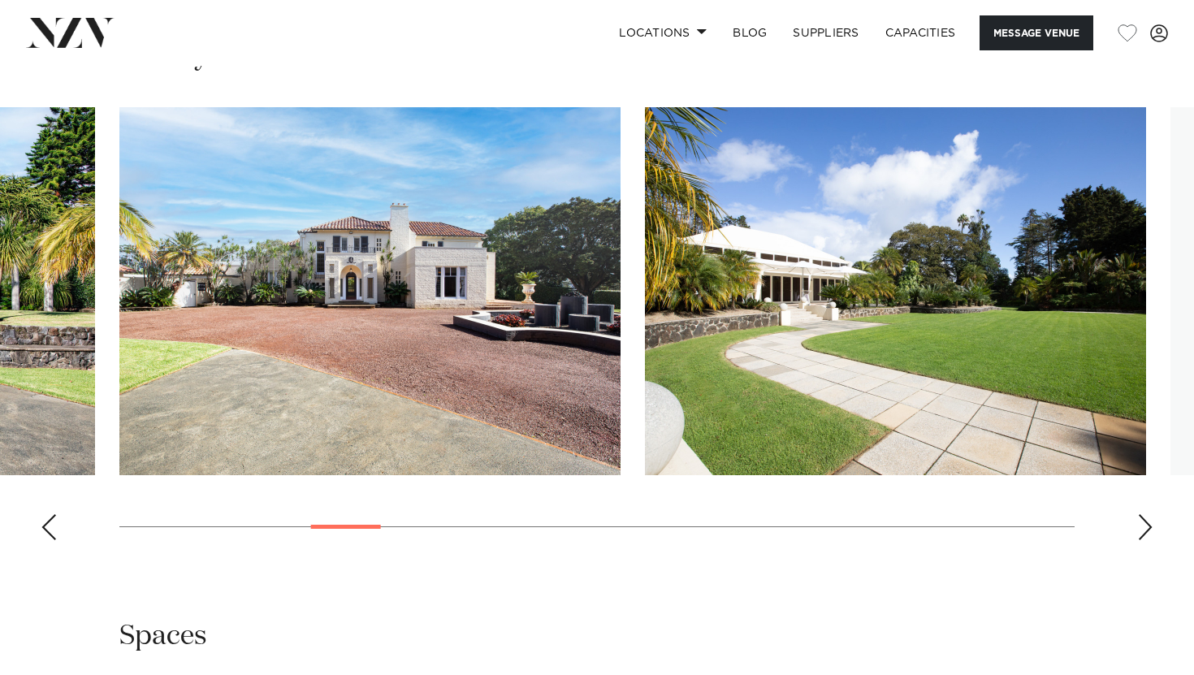
click at [1149, 528] on div "Next slide" at bounding box center [1145, 527] width 16 height 26
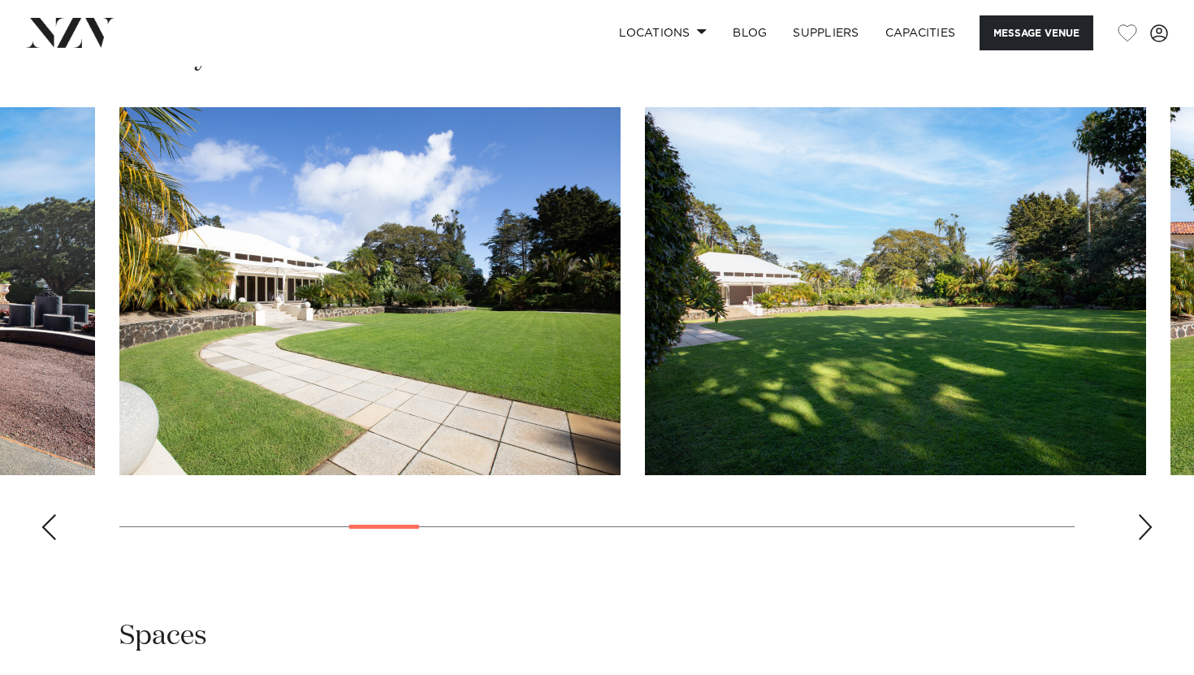
click at [1150, 528] on div "Next slide" at bounding box center [1145, 527] width 16 height 26
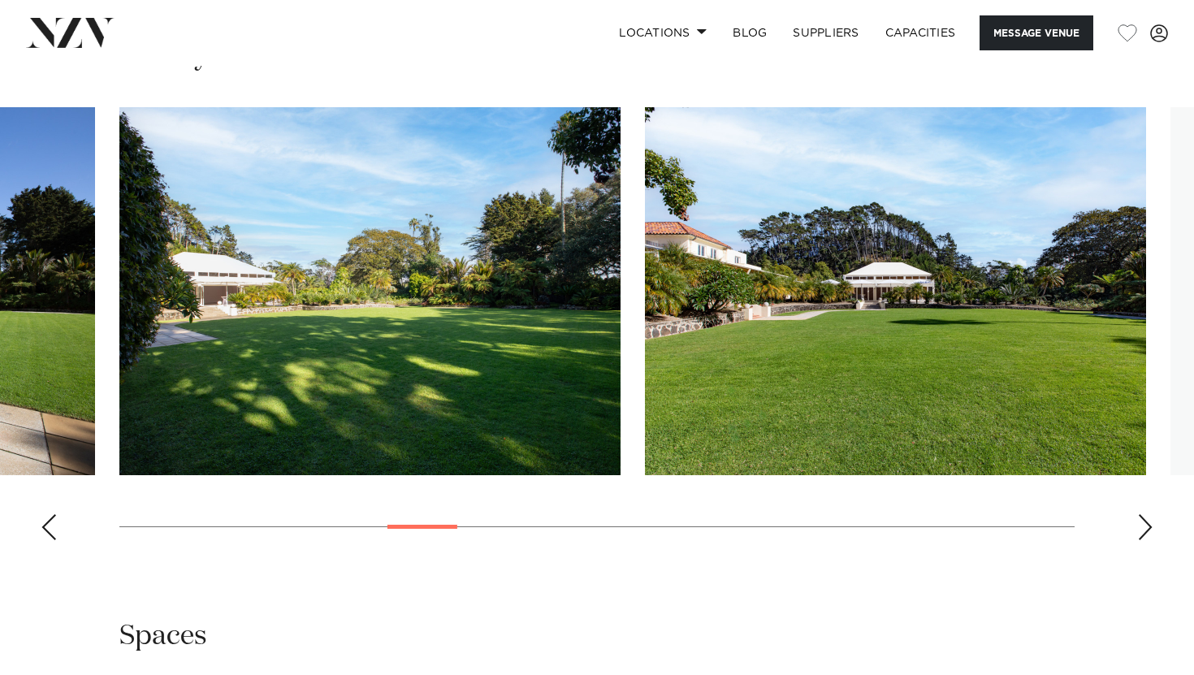
click at [1150, 528] on div "Next slide" at bounding box center [1145, 527] width 16 height 26
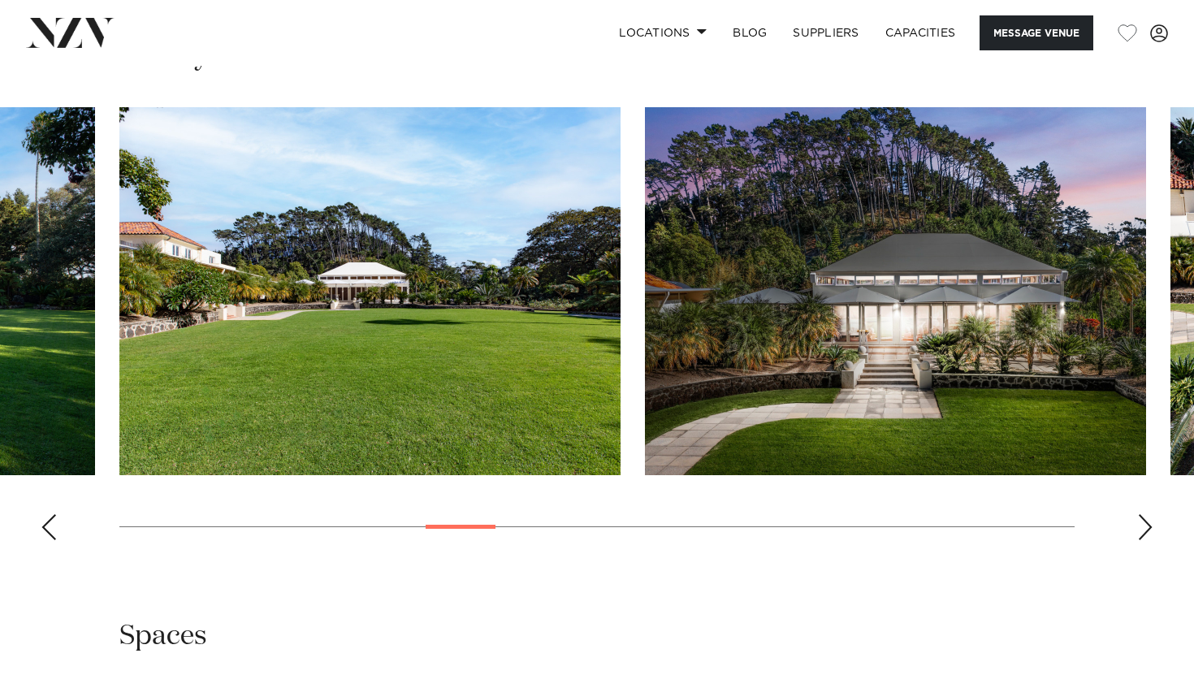
click at [1150, 528] on div "Next slide" at bounding box center [1145, 527] width 16 height 26
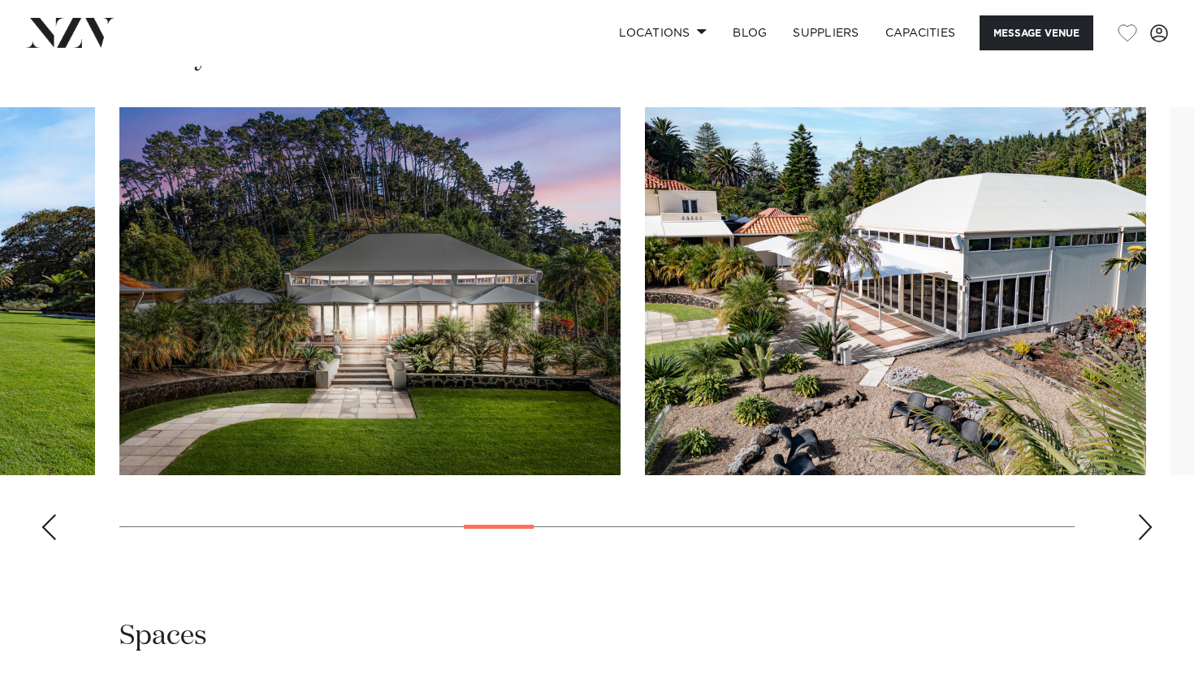
click at [1150, 528] on div "Next slide" at bounding box center [1145, 527] width 16 height 26
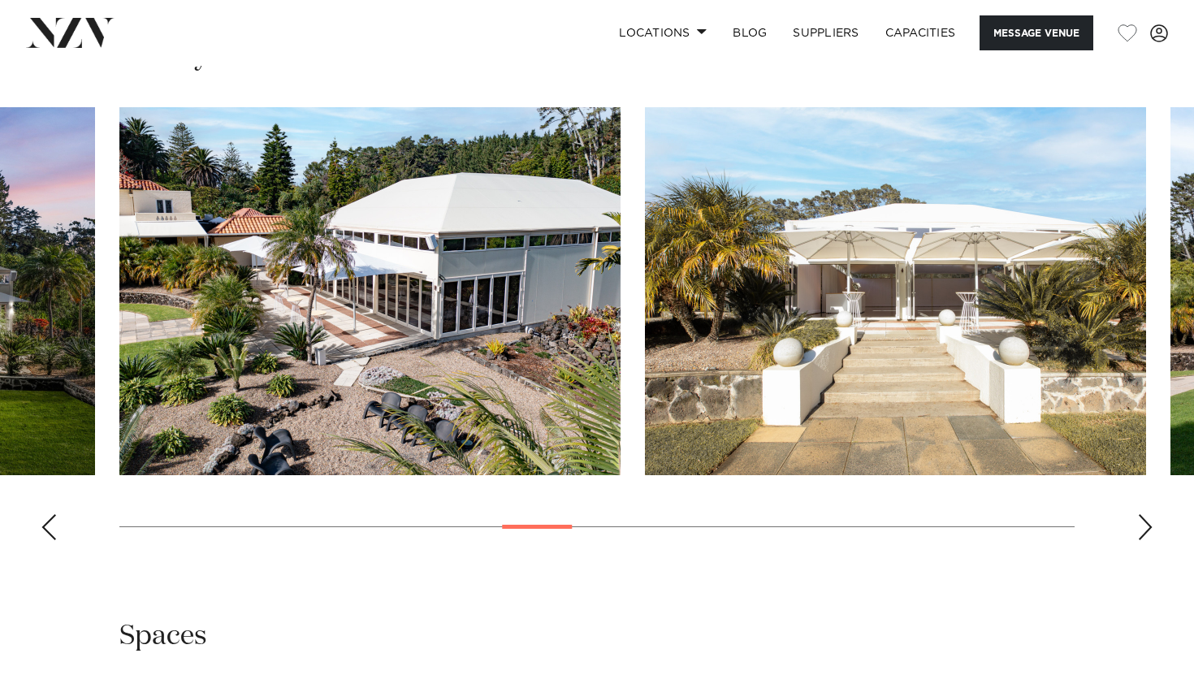
click at [1150, 528] on div "Next slide" at bounding box center [1145, 527] width 16 height 26
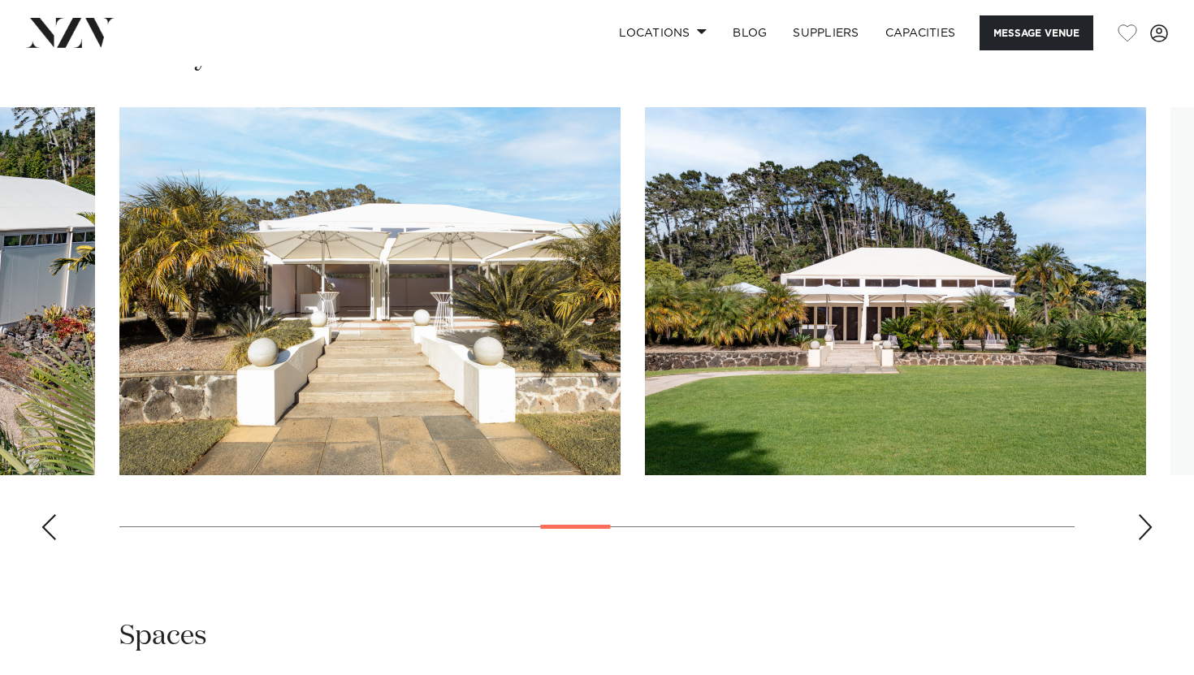
click at [1150, 528] on div "Next slide" at bounding box center [1145, 527] width 16 height 26
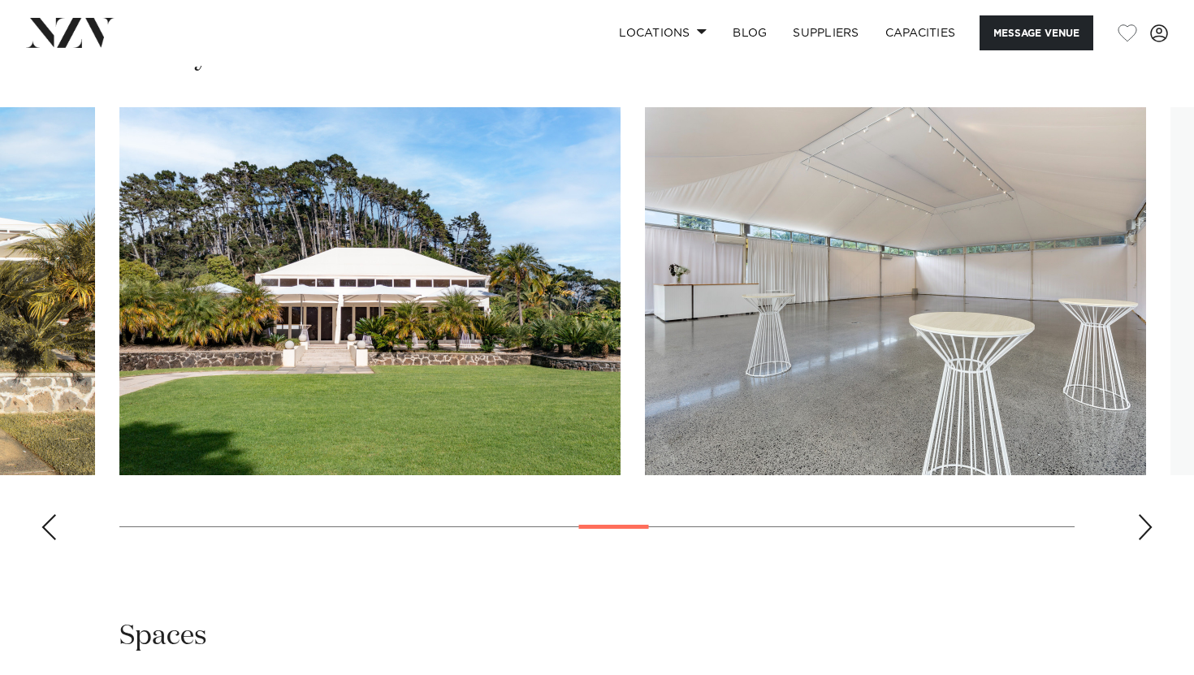
click at [1150, 528] on div "Next slide" at bounding box center [1145, 527] width 16 height 26
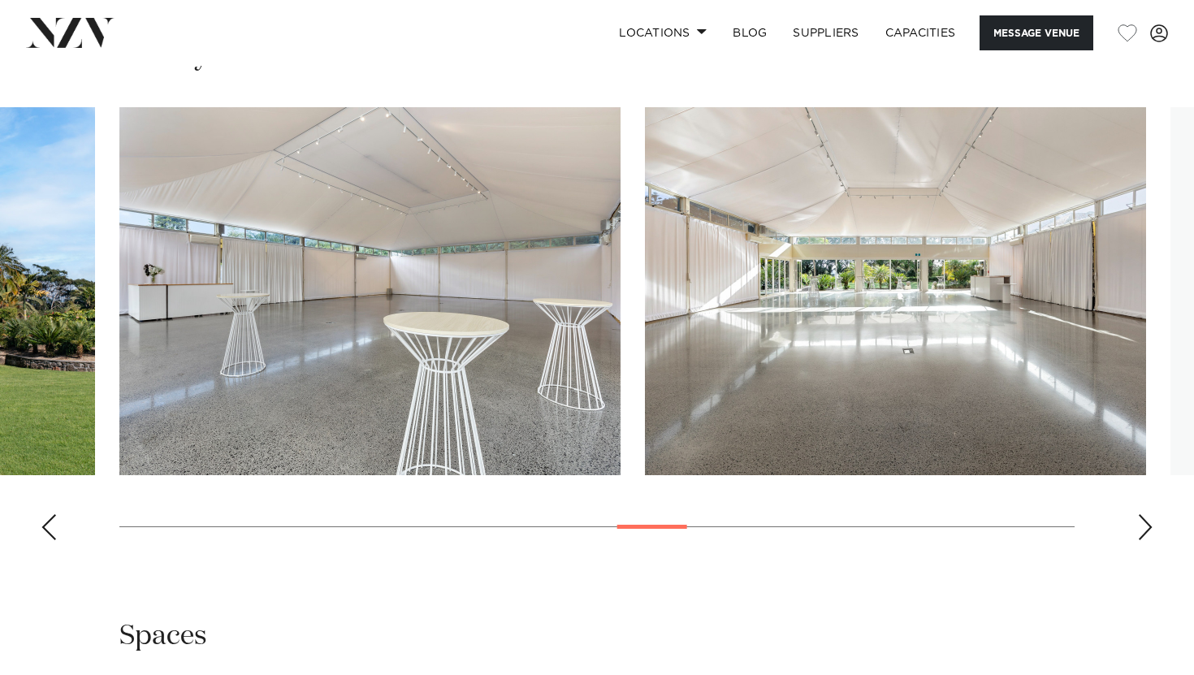
click at [1150, 528] on div "Next slide" at bounding box center [1145, 527] width 16 height 26
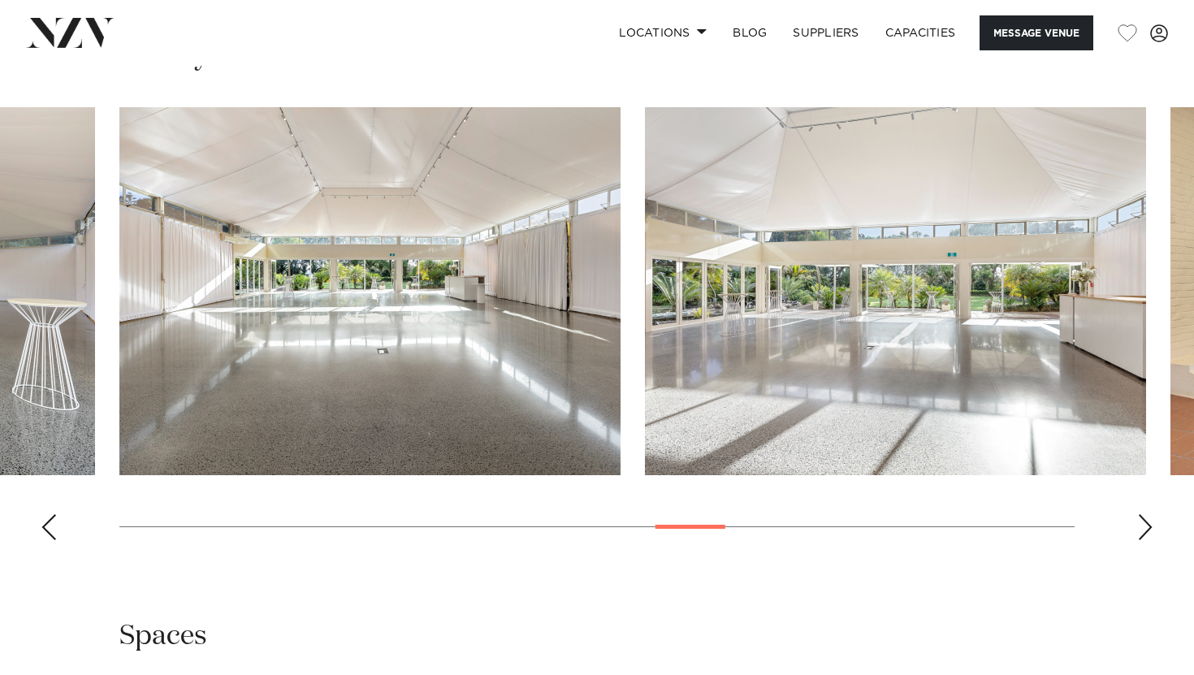
click at [1152, 528] on div "Next slide" at bounding box center [1145, 527] width 16 height 26
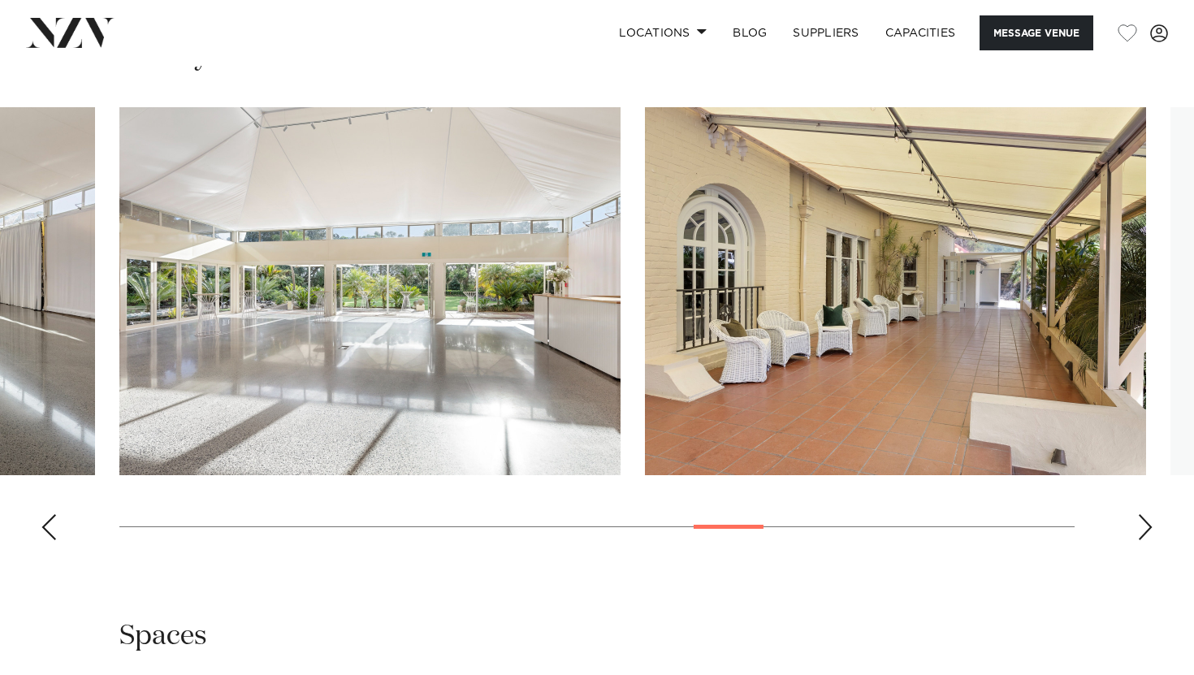
click at [1152, 528] on div "Next slide" at bounding box center [1145, 527] width 16 height 26
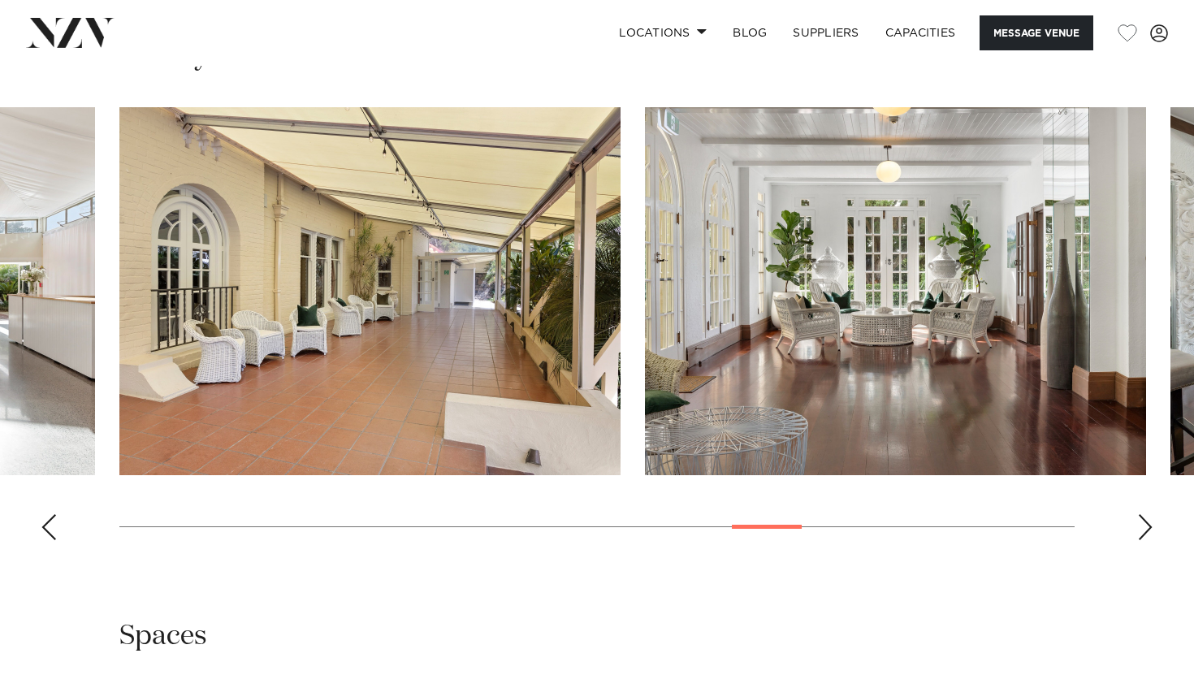
click at [1154, 529] on swiper-container at bounding box center [597, 330] width 1194 height 446
click at [1147, 529] on div "Next slide" at bounding box center [1145, 527] width 16 height 26
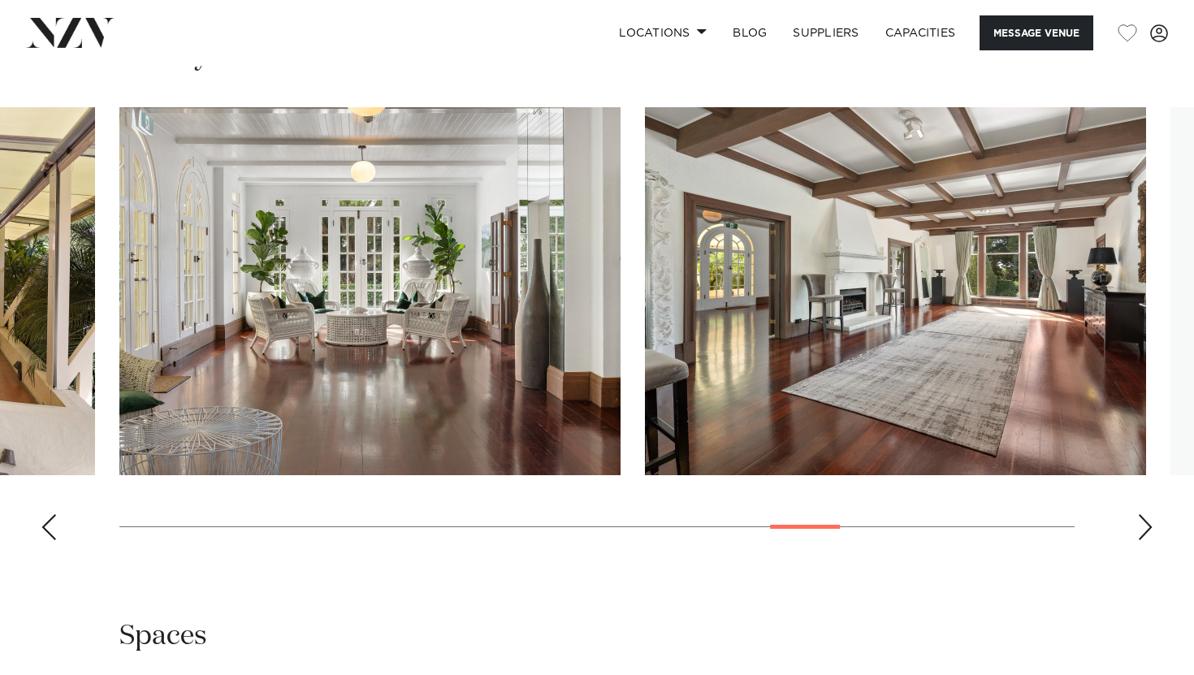
click at [1146, 529] on div "Next slide" at bounding box center [1145, 527] width 16 height 26
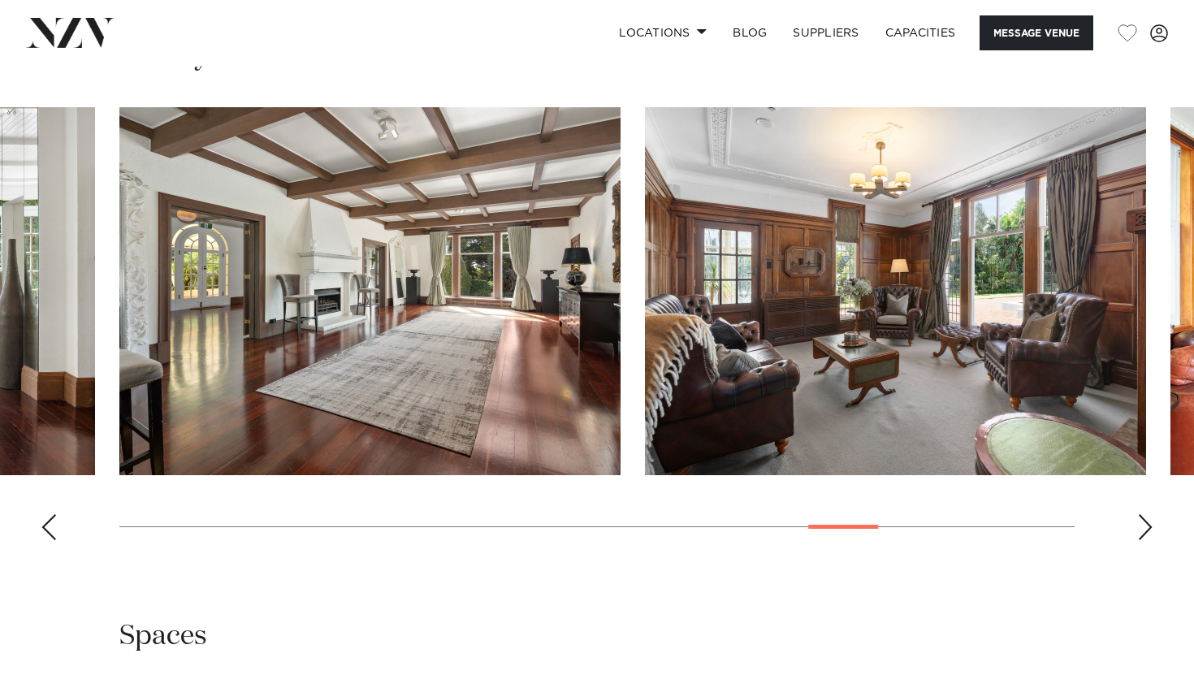
click at [1146, 529] on div "Next slide" at bounding box center [1145, 527] width 16 height 26
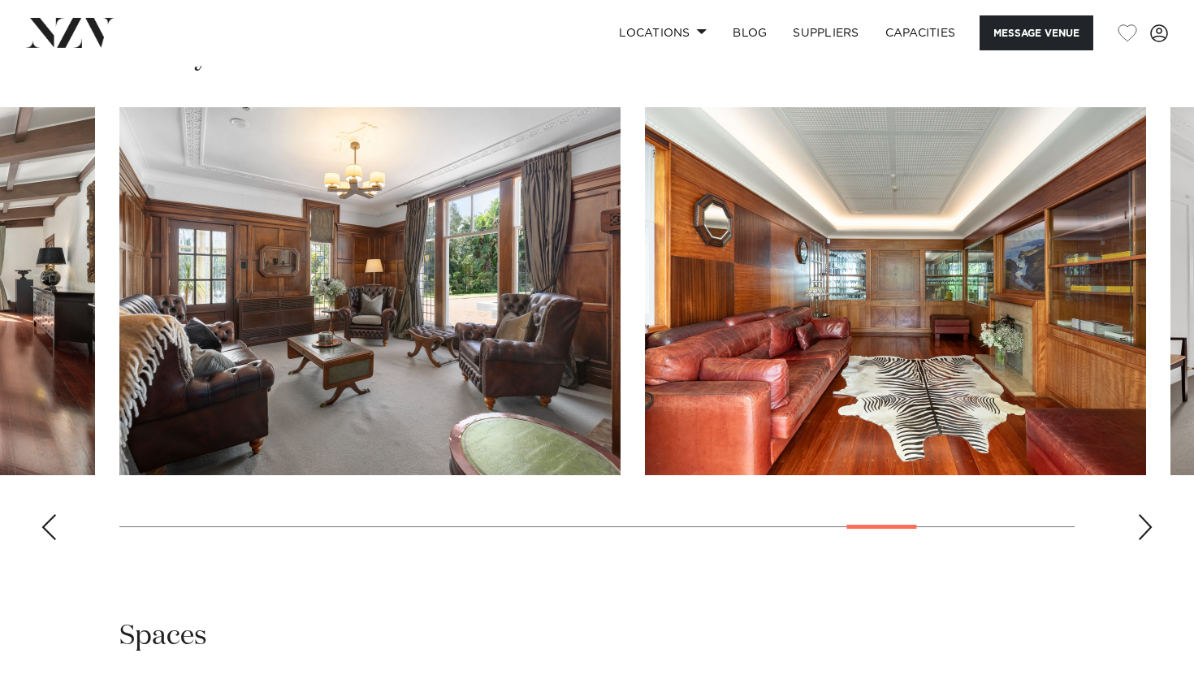
click at [1146, 528] on div "Next slide" at bounding box center [1145, 527] width 16 height 26
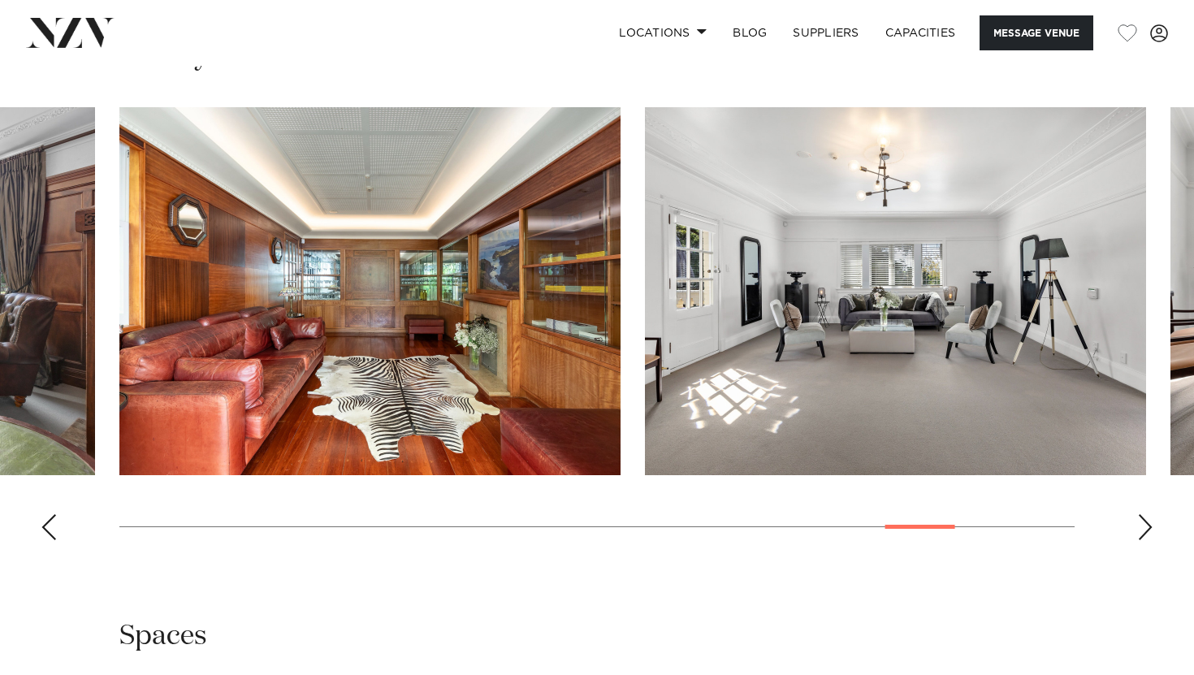
click at [1146, 528] on div "Next slide" at bounding box center [1145, 527] width 16 height 26
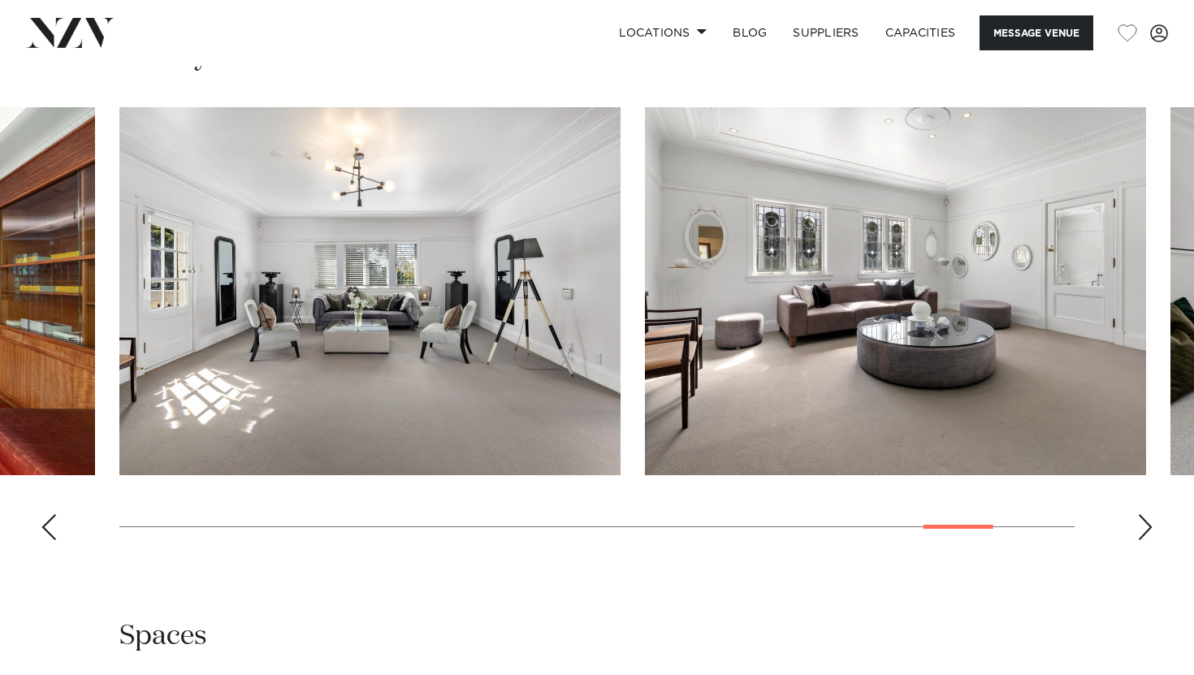
click at [1147, 528] on div "Next slide" at bounding box center [1145, 527] width 16 height 26
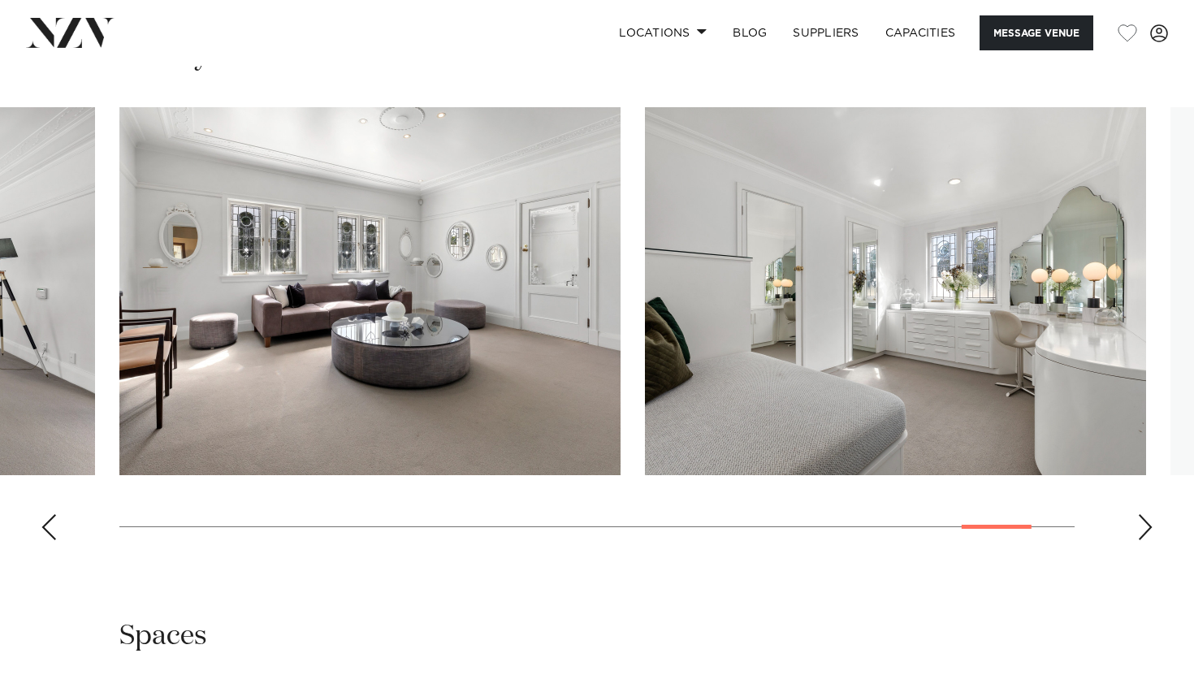
click at [1147, 528] on div "Next slide" at bounding box center [1145, 527] width 16 height 26
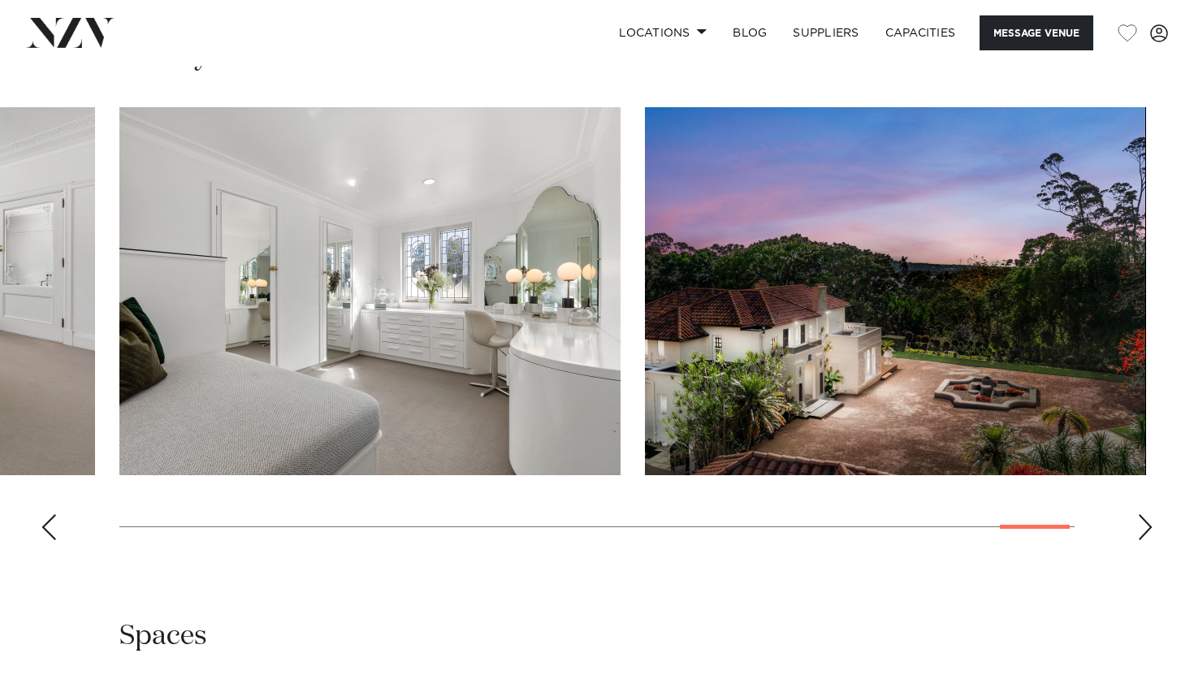
click at [1147, 528] on div "Next slide" at bounding box center [1145, 527] width 16 height 26
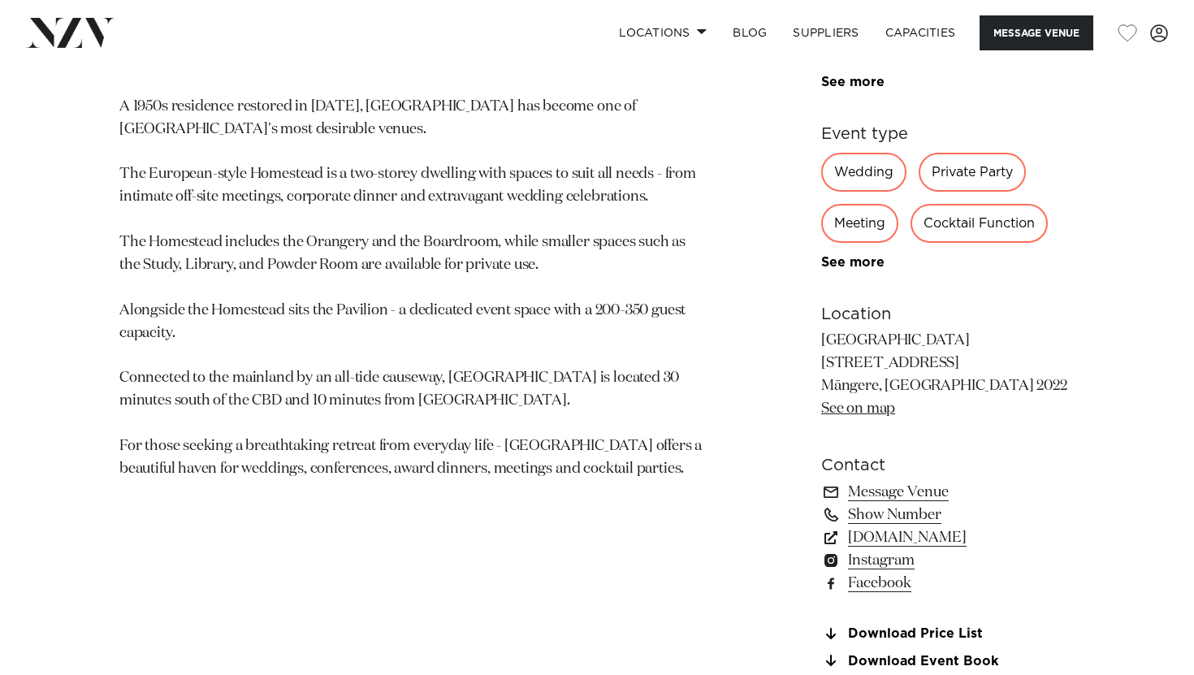
scroll to position [89, 0]
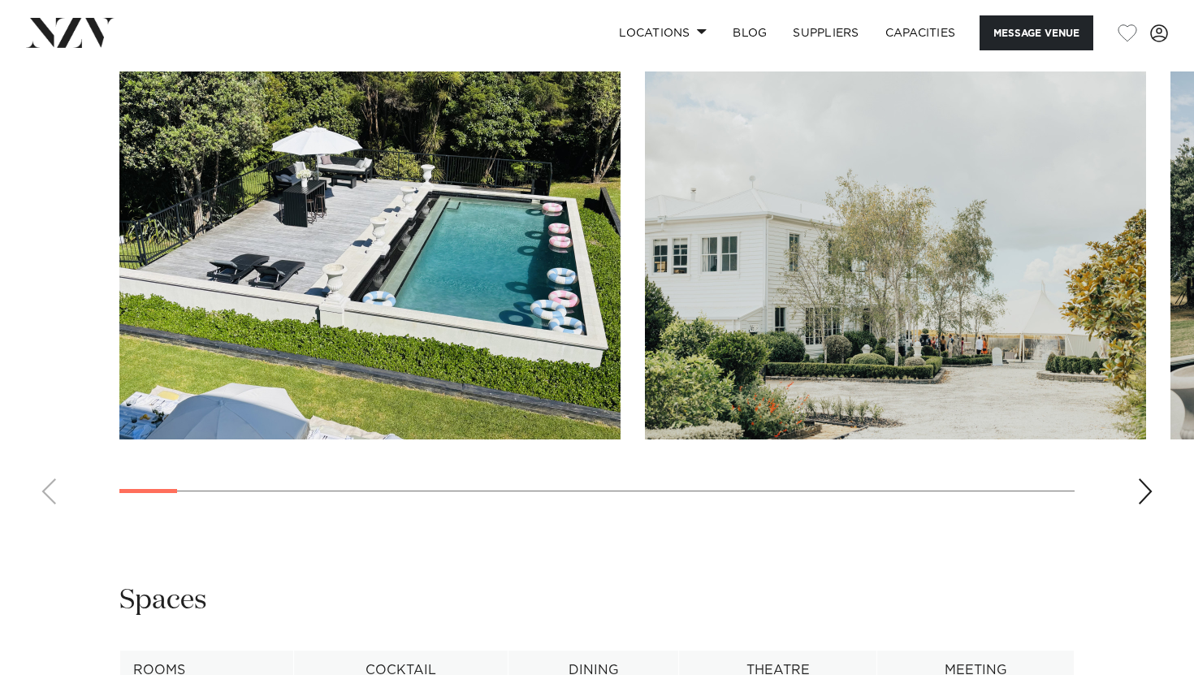
scroll to position [1505, 0]
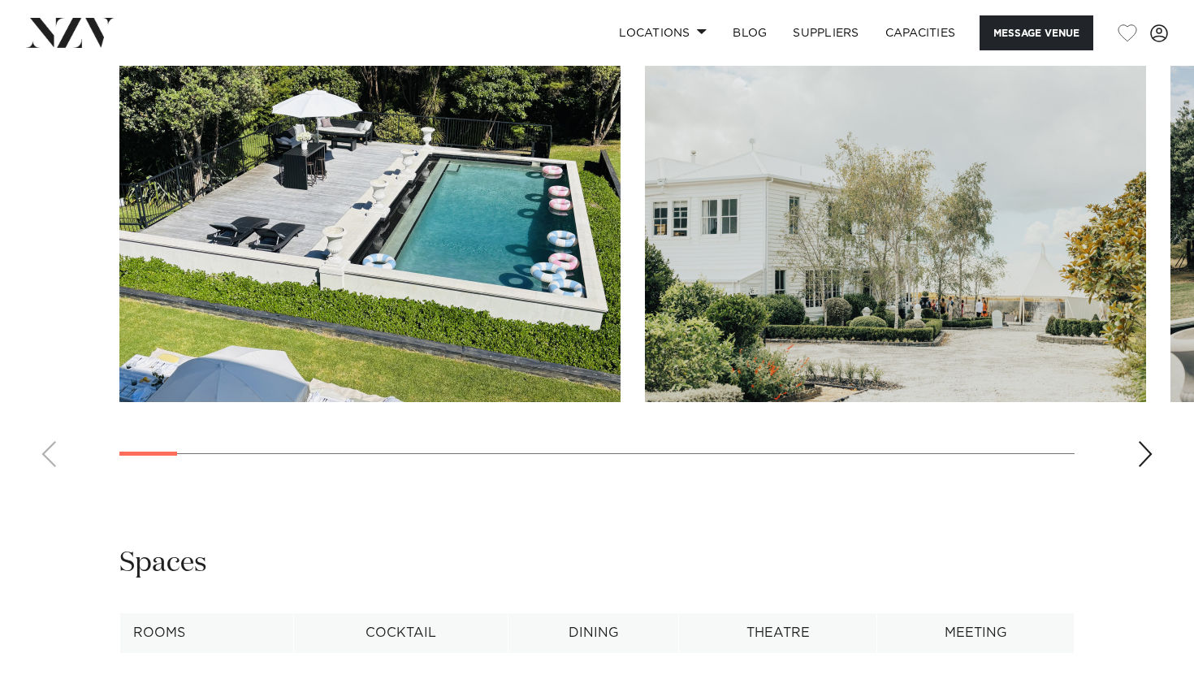
click at [1154, 461] on swiper-container at bounding box center [597, 257] width 1194 height 446
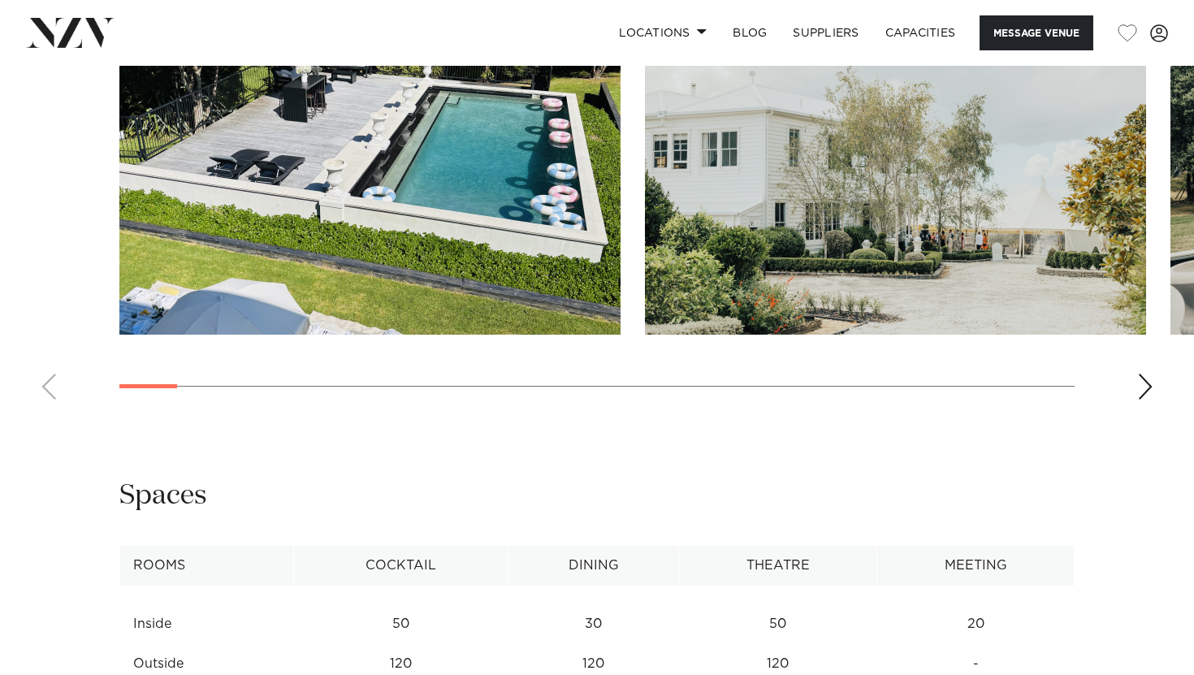
scroll to position [1560, 0]
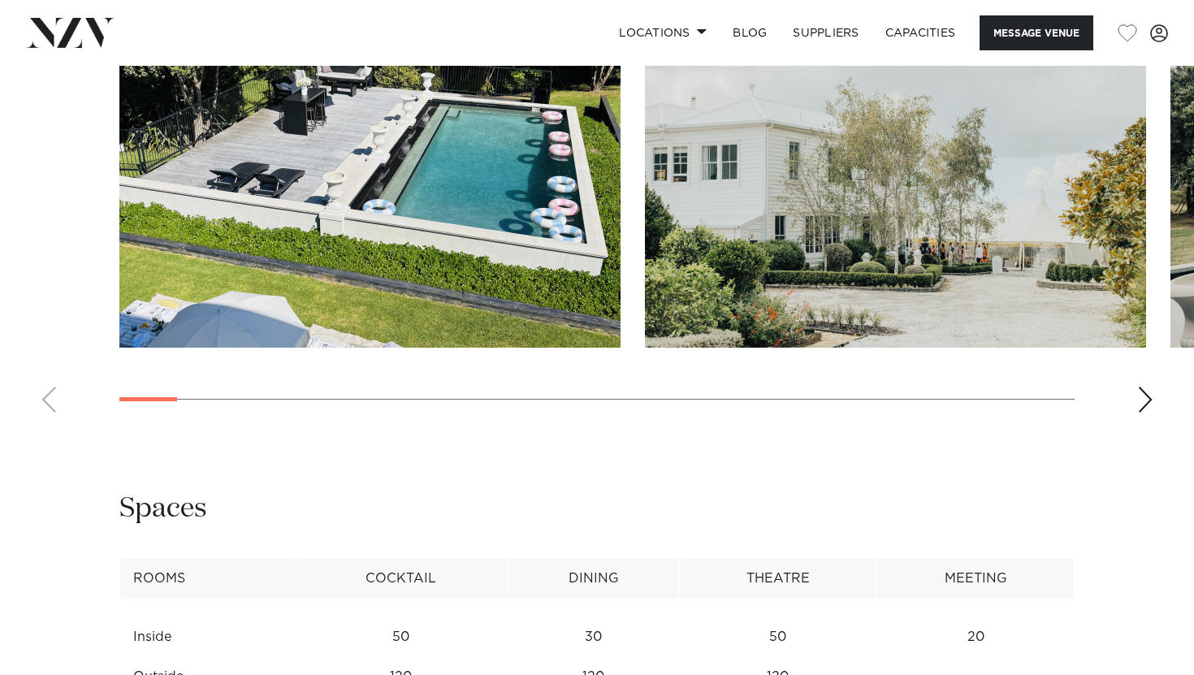
click at [1138, 394] on div "Next slide" at bounding box center [1145, 400] width 16 height 26
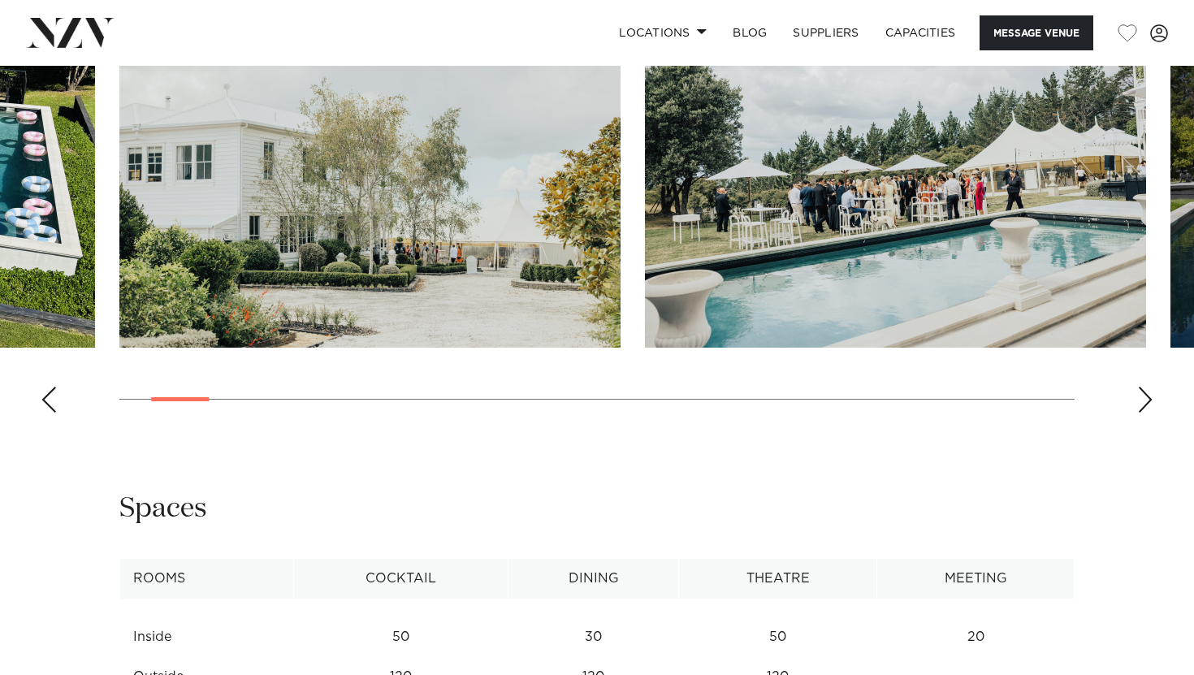
click at [1138, 394] on div "Next slide" at bounding box center [1145, 400] width 16 height 26
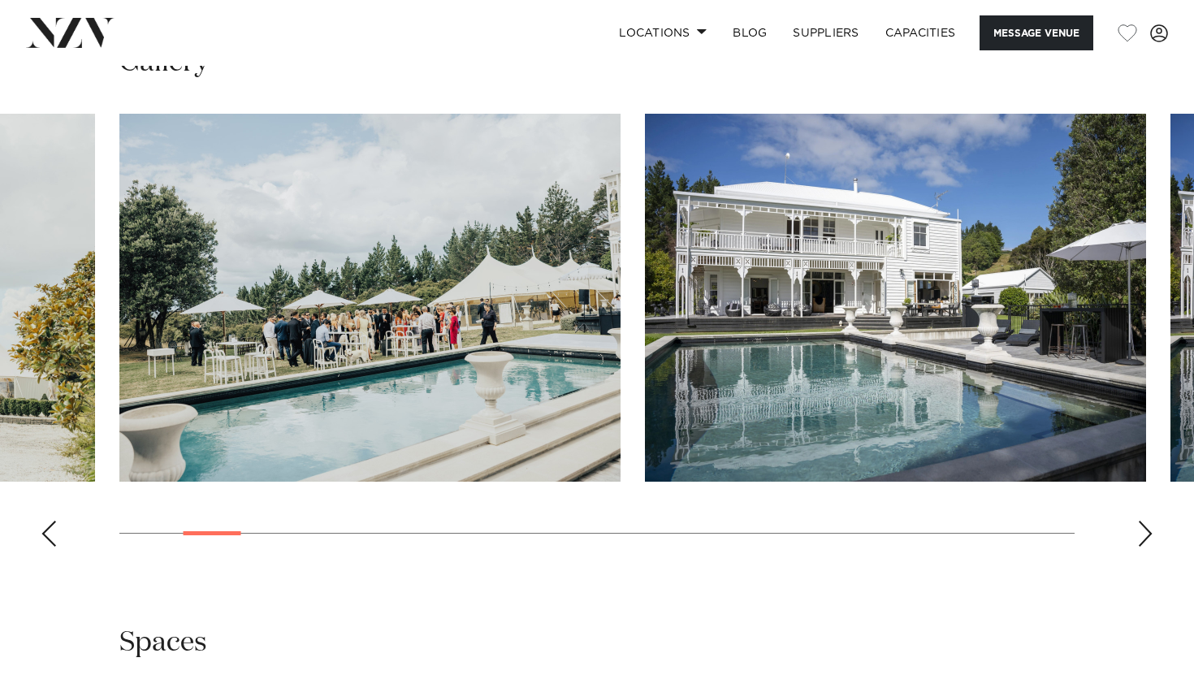
scroll to position [1426, 0]
click at [1149, 530] on div "Next slide" at bounding box center [1145, 533] width 16 height 26
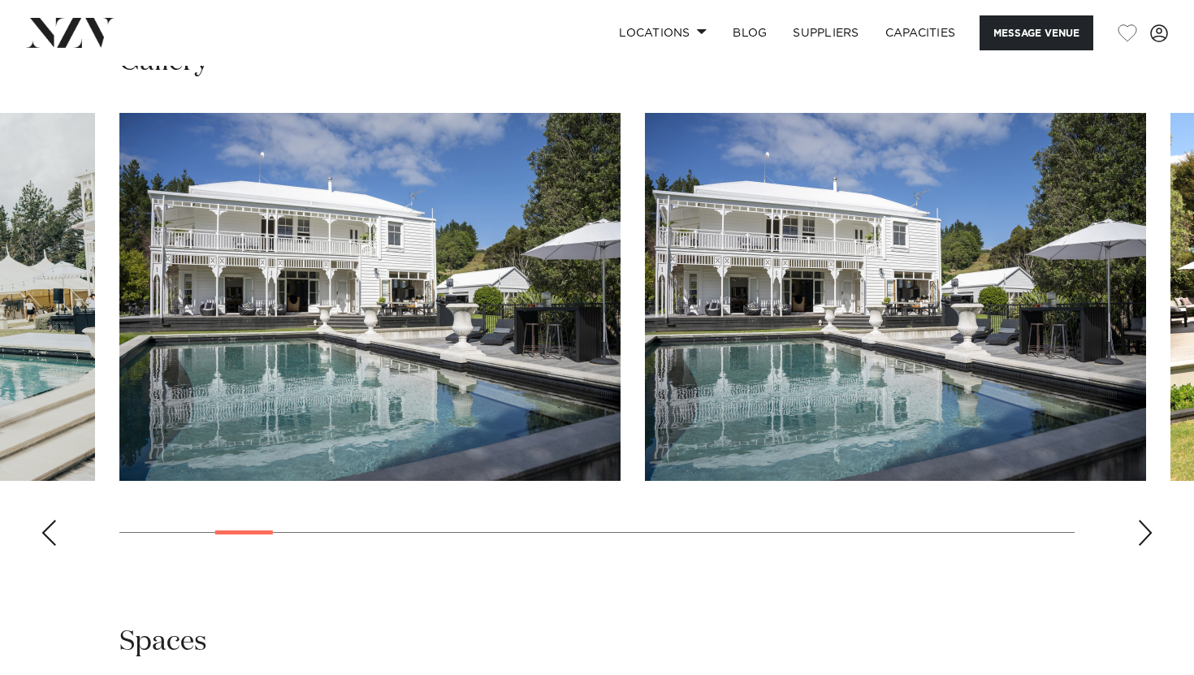
click at [1150, 530] on div "Next slide" at bounding box center [1145, 533] width 16 height 26
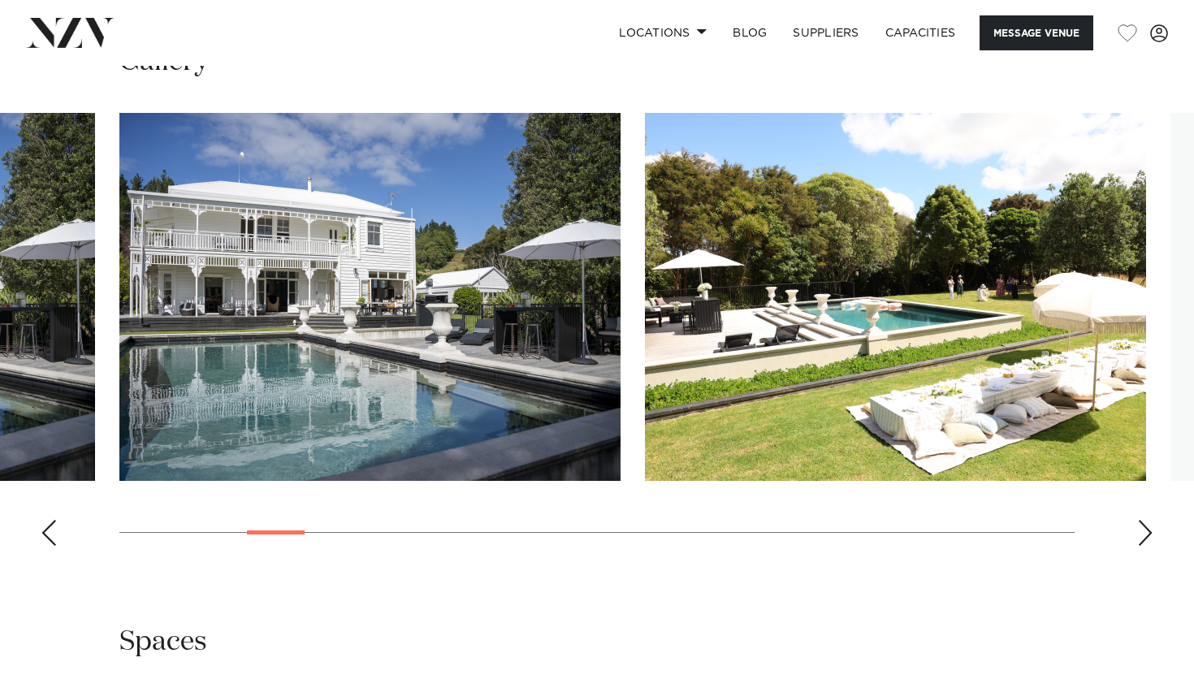
click at [1150, 530] on div "Next slide" at bounding box center [1145, 533] width 16 height 26
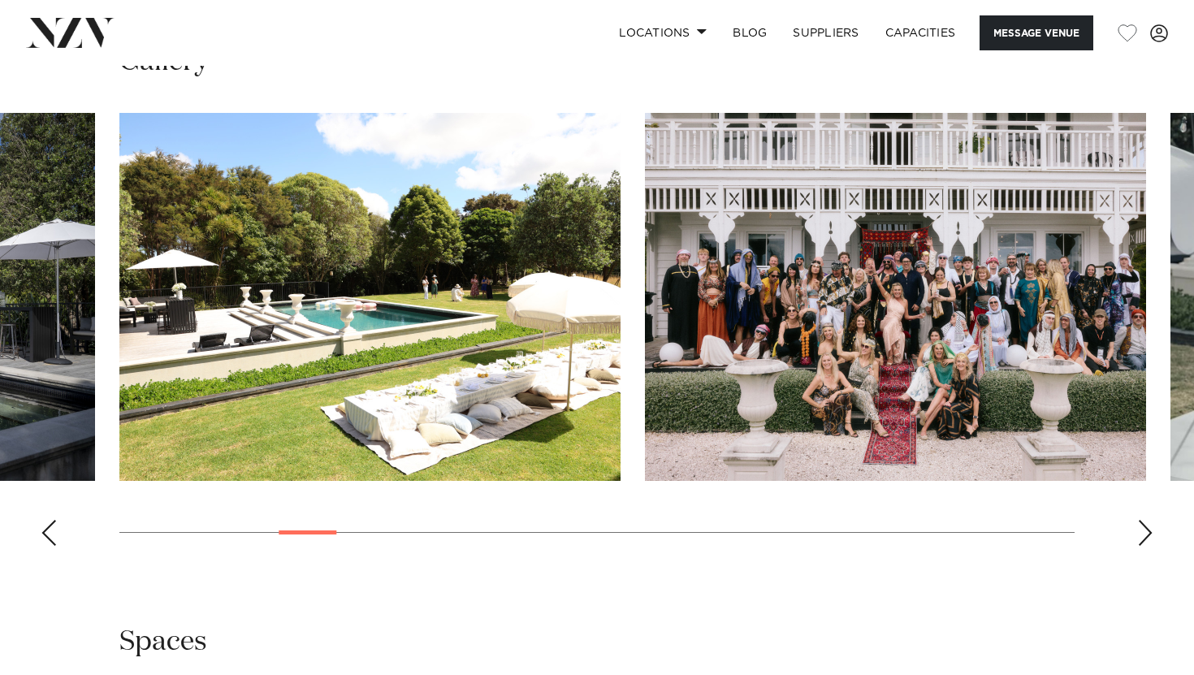
click at [1150, 530] on div "Next slide" at bounding box center [1145, 533] width 16 height 26
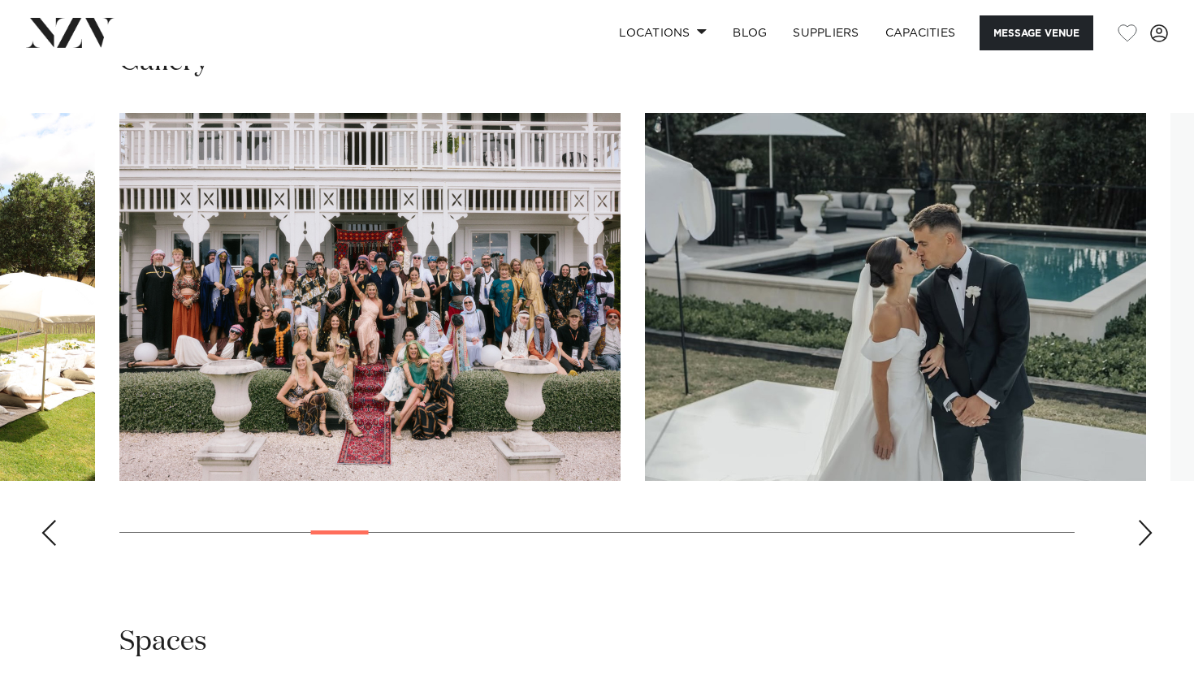
click at [1150, 530] on div "Next slide" at bounding box center [1145, 533] width 16 height 26
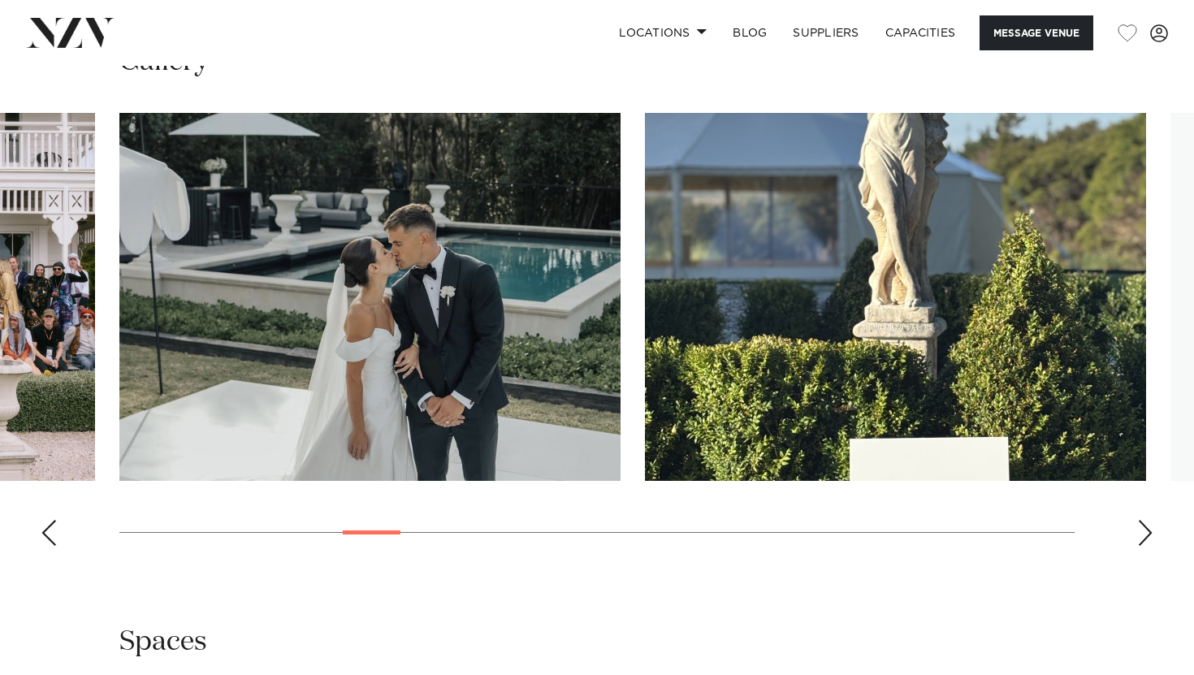
click at [1150, 530] on div "Next slide" at bounding box center [1145, 533] width 16 height 26
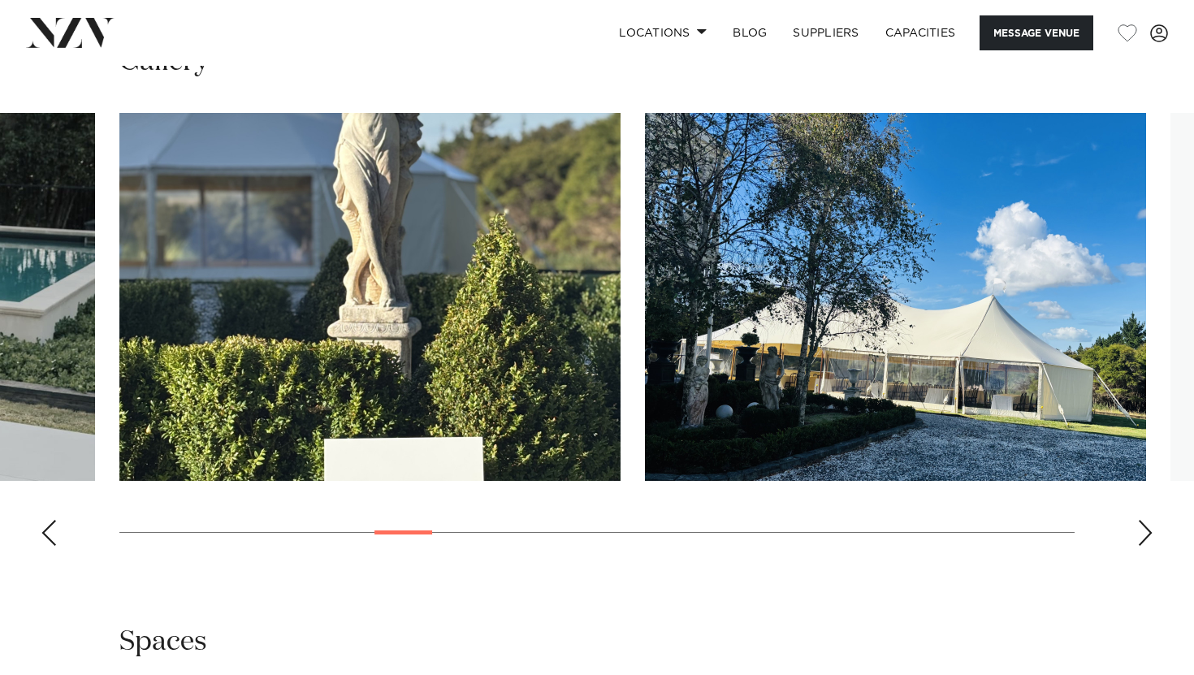
click at [1150, 530] on div "Next slide" at bounding box center [1145, 533] width 16 height 26
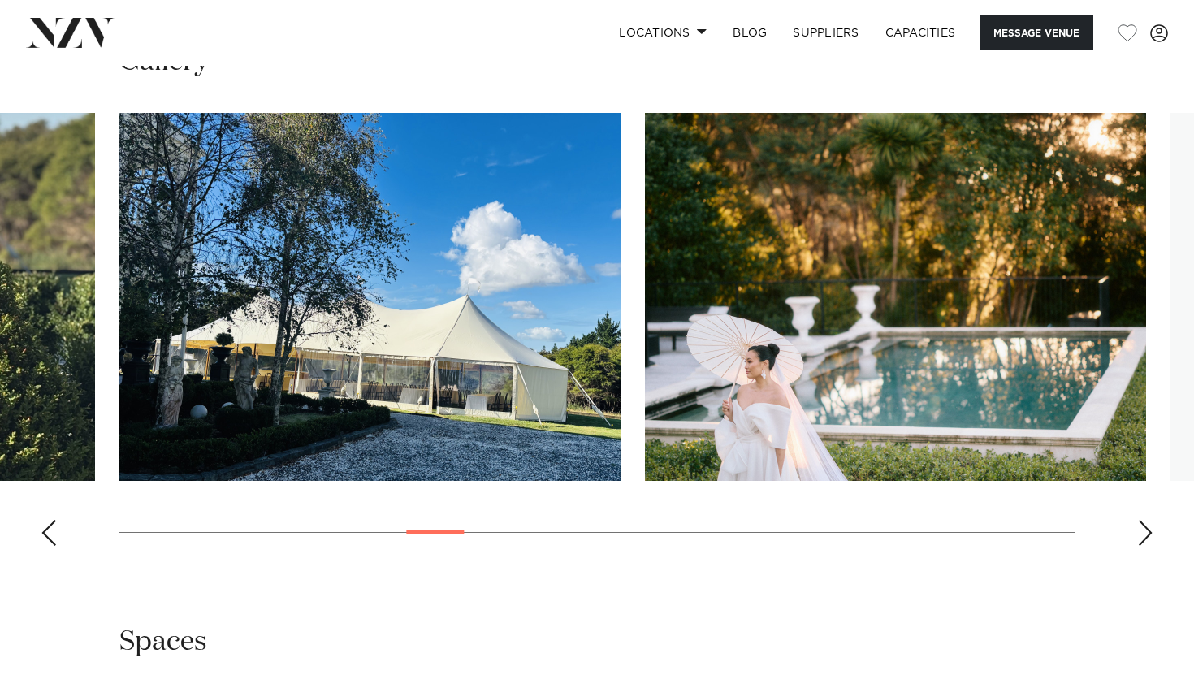
click at [1150, 530] on div "Next slide" at bounding box center [1145, 533] width 16 height 26
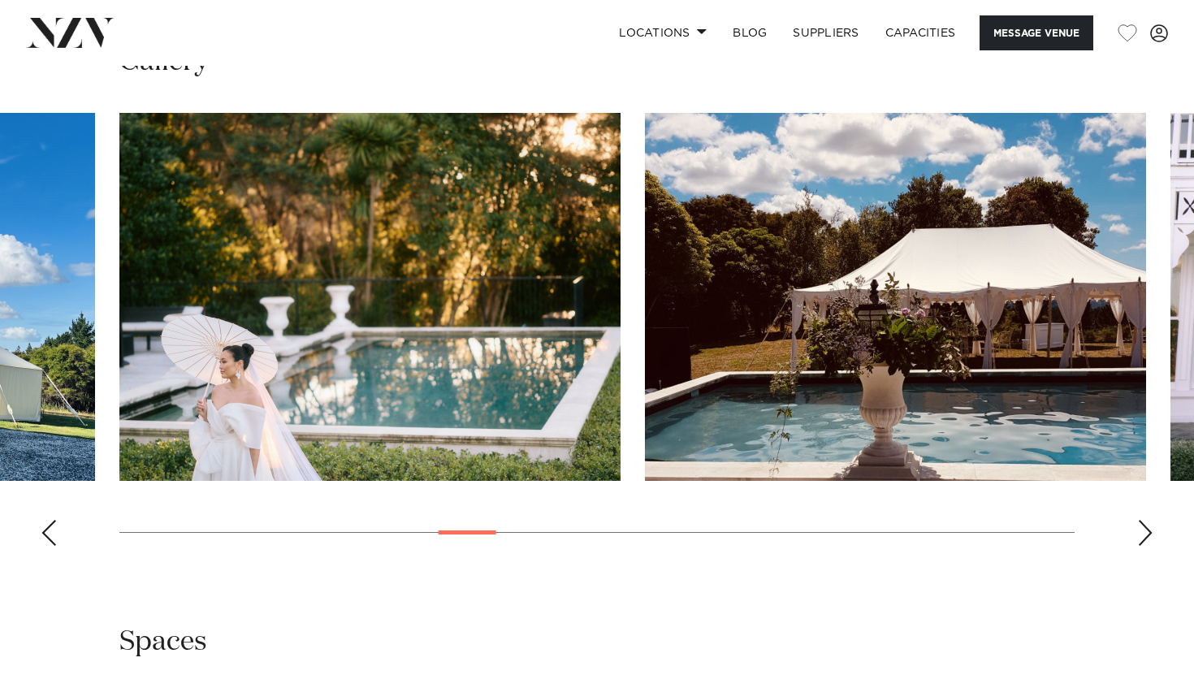
click at [1150, 530] on div "Next slide" at bounding box center [1145, 533] width 16 height 26
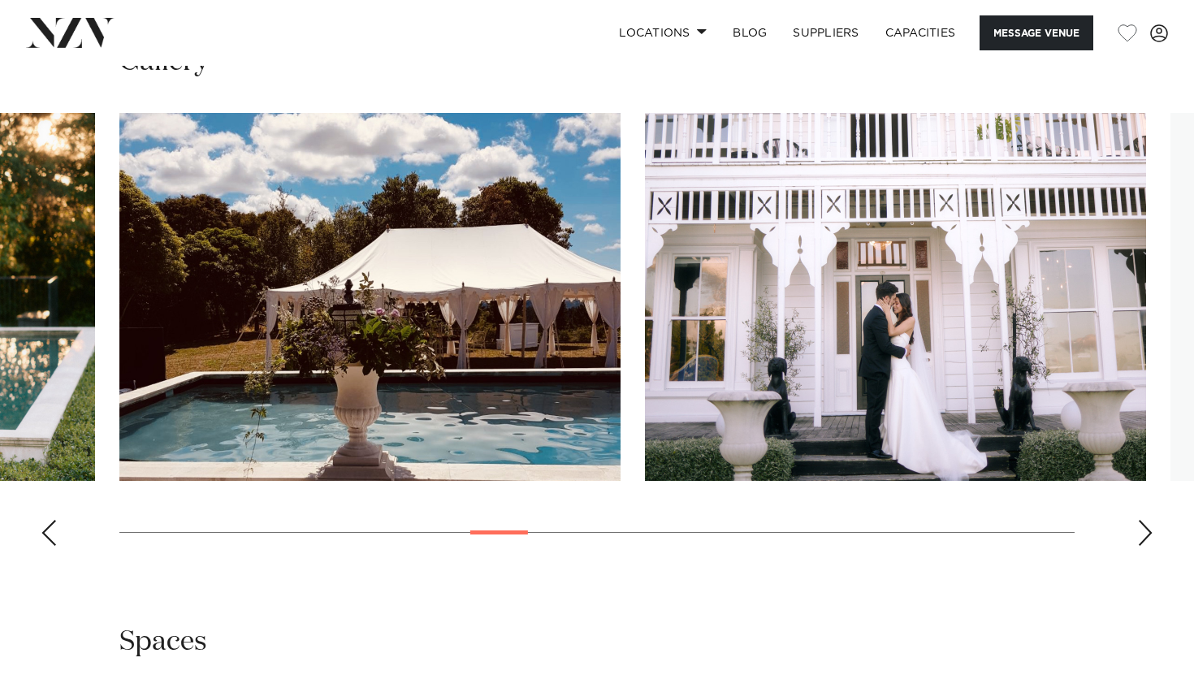
click at [1150, 530] on div "Next slide" at bounding box center [1145, 533] width 16 height 26
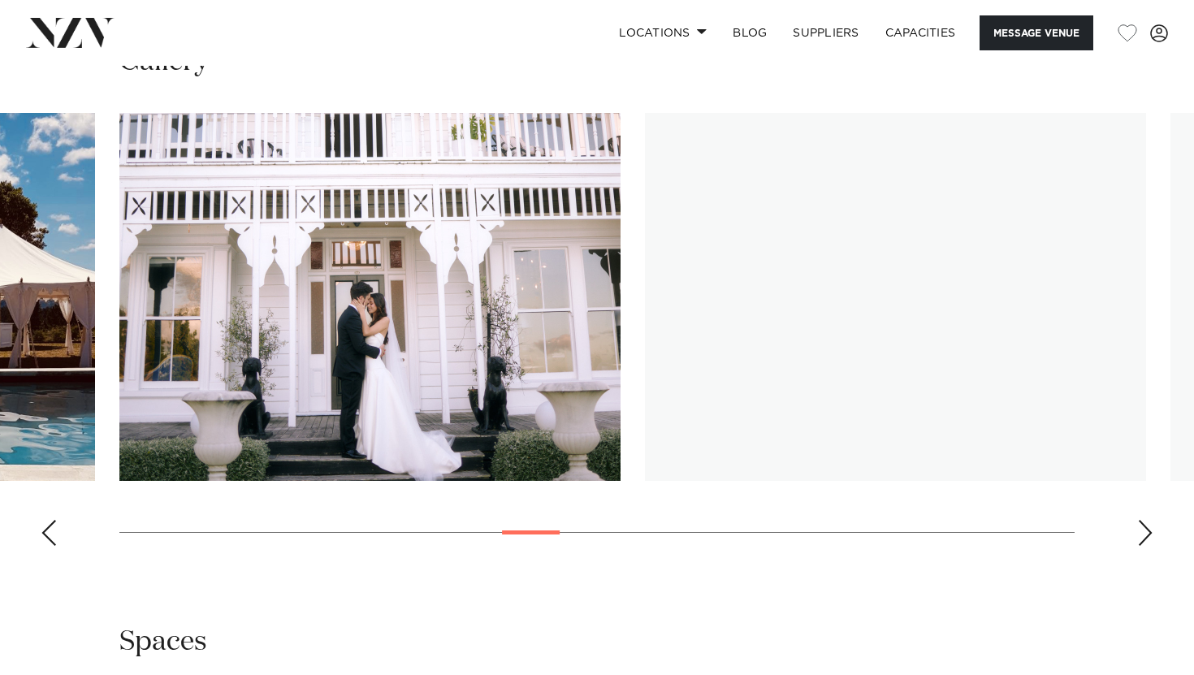
click at [1150, 530] on div "Next slide" at bounding box center [1145, 533] width 16 height 26
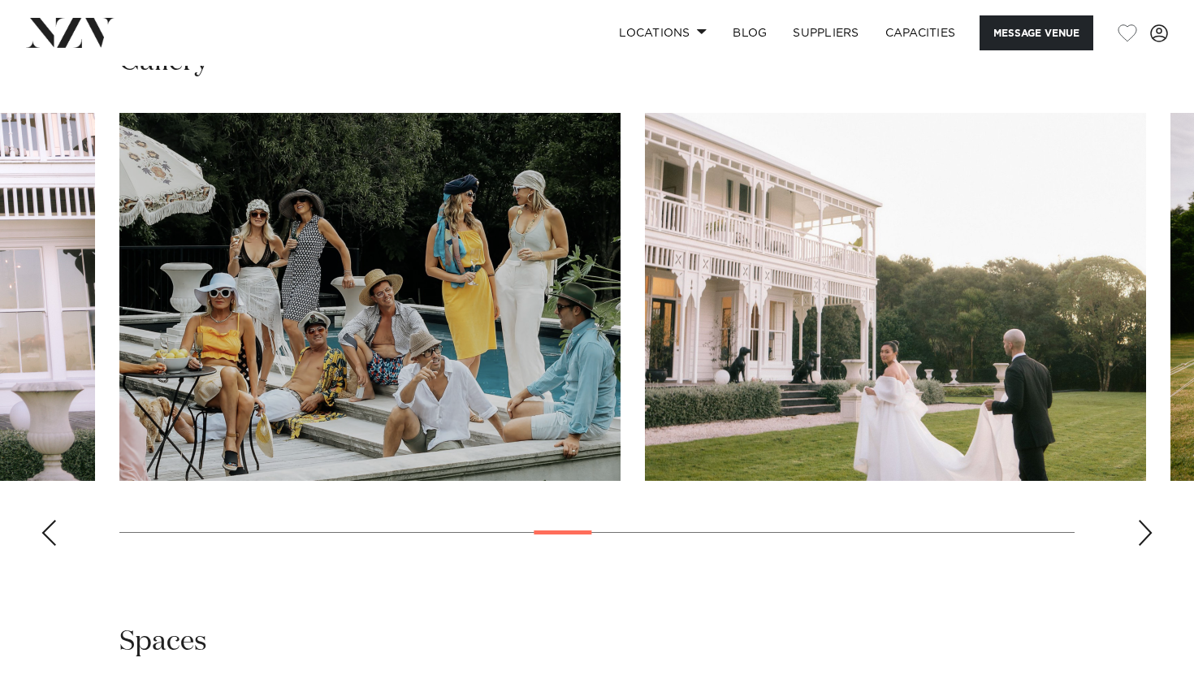
click at [1150, 530] on div "Next slide" at bounding box center [1145, 533] width 16 height 26
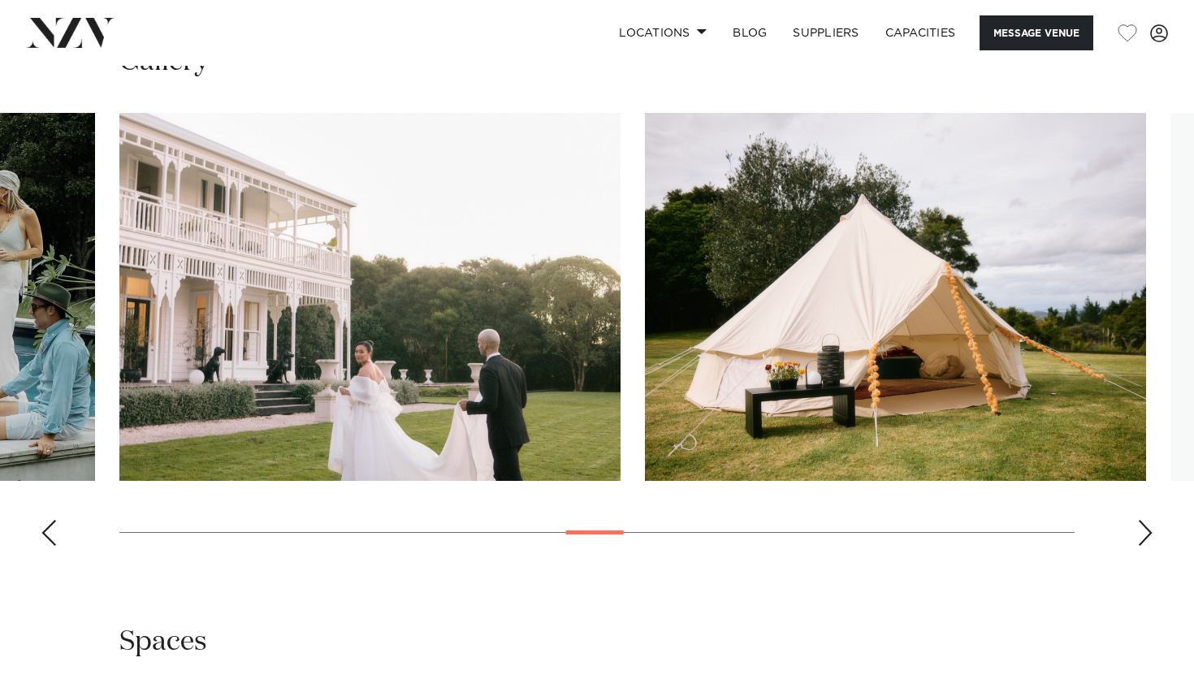
click at [1150, 530] on div "Next slide" at bounding box center [1145, 533] width 16 height 26
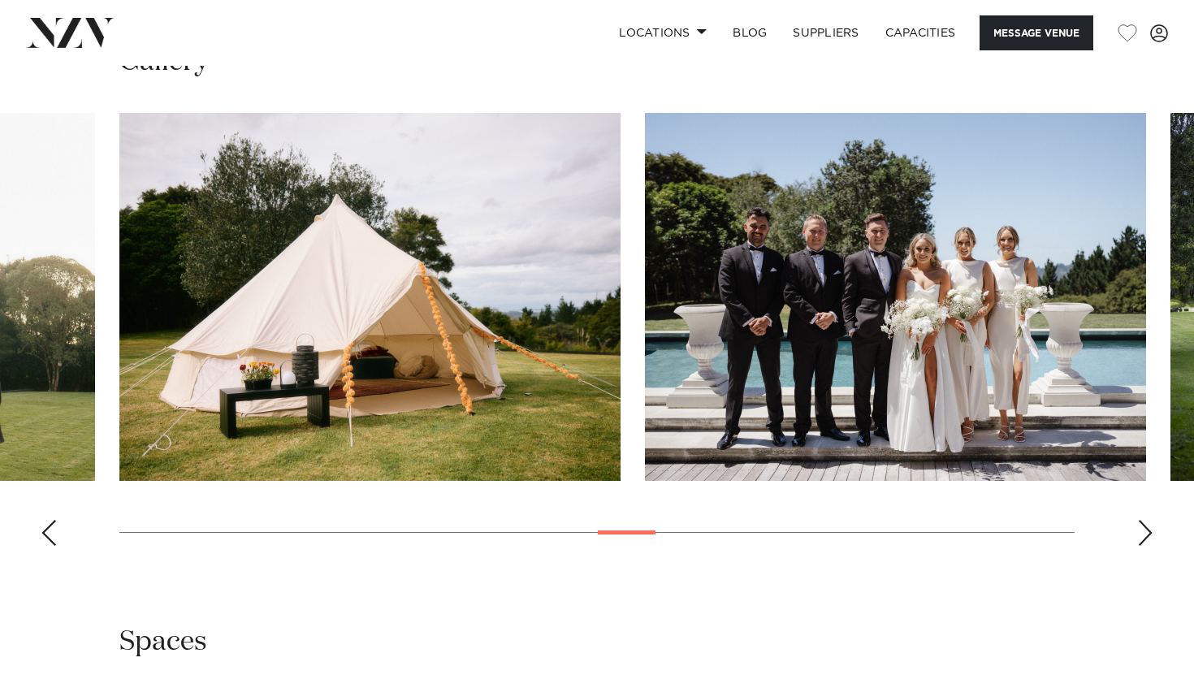
click at [1150, 530] on div "Next slide" at bounding box center [1145, 533] width 16 height 26
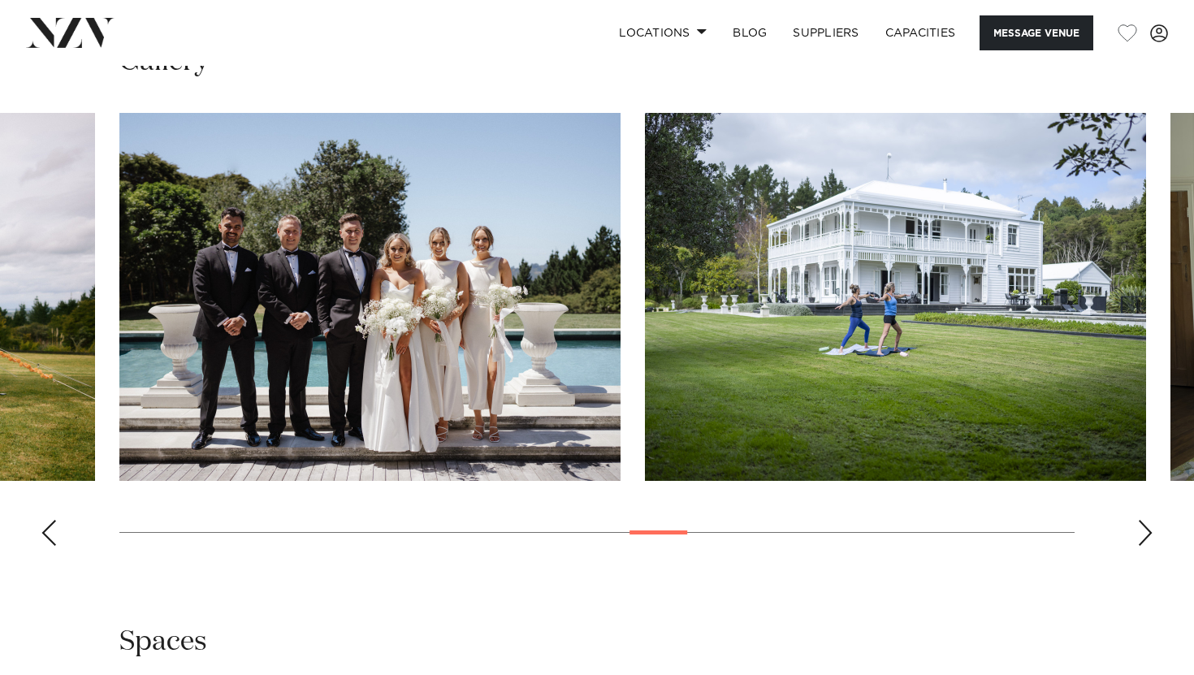
click at [1150, 530] on div "Next slide" at bounding box center [1145, 533] width 16 height 26
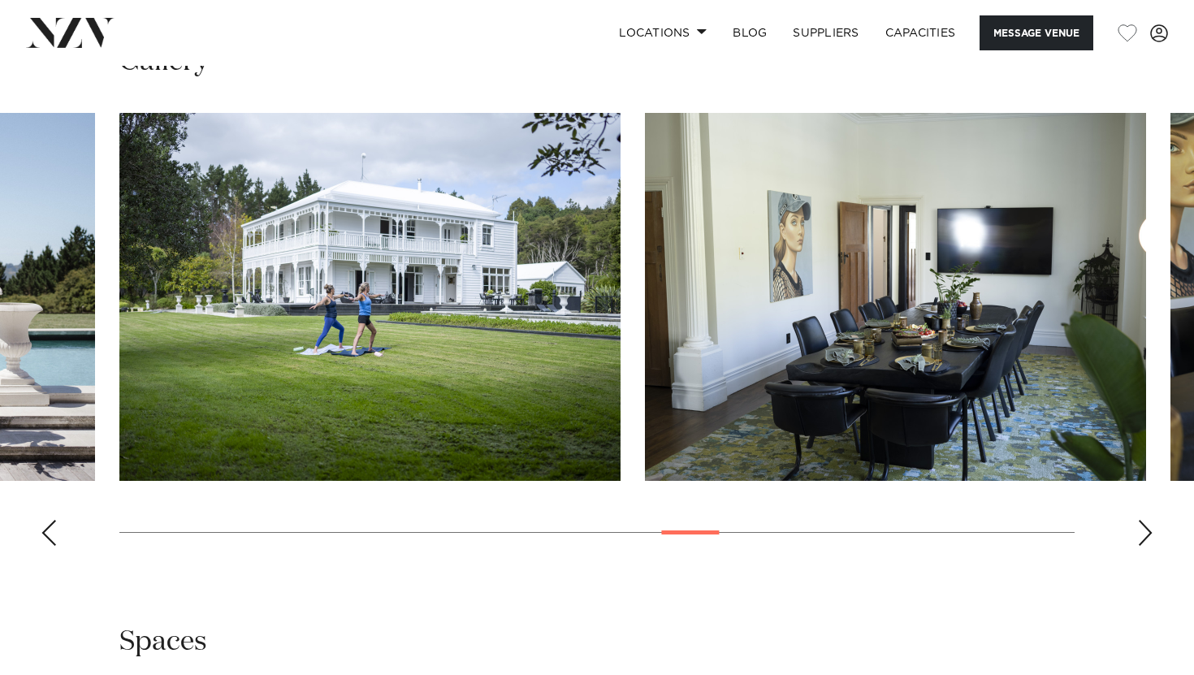
click at [1150, 530] on div "Next slide" at bounding box center [1145, 533] width 16 height 26
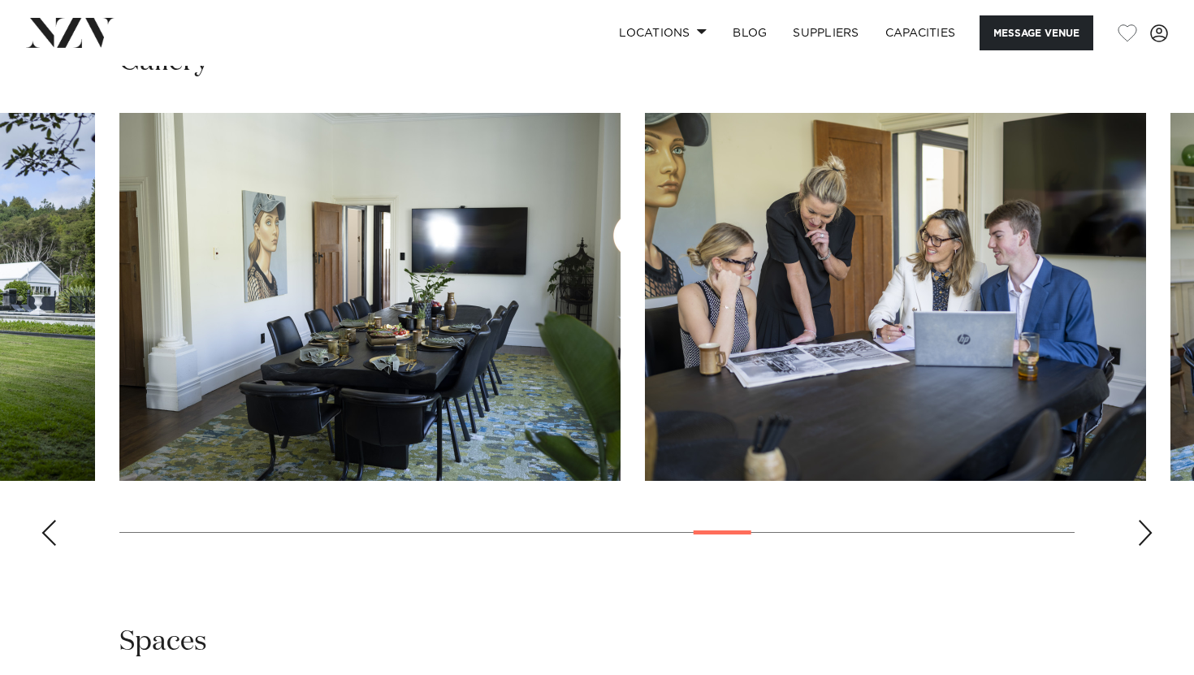
click at [1150, 530] on div "Next slide" at bounding box center [1145, 533] width 16 height 26
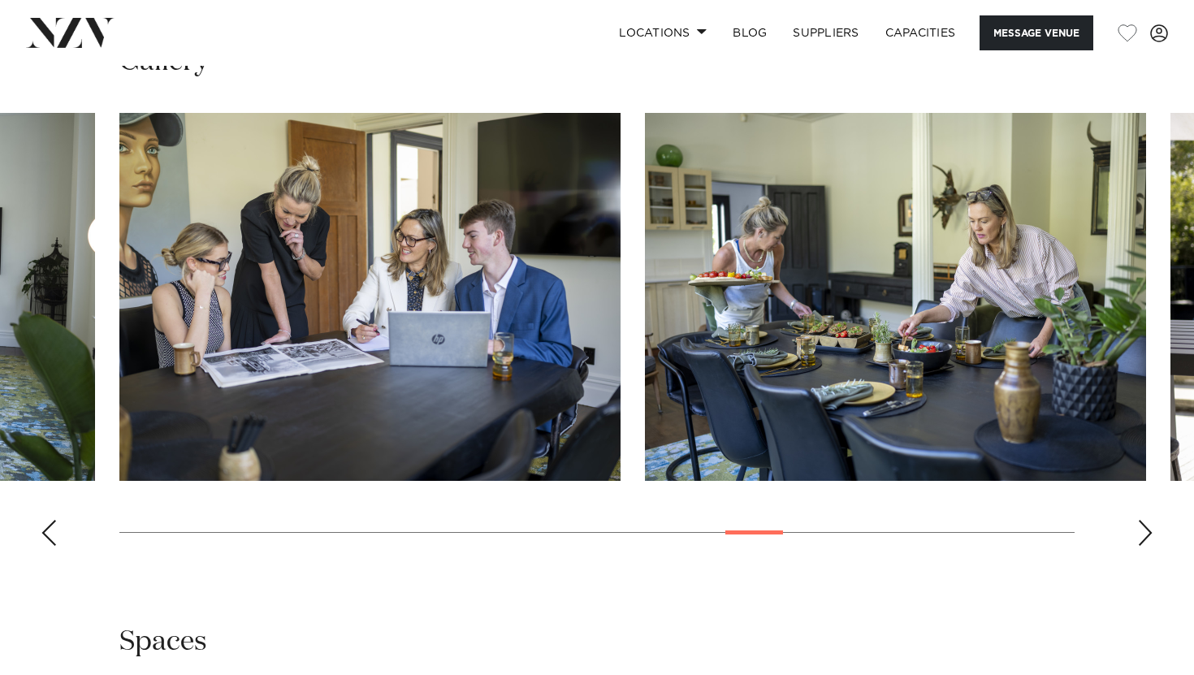
click at [1151, 530] on div "Next slide" at bounding box center [1145, 533] width 16 height 26
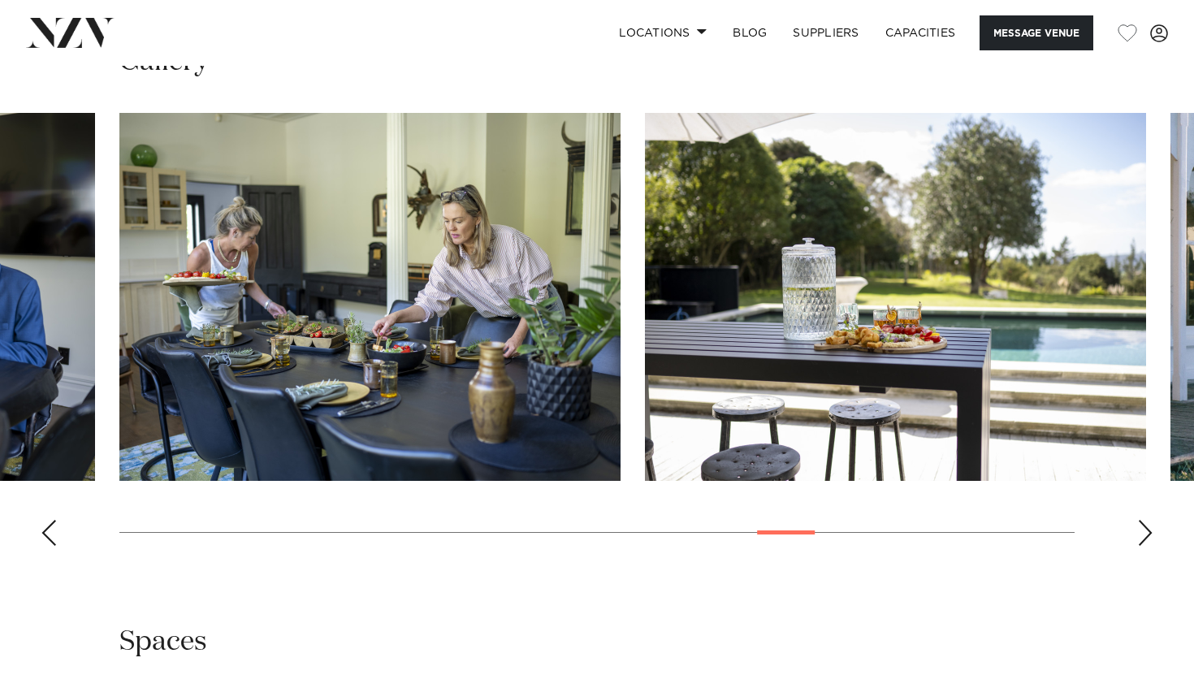
click at [1151, 530] on div "Next slide" at bounding box center [1145, 533] width 16 height 26
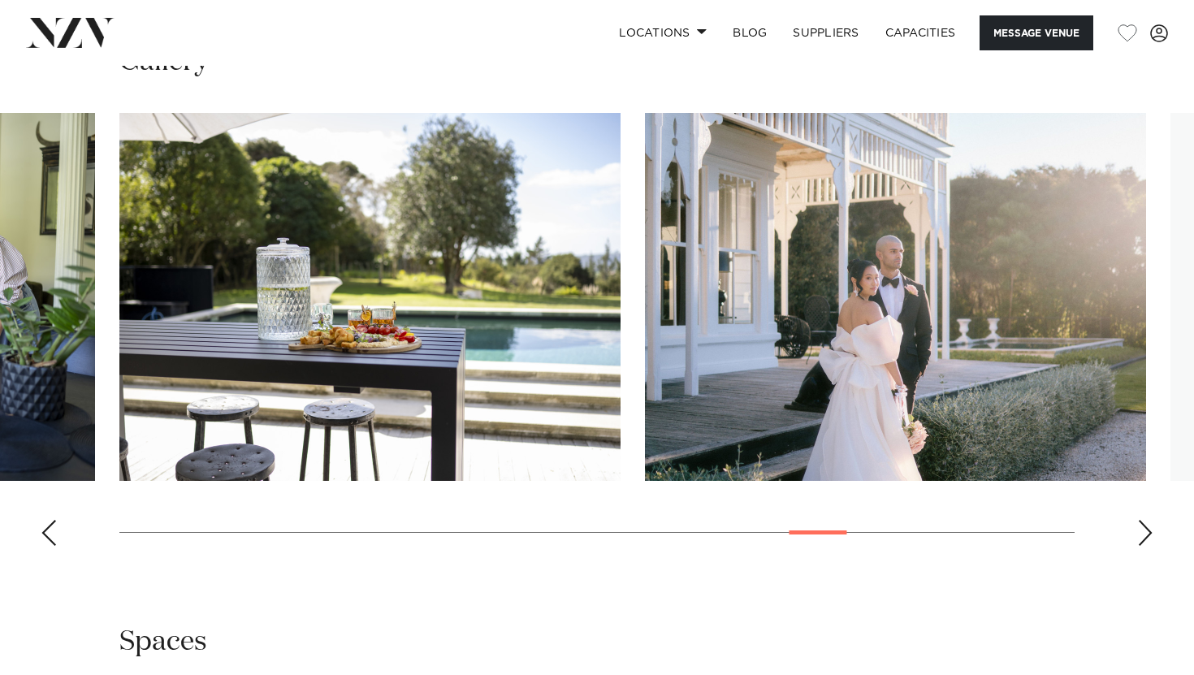
click at [1151, 530] on div "Next slide" at bounding box center [1145, 533] width 16 height 26
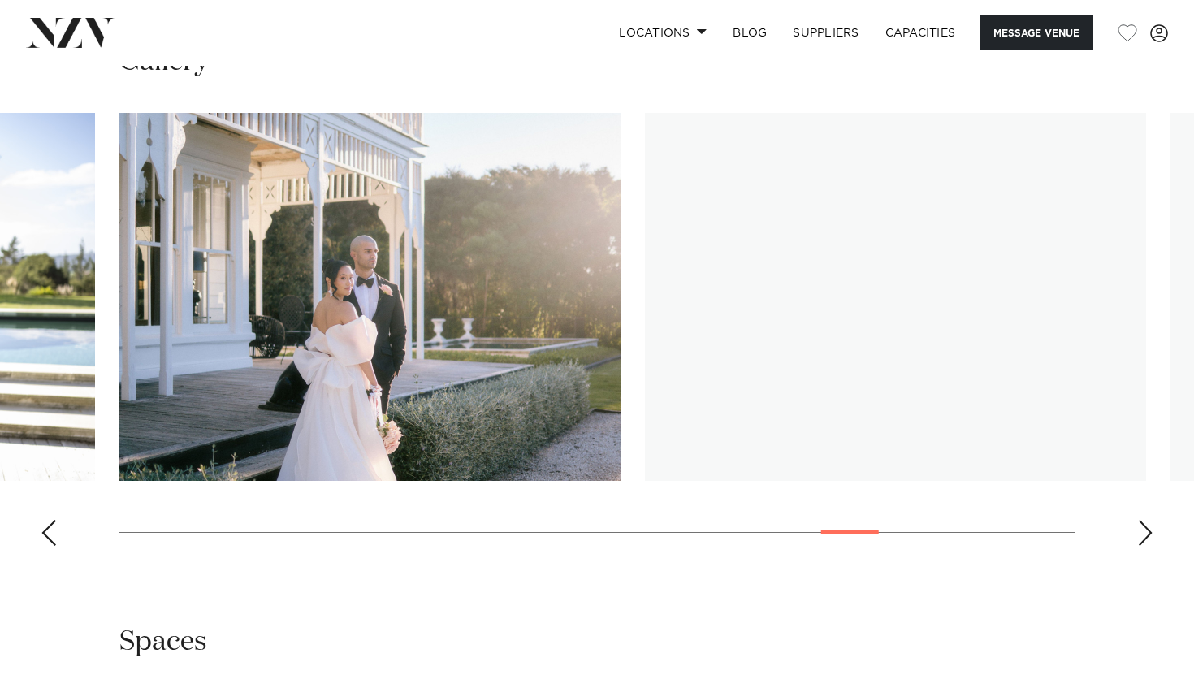
click at [1151, 530] on div "Next slide" at bounding box center [1145, 533] width 16 height 26
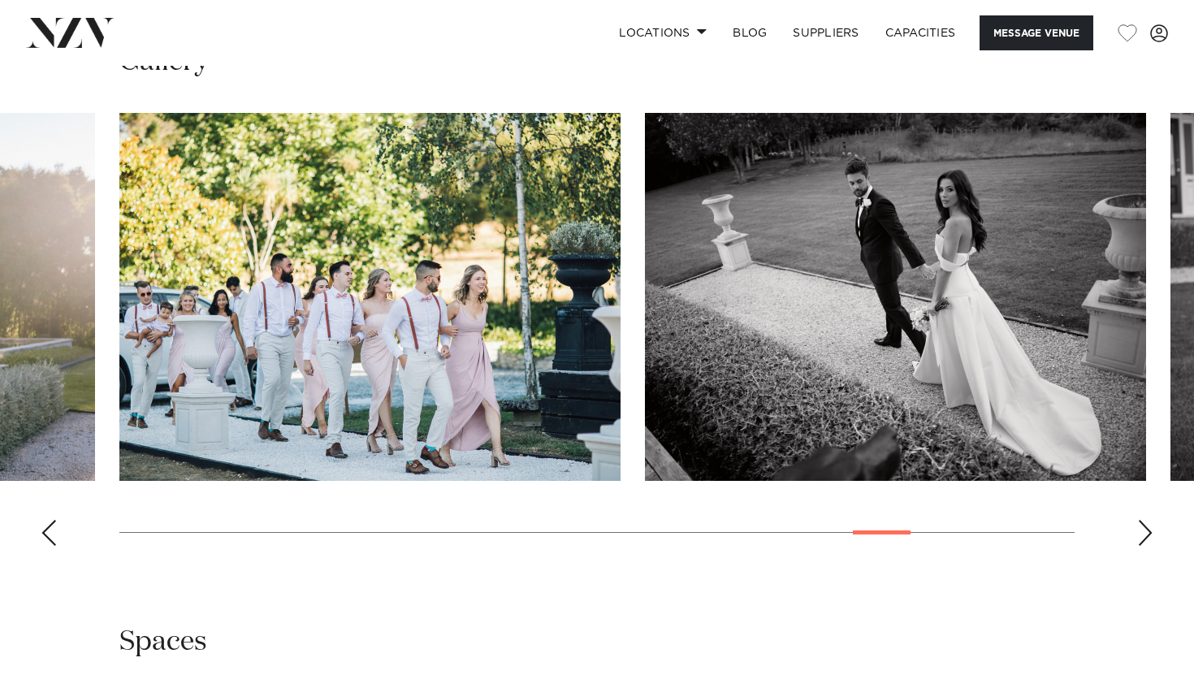
click at [1151, 530] on div "Next slide" at bounding box center [1145, 533] width 16 height 26
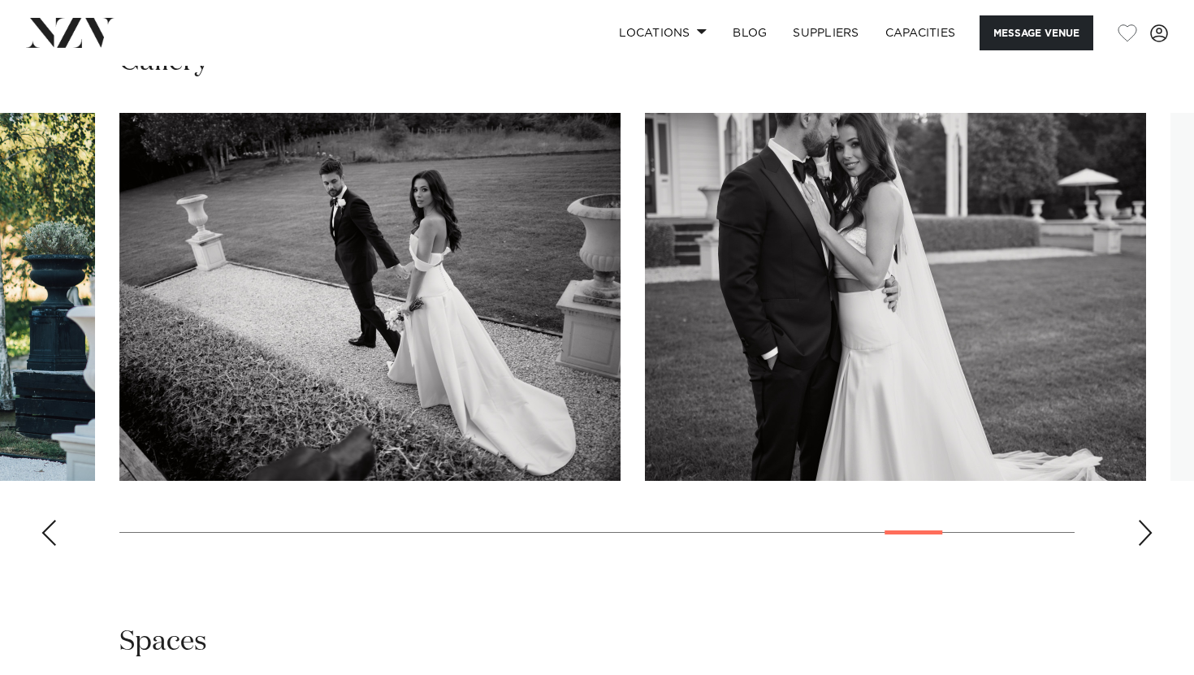
click at [1151, 530] on div "Next slide" at bounding box center [1145, 533] width 16 height 26
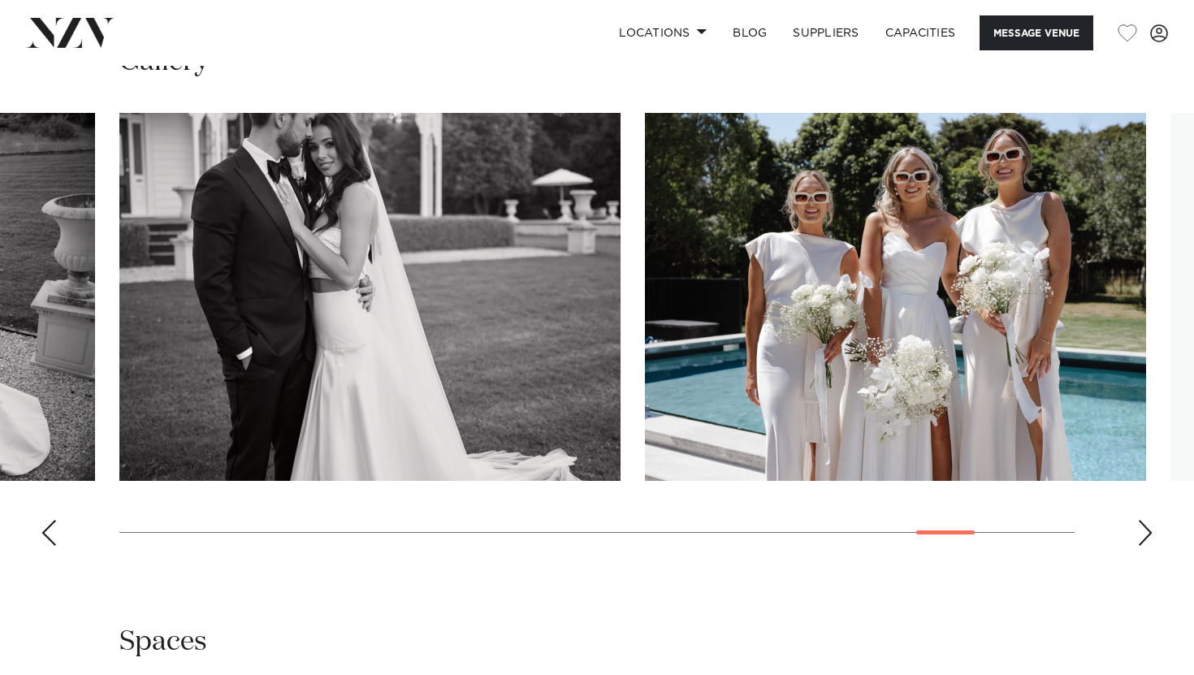
click at [1151, 530] on div "Next slide" at bounding box center [1145, 533] width 16 height 26
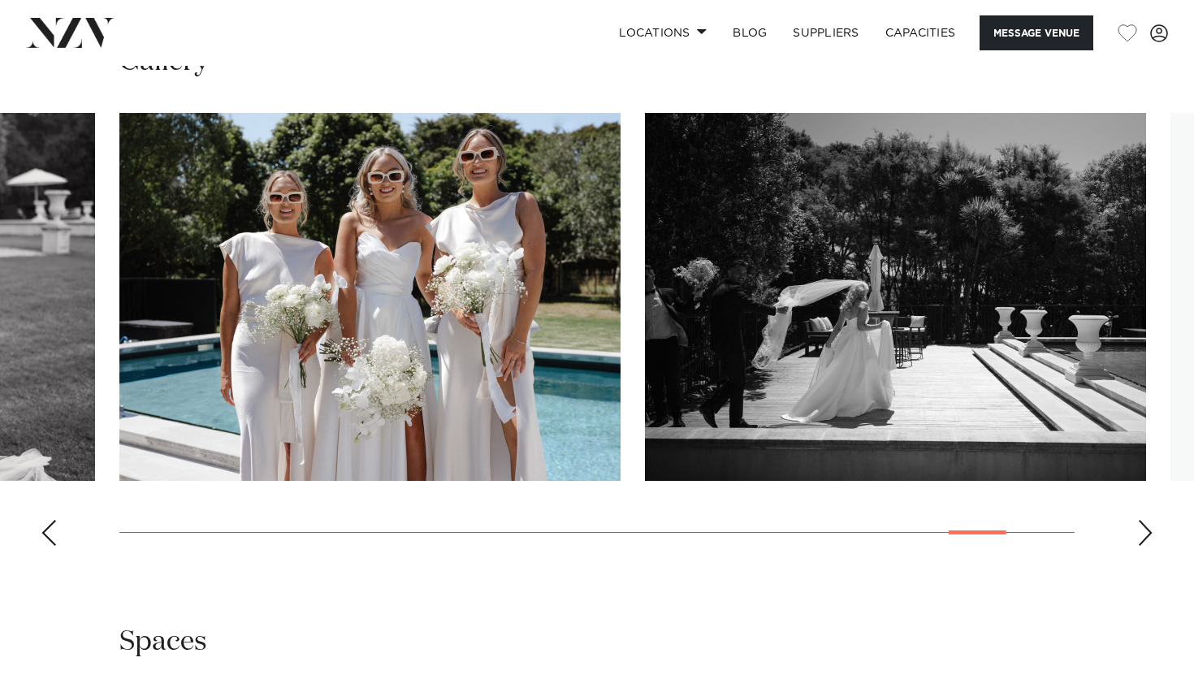
click at [1151, 530] on div "Next slide" at bounding box center [1145, 533] width 16 height 26
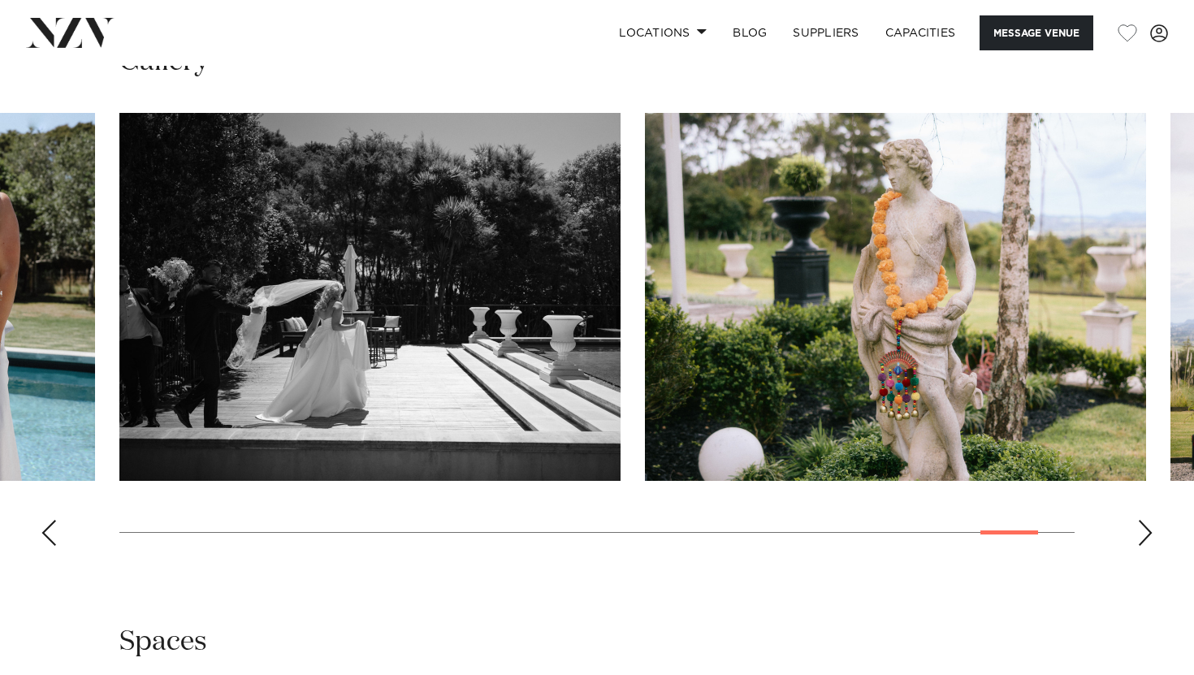
click at [1151, 530] on div "Next slide" at bounding box center [1145, 533] width 16 height 26
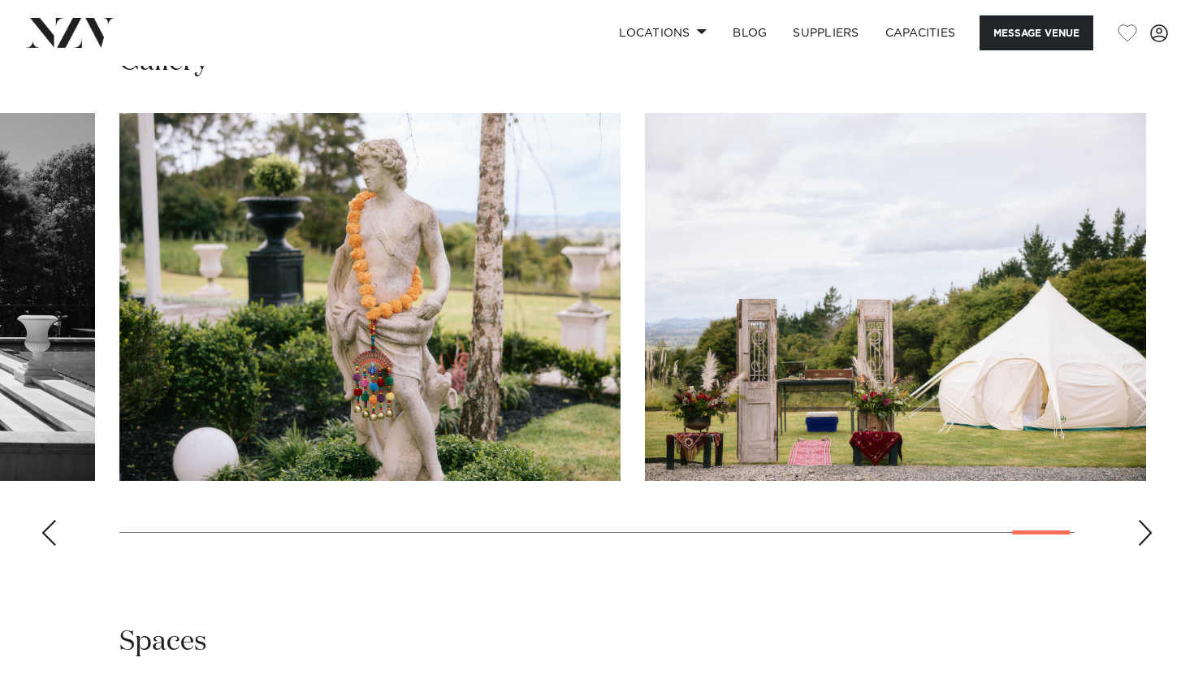
click at [1151, 530] on div "Next slide" at bounding box center [1145, 533] width 16 height 26
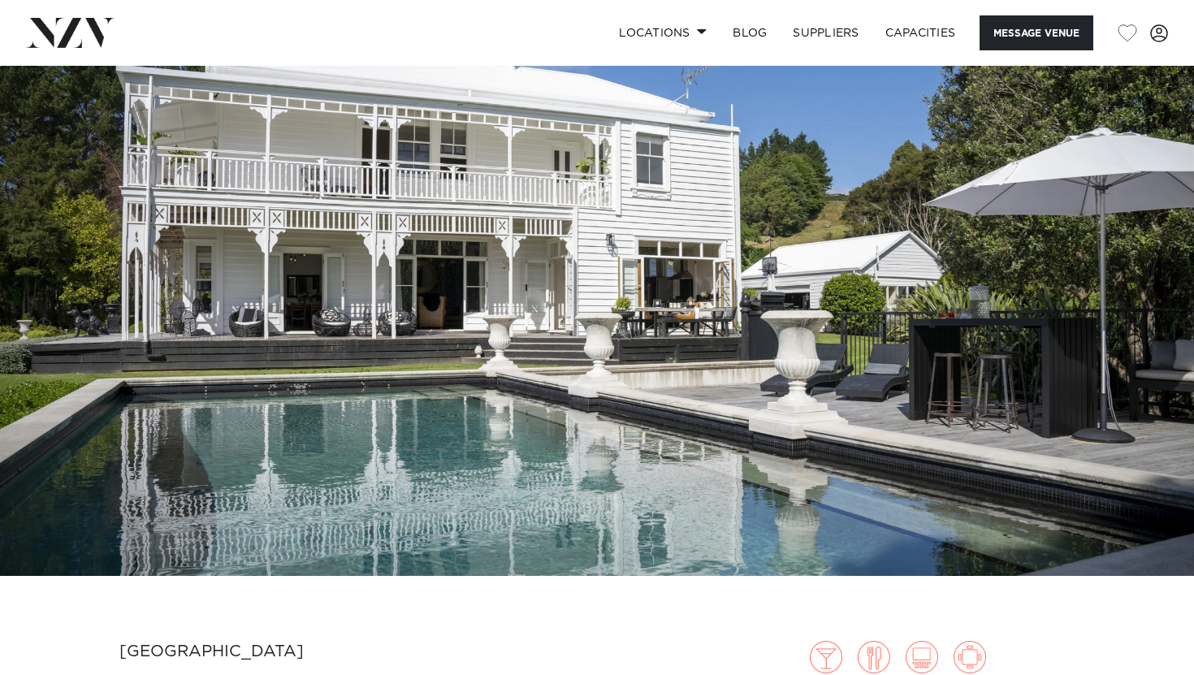
scroll to position [0, 0]
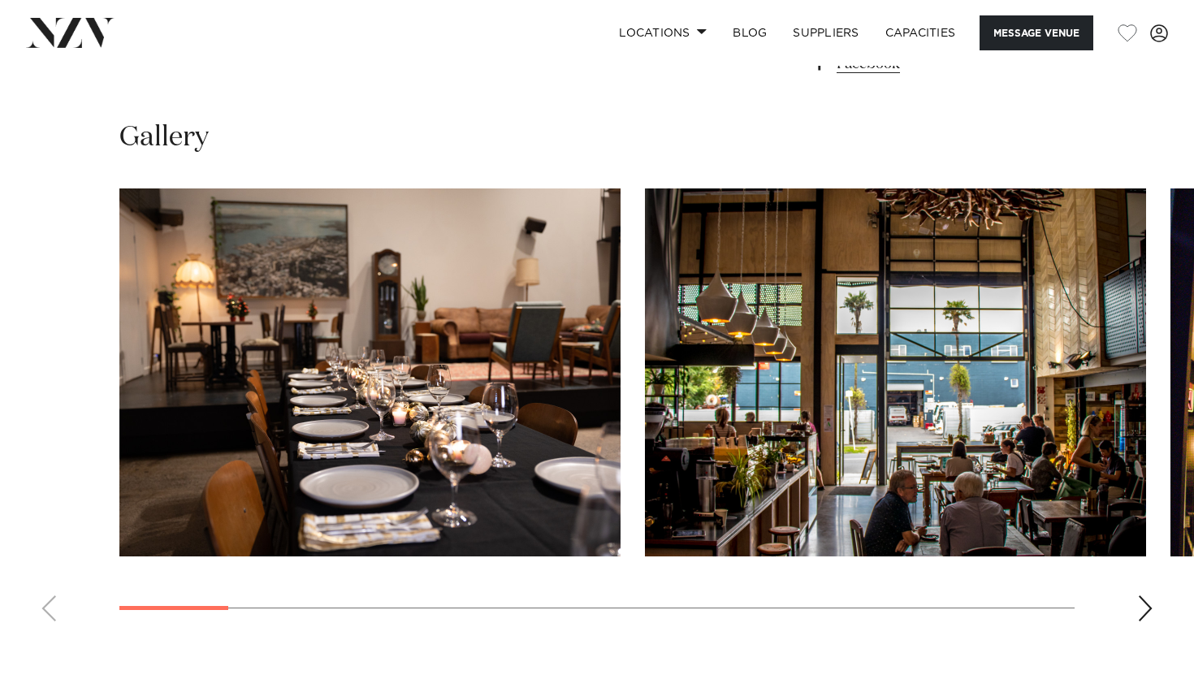
scroll to position [1375, 0]
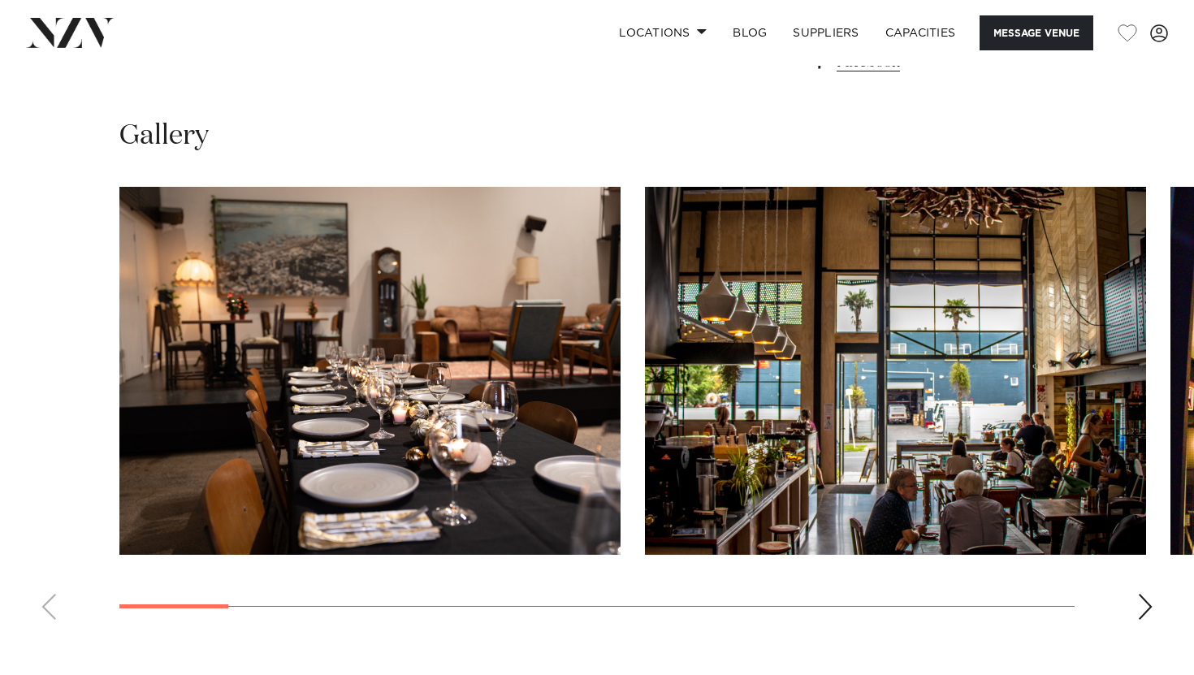
click at [1141, 609] on div "Next slide" at bounding box center [1145, 607] width 16 height 26
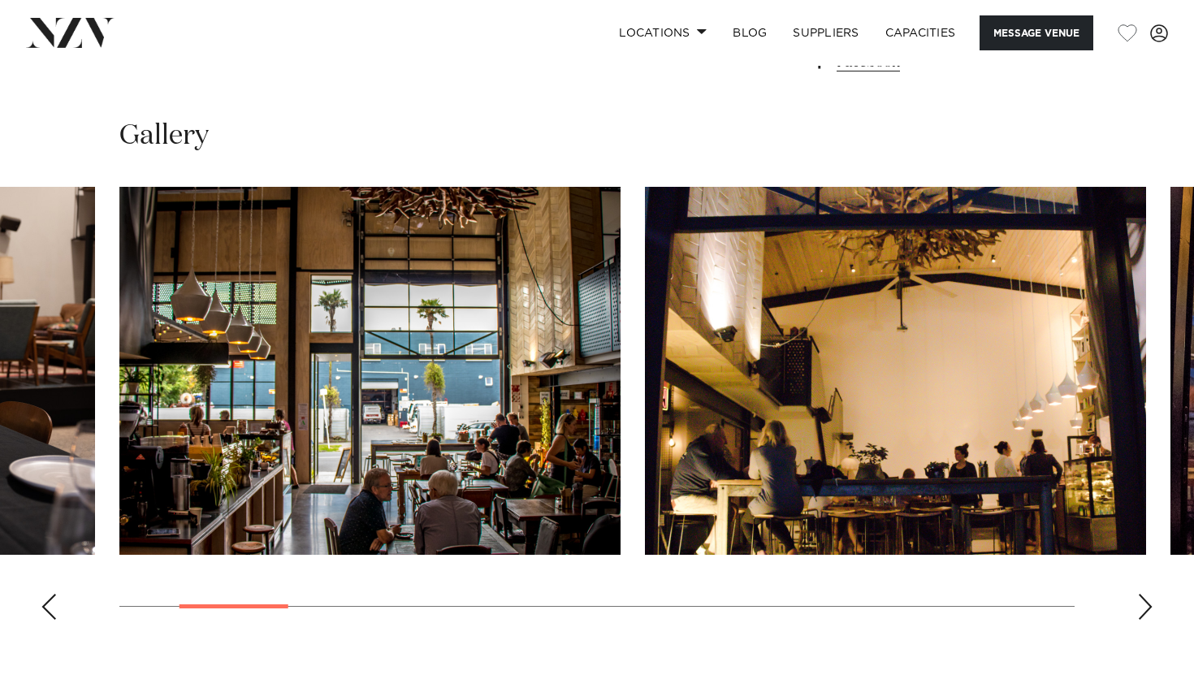
click at [1141, 608] on div "Next slide" at bounding box center [1145, 607] width 16 height 26
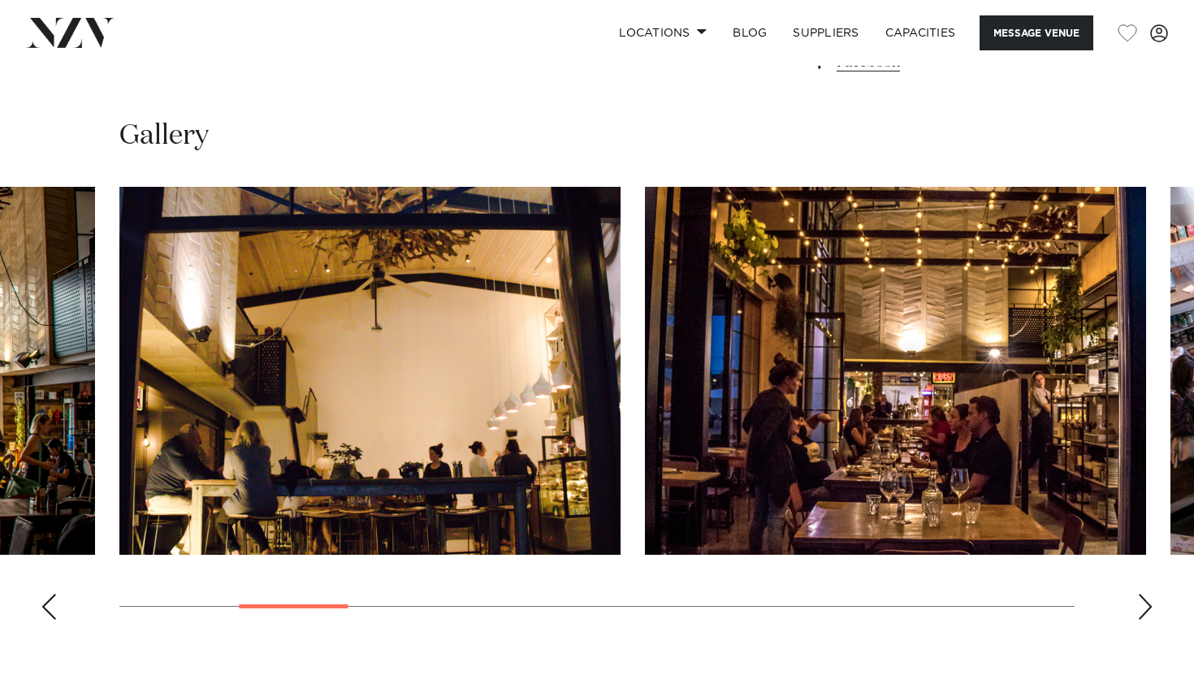
click at [1141, 608] on div "Next slide" at bounding box center [1145, 607] width 16 height 26
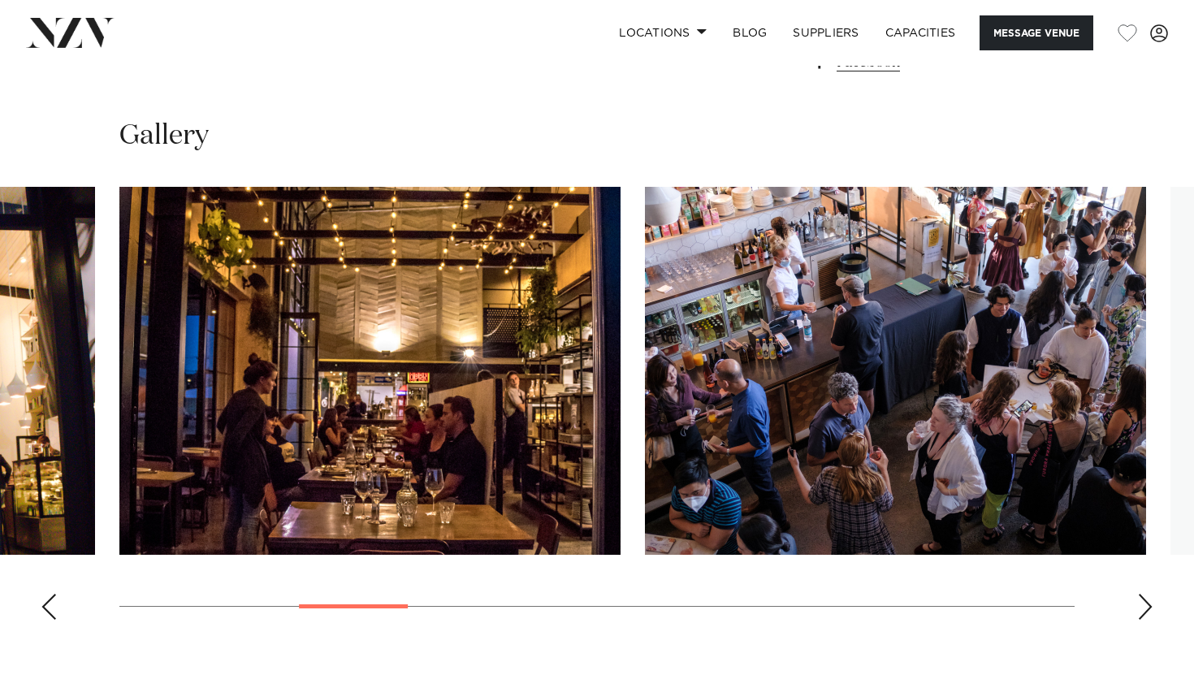
click at [1141, 608] on div "Next slide" at bounding box center [1145, 607] width 16 height 26
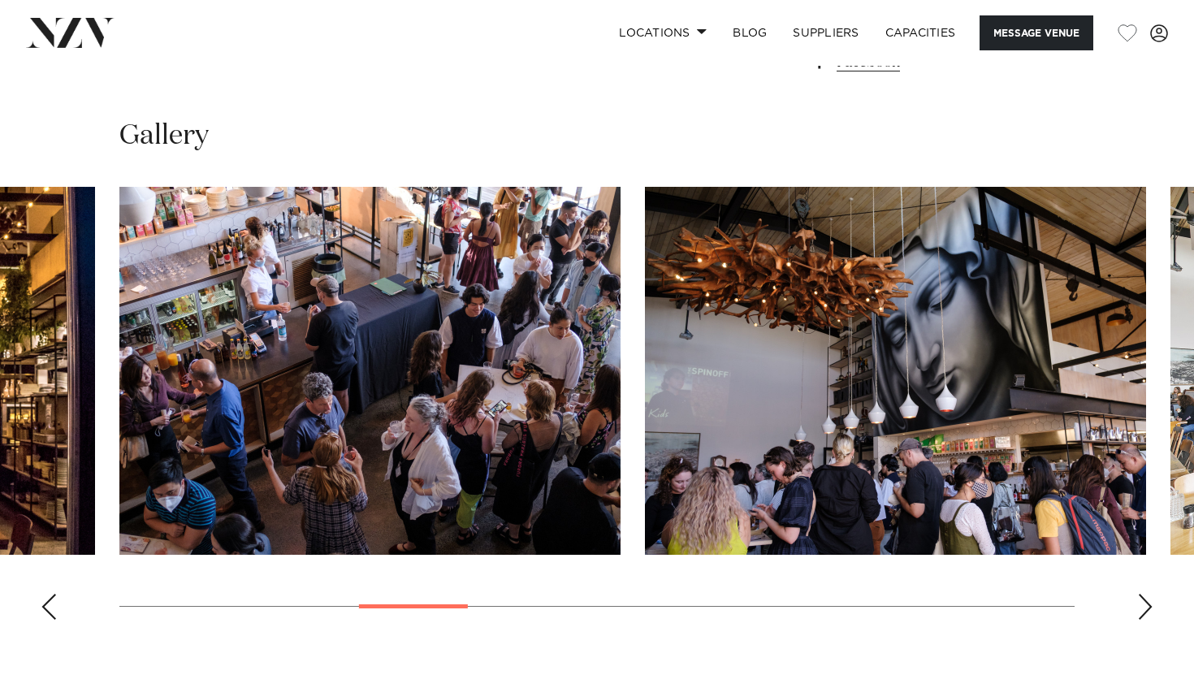
click at [1141, 608] on div "Next slide" at bounding box center [1145, 607] width 16 height 26
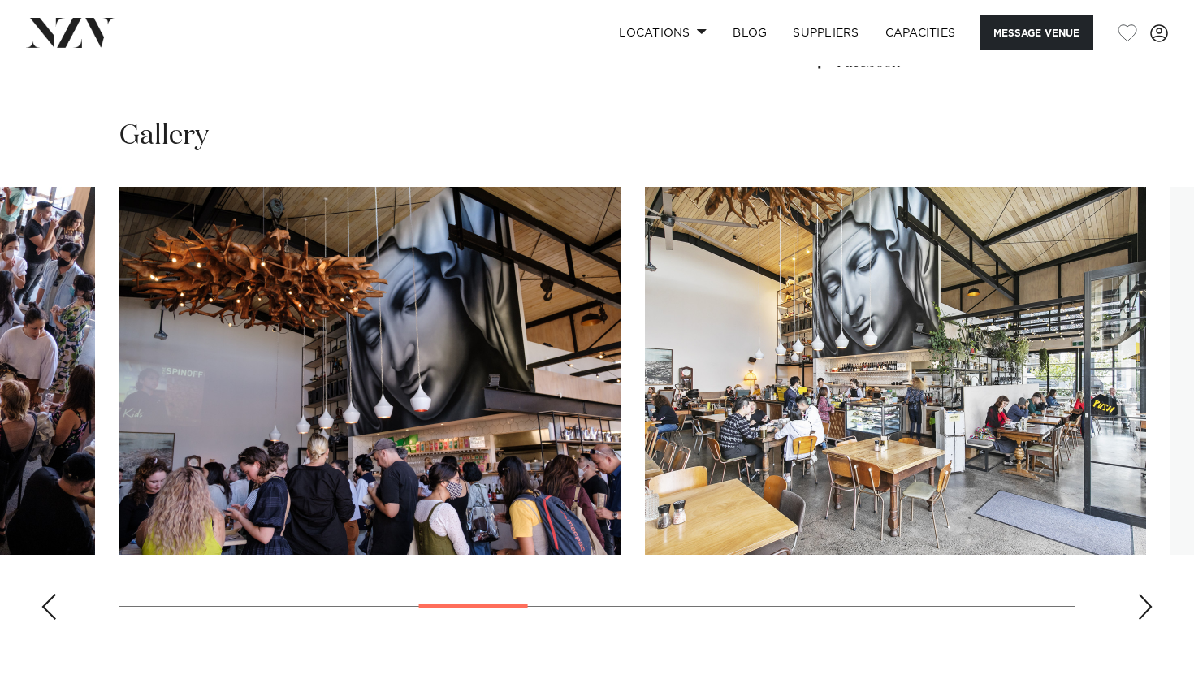
click at [1141, 608] on div "Next slide" at bounding box center [1145, 607] width 16 height 26
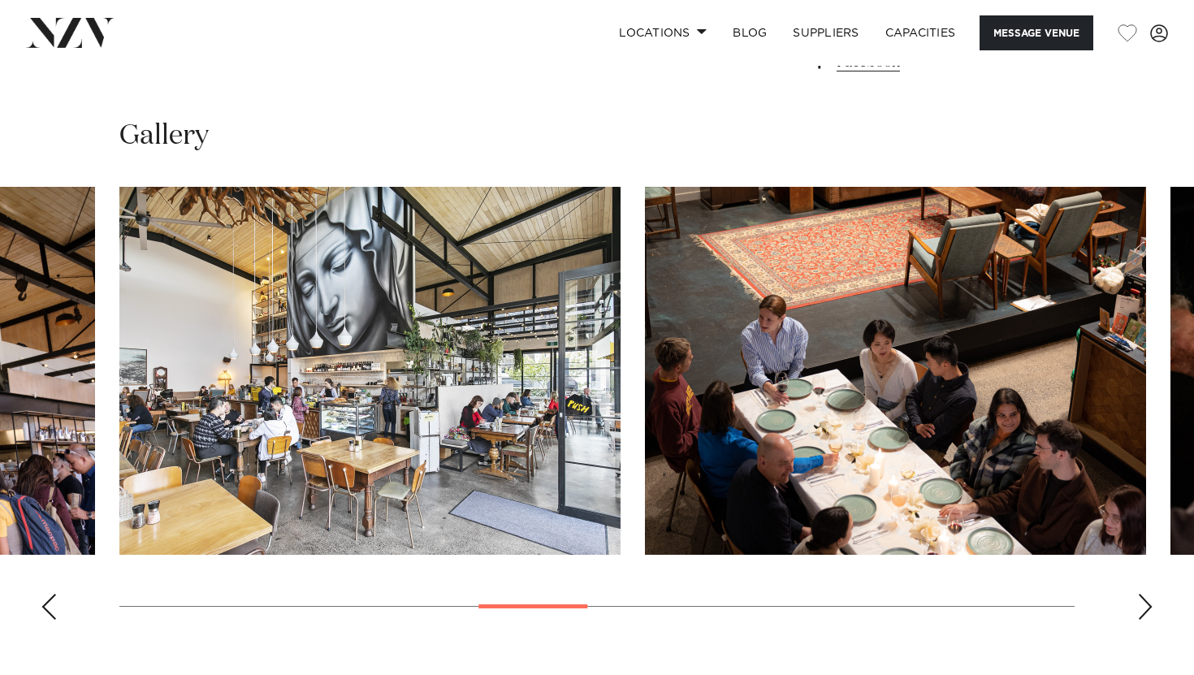
click at [1141, 608] on div "Next slide" at bounding box center [1145, 607] width 16 height 26
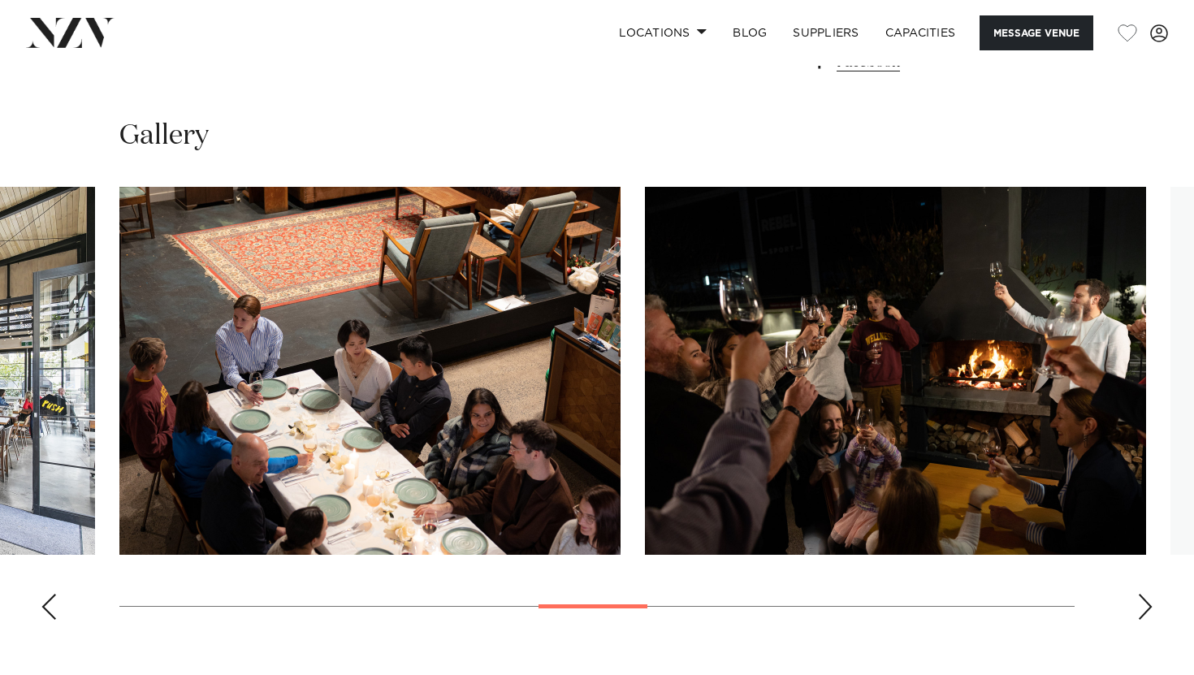
click at [1141, 608] on div "Next slide" at bounding box center [1145, 607] width 16 height 26
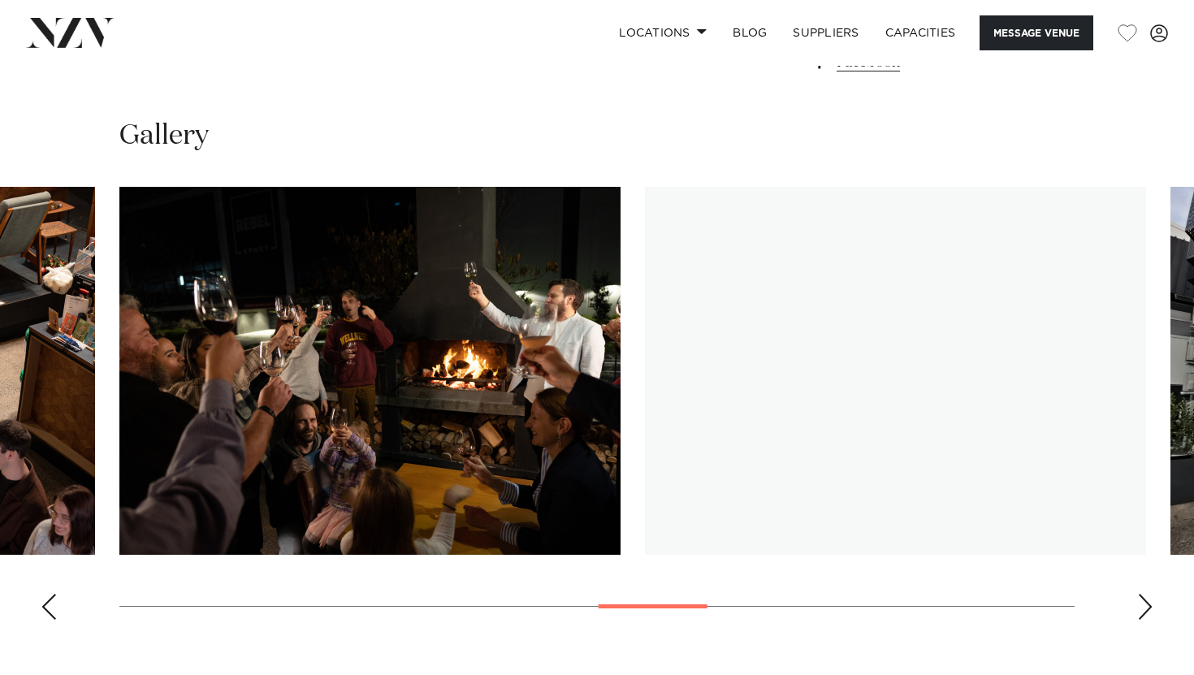
click at [1141, 608] on div "Next slide" at bounding box center [1145, 607] width 16 height 26
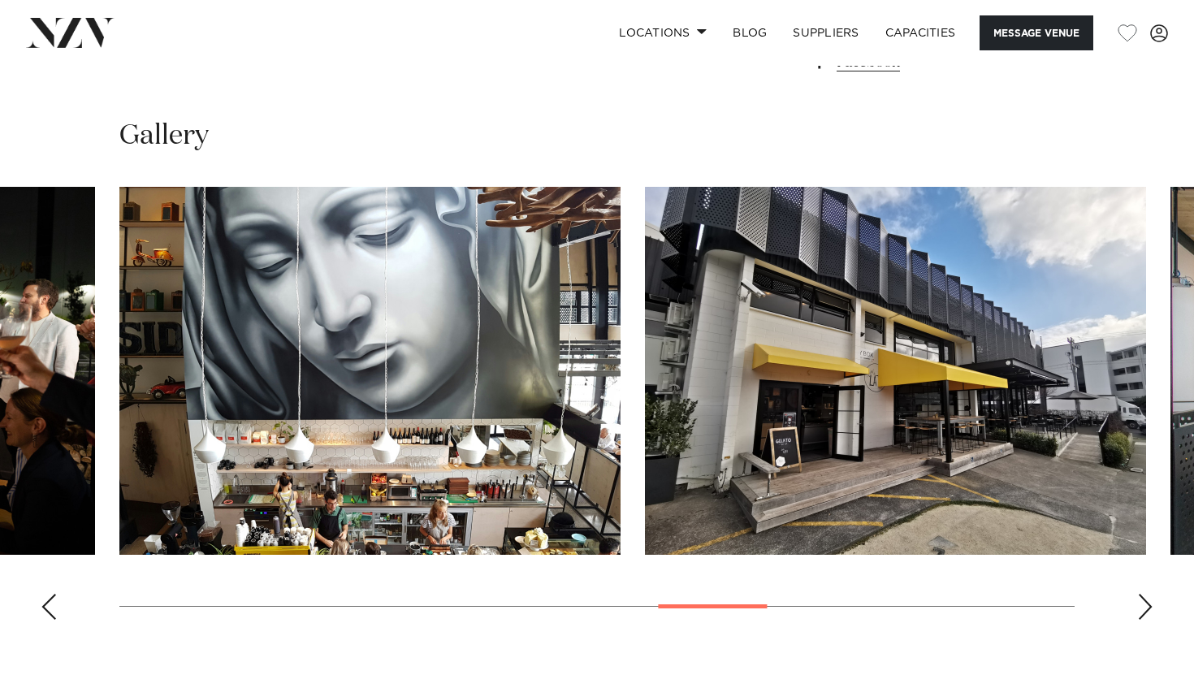
click at [1141, 608] on div "Next slide" at bounding box center [1145, 607] width 16 height 26
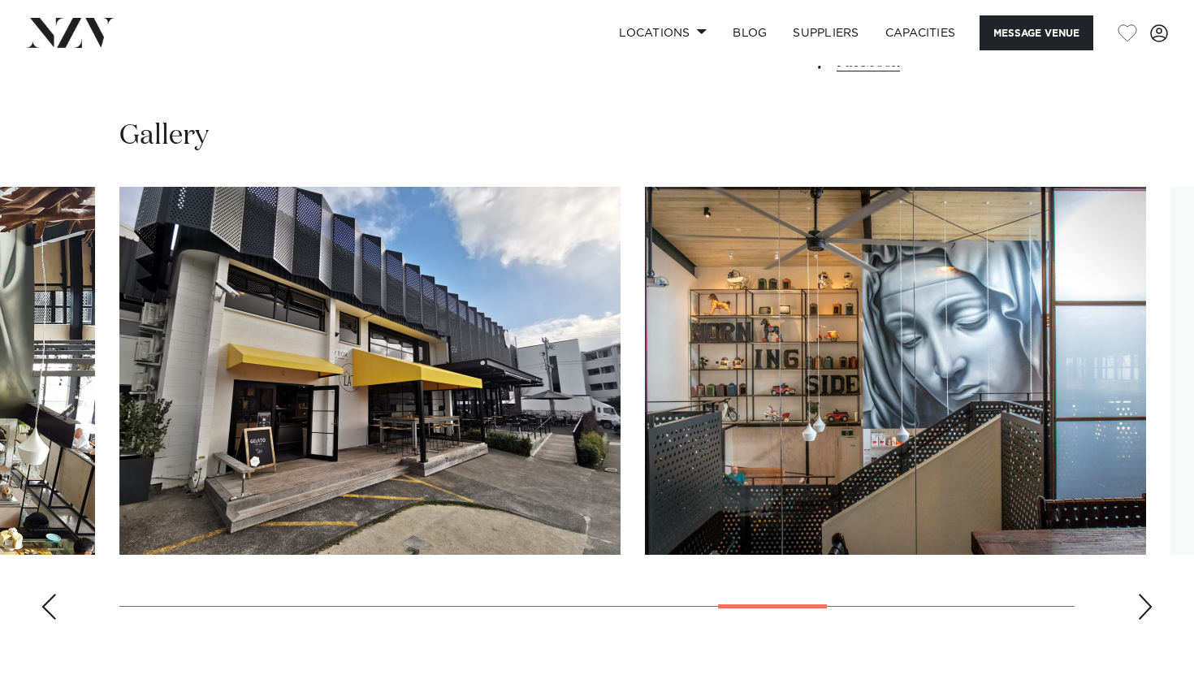
click at [1141, 608] on div "Next slide" at bounding box center [1145, 607] width 16 height 26
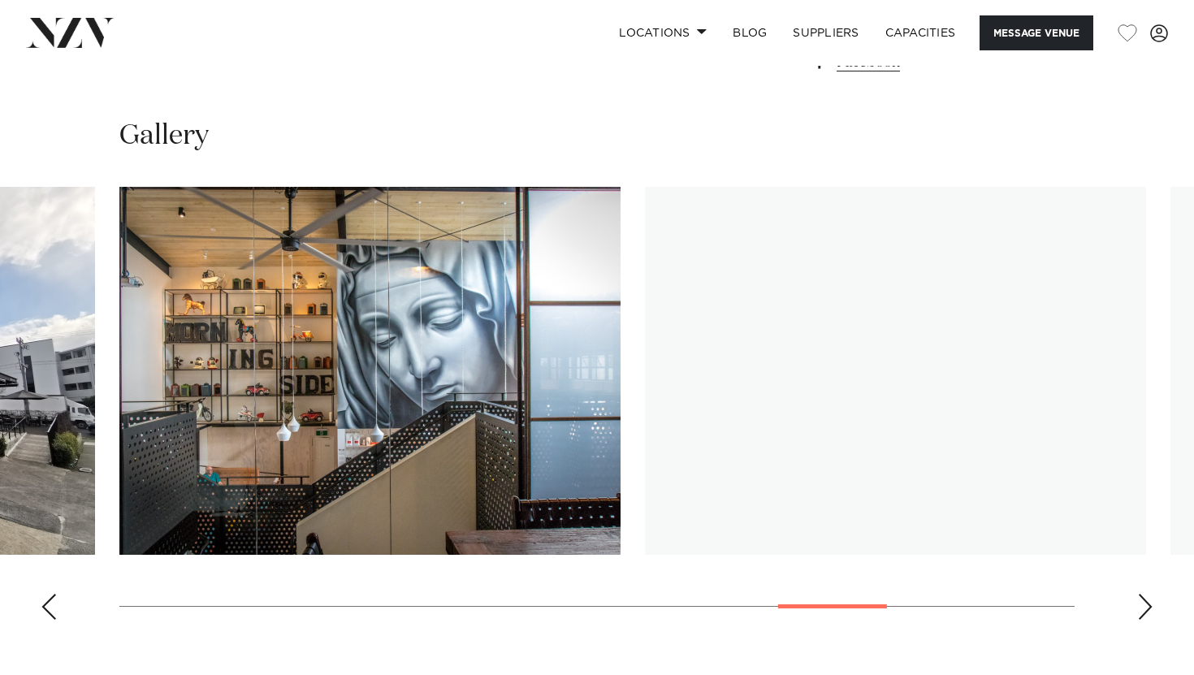
click at [1141, 608] on div "Next slide" at bounding box center [1145, 607] width 16 height 26
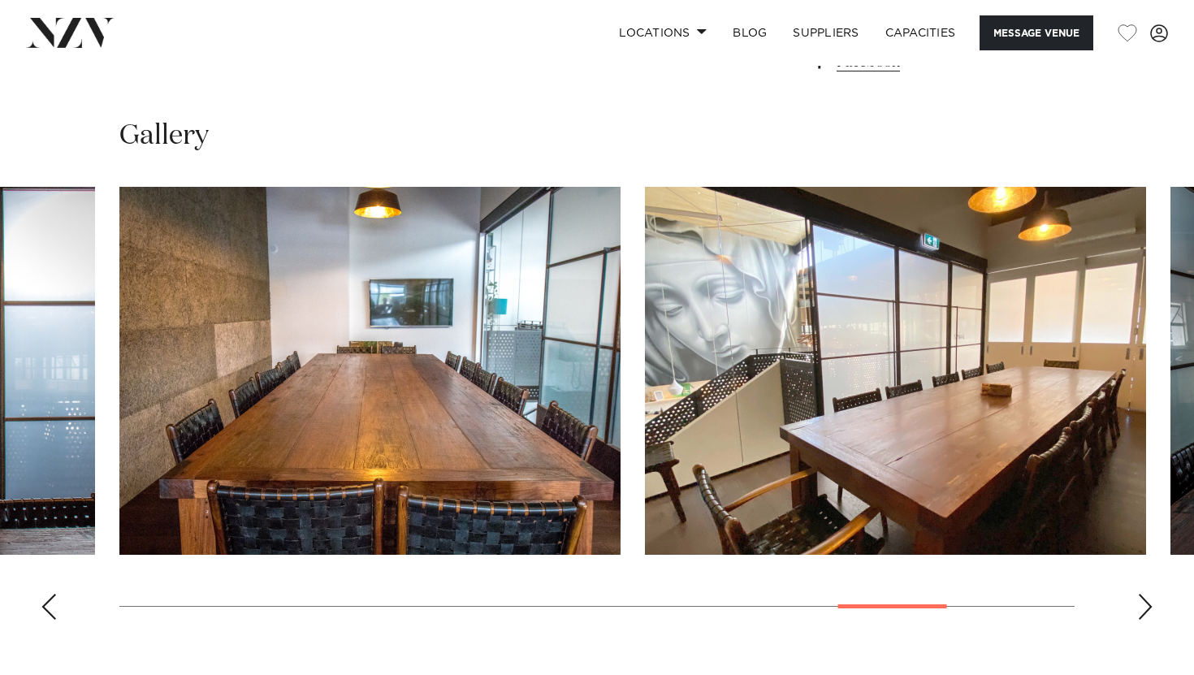
click at [1141, 608] on div "Next slide" at bounding box center [1145, 607] width 16 height 26
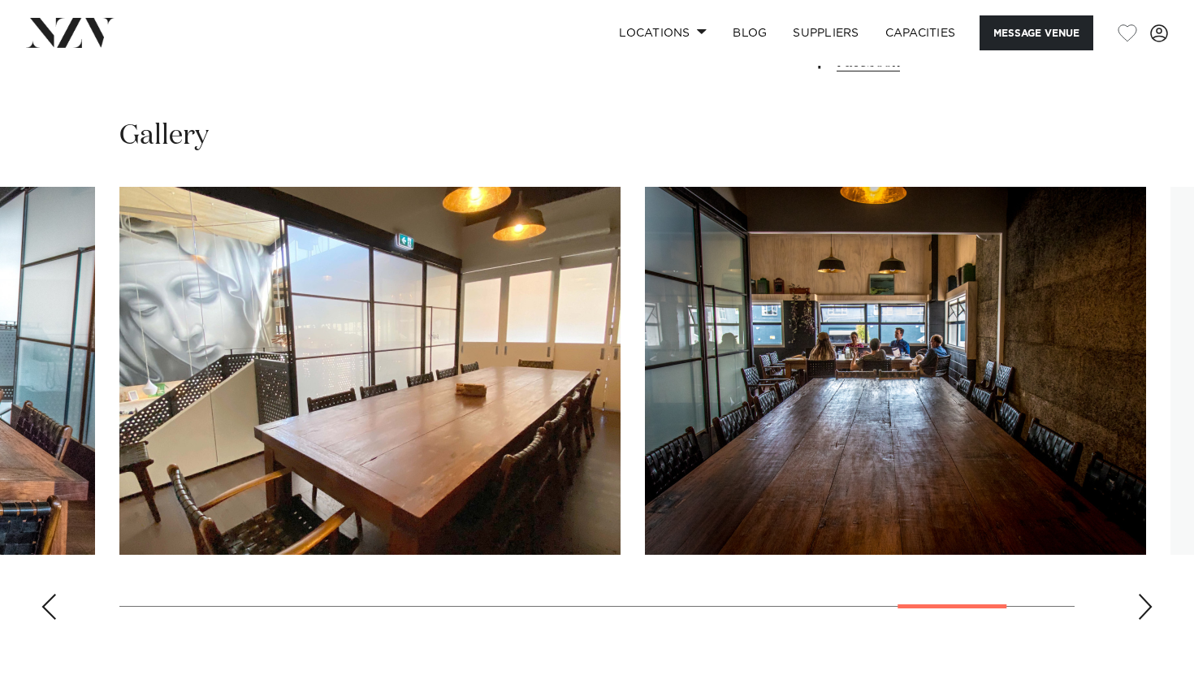
click at [1141, 608] on div "Next slide" at bounding box center [1145, 607] width 16 height 26
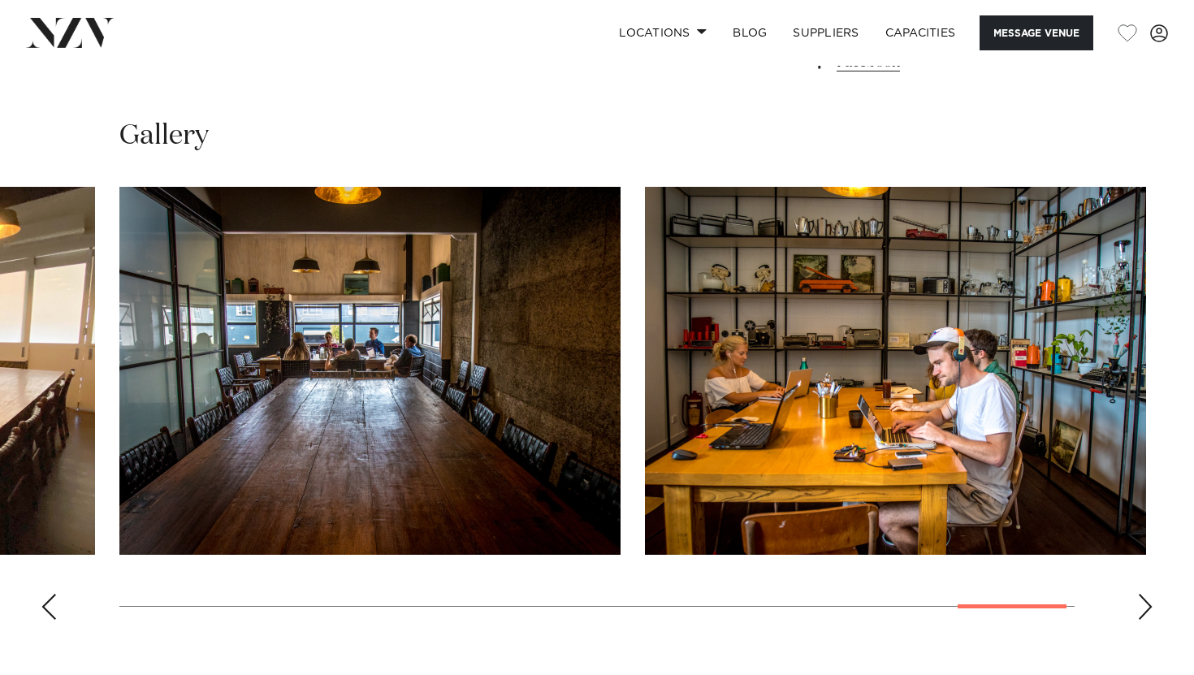
click at [1141, 608] on div "Next slide" at bounding box center [1145, 607] width 16 height 26
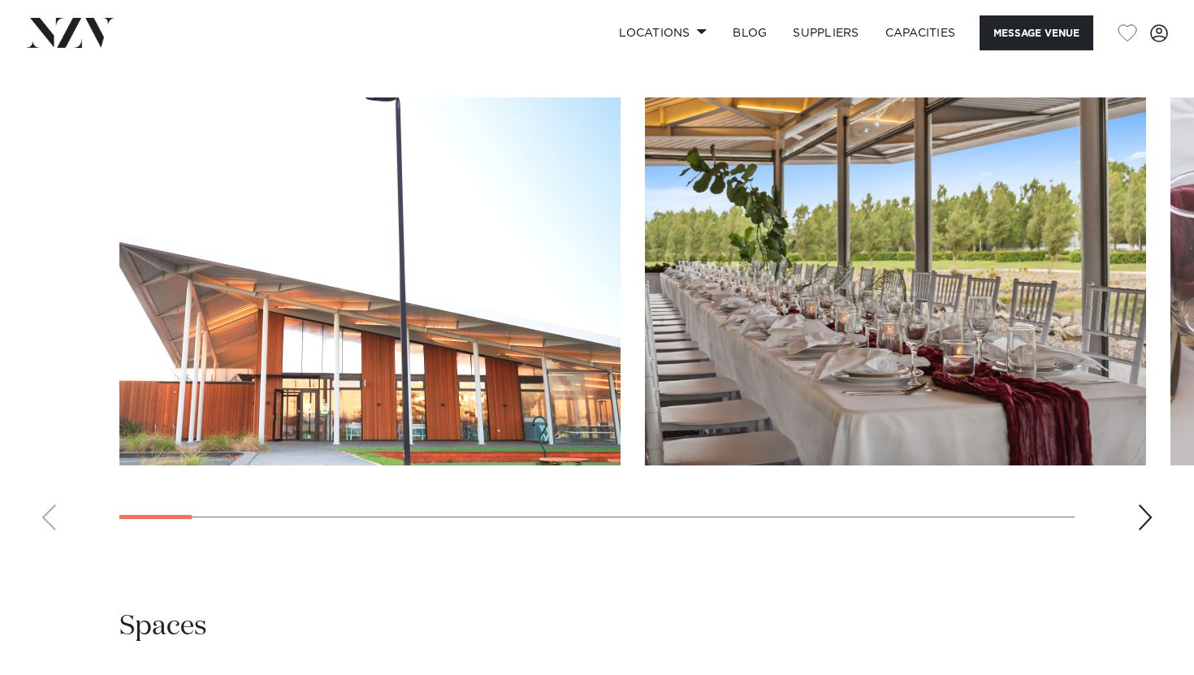
scroll to position [1463, 0]
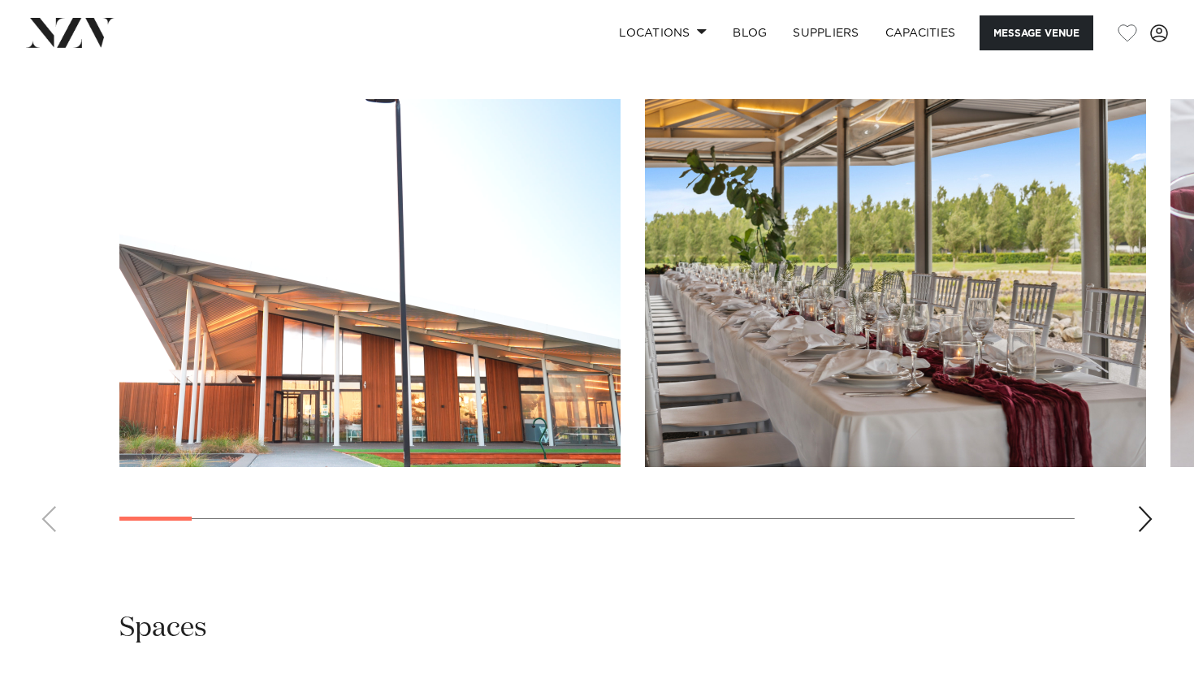
click at [1149, 513] on div "Next slide" at bounding box center [1145, 519] width 16 height 26
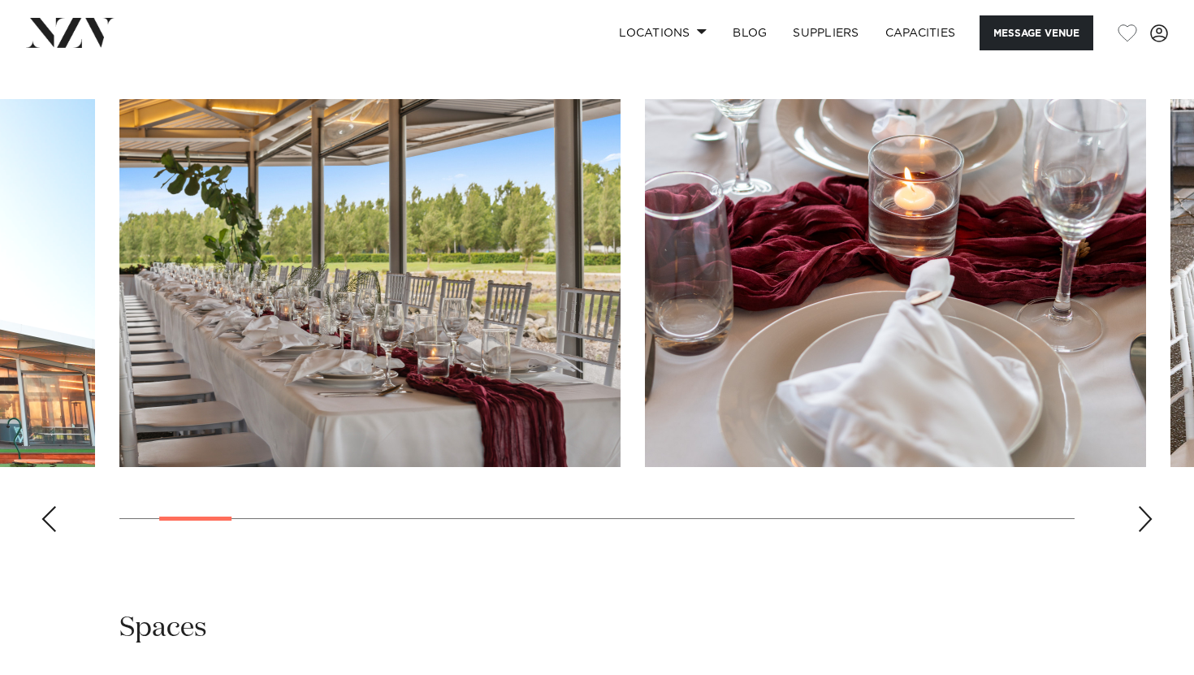
click at [1149, 513] on div "Next slide" at bounding box center [1145, 519] width 16 height 26
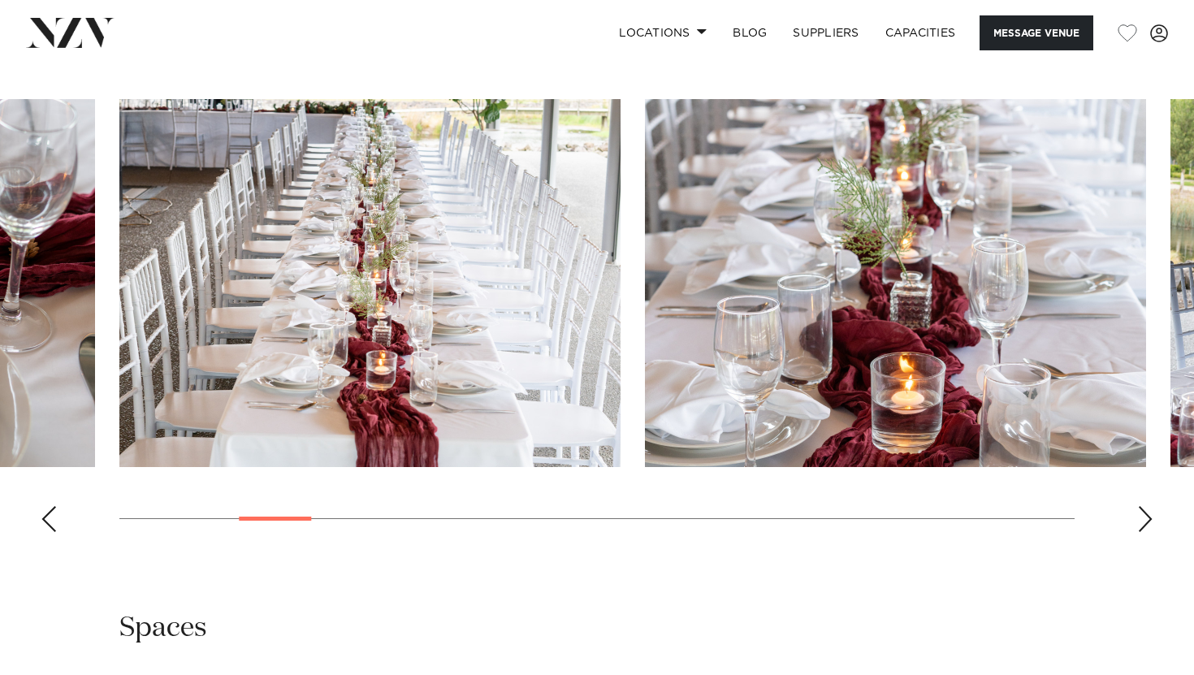
click at [1149, 513] on div "Next slide" at bounding box center [1145, 519] width 16 height 26
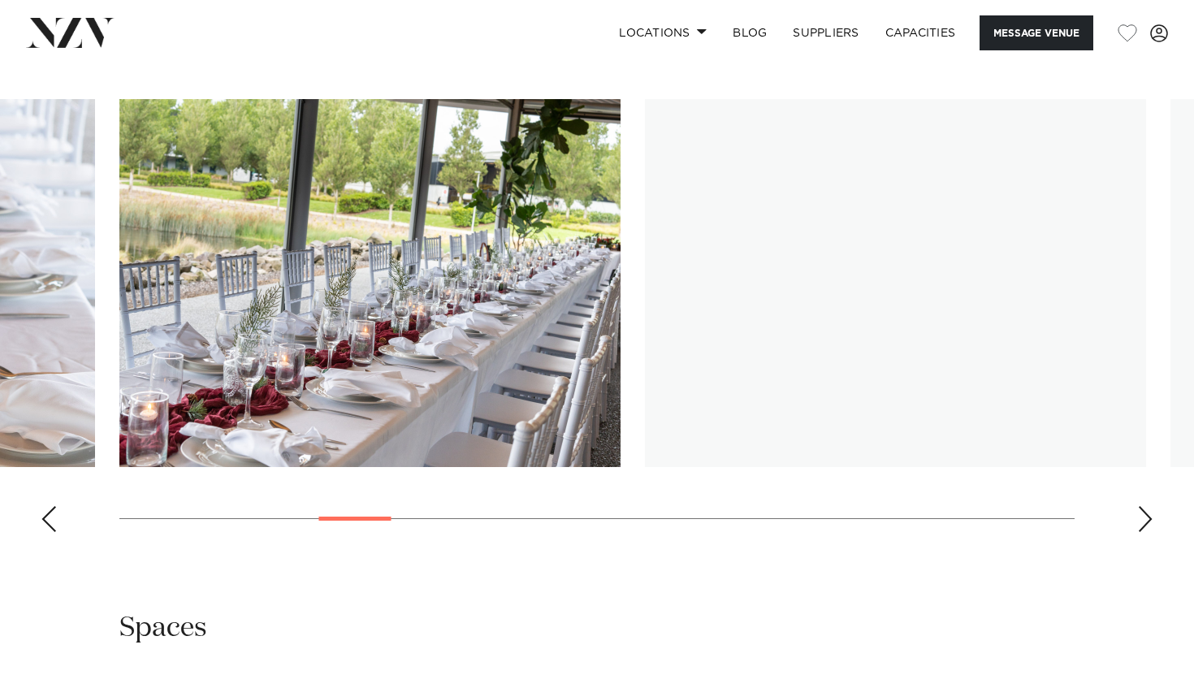
click at [1149, 513] on div "Next slide" at bounding box center [1145, 519] width 16 height 26
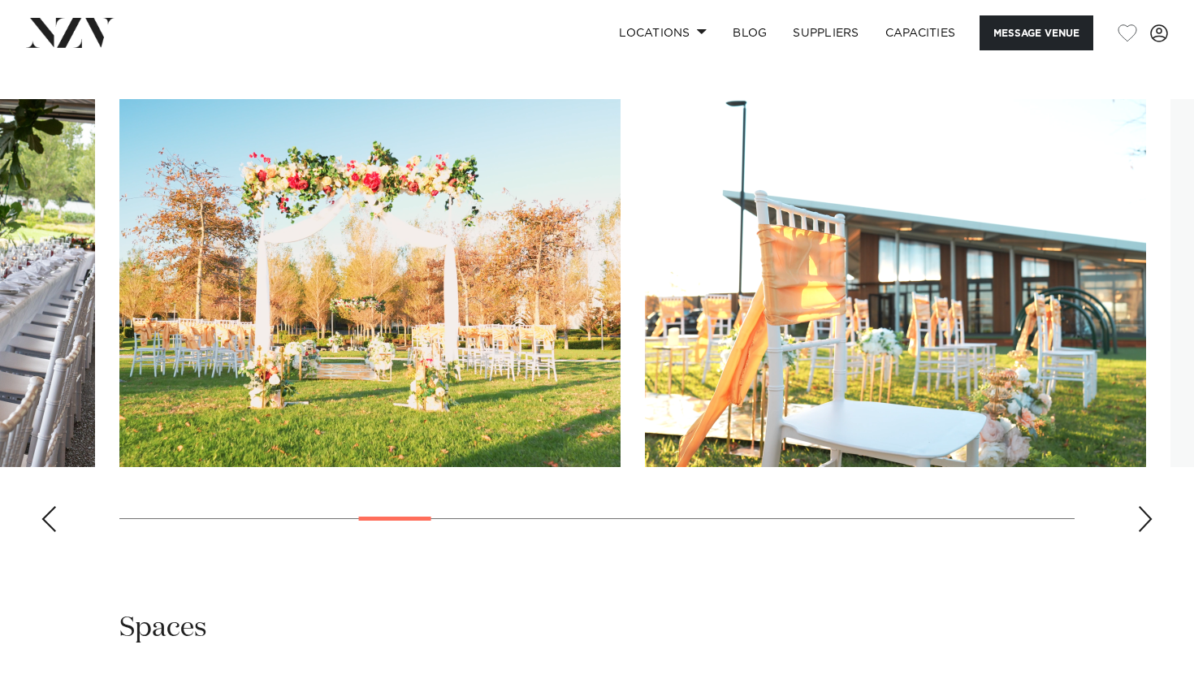
click at [1149, 513] on div "Next slide" at bounding box center [1145, 519] width 16 height 26
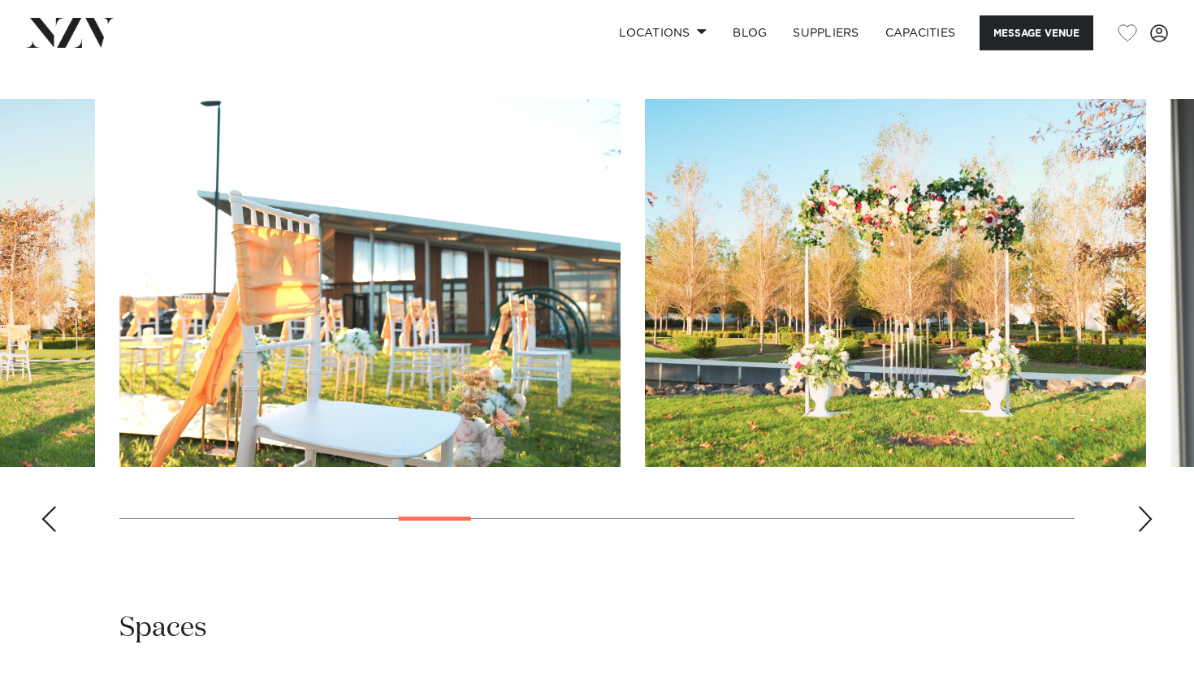
click at [1149, 513] on div "Next slide" at bounding box center [1145, 519] width 16 height 26
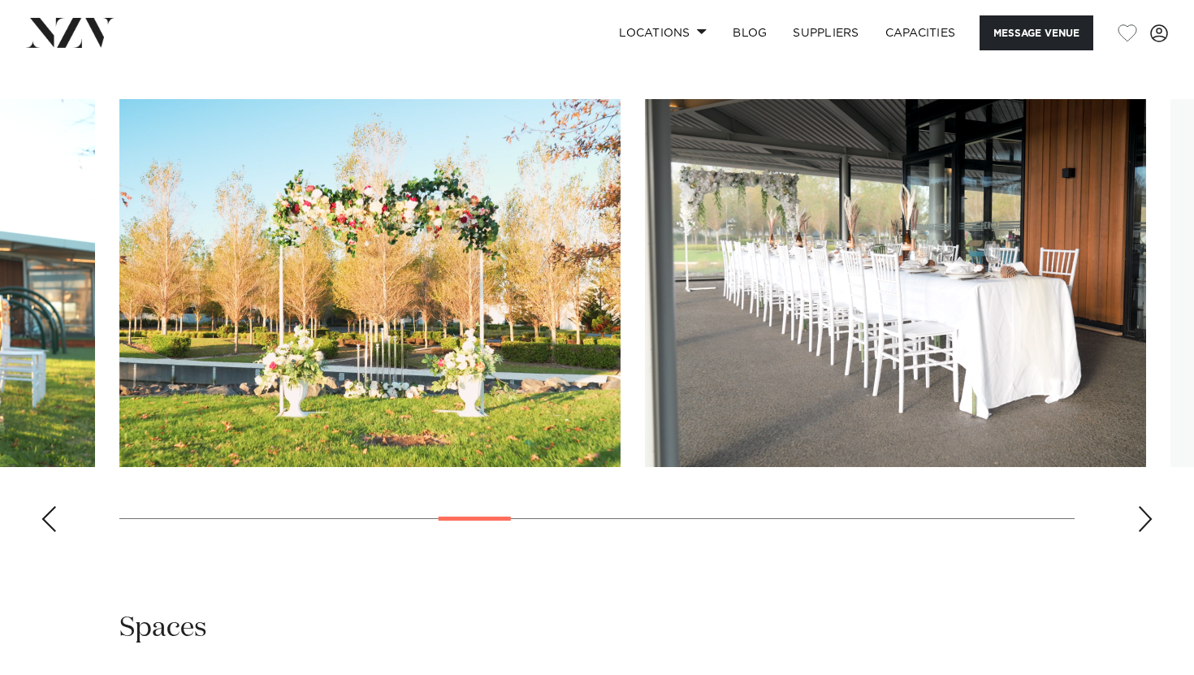
click at [1149, 513] on div "Next slide" at bounding box center [1145, 519] width 16 height 26
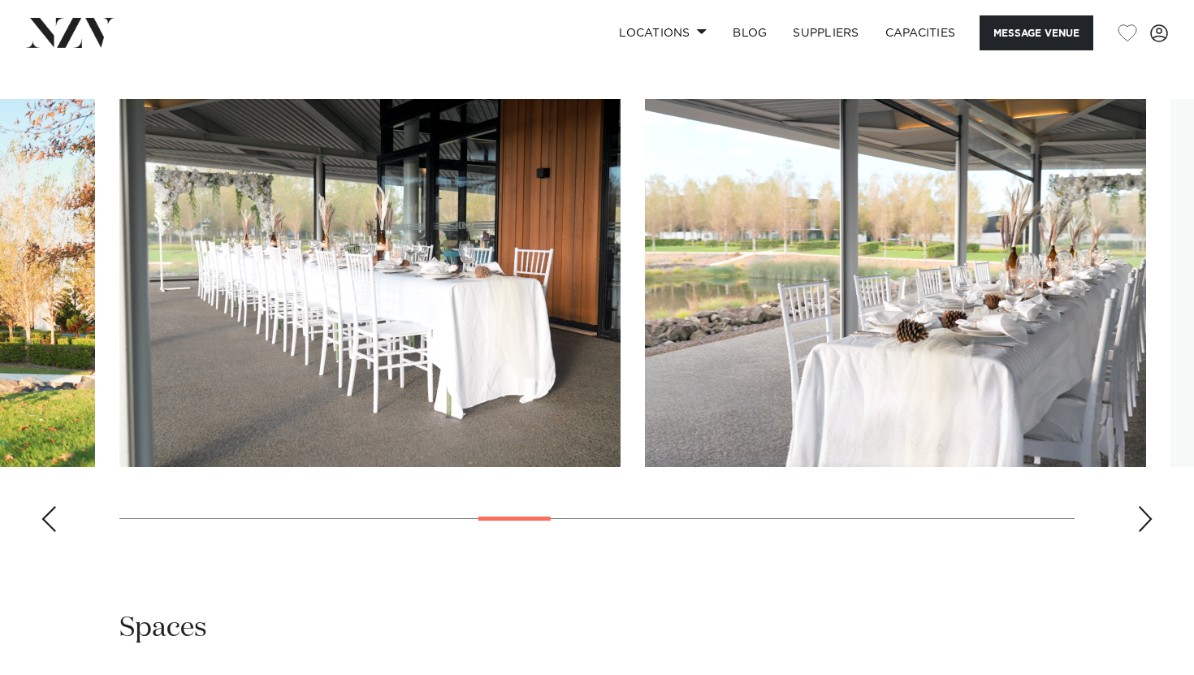
click at [1149, 513] on div "Next slide" at bounding box center [1145, 519] width 16 height 26
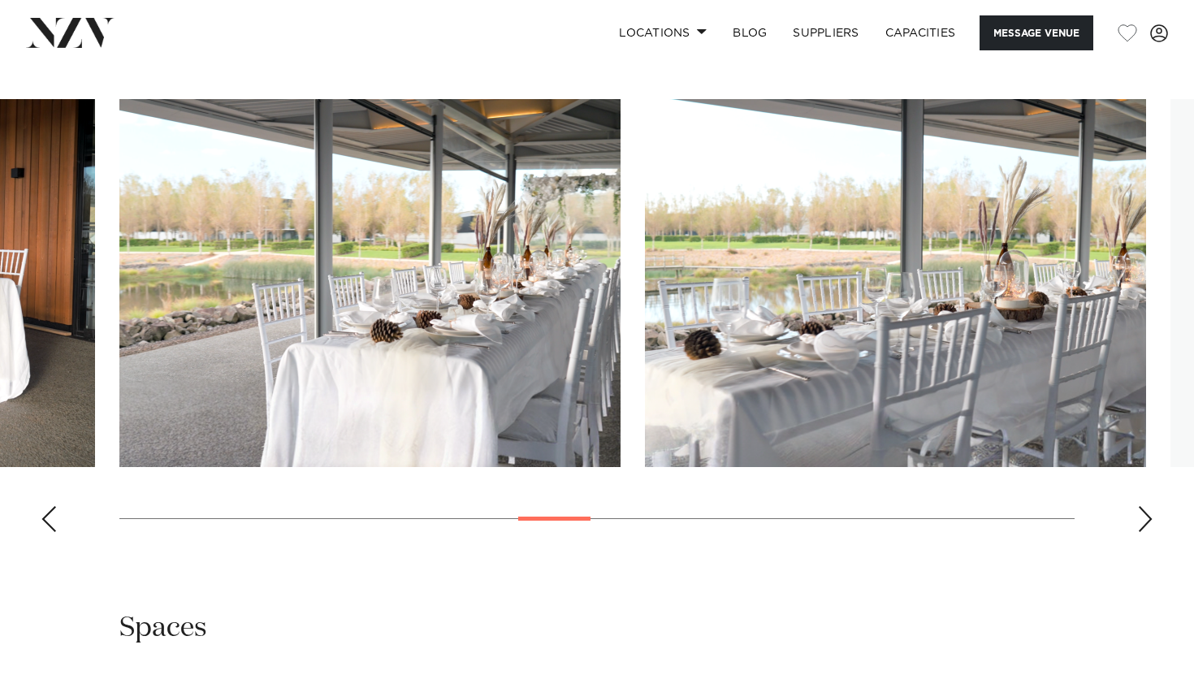
click at [1149, 513] on div "Next slide" at bounding box center [1145, 519] width 16 height 26
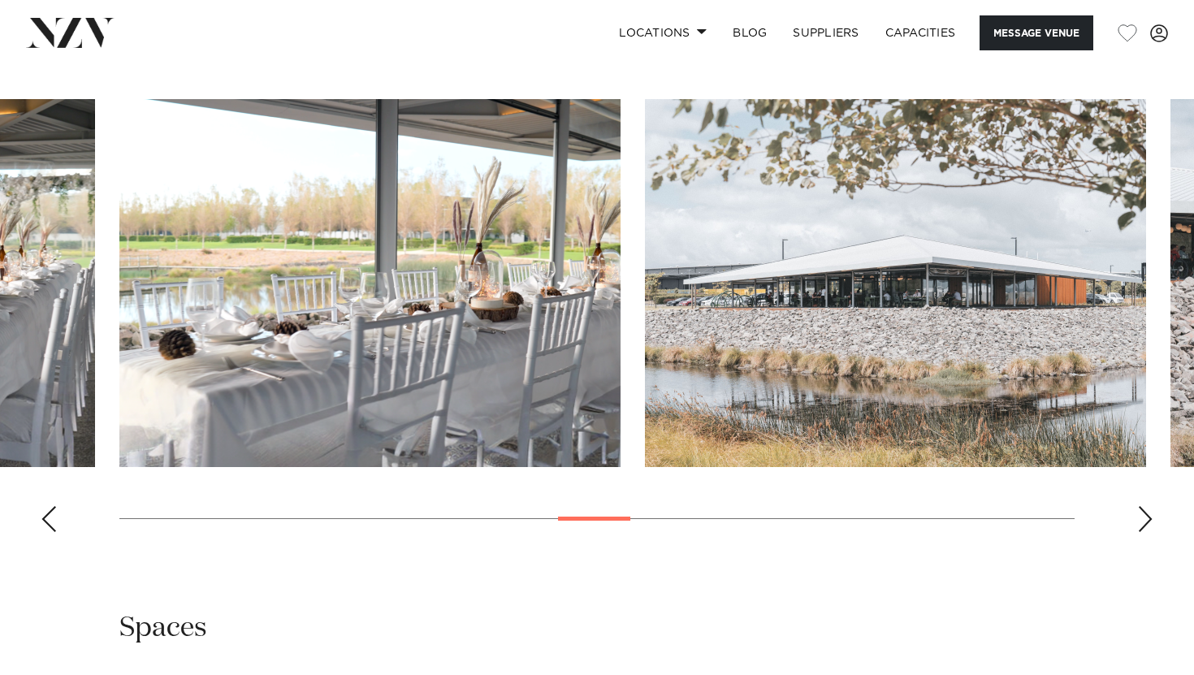
click at [1151, 513] on div "Next slide" at bounding box center [1145, 519] width 16 height 26
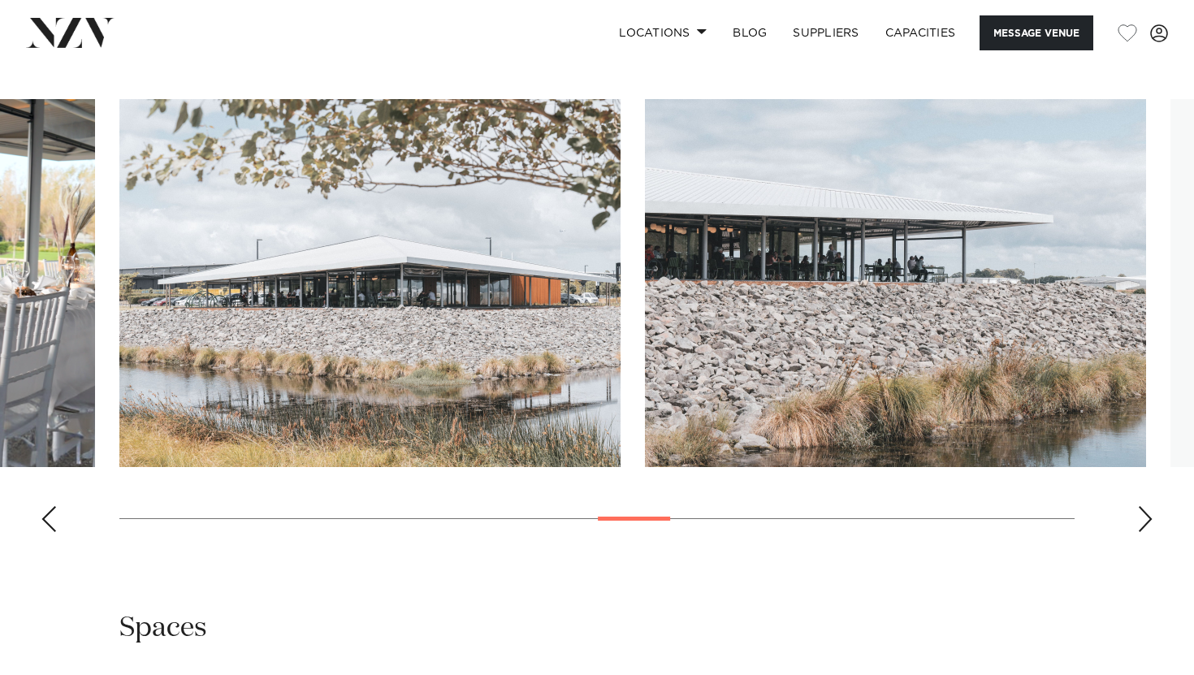
click at [1151, 513] on div "Next slide" at bounding box center [1145, 519] width 16 height 26
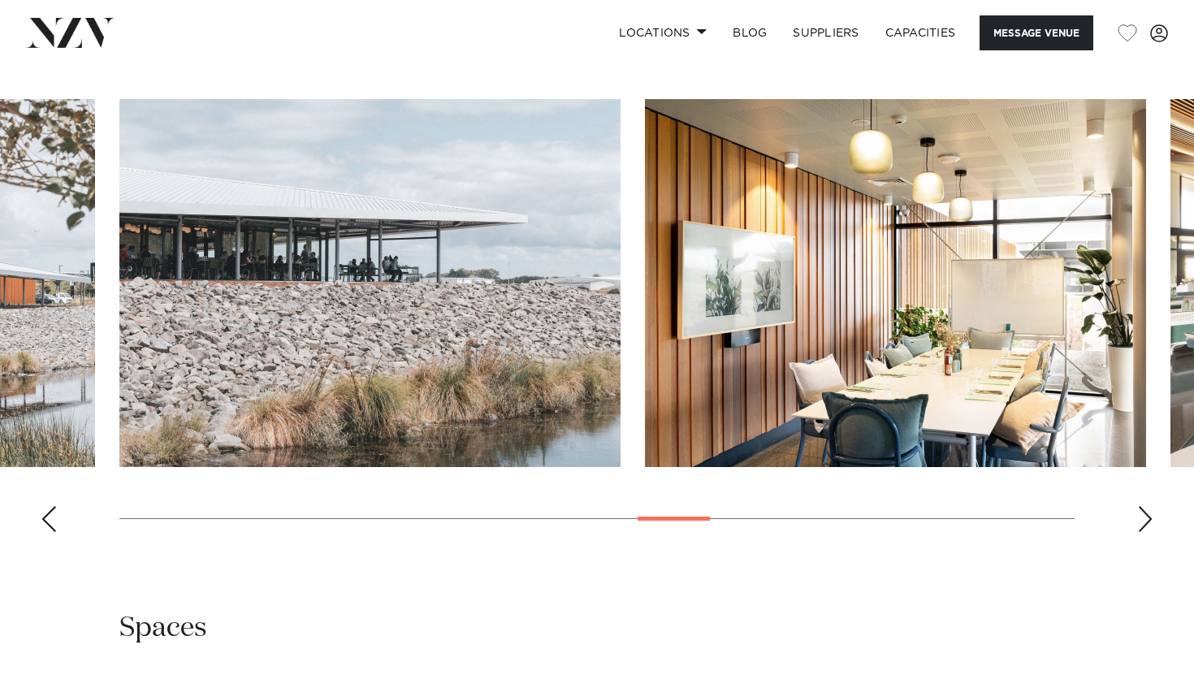
click at [1155, 516] on swiper-container at bounding box center [597, 322] width 1194 height 446
click at [1144, 519] on div "Next slide" at bounding box center [1145, 519] width 16 height 26
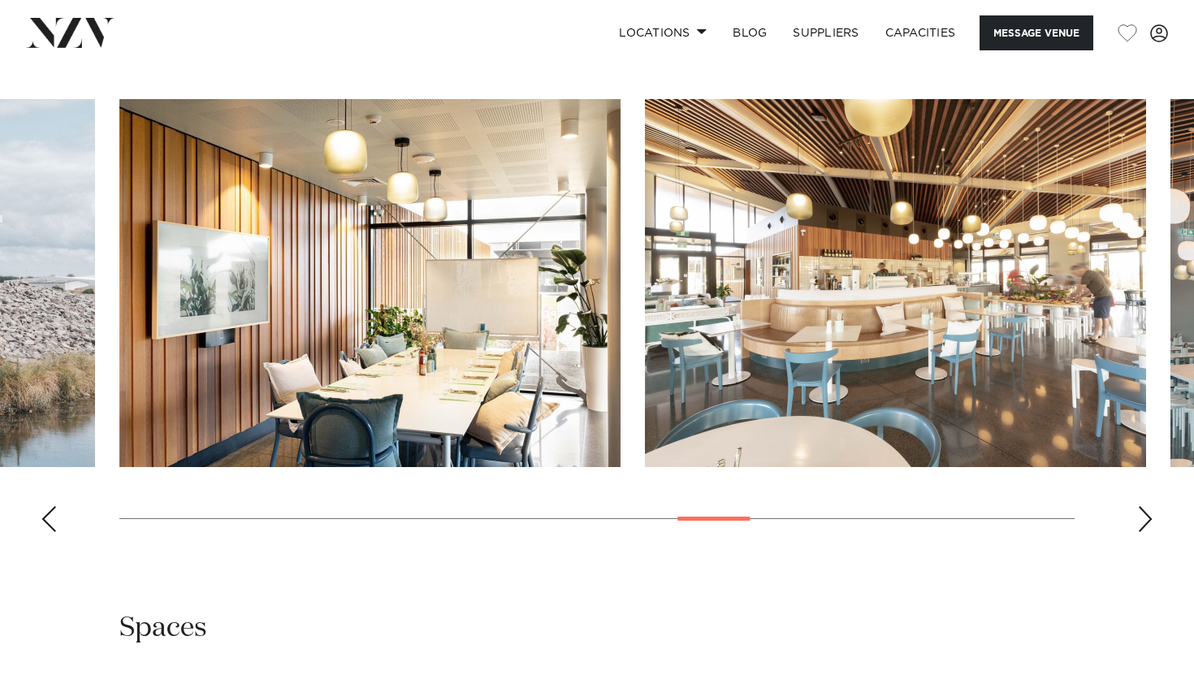
click at [1145, 519] on div "Next slide" at bounding box center [1145, 519] width 16 height 26
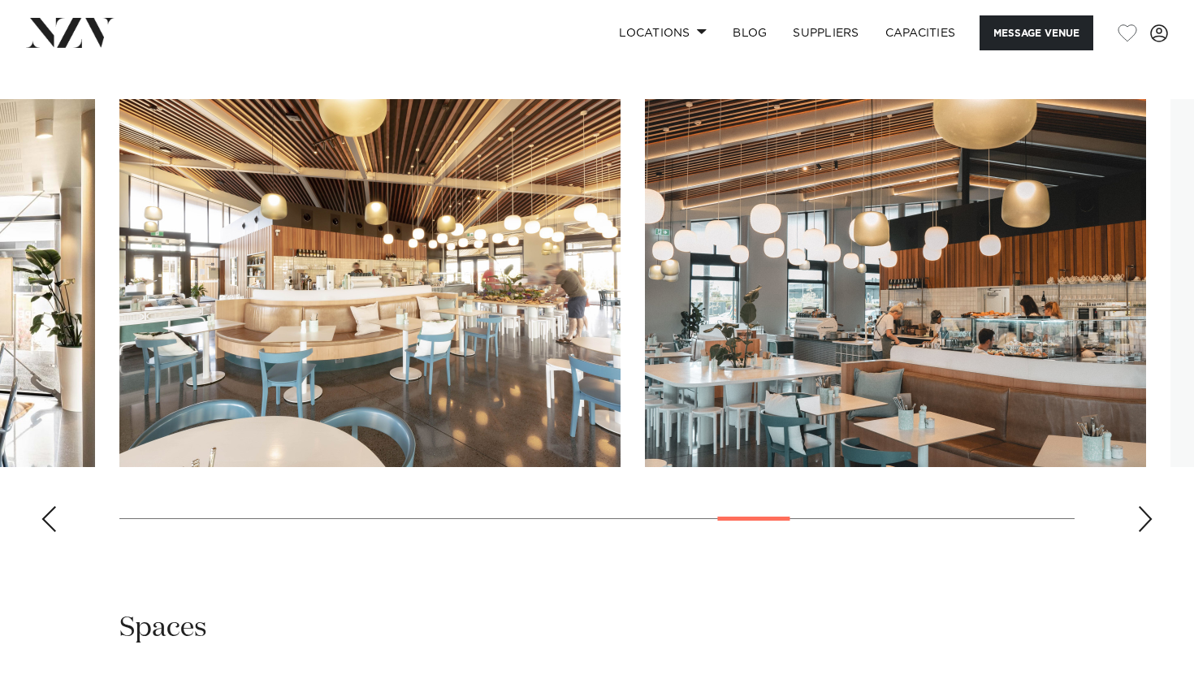
click at [1145, 519] on div "Next slide" at bounding box center [1145, 519] width 16 height 26
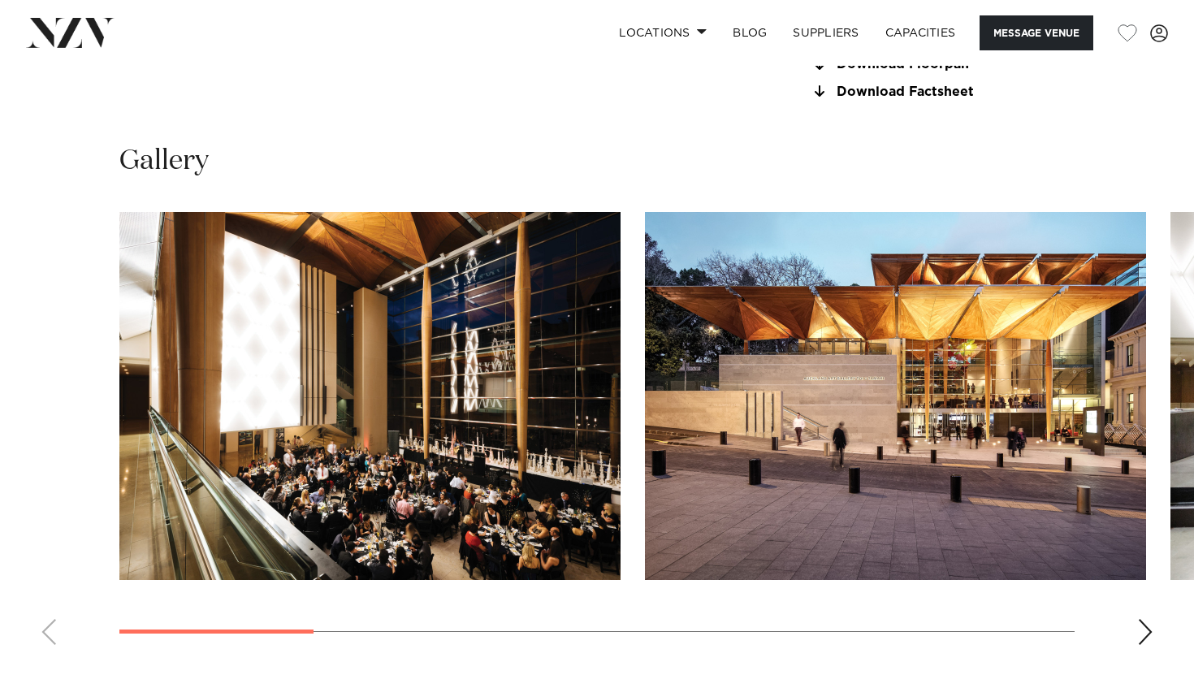
scroll to position [1592, 0]
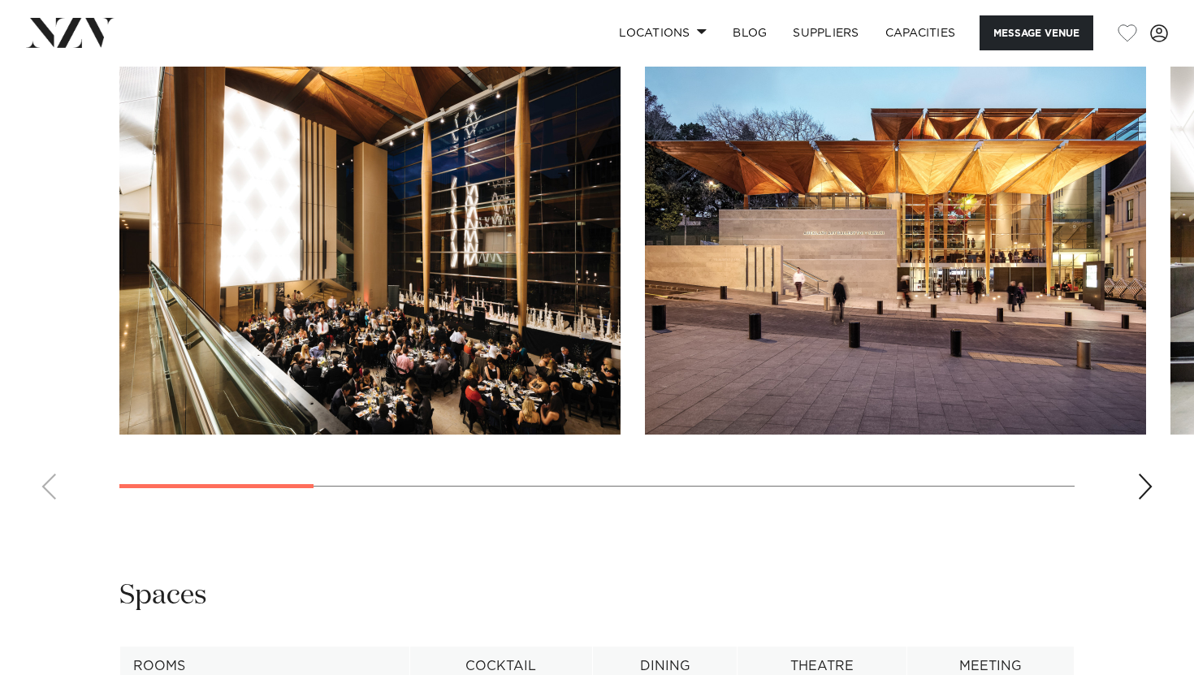
click at [1149, 500] on div "Next slide" at bounding box center [1145, 487] width 16 height 26
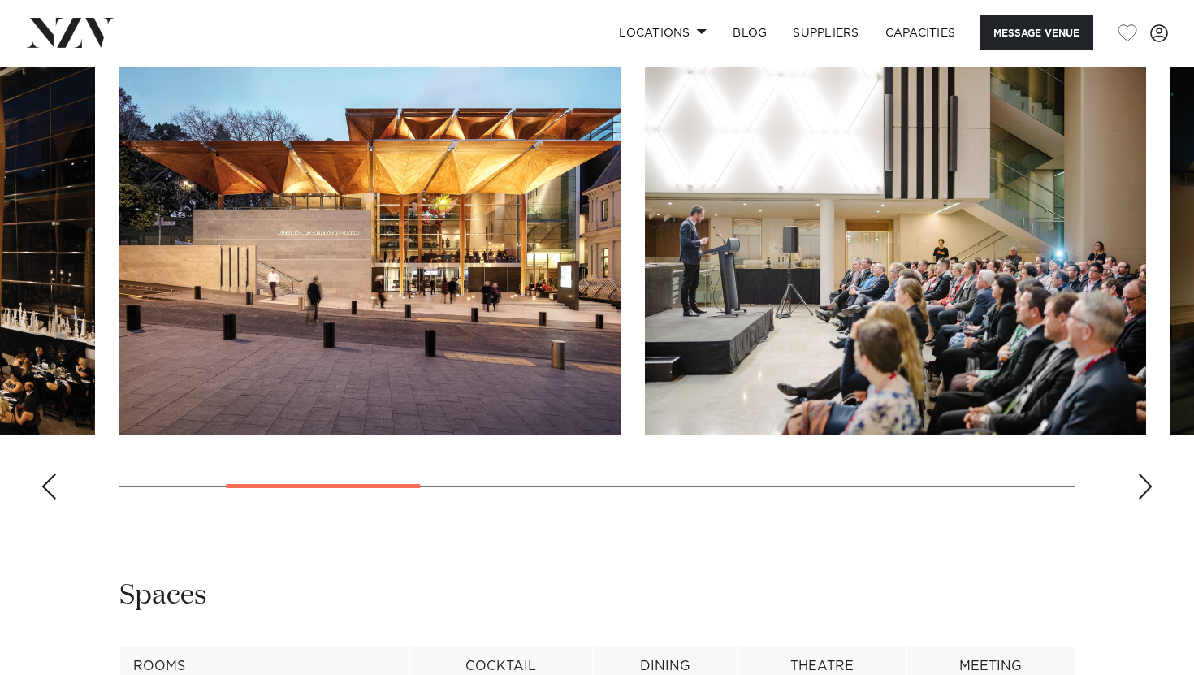
click at [1149, 500] on div "Next slide" at bounding box center [1145, 487] width 16 height 26
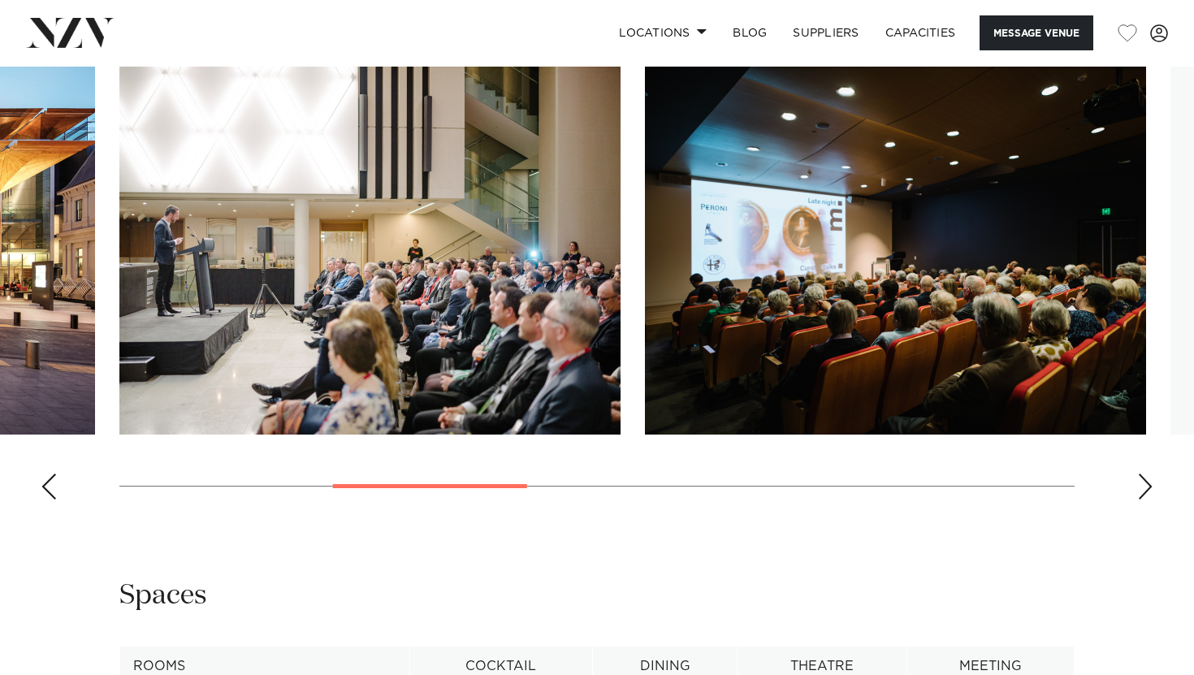
click at [1149, 500] on div "Next slide" at bounding box center [1145, 487] width 16 height 26
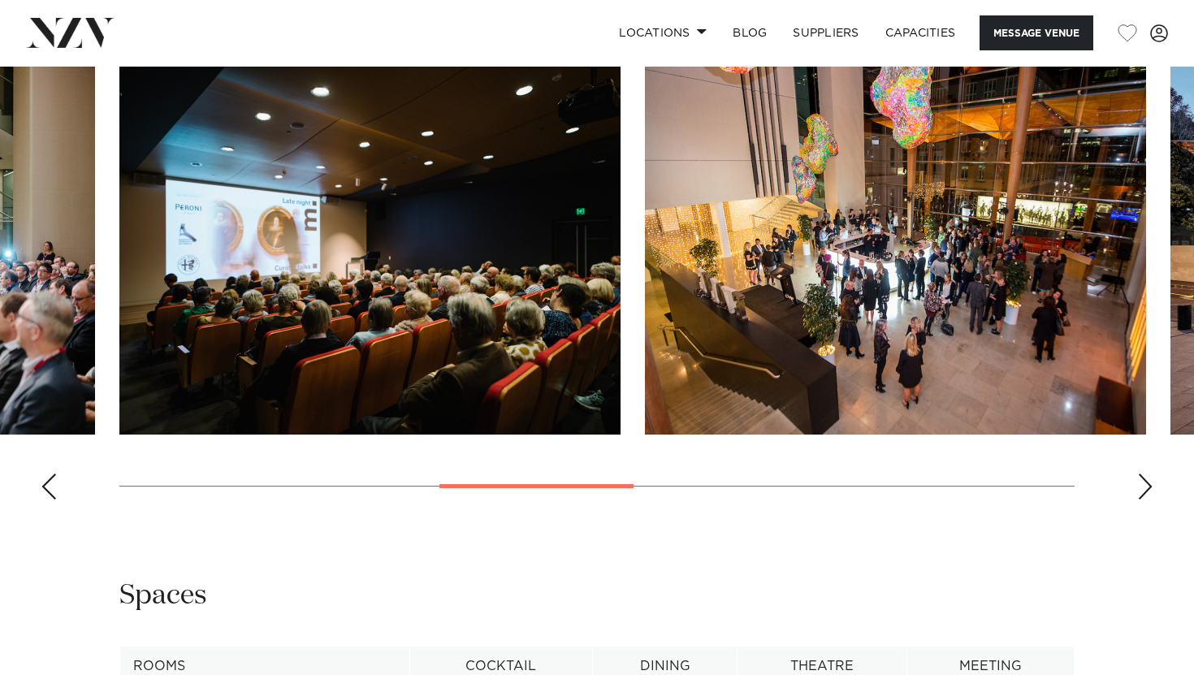
click at [1149, 500] on div "Next slide" at bounding box center [1145, 487] width 16 height 26
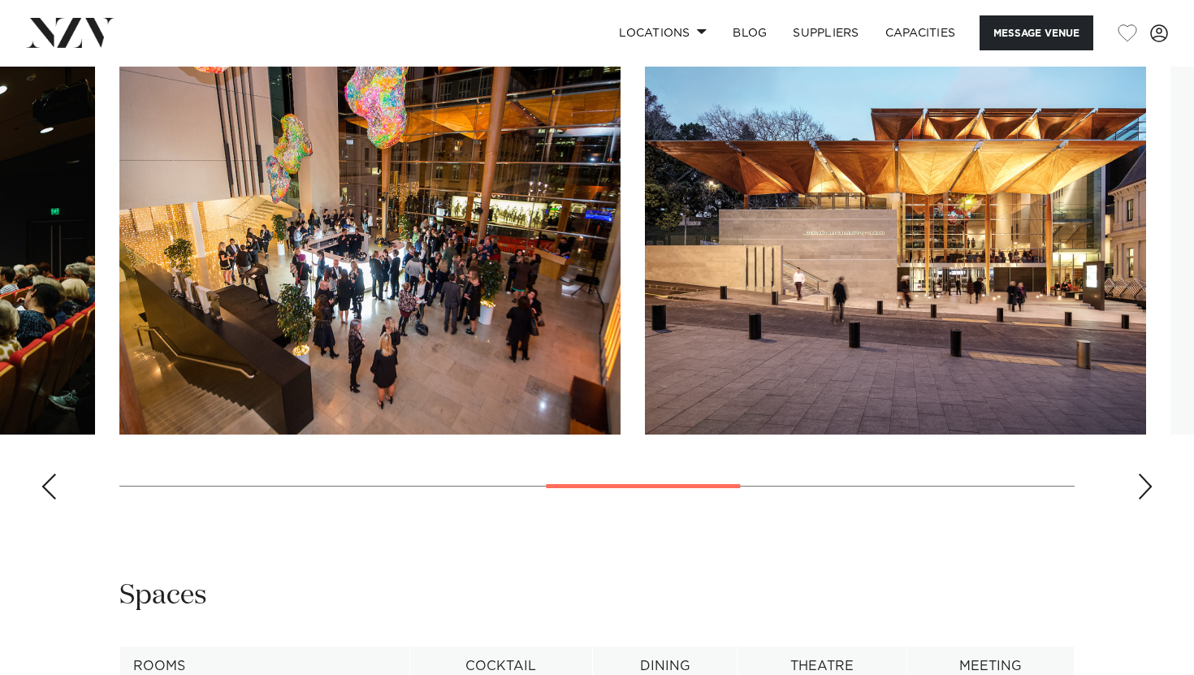
click at [1149, 500] on div "Next slide" at bounding box center [1145, 487] width 16 height 26
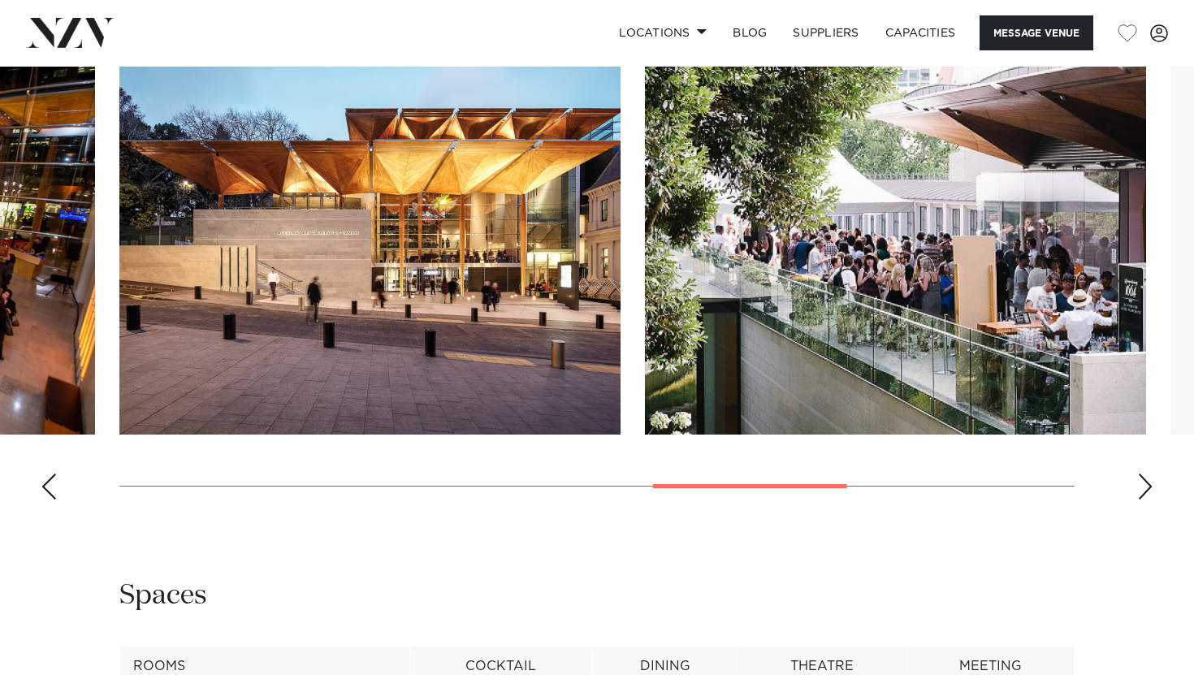
click at [1149, 500] on div "Next slide" at bounding box center [1145, 487] width 16 height 26
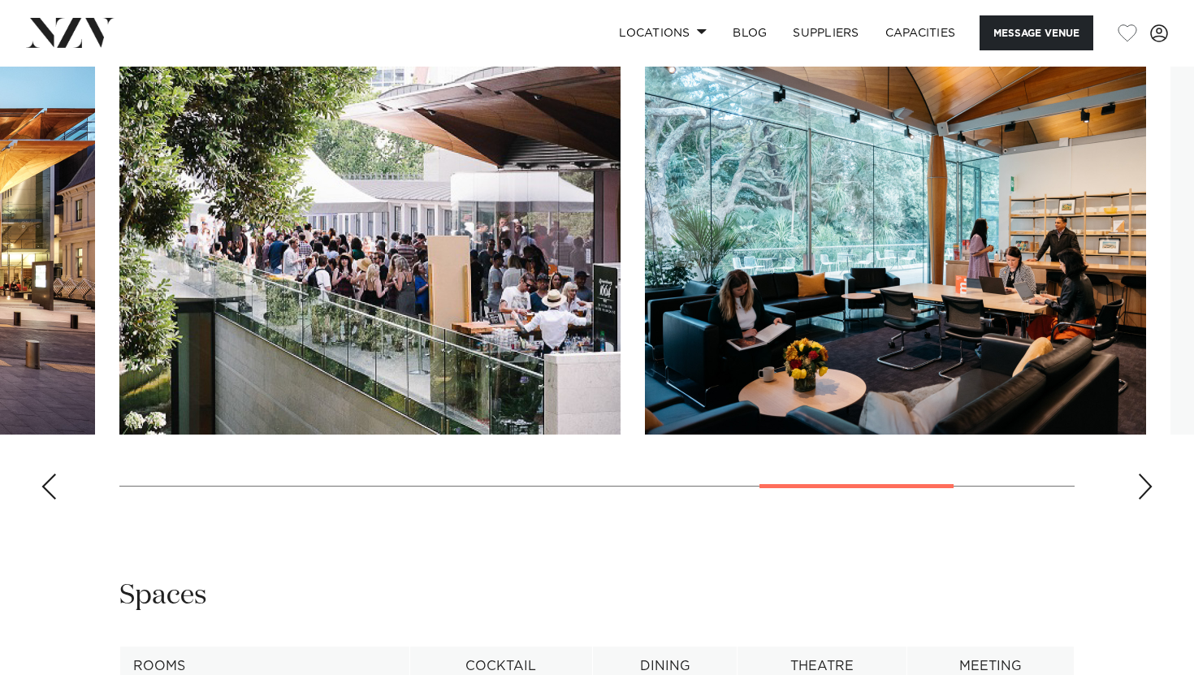
click at [1149, 500] on div "Next slide" at bounding box center [1145, 487] width 16 height 26
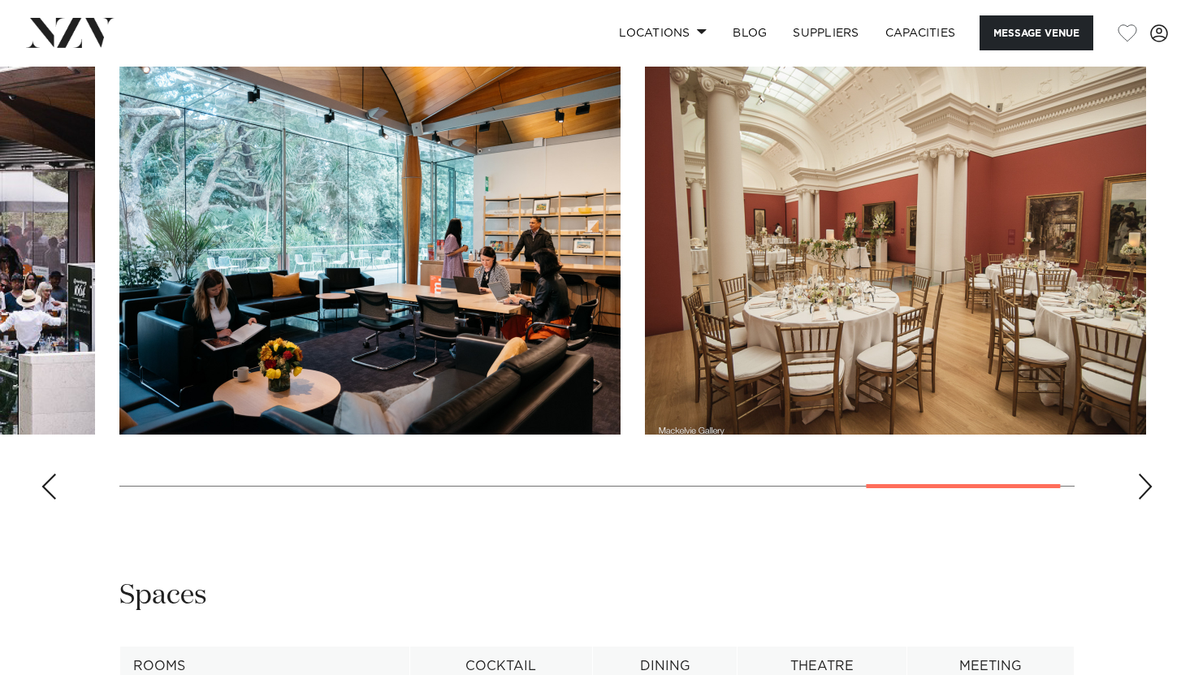
click at [1149, 500] on div "Next slide" at bounding box center [1145, 487] width 16 height 26
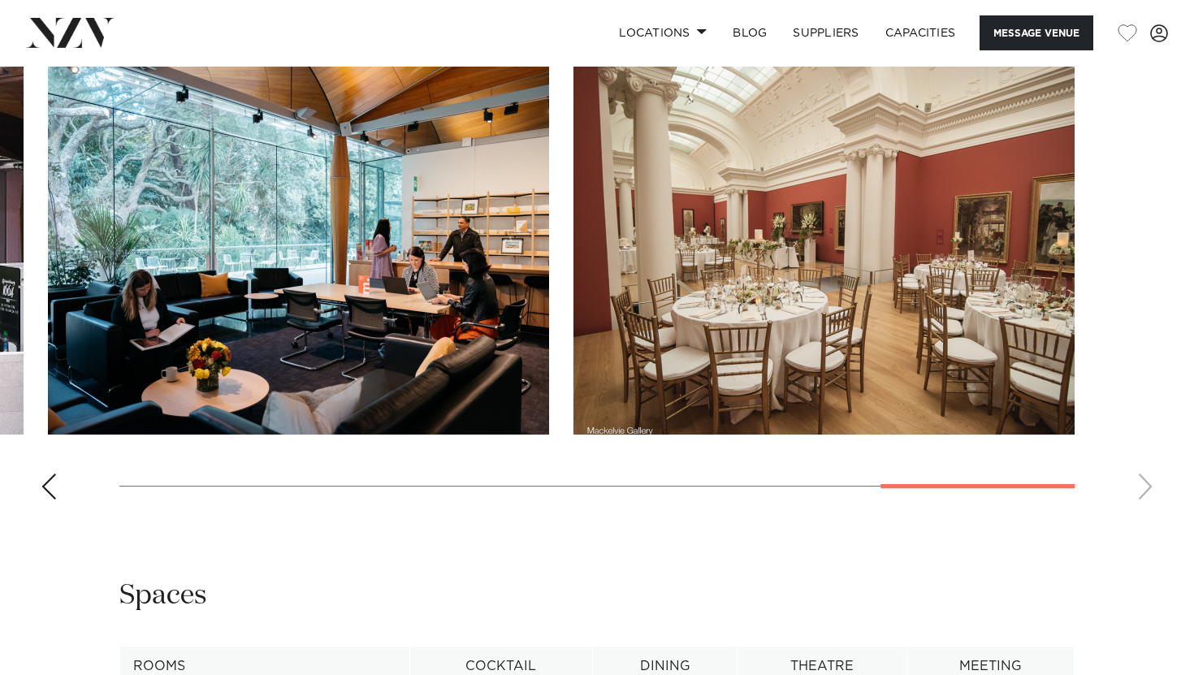
click at [51, 500] on div "Previous slide" at bounding box center [49, 487] width 16 height 26
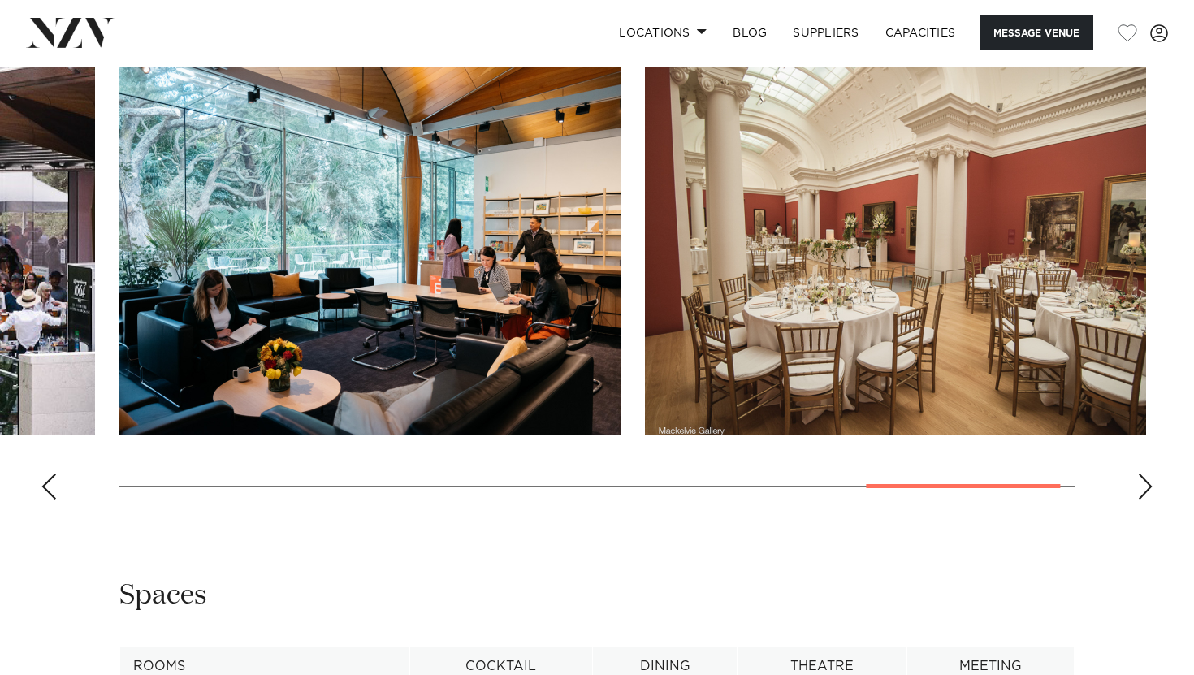
click at [51, 500] on div "Previous slide" at bounding box center [49, 487] width 16 height 26
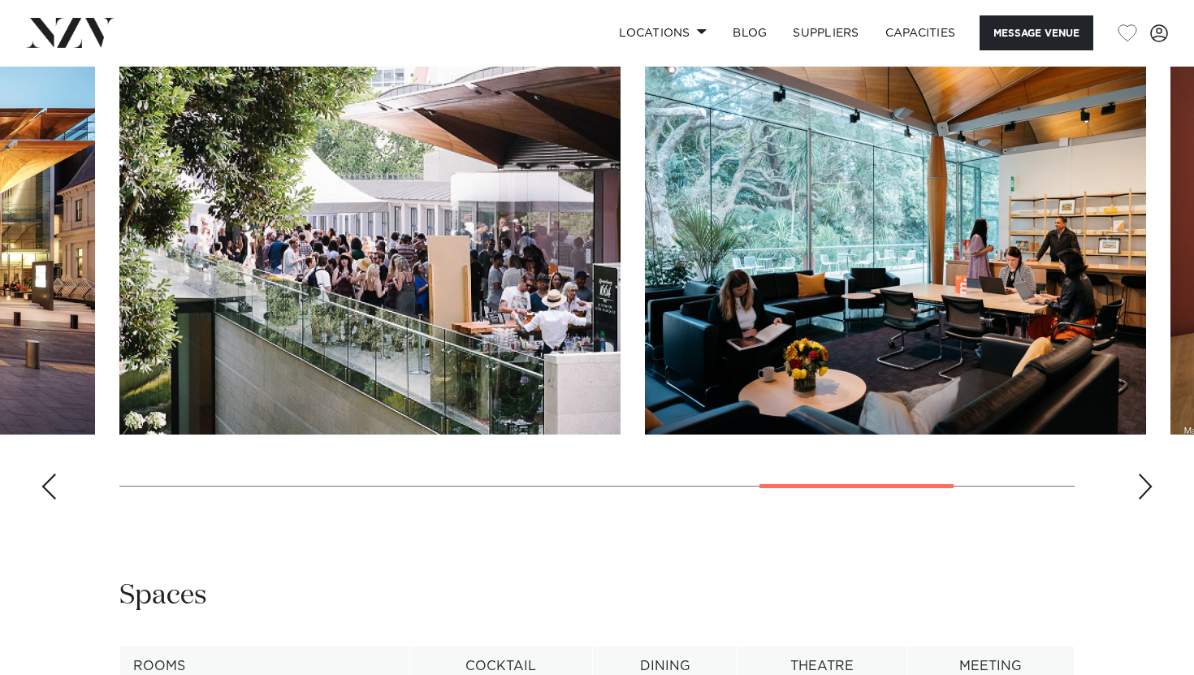
click at [51, 500] on div "Previous slide" at bounding box center [49, 487] width 16 height 26
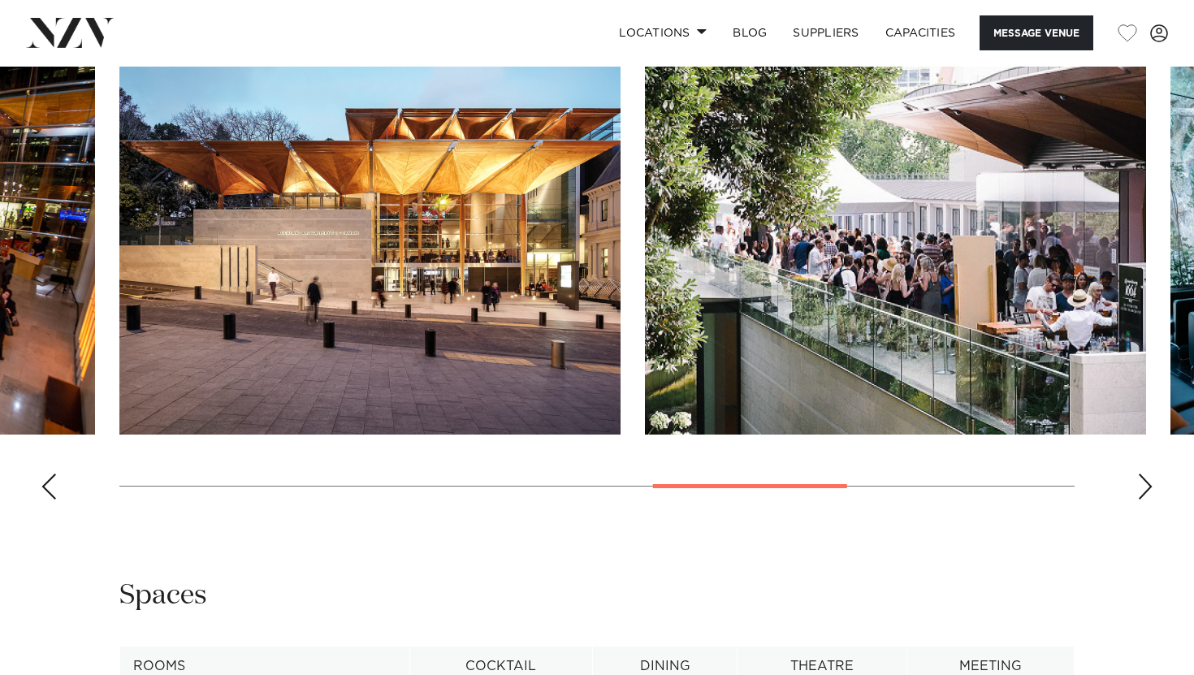
click at [51, 500] on div "Previous slide" at bounding box center [49, 487] width 16 height 26
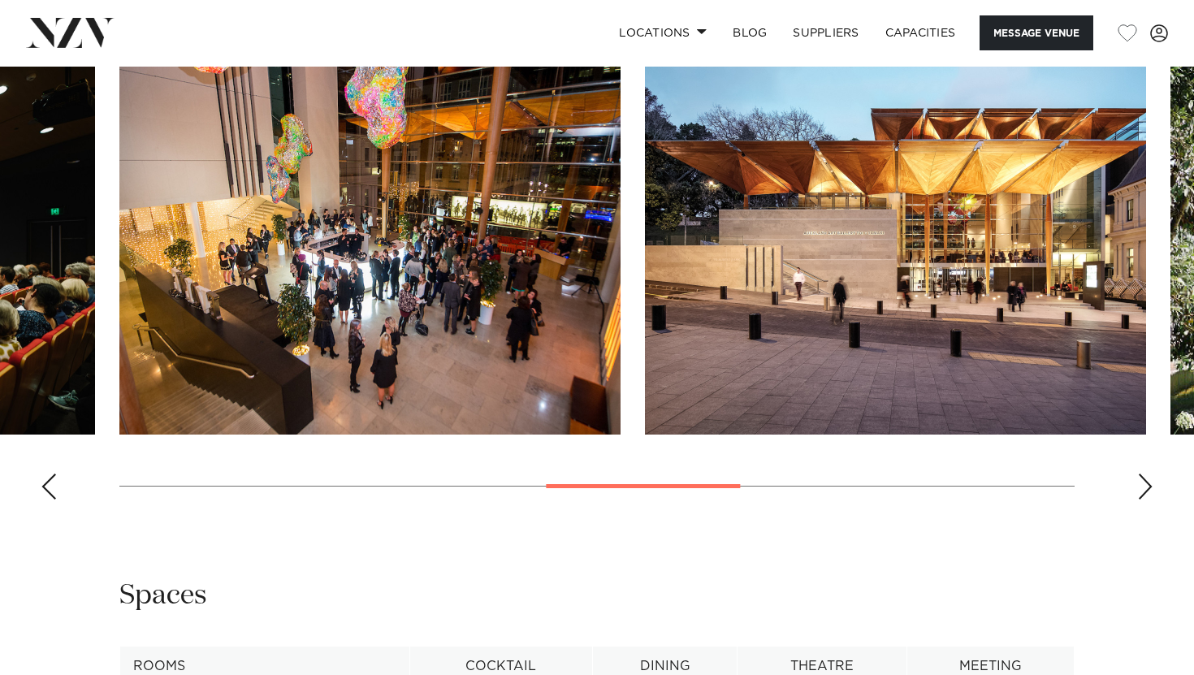
click at [51, 500] on div "Previous slide" at bounding box center [49, 487] width 16 height 26
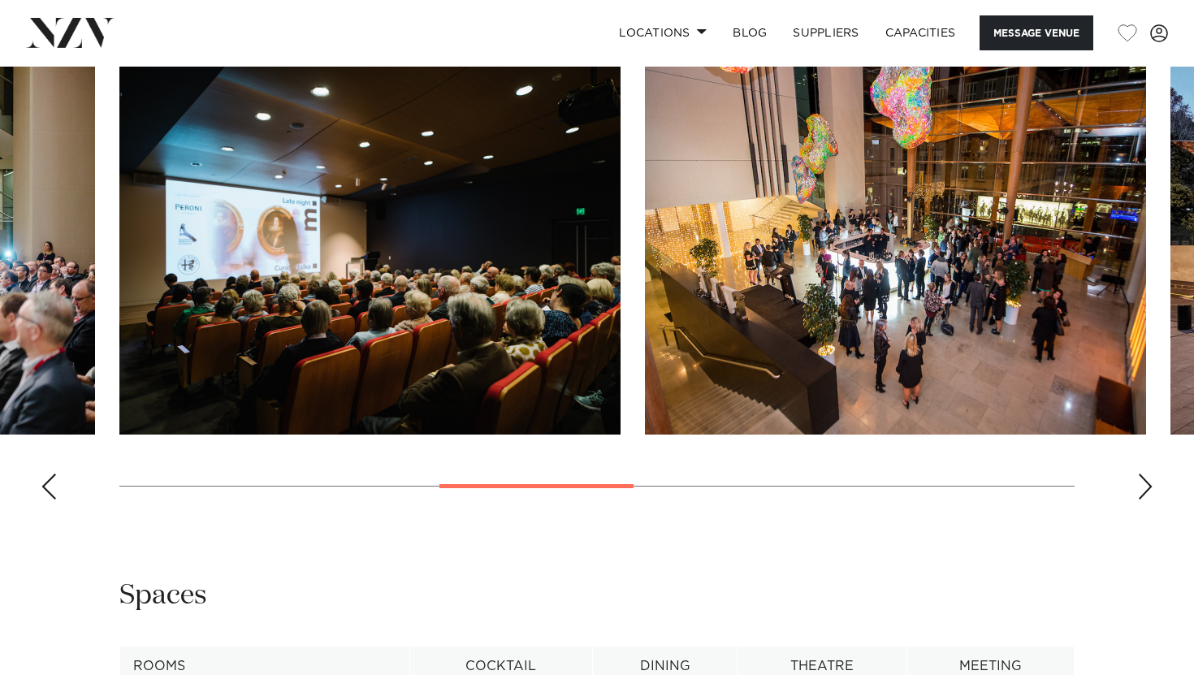
click at [51, 500] on div "Previous slide" at bounding box center [49, 487] width 16 height 26
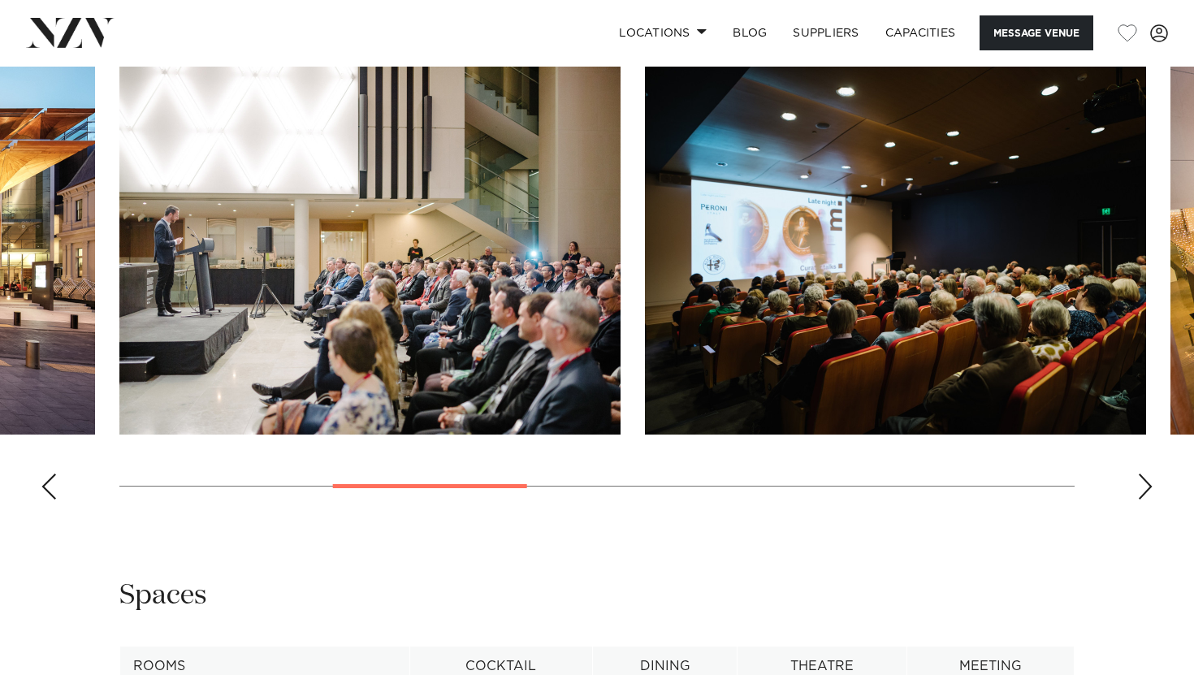
click at [51, 500] on div "Previous slide" at bounding box center [49, 487] width 16 height 26
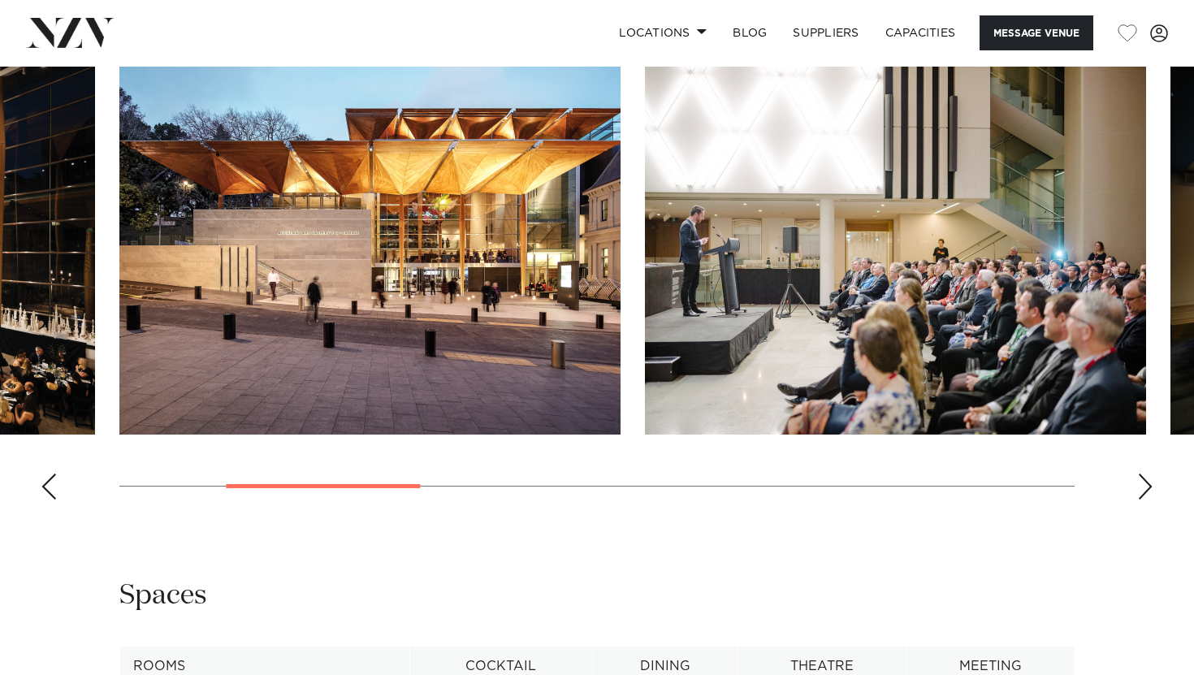
click at [51, 500] on div "Previous slide" at bounding box center [49, 487] width 16 height 26
click at [51, 513] on swiper-container at bounding box center [597, 290] width 1194 height 446
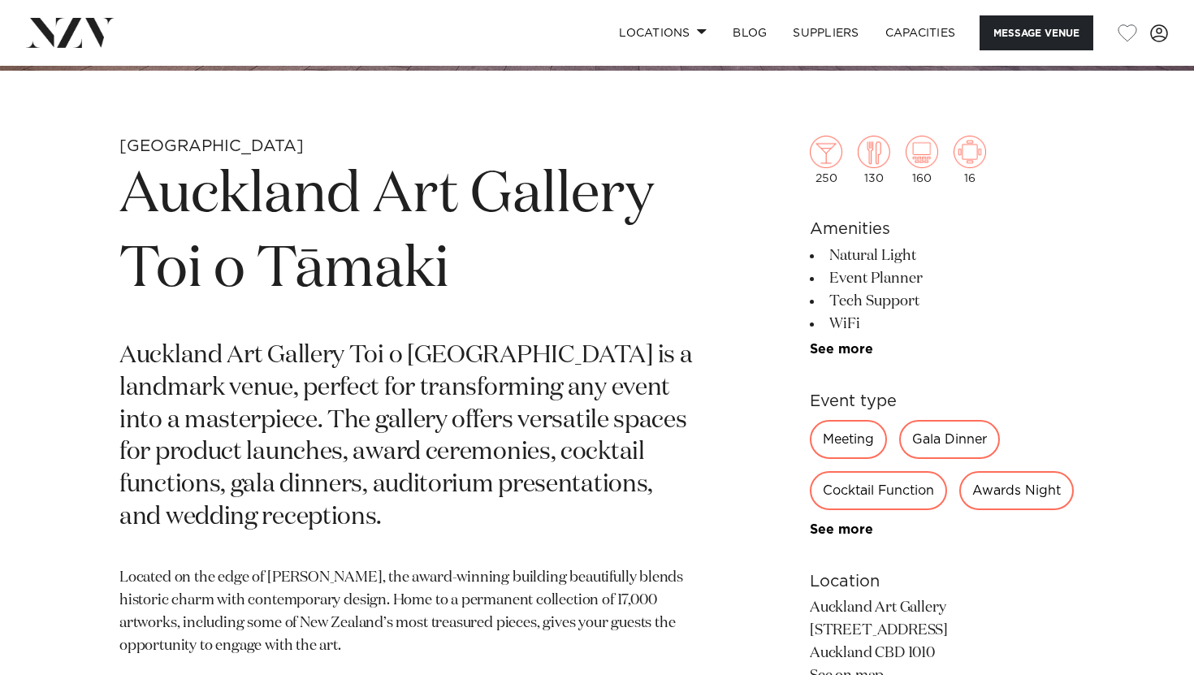
scroll to position [552, 0]
